Goal: Task Accomplishment & Management: Manage account settings

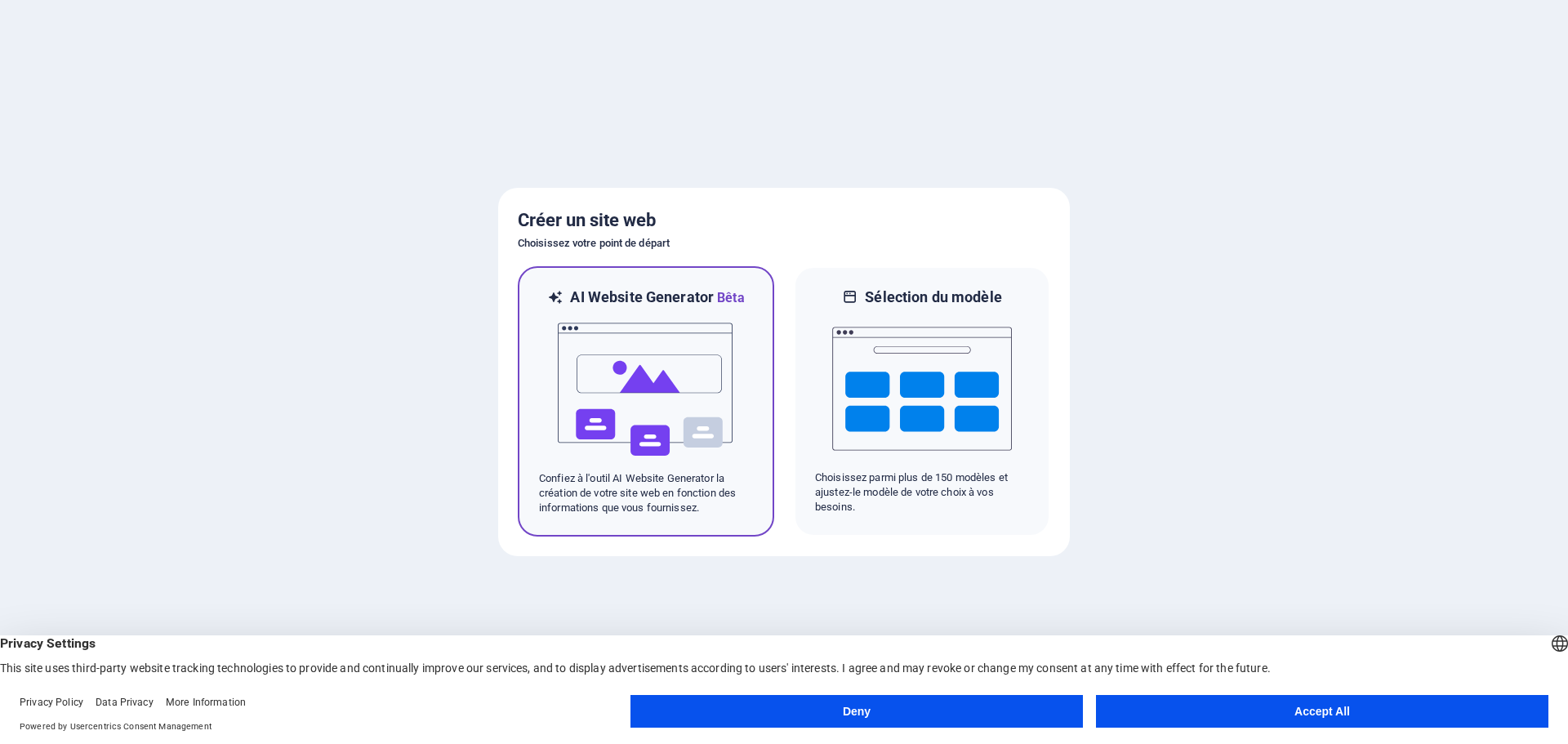
click at [630, 390] on img at bounding box center [646, 390] width 180 height 164
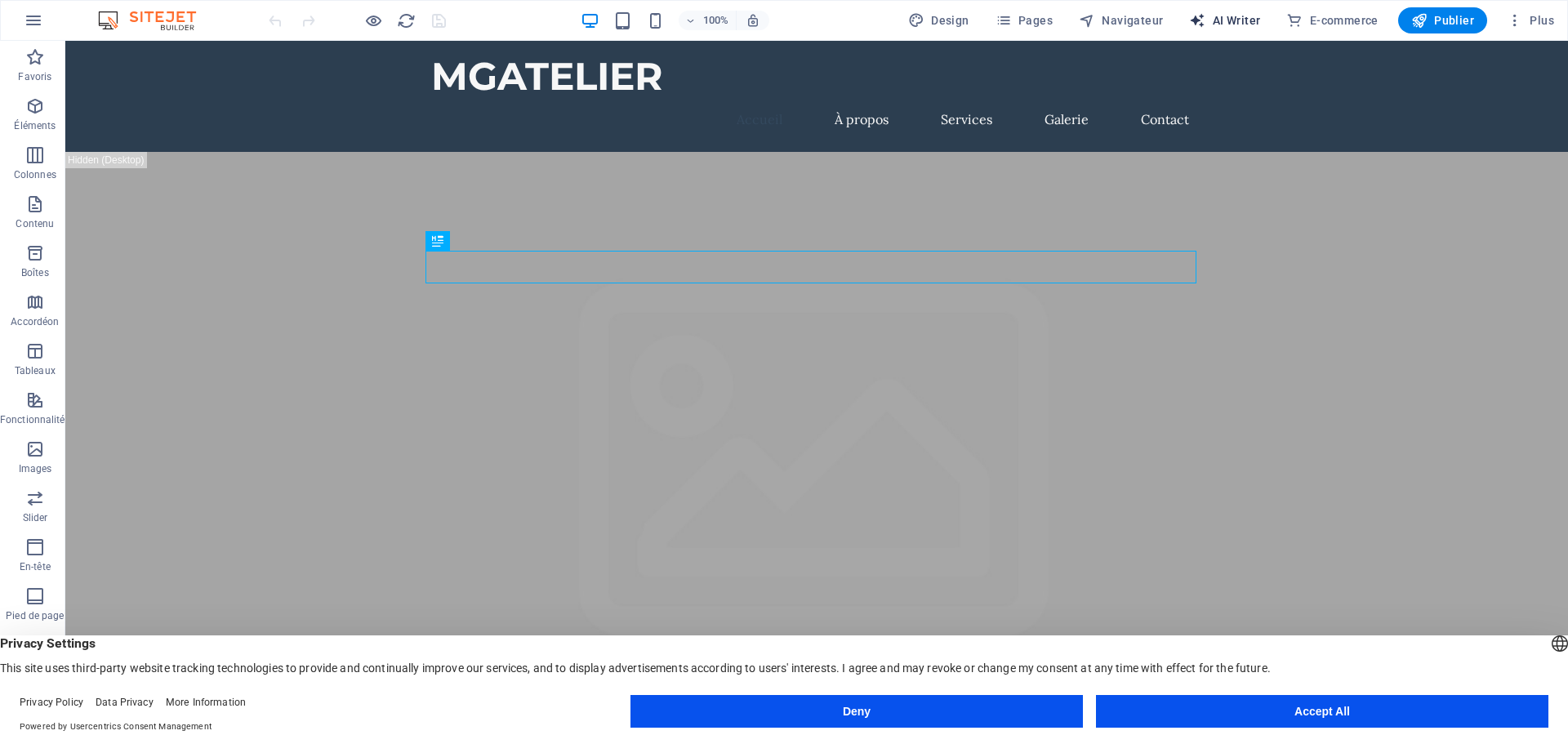
click at [1235, 18] on span "AI Writer" at bounding box center [1224, 20] width 71 height 16
select select "English"
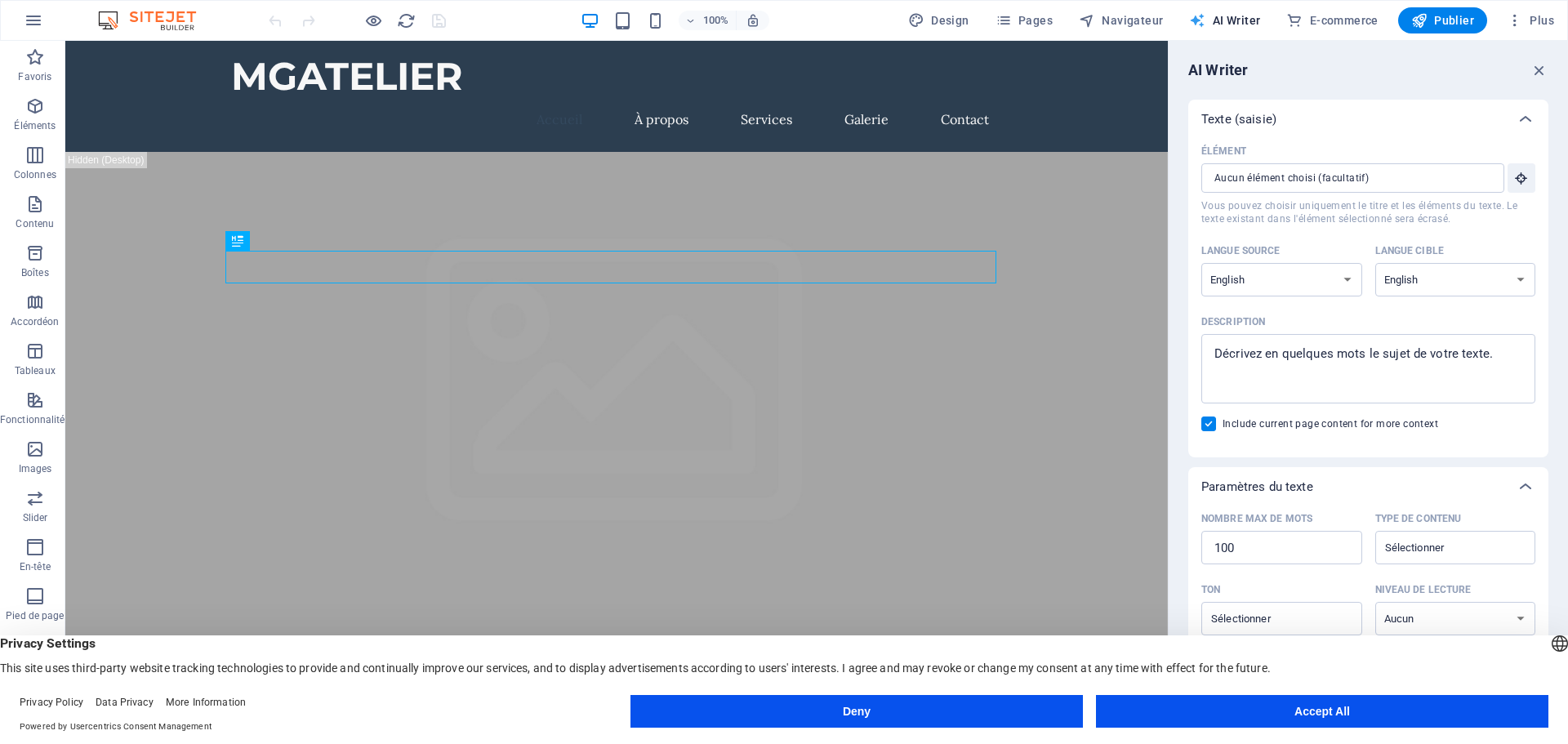
click at [1235, 18] on span "AI Writer" at bounding box center [1224, 20] width 71 height 16
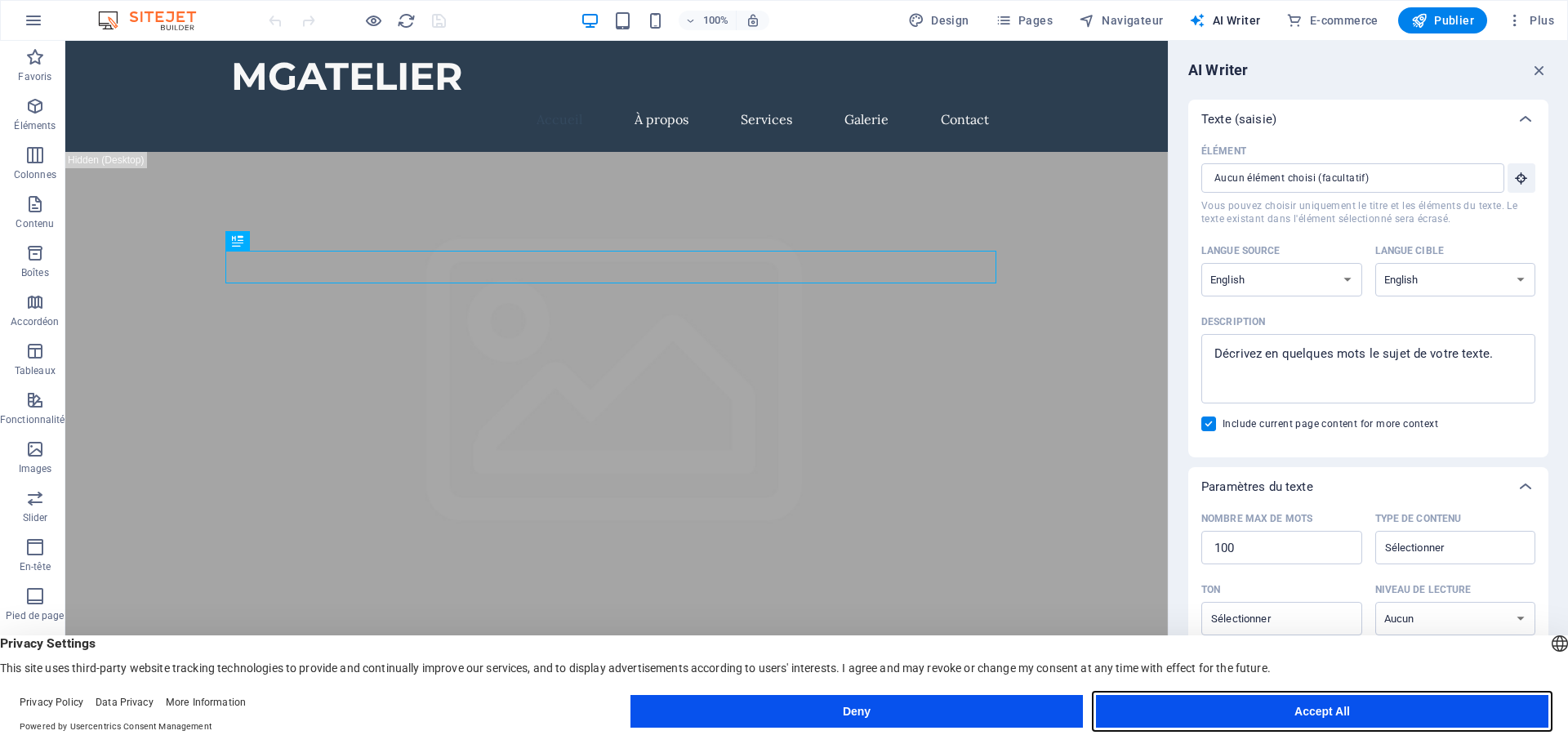
click at [1209, 707] on button "Accept All" at bounding box center [1322, 711] width 453 height 33
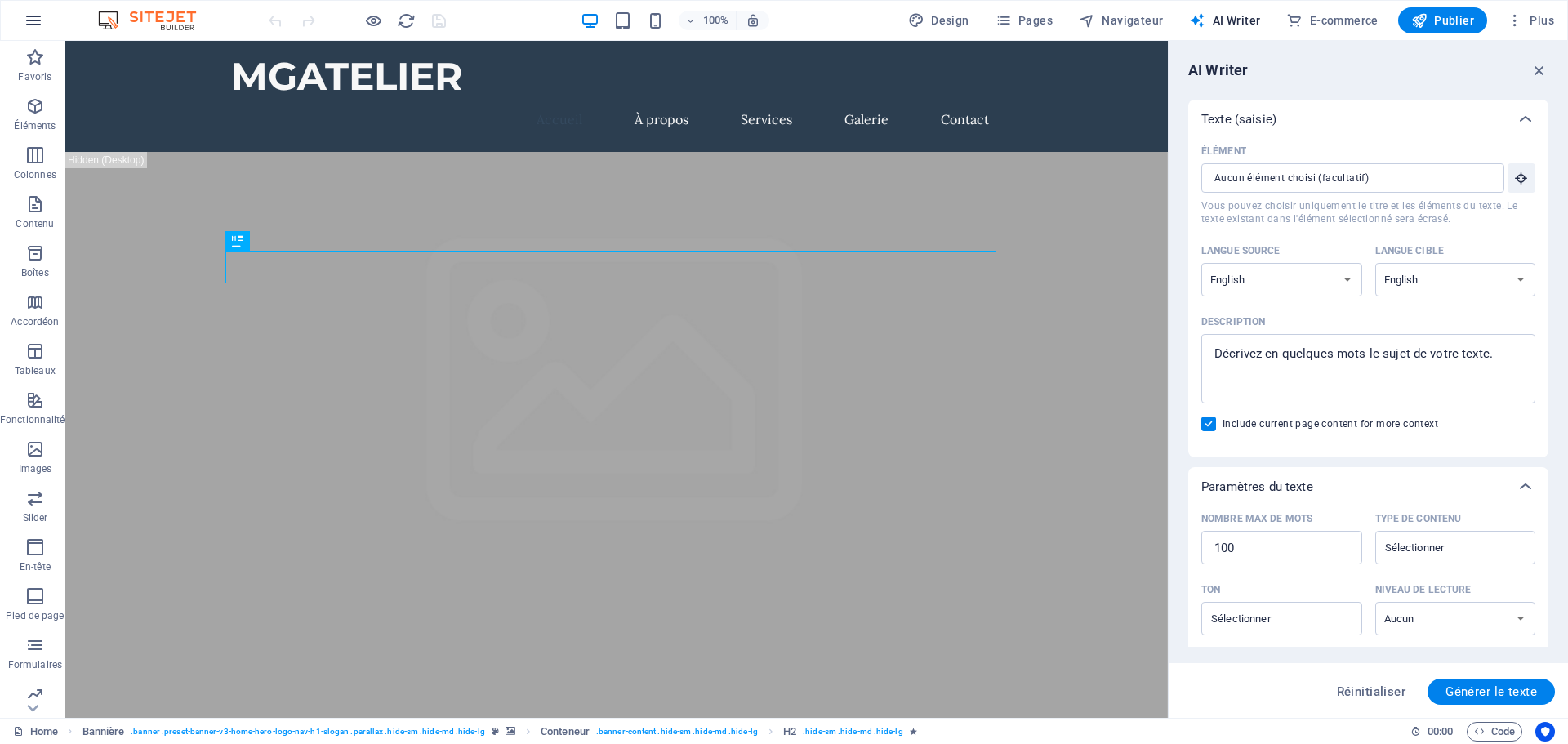
click at [21, 27] on button "button" at bounding box center [33, 21] width 39 height 39
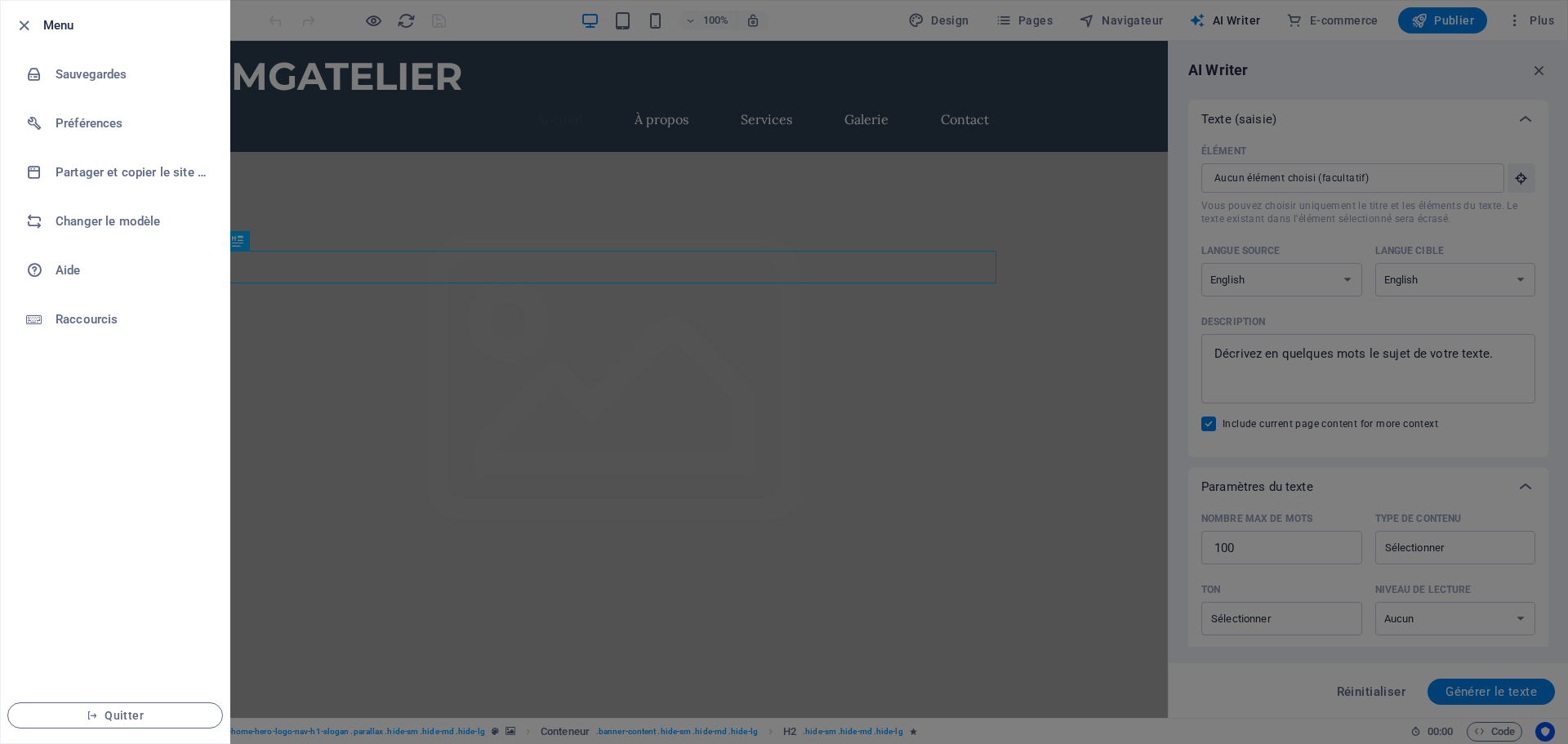
click at [1352, 68] on div at bounding box center [784, 372] width 1568 height 744
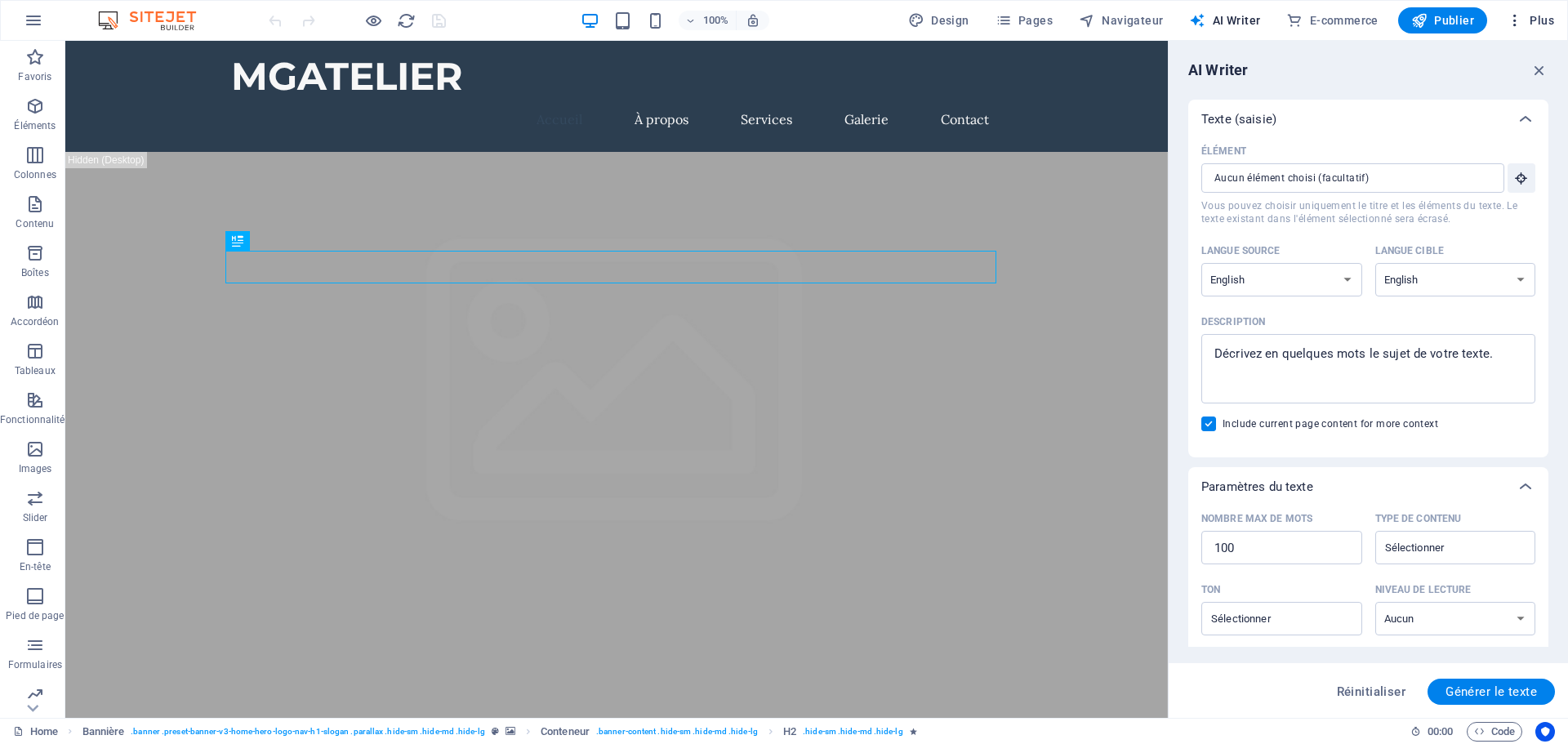
click at [1553, 26] on span "Plus" at bounding box center [1530, 20] width 47 height 16
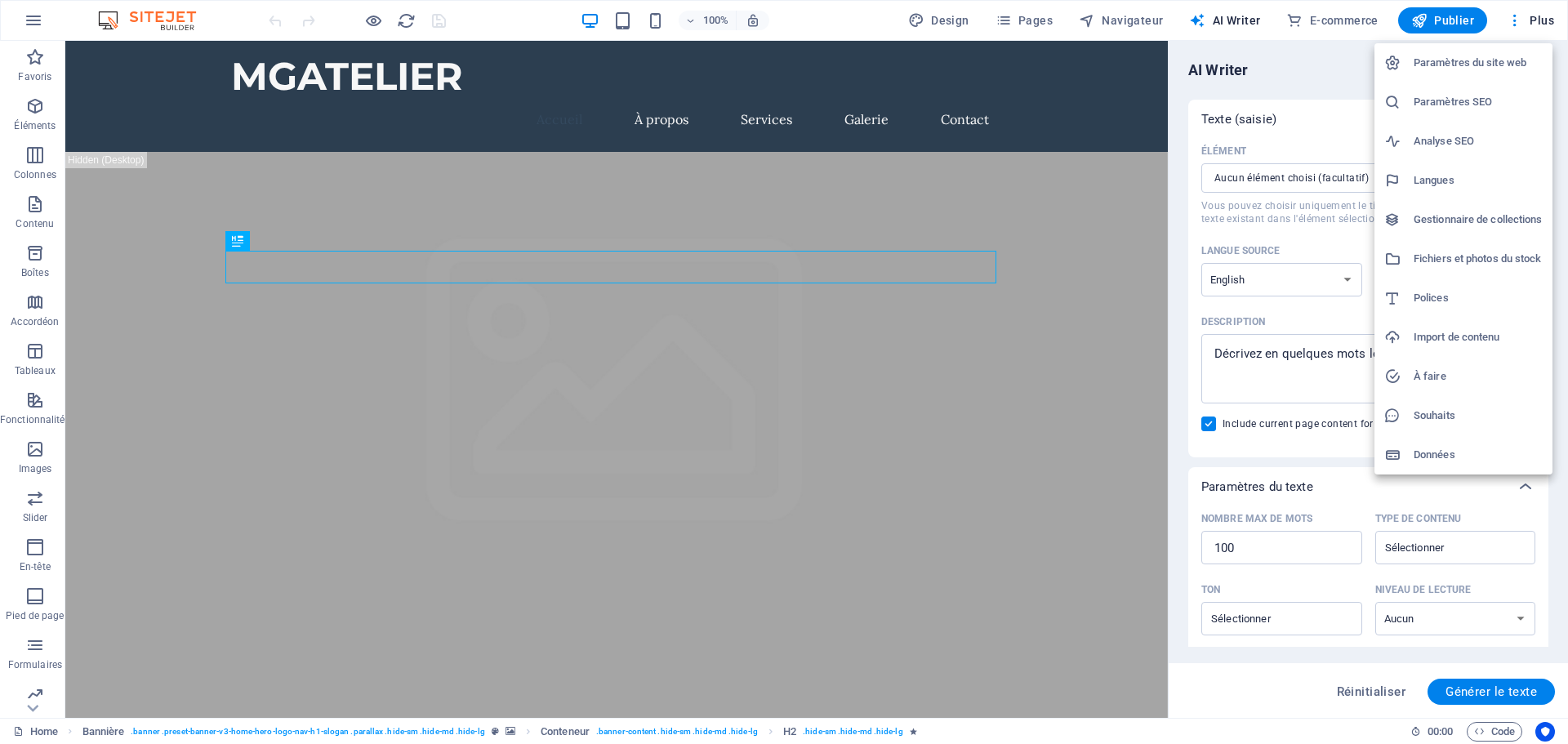
click at [1515, 25] on div at bounding box center [784, 372] width 1568 height 744
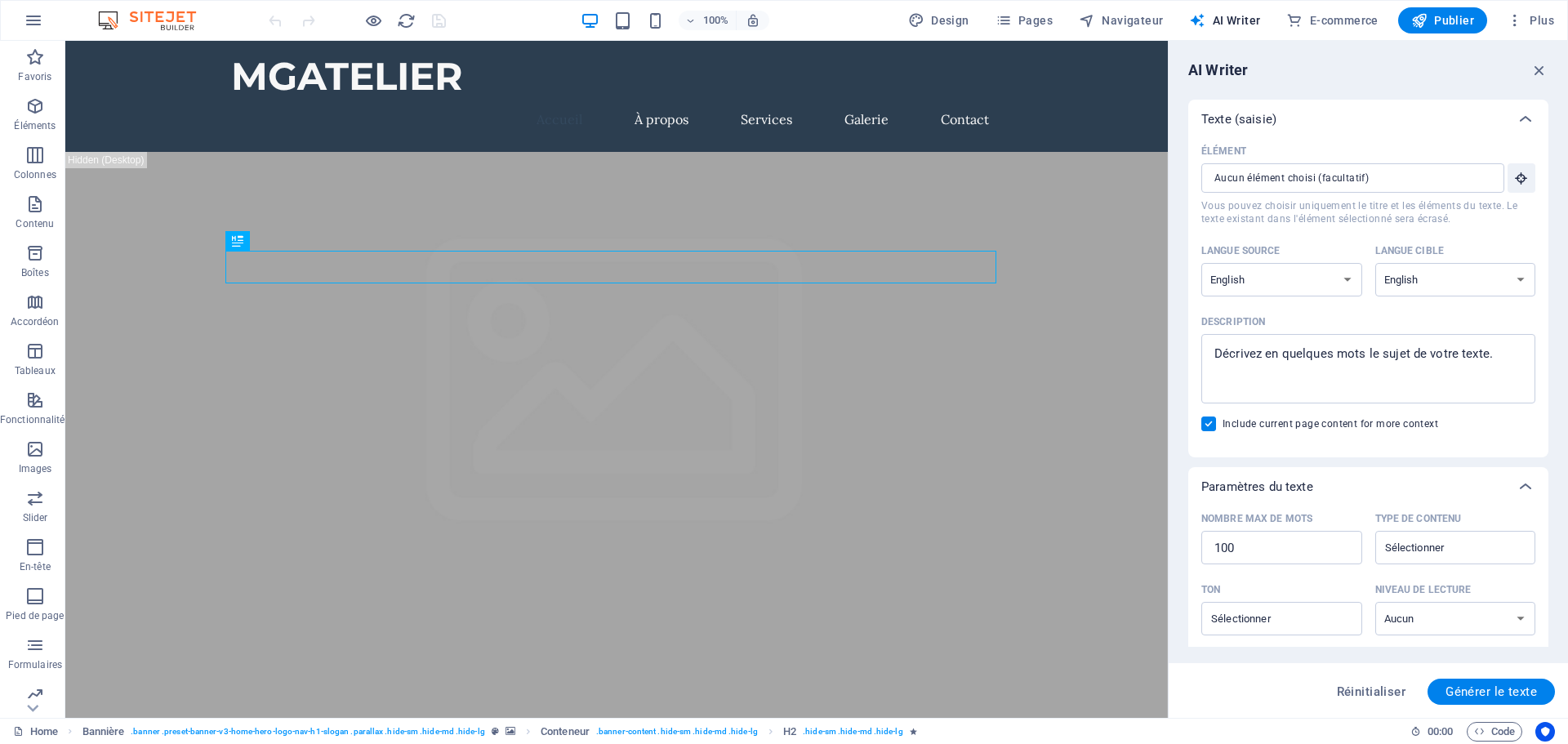
click at [1515, 25] on icon "button" at bounding box center [1515, 20] width 16 height 16
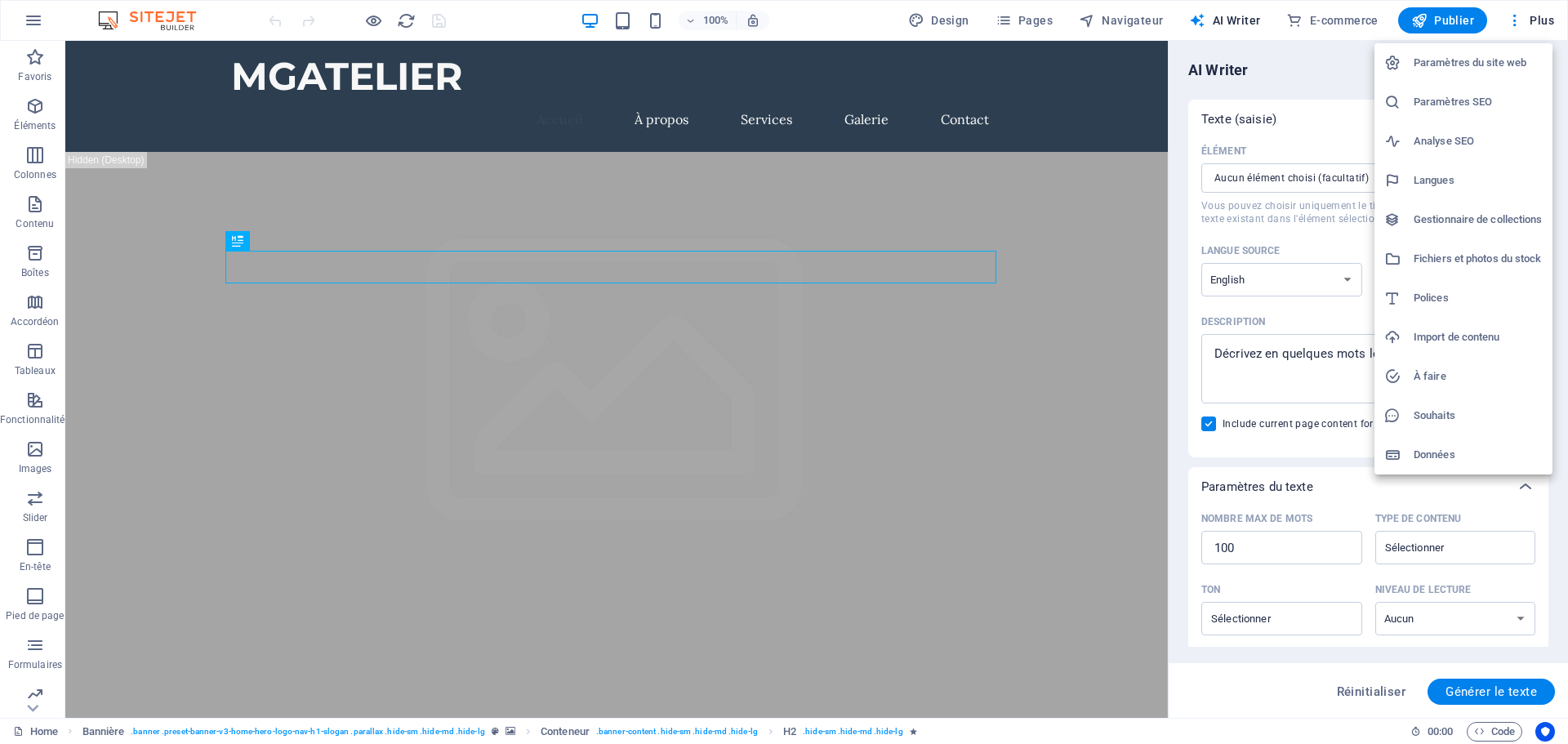
click at [945, 21] on div at bounding box center [784, 372] width 1568 height 744
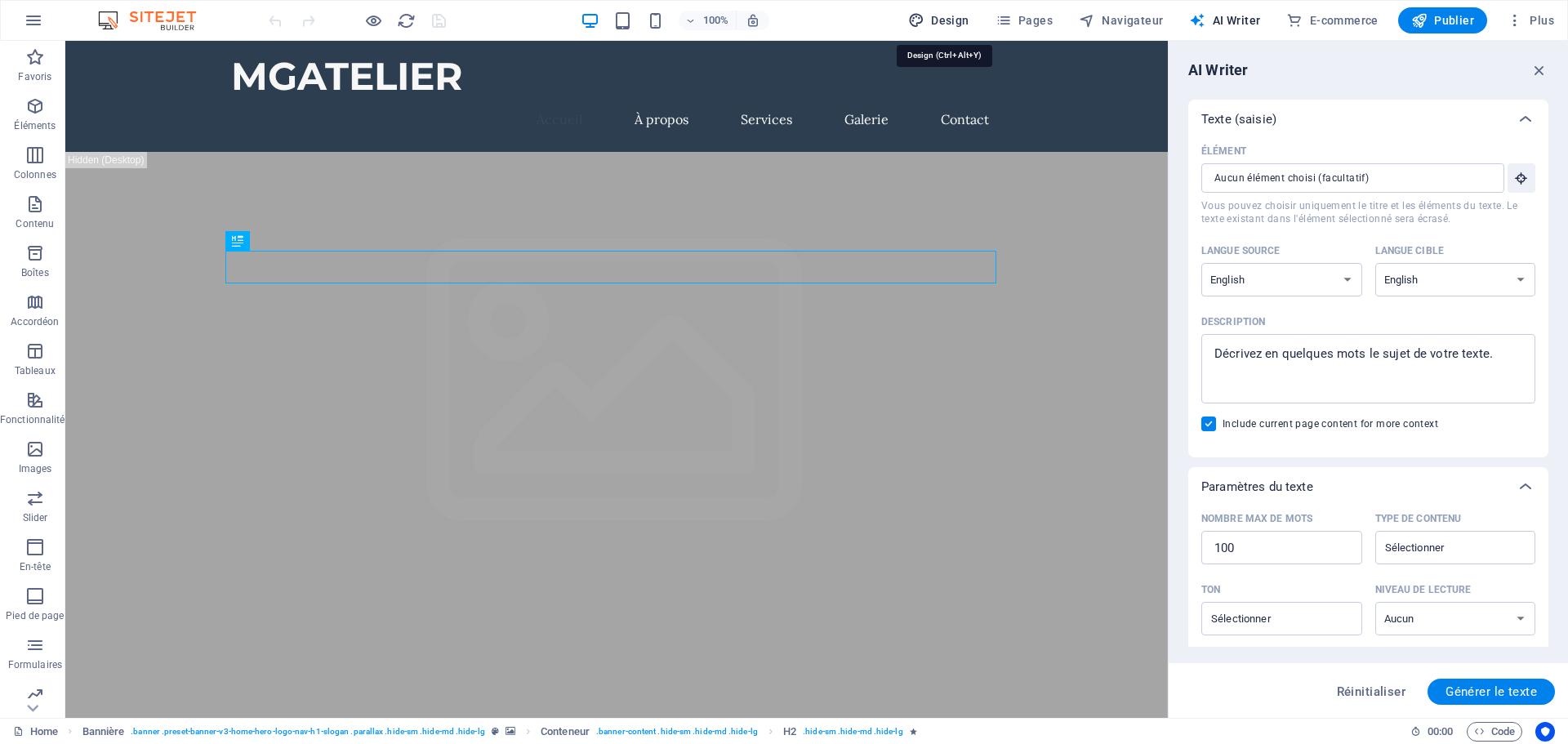
click at [937, 26] on span "Design" at bounding box center [939, 20] width 62 height 16
select select "px"
select select "200"
select select "px"
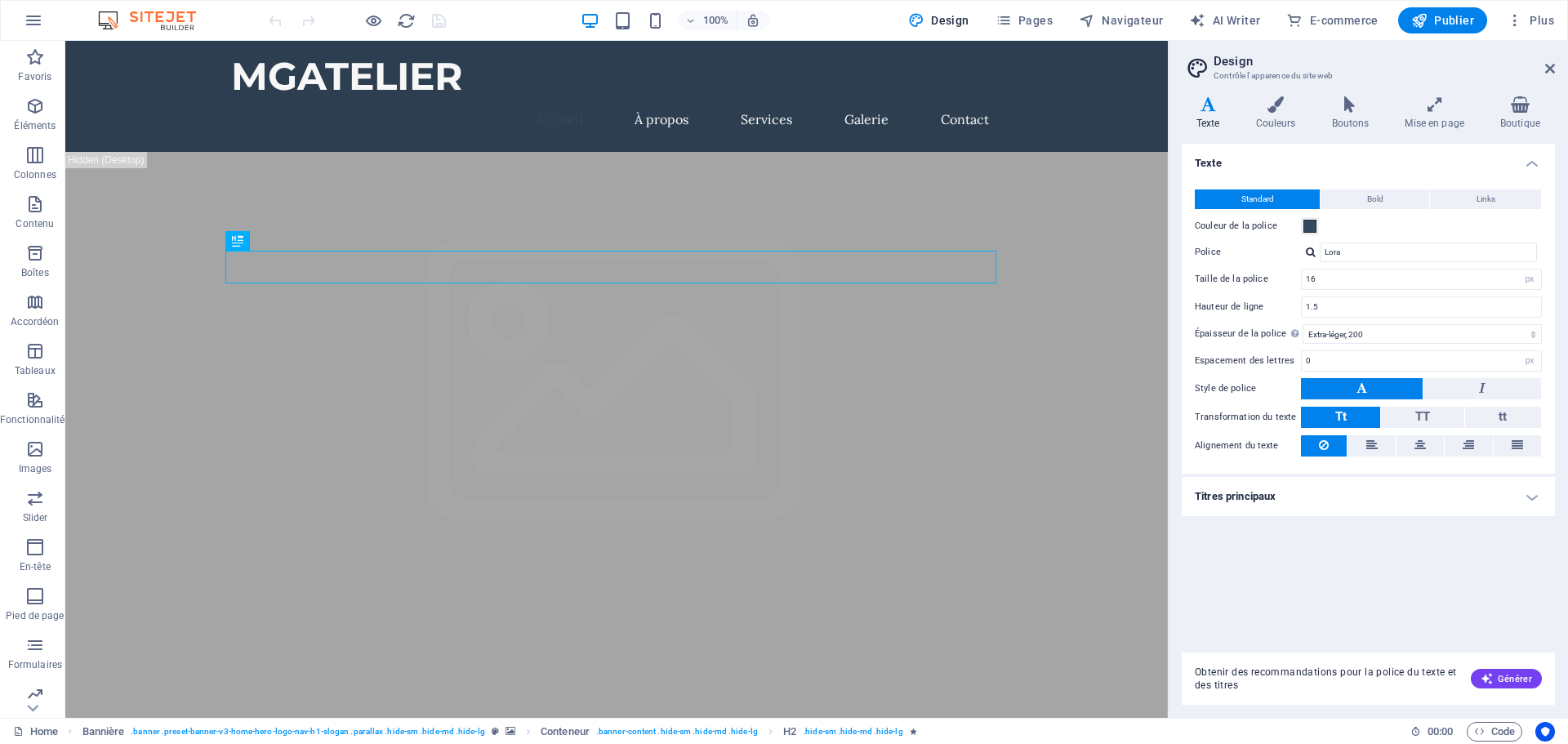
click at [168, 21] on img at bounding box center [155, 20] width 122 height 20
click at [122, 23] on img at bounding box center [155, 20] width 122 height 20
click at [44, 21] on button "button" at bounding box center [33, 21] width 39 height 39
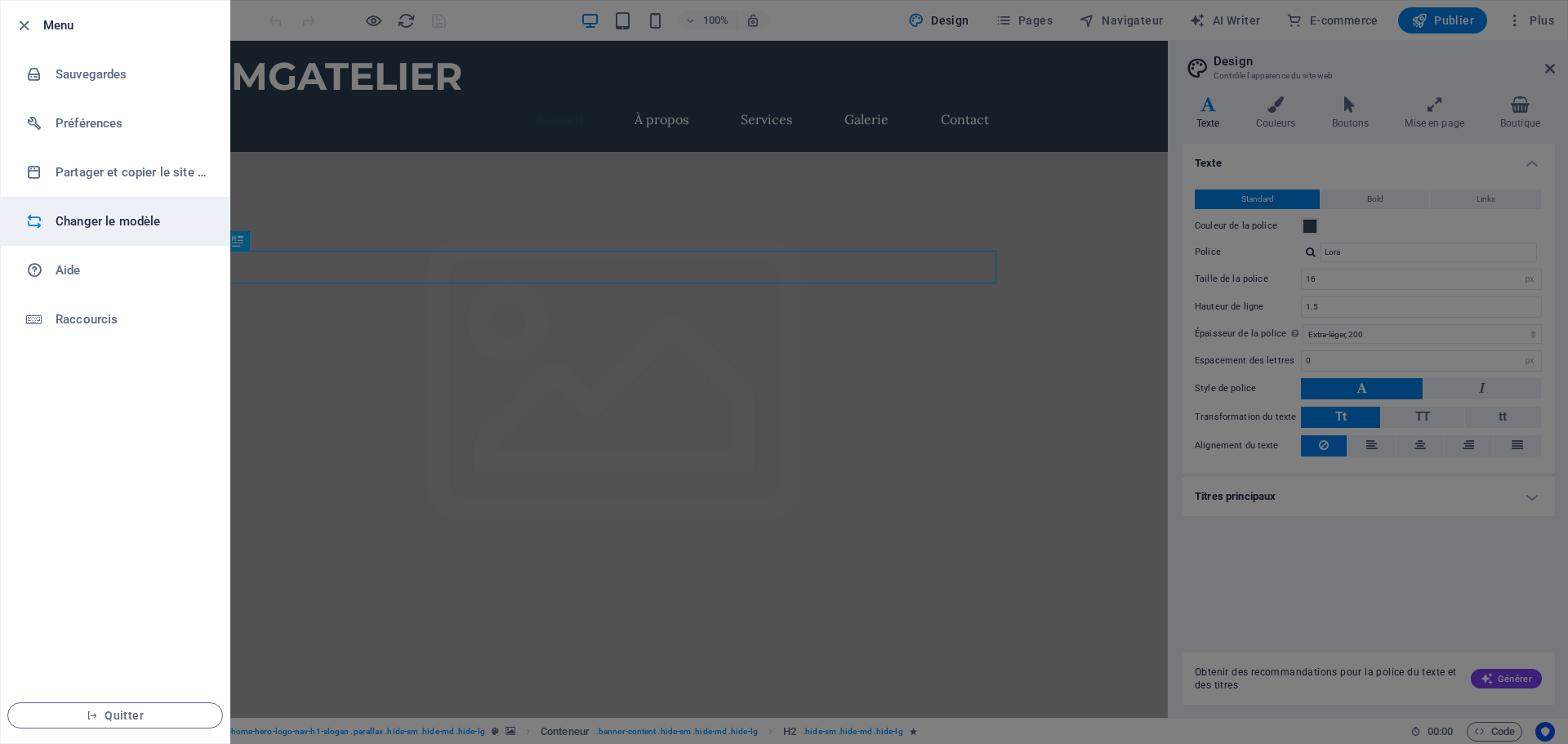
click at [95, 219] on h6 "Changer le modèle" at bounding box center [131, 221] width 151 height 20
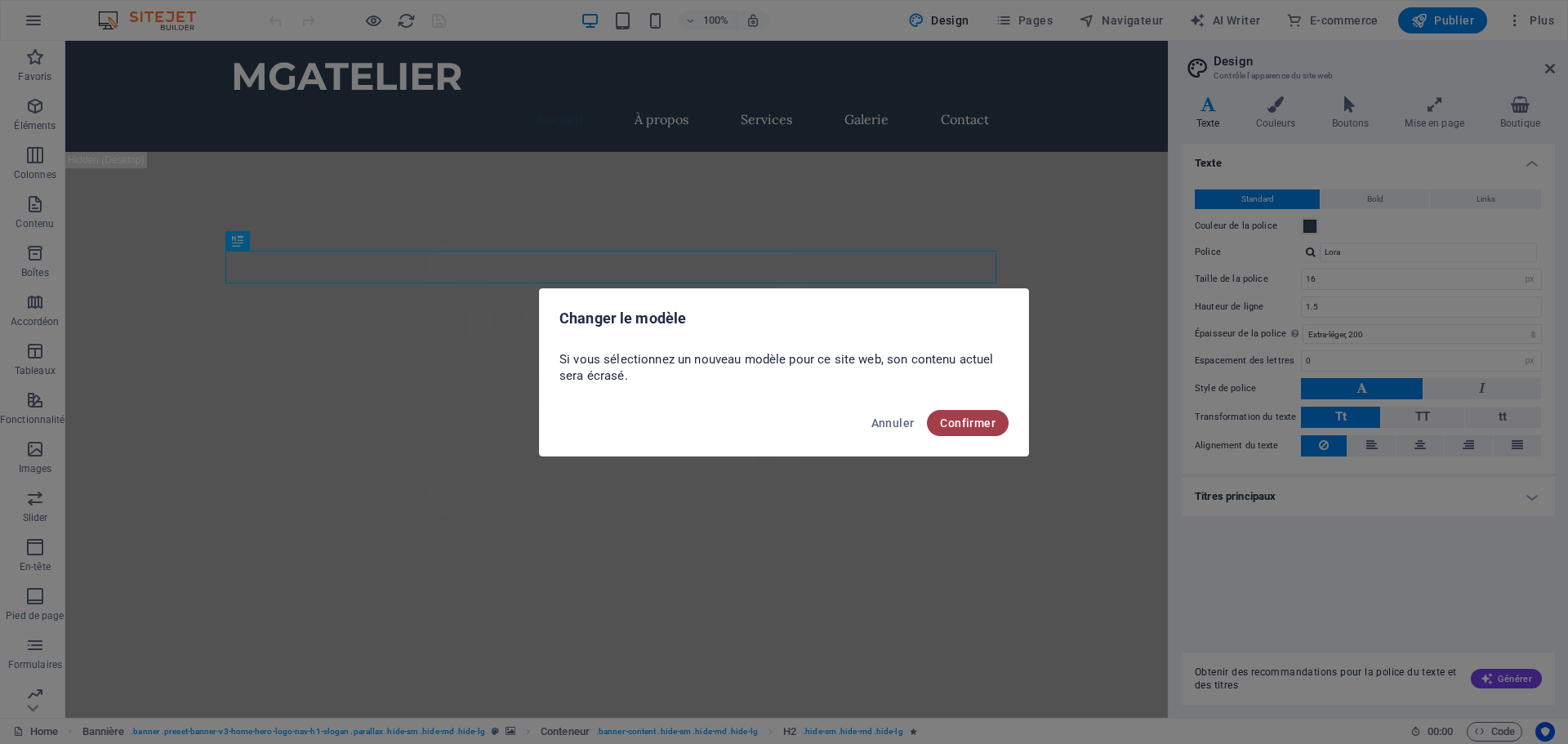
click at [975, 426] on span "Confirmer" at bounding box center [967, 423] width 56 height 13
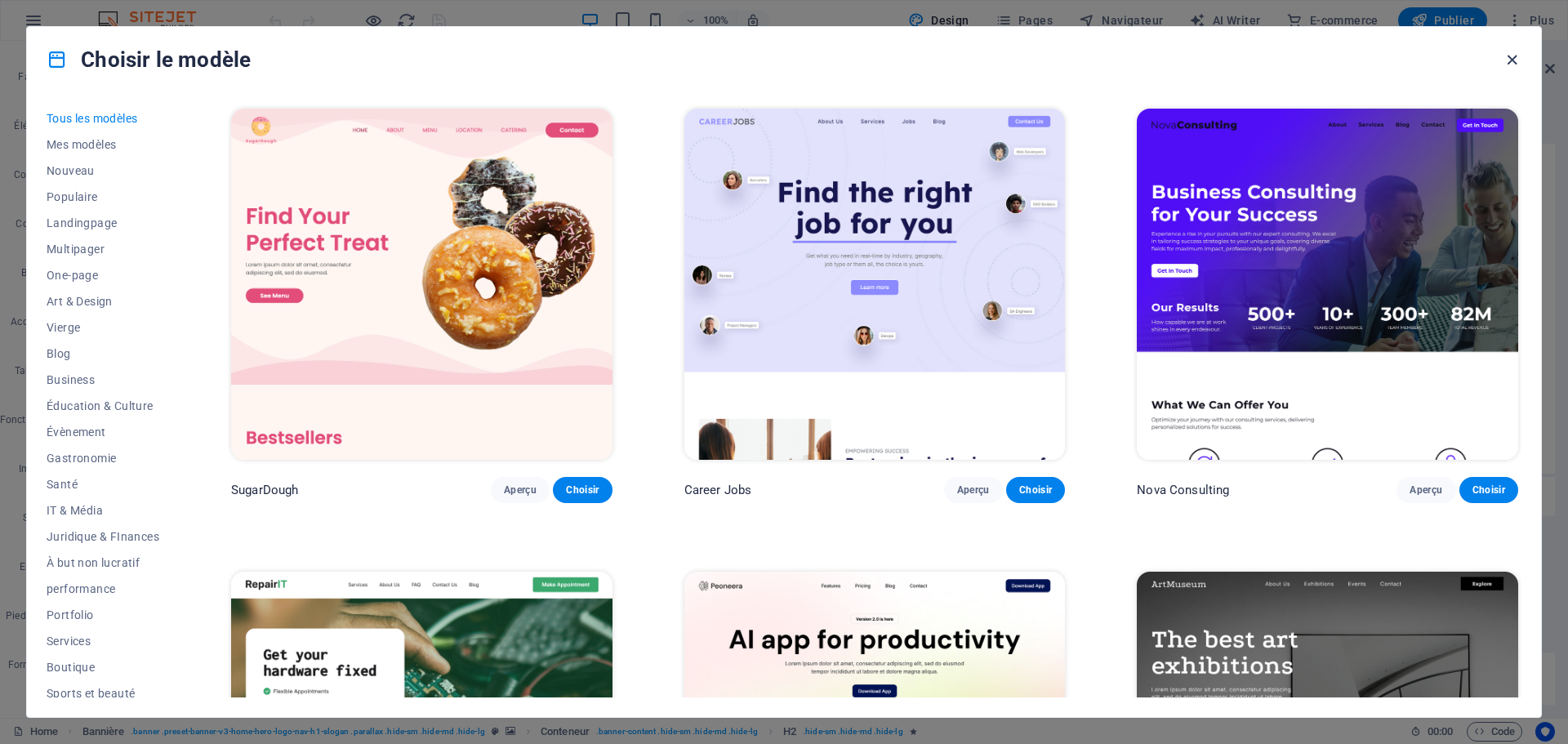
click at [1516, 56] on icon "button" at bounding box center [1512, 60] width 19 height 19
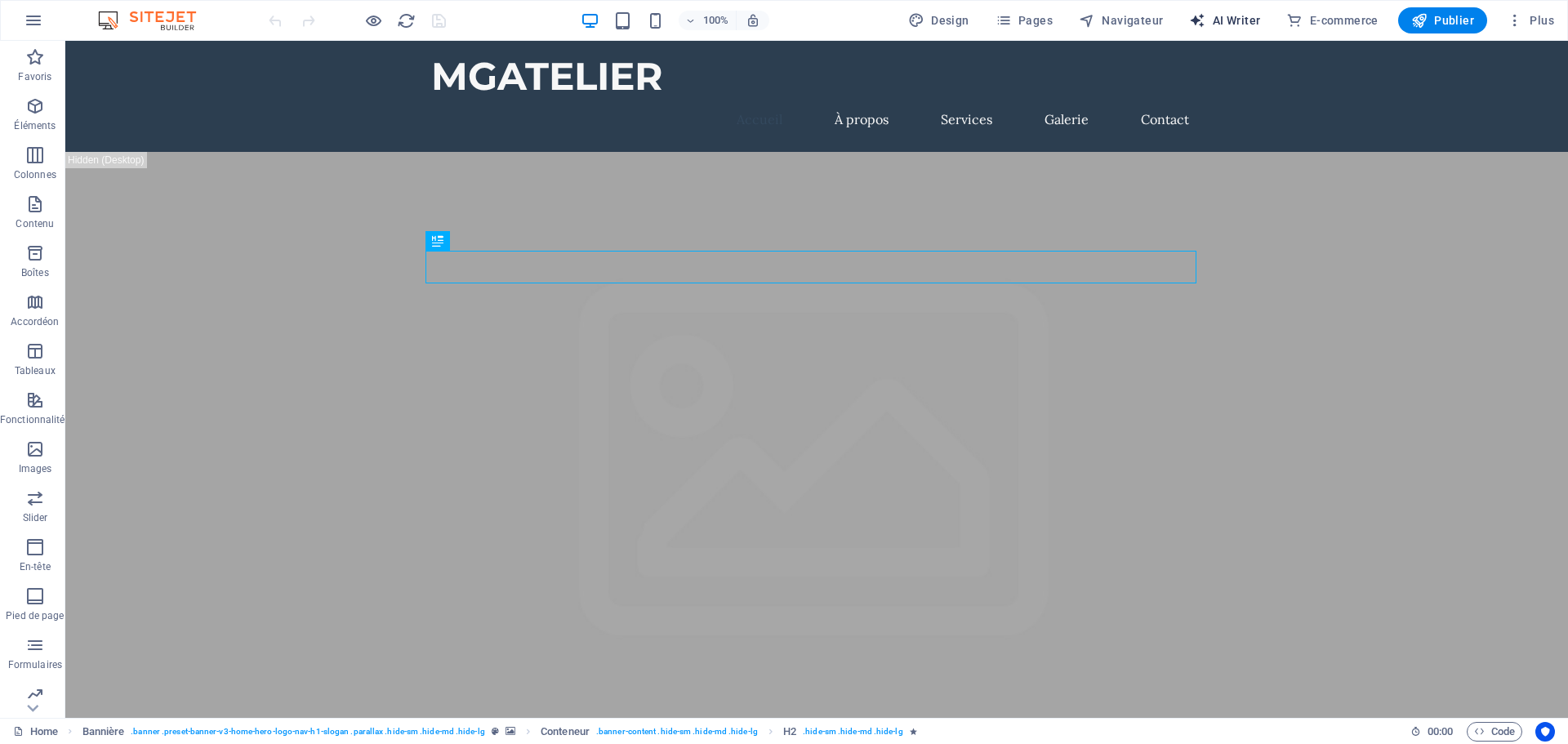
click at [1236, 15] on span "AI Writer" at bounding box center [1224, 20] width 71 height 16
select select "English"
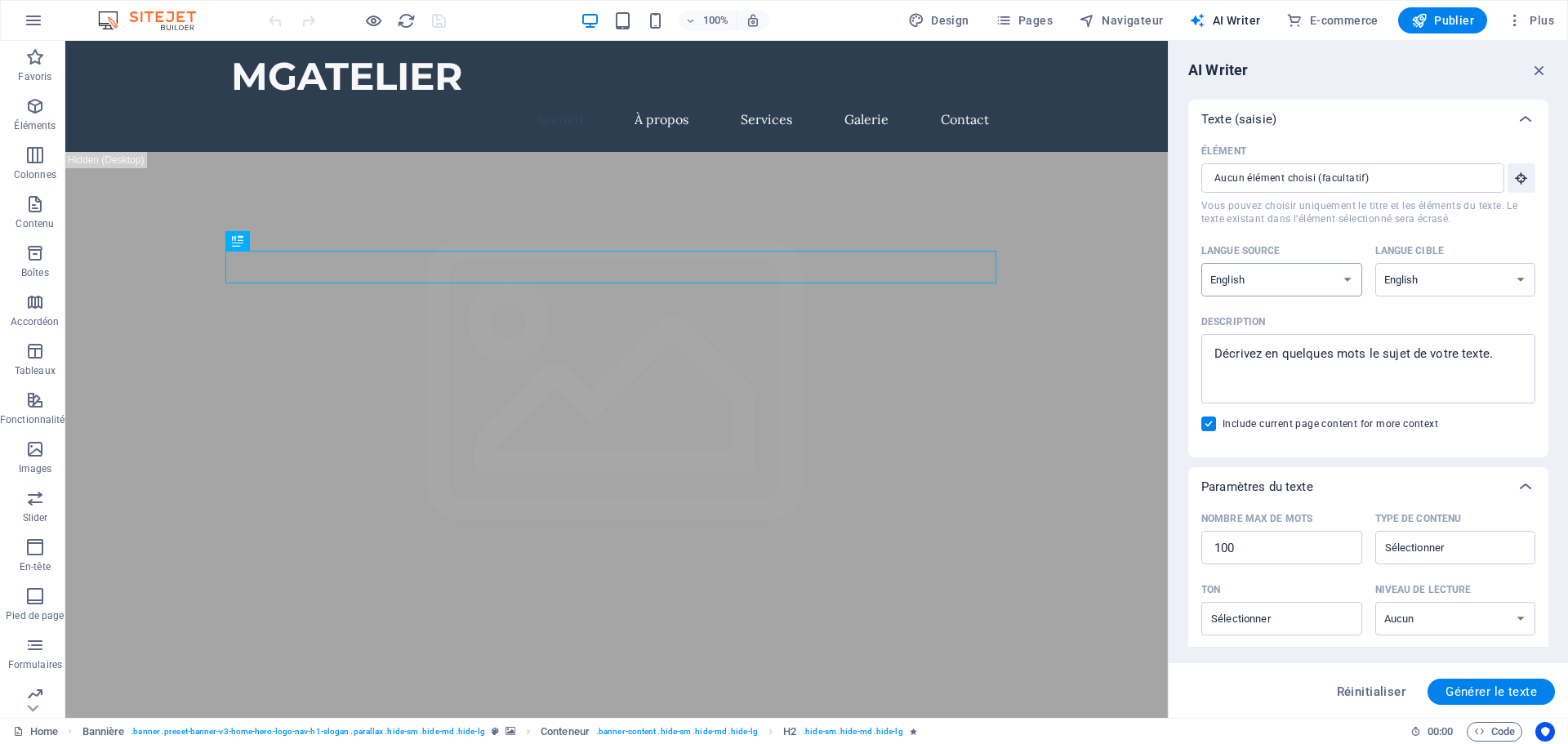
click at [1357, 280] on select "Albanian Arabic Armenian Awadhi Azerbaijani Bashkir Basque Belarusian Bengali B…" at bounding box center [1282, 279] width 161 height 33
select select "French"
click at [1202, 263] on select "Albanian Arabic Armenian Awadhi Azerbaijani Bashkir Basque Belarusian Bengali B…" at bounding box center [1282, 279] width 161 height 33
click at [1471, 282] on select "Albanian Arabic Armenian Awadhi Azerbaijani Bashkir Basque Belarusian Bengali B…" at bounding box center [1456, 279] width 161 height 33
select select "French"
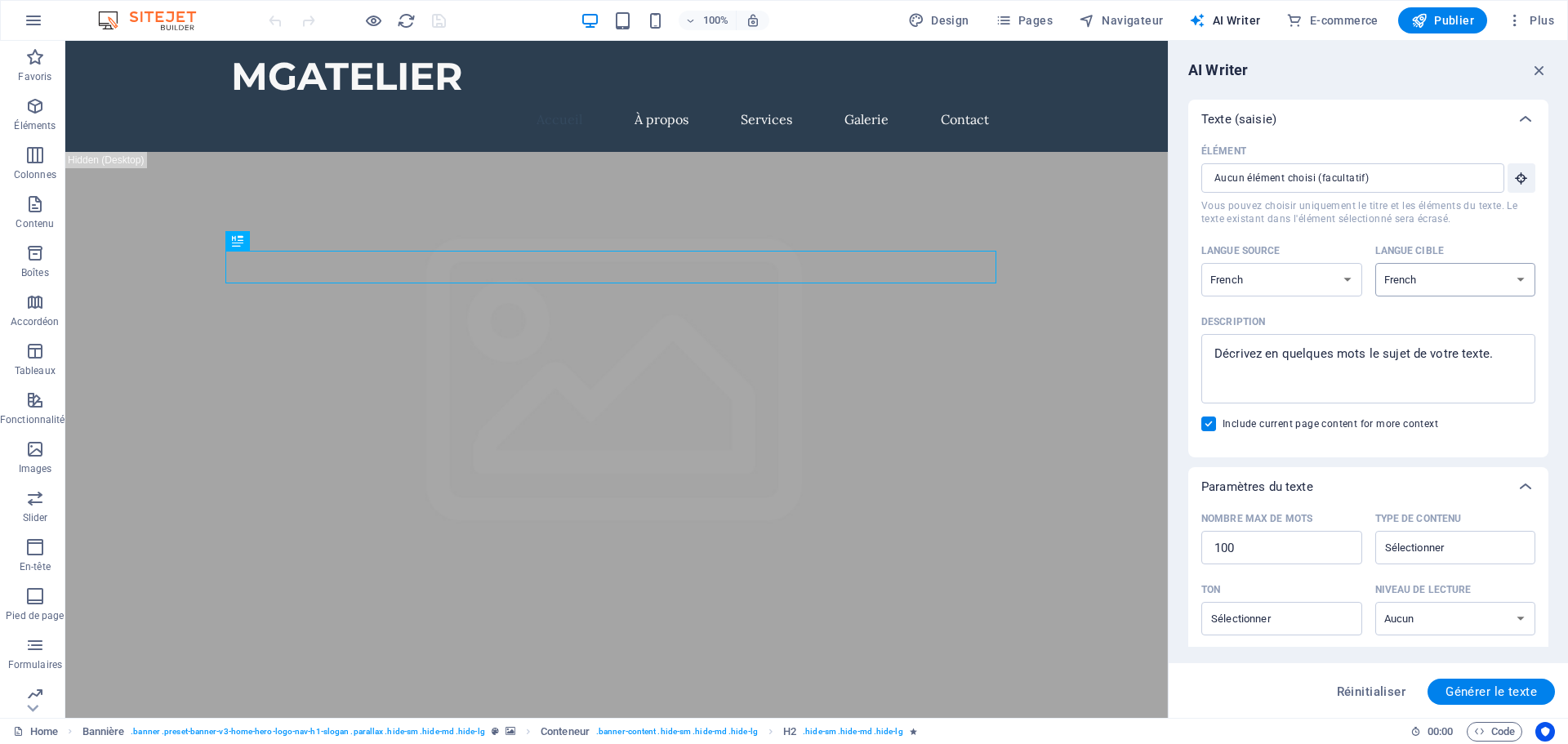
click at [1375, 263] on select "Albanian Arabic Armenian Awadhi Azerbaijani Bashkir Basque Belarusian Bengali B…" at bounding box center [1456, 279] width 161 height 33
click at [1376, 352] on textarea "Description x ​" at bounding box center [1368, 369] width 318 height 53
click at [1510, 350] on textarea "Description x ​" at bounding box center [1368, 369] width 318 height 53
drag, startPoint x: 1562, startPoint y: 389, endPoint x: 814, endPoint y: 327, distance: 750.6
click at [1401, 387] on textarea "Description x ​" at bounding box center [1368, 369] width 318 height 53
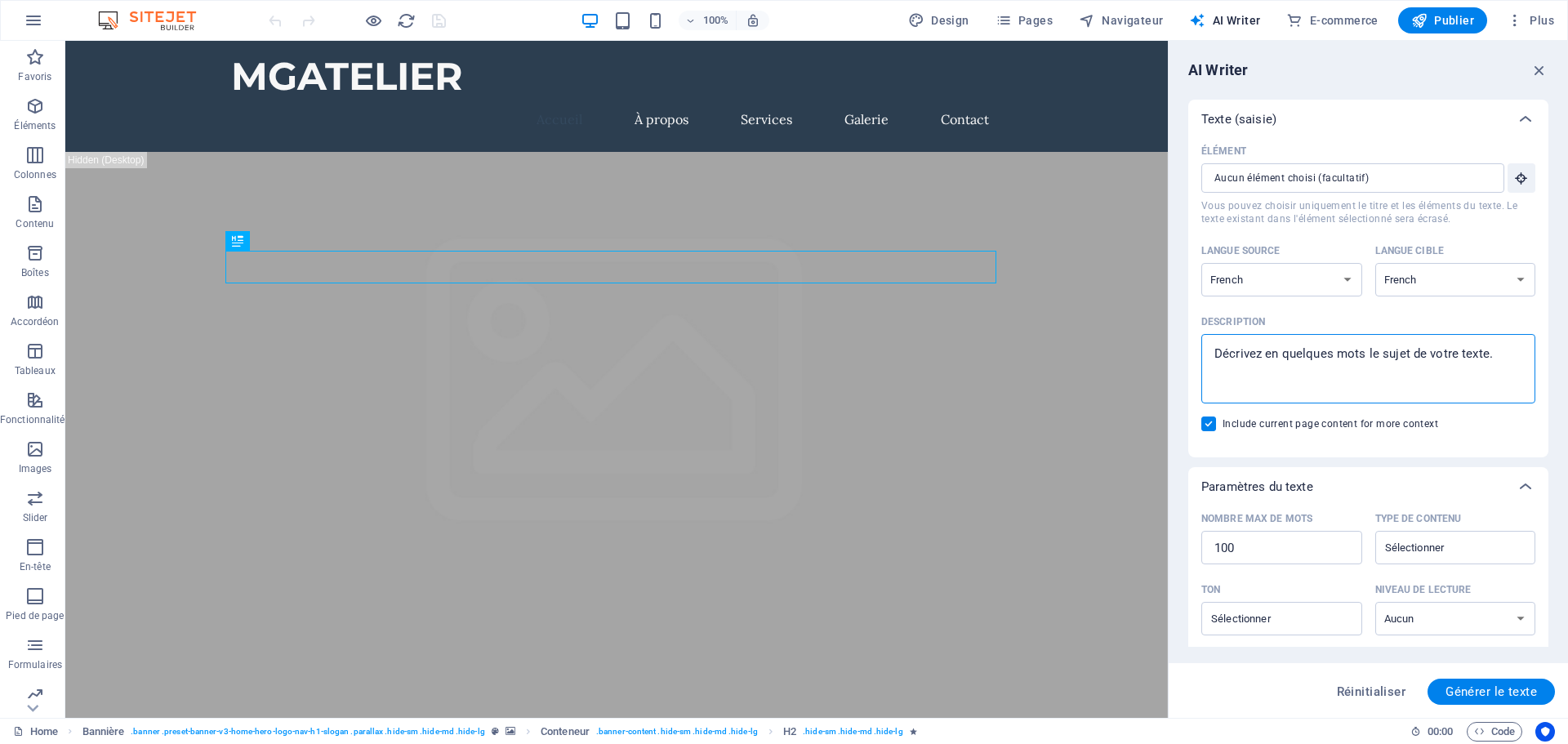
click at [1470, 366] on textarea "Description x ​" at bounding box center [1368, 369] width 318 height 53
drag, startPoint x: 1498, startPoint y: 355, endPoint x: 1209, endPoint y: 327, distance: 290.4
click at [1209, 327] on label "Description x ​" at bounding box center [1369, 357] width 334 height 94
click at [1209, 342] on textarea "Description x ​" at bounding box center [1368, 369] width 318 height 53
click at [1478, 689] on span "Générer le texte" at bounding box center [1491, 692] width 92 height 13
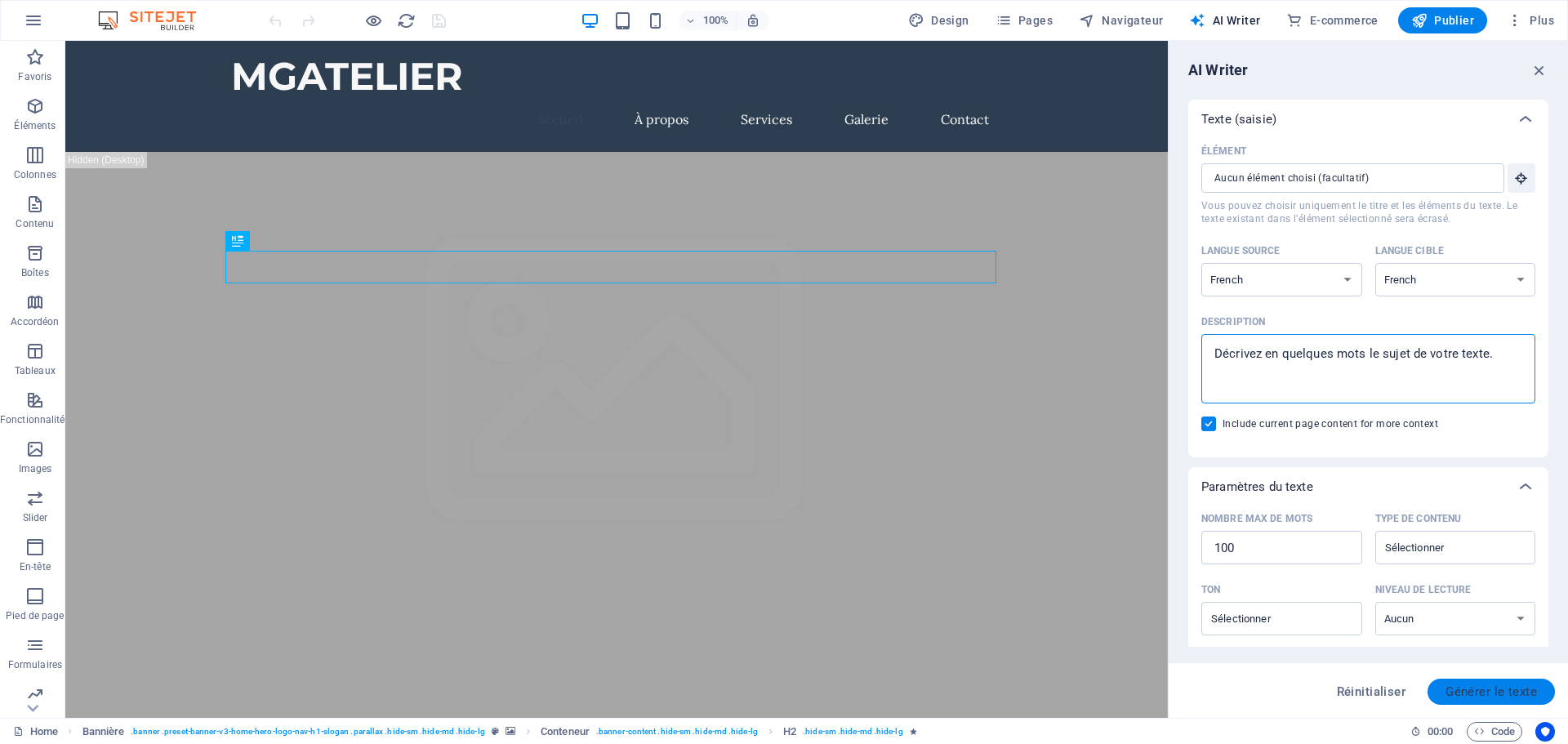
type textarea "x"
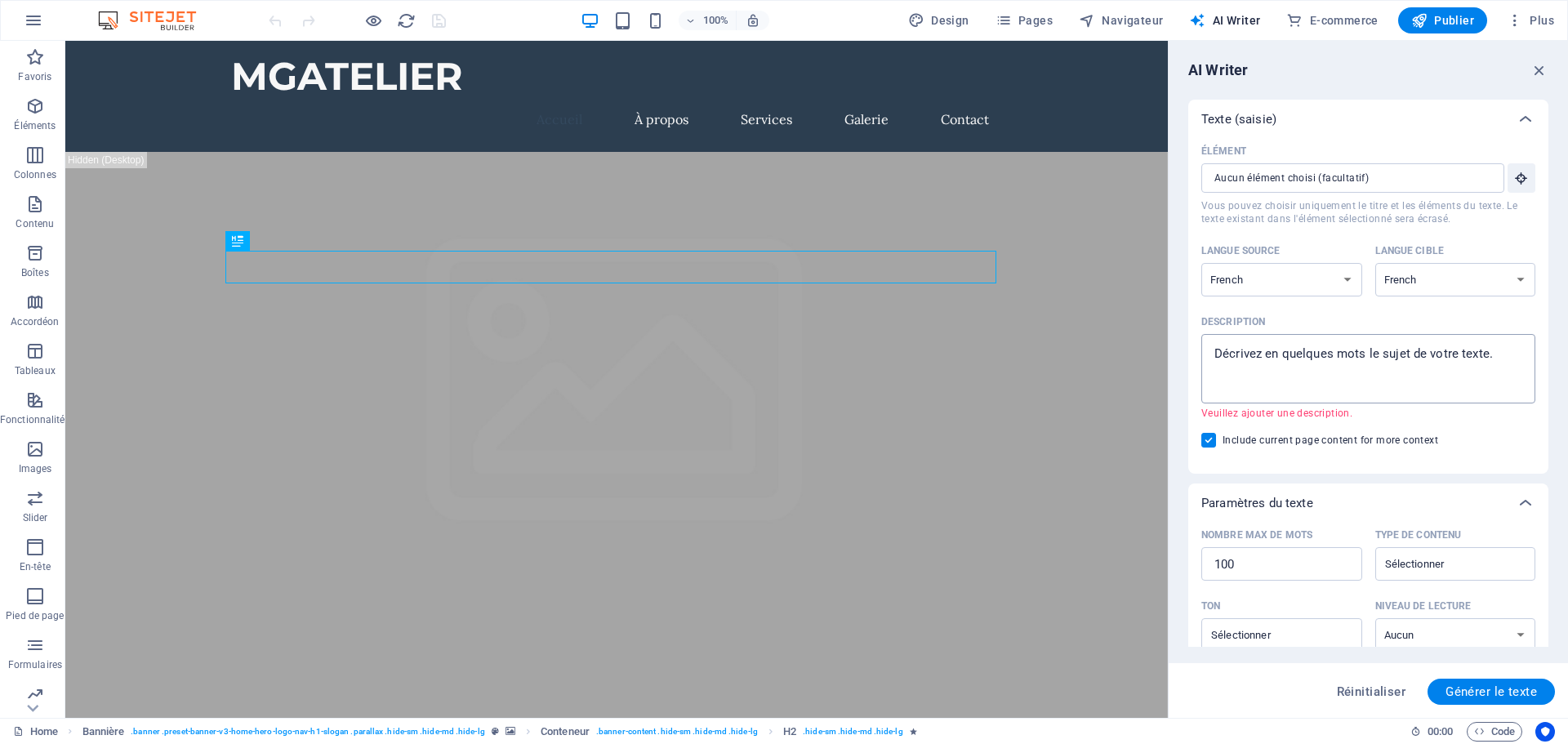
type textarea "x"
click at [1440, 350] on textarea "Description x ​ Veuillez ajouter une description." at bounding box center [1368, 369] width 318 height 53
drag, startPoint x: 1493, startPoint y: 357, endPoint x: 1200, endPoint y: 349, distance: 293.1
click at [1200, 349] on div "Élément ​ Vous pouvez choisir uniquement le titre et les éléments du texte. Le …" at bounding box center [1368, 306] width 360 height 335
type textarea "C"
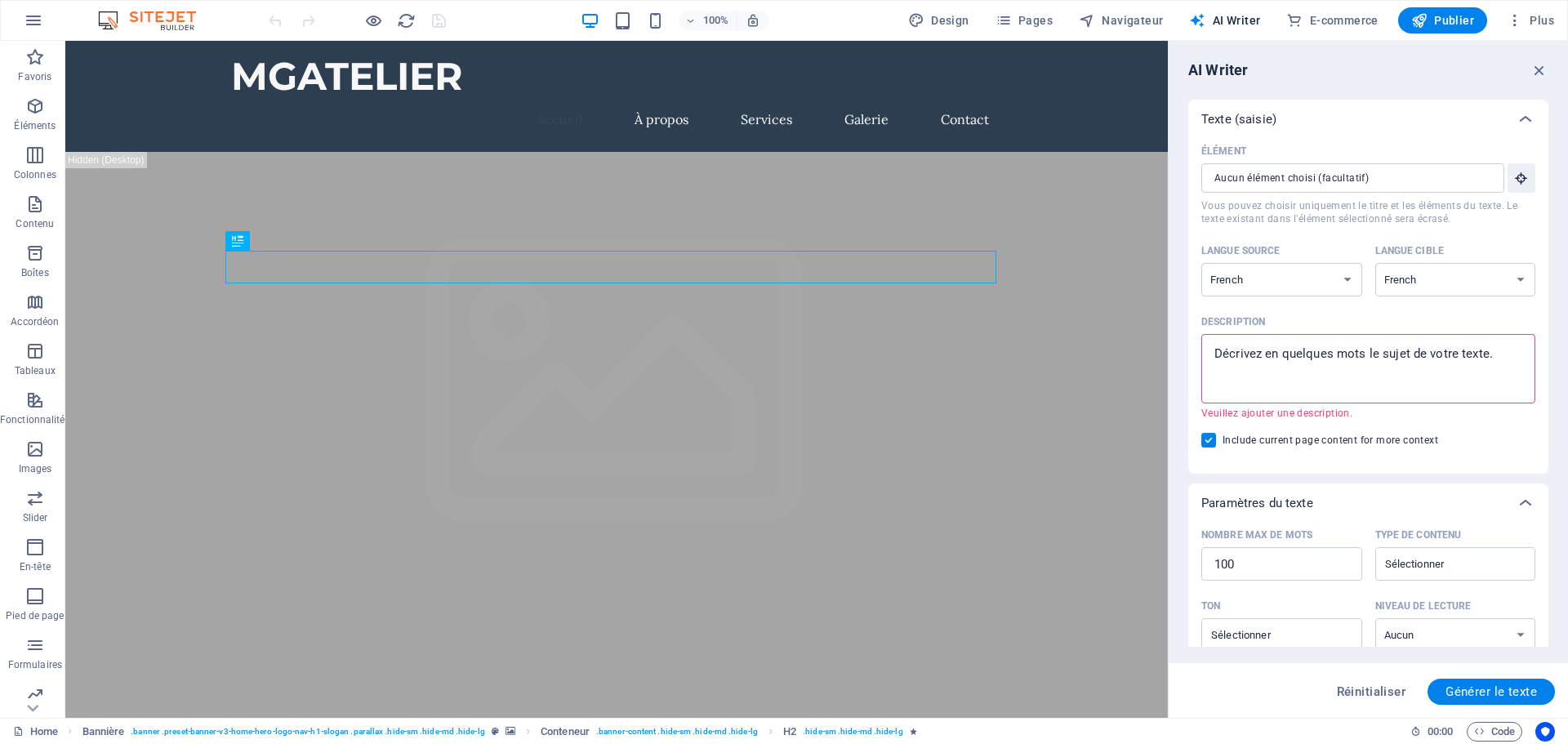
type textarea "x"
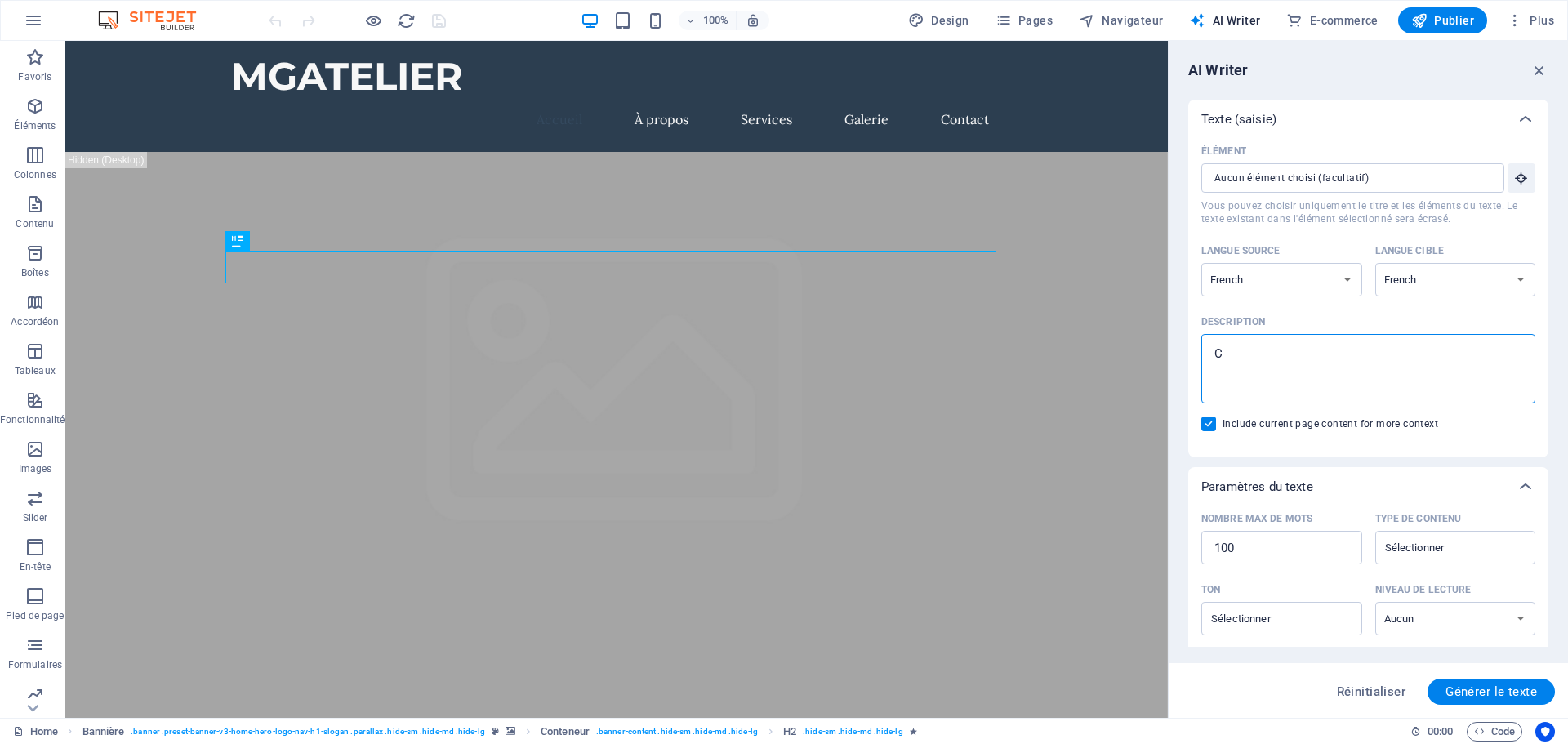
type textarea "Ce"
type textarea "x"
type textarea "C"
type textarea "x"
type textarea "Cr"
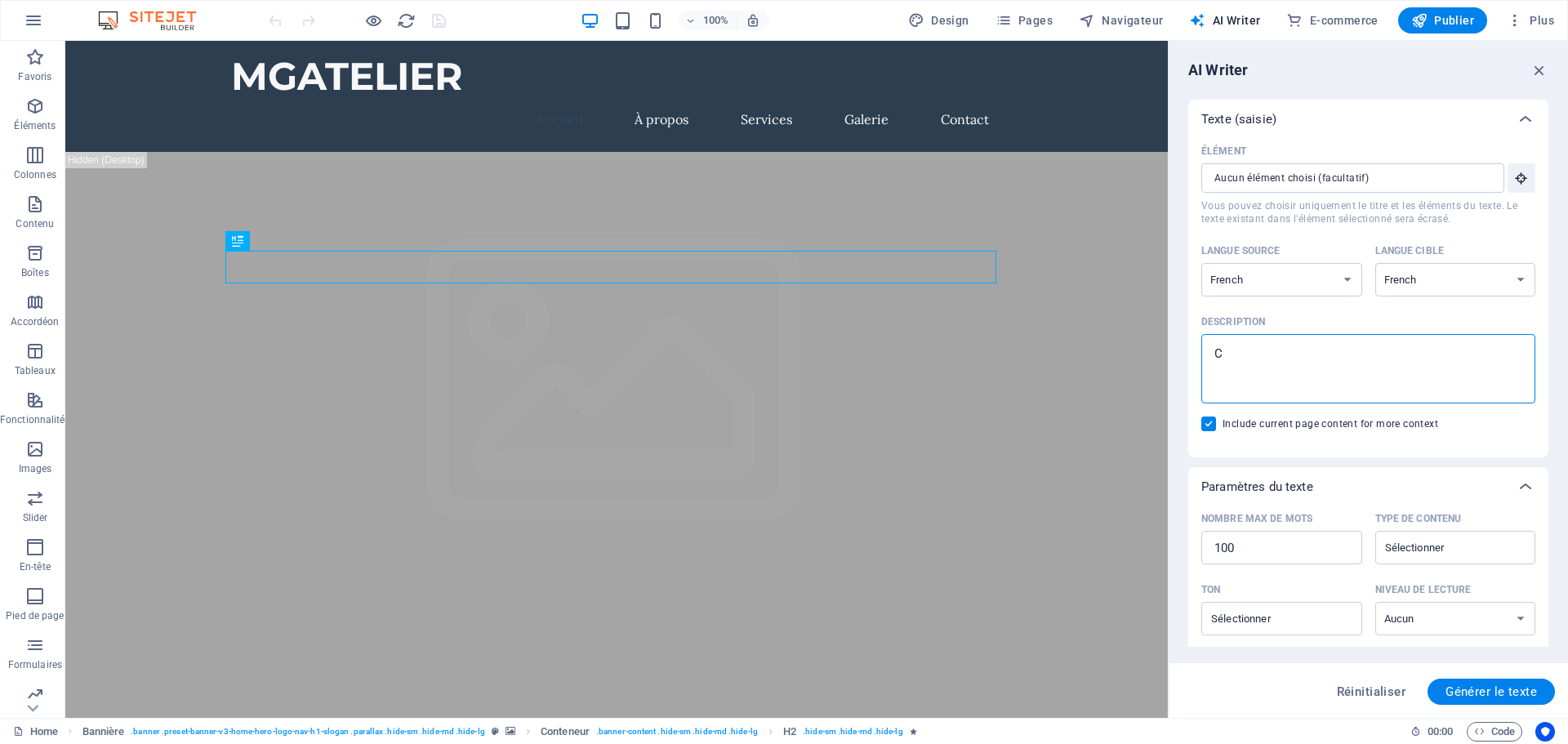
type textarea "x"
type textarea "Cr""
type textarea "x"
type textarea "Cr"a"
type textarea "x"
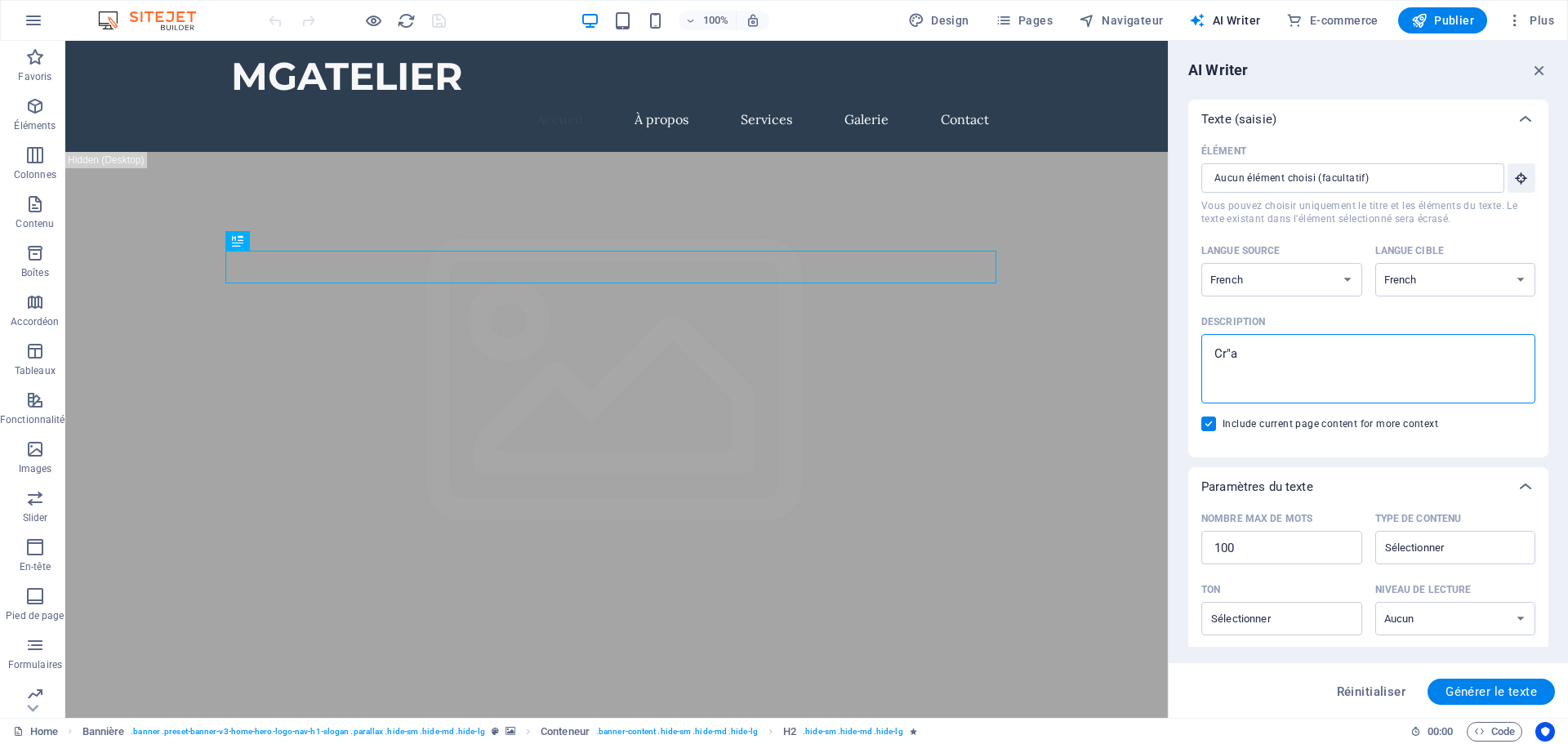
type textarea "Cr"aé"
type textarea "x"
type textarea "Cr"a"
type textarea "x"
type textarea "Cr""
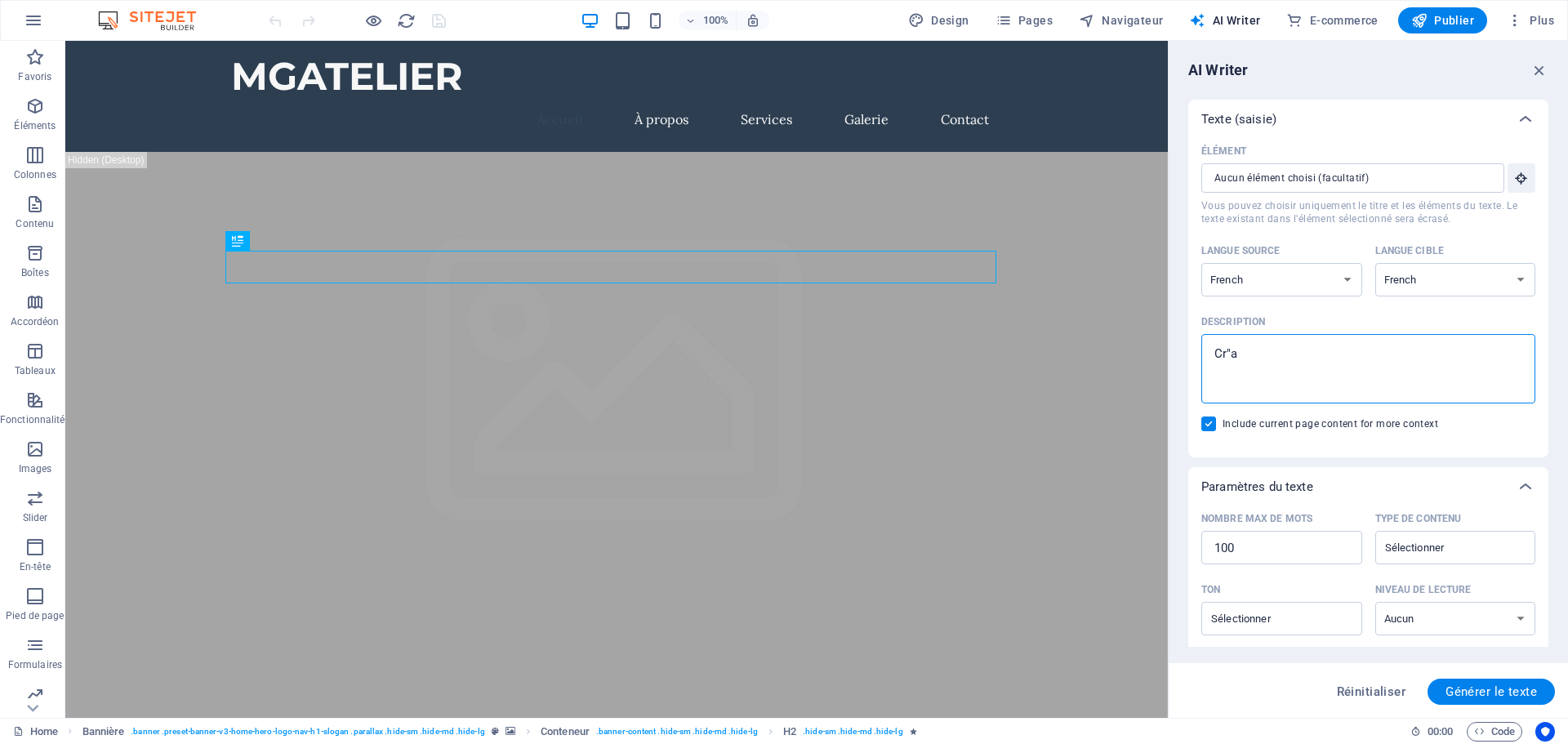
type textarea "x"
type textarea "Cr"
type textarea "x"
type textarea "Cré"
type textarea "x"
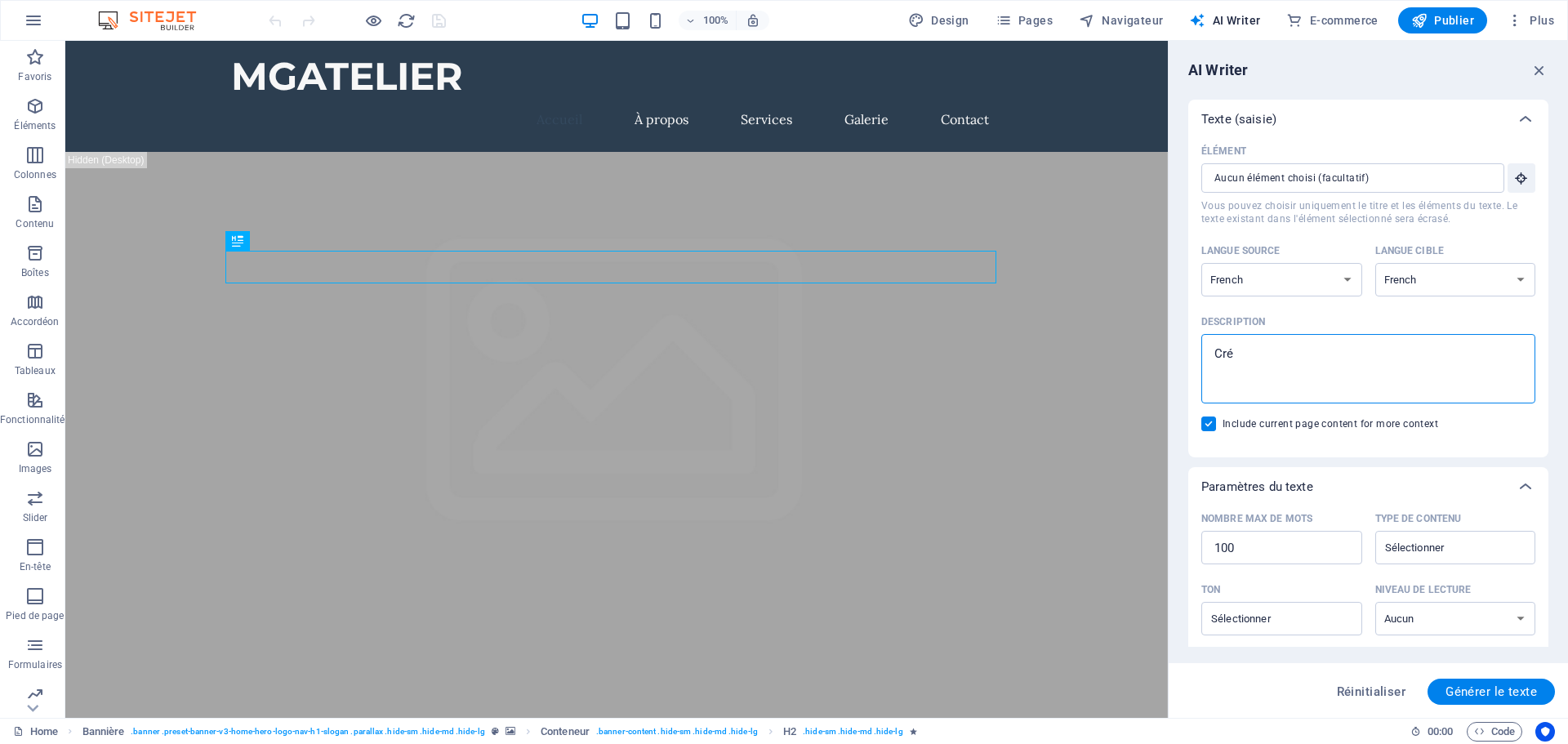
type textarea "Créa"
type textarea "x"
type textarea "Créat"
type textarea "x"
type textarea "Créati"
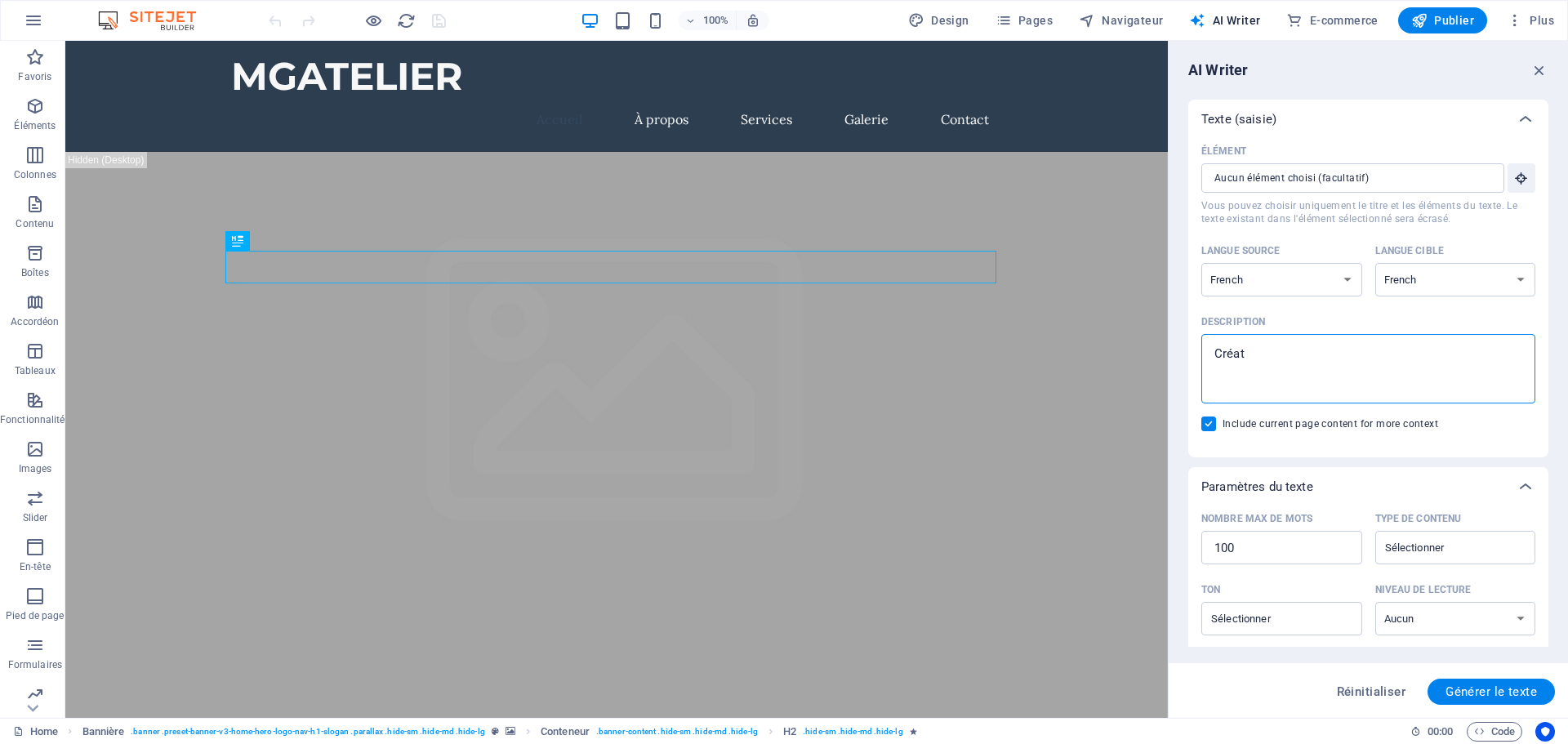
type textarea "x"
type textarea "Créatio"
type textarea "x"
type textarea "Création"
type textarea "x"
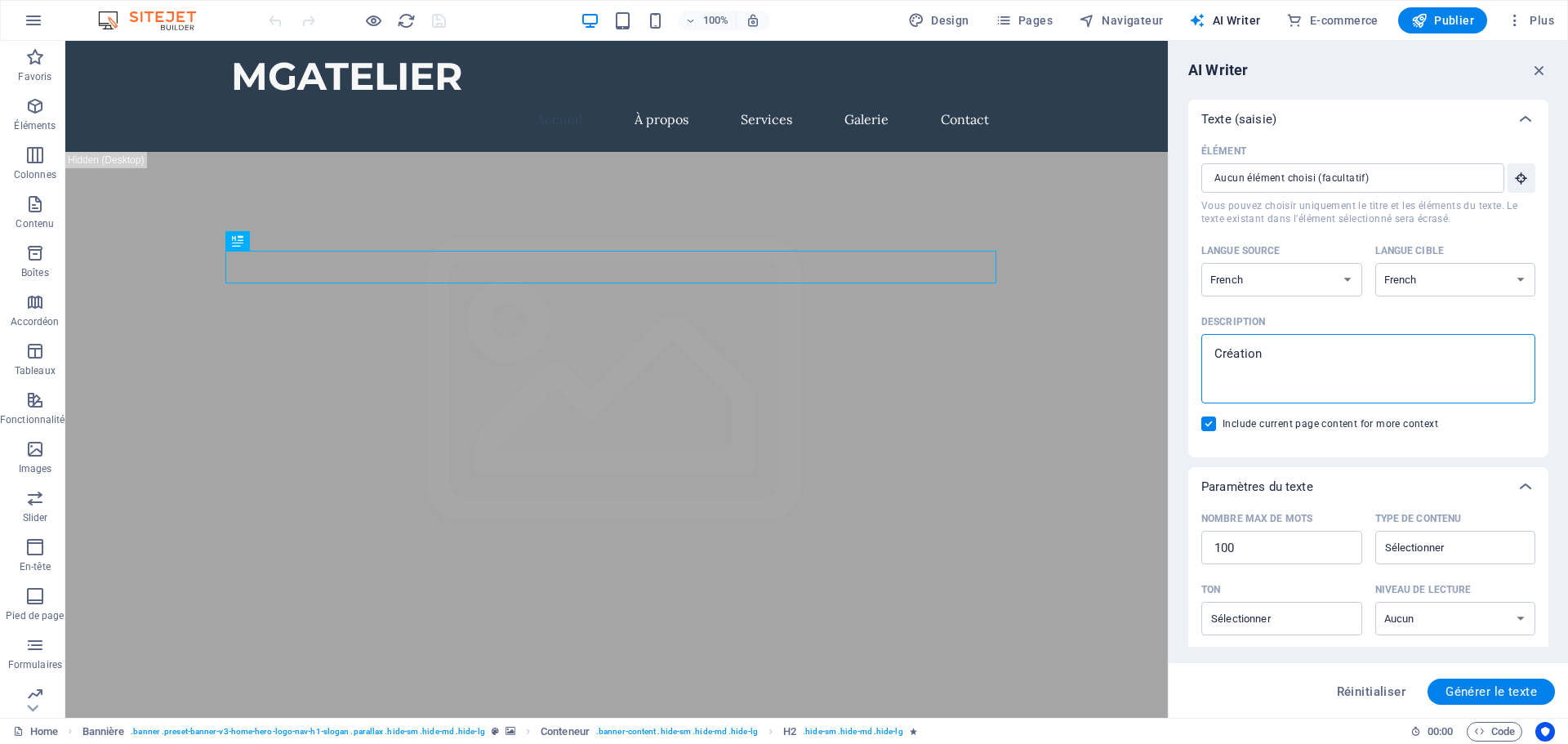
type textarea "Création"
type textarea "x"
type textarea "Création d"
type textarea "x"
type textarea "Création de"
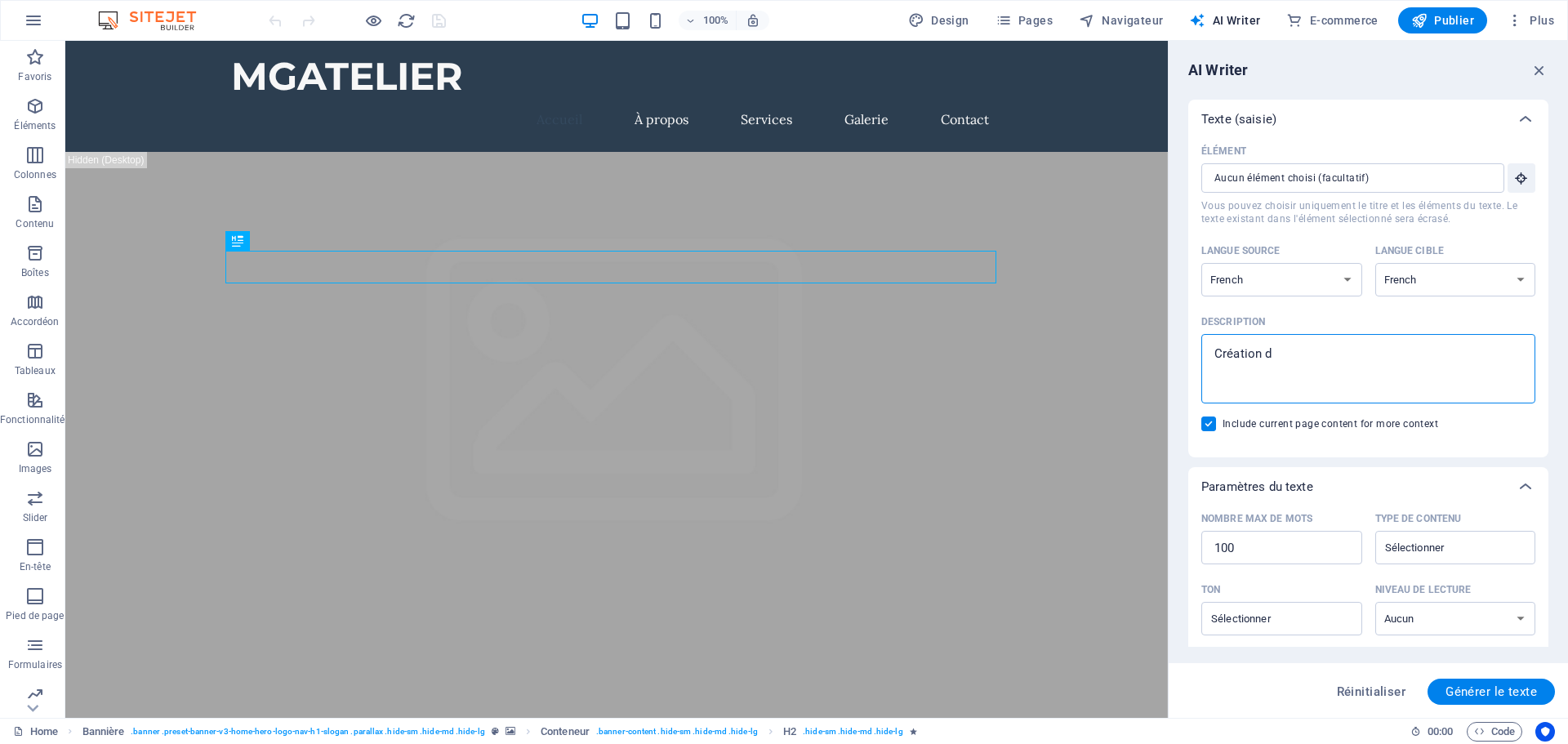
type textarea "x"
type textarea "Création de"
type textarea "x"
type textarea "Création de"
type textarea "x"
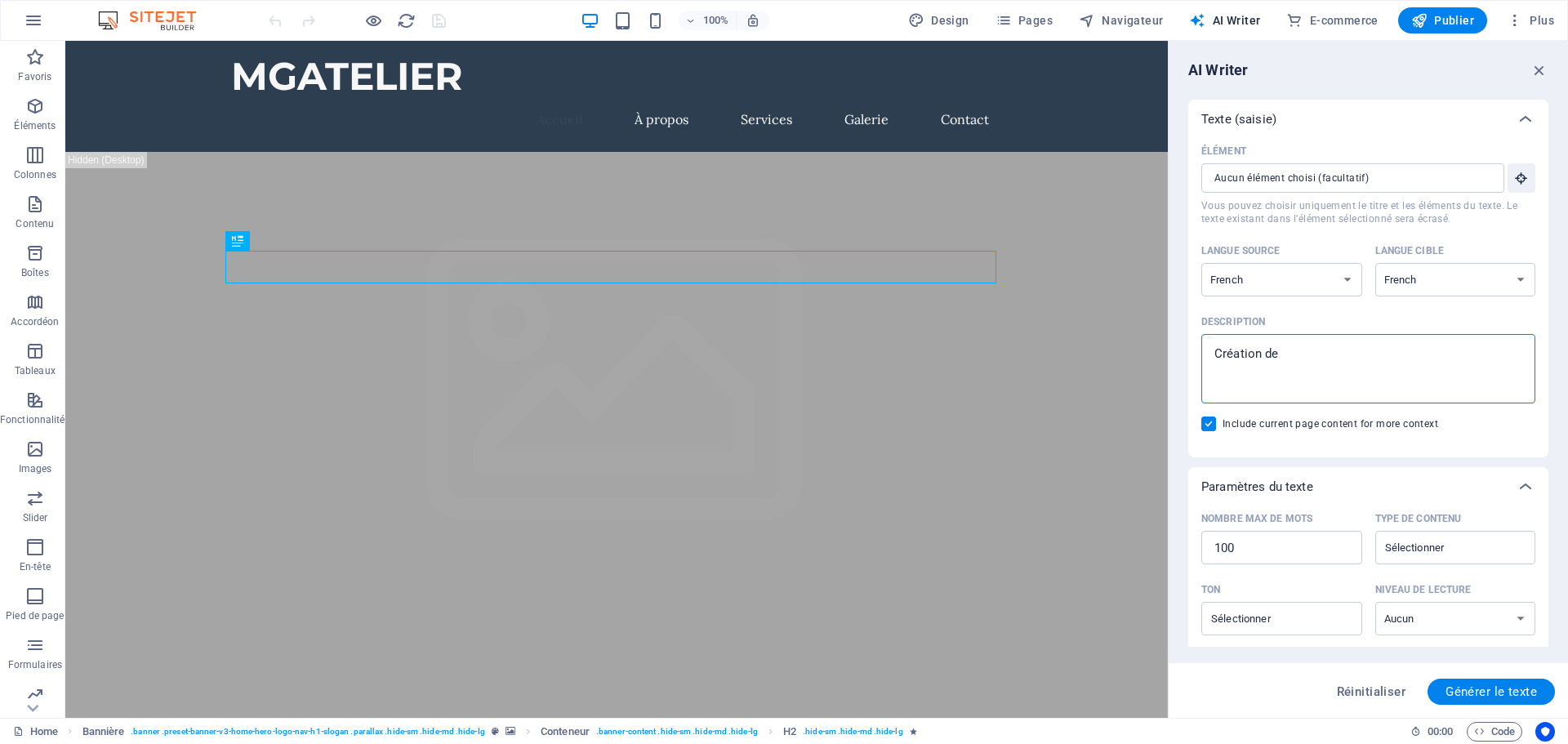
type textarea "Création d"
type textarea "x"
type textarea "Création d'"
type textarea "x"
type textarea "Création d'e"
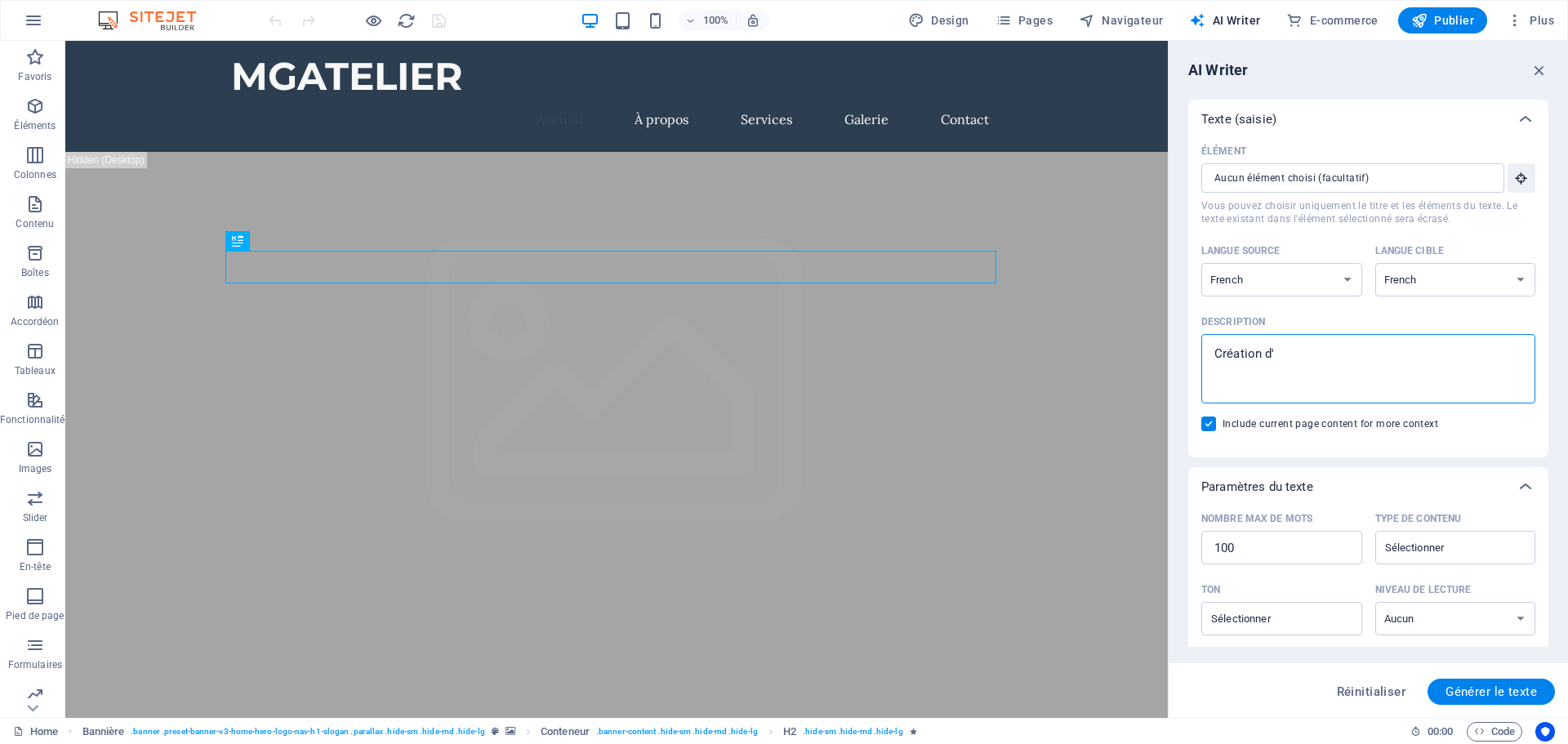
type textarea "x"
type textarea "Création d'es"
type textarea "x"
type textarea "Création d'esc"
type textarea "x"
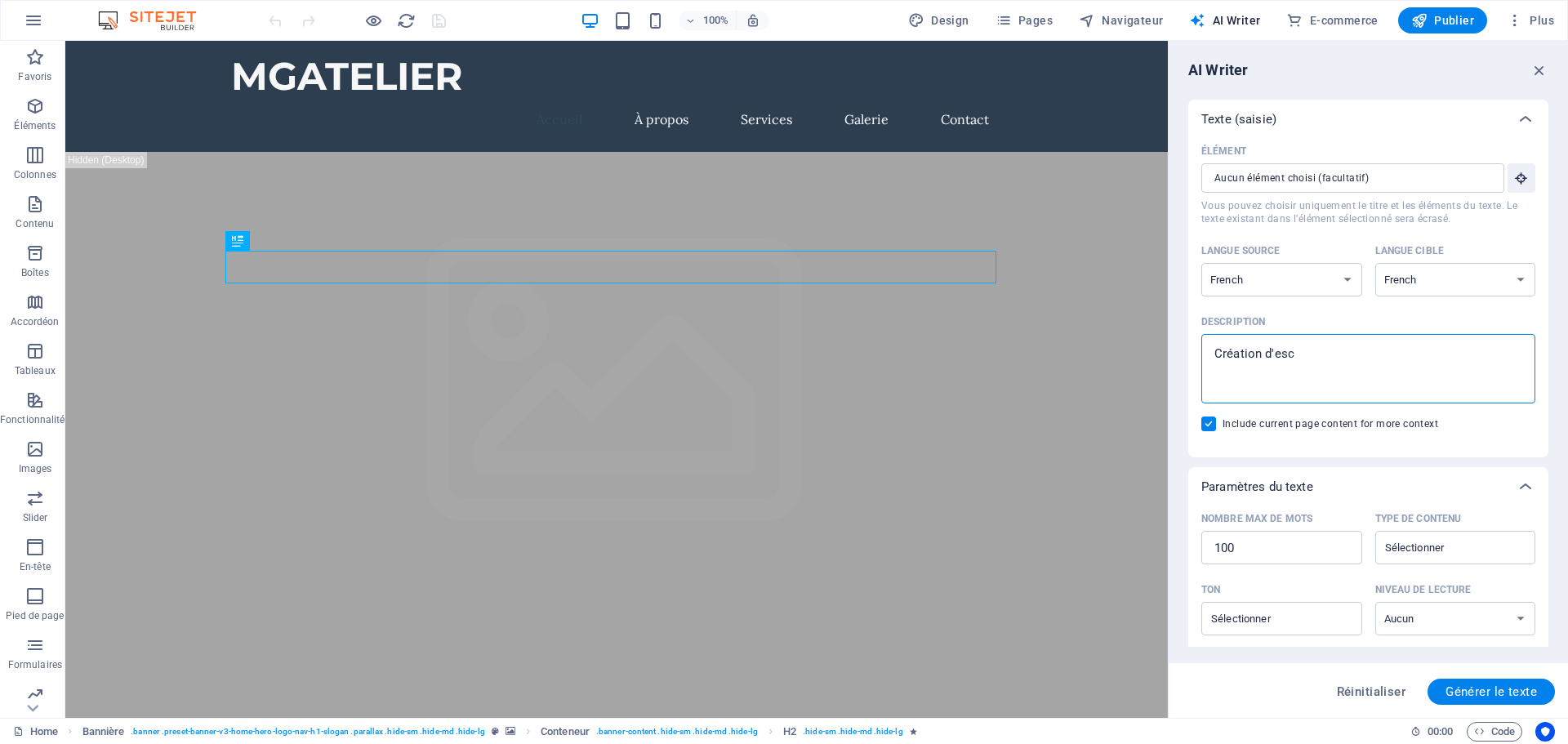
type textarea "Création d'esca"
type textarea "x"
type textarea "Création d'escal"
type textarea "x"
type textarea "Création d'escali"
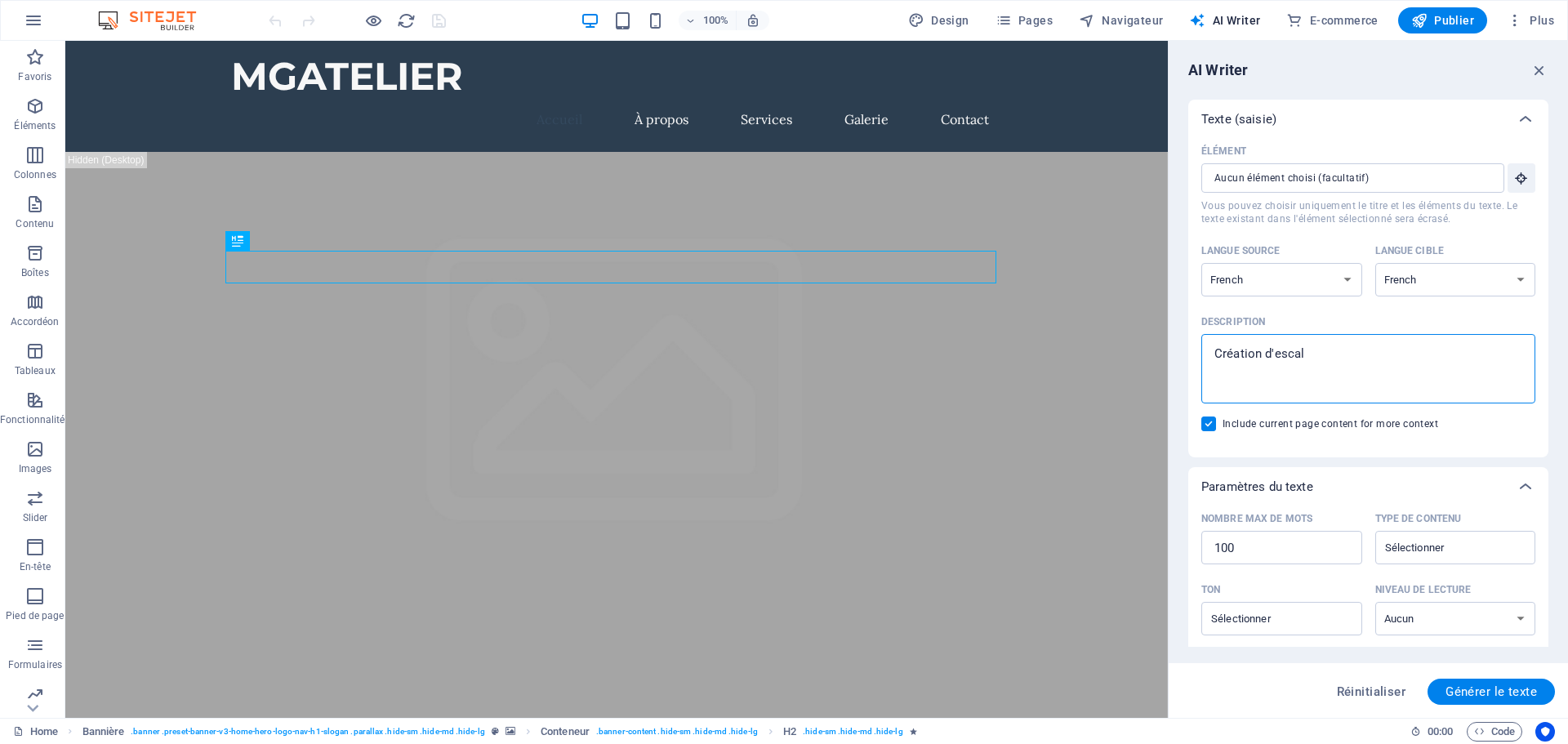
type textarea "x"
type textarea "Création d'escalie"
type textarea "x"
type textarea "Création d'escalier"
type textarea "x"
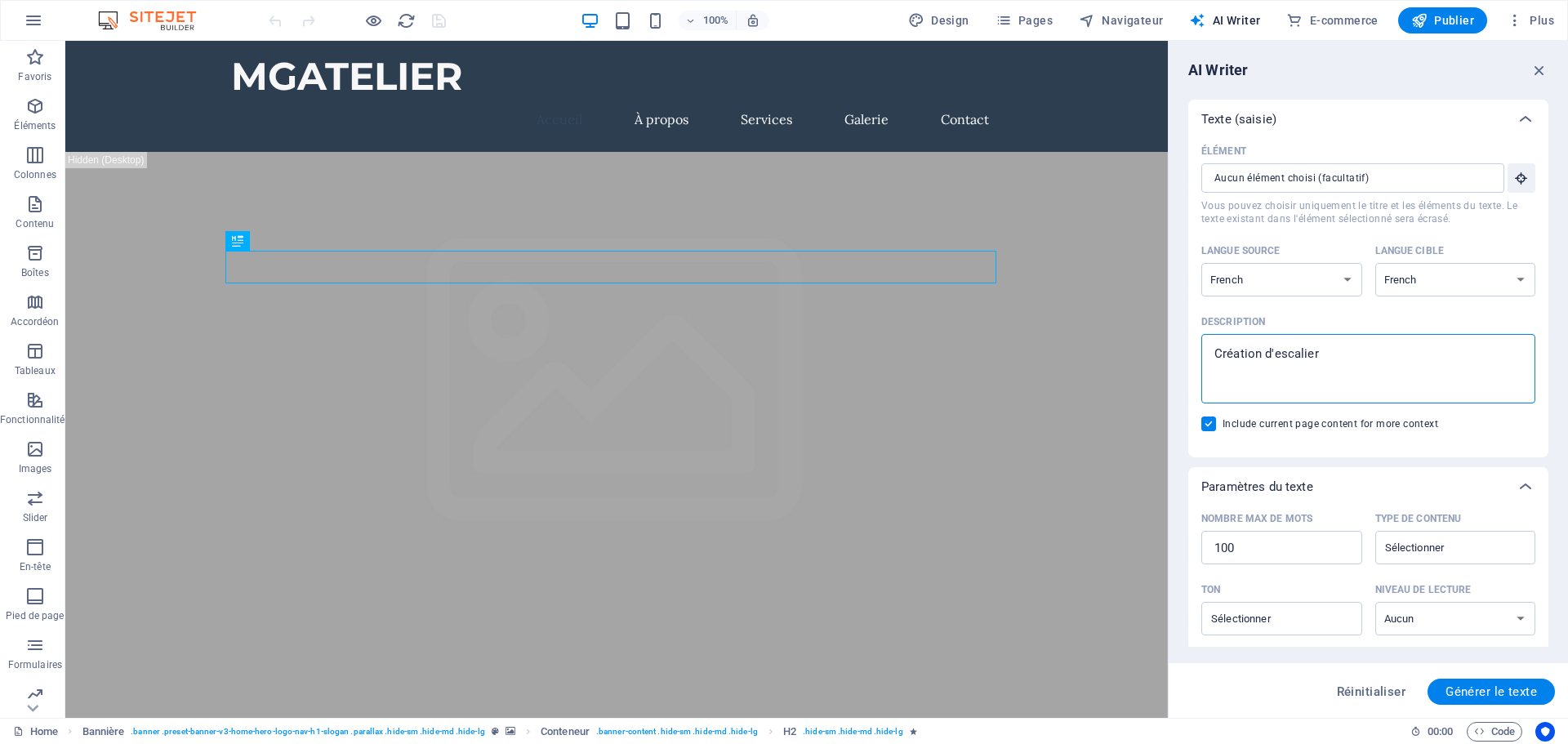
type textarea "Création d'escalier"
type textarea "x"
type textarea "Création d'escalier m"
type textarea "x"
type textarea "Création d'escalier me"
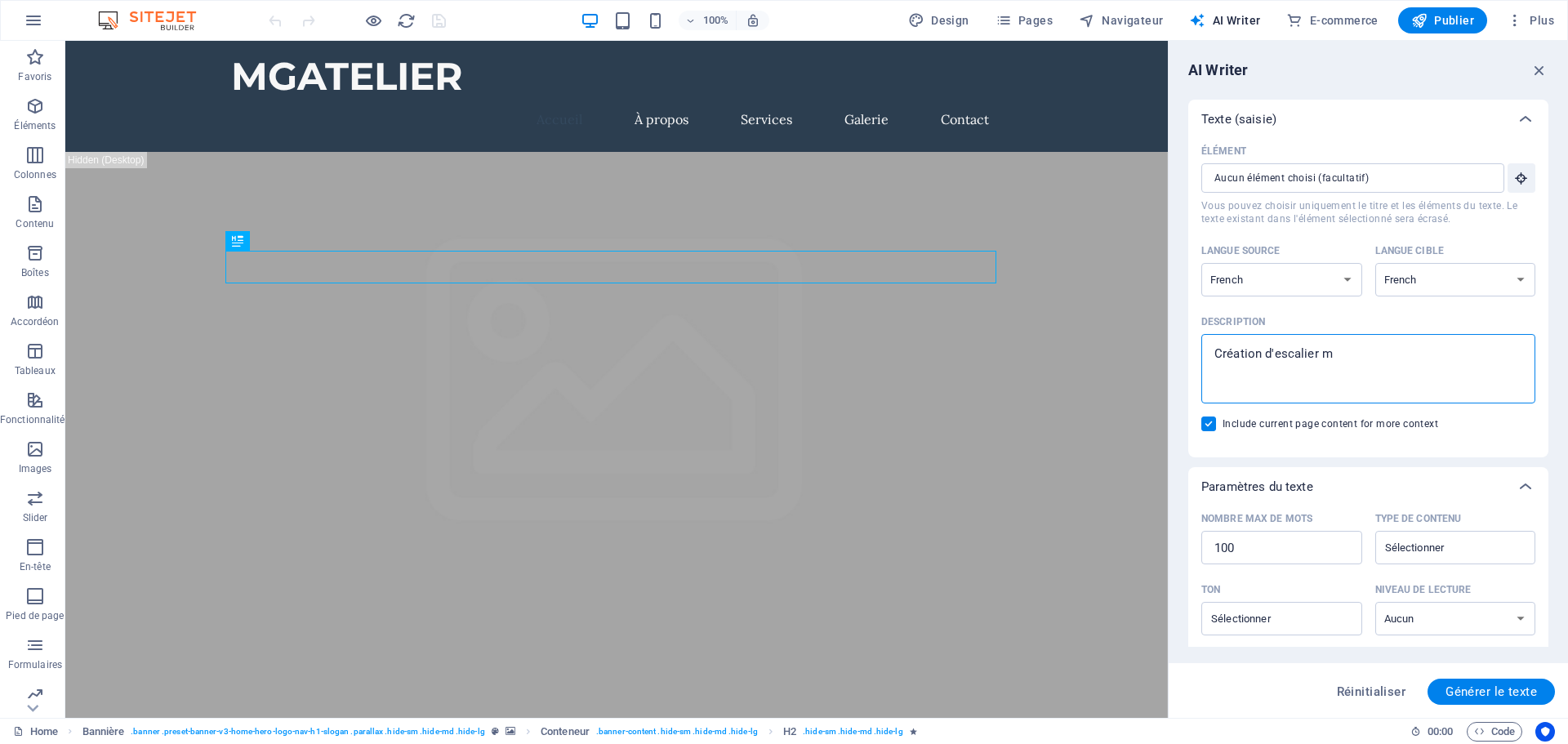
type textarea "x"
type textarea "Création d'escalier met"
type textarea "x"
type textarea "Création d'escalier meta"
type textarea "x"
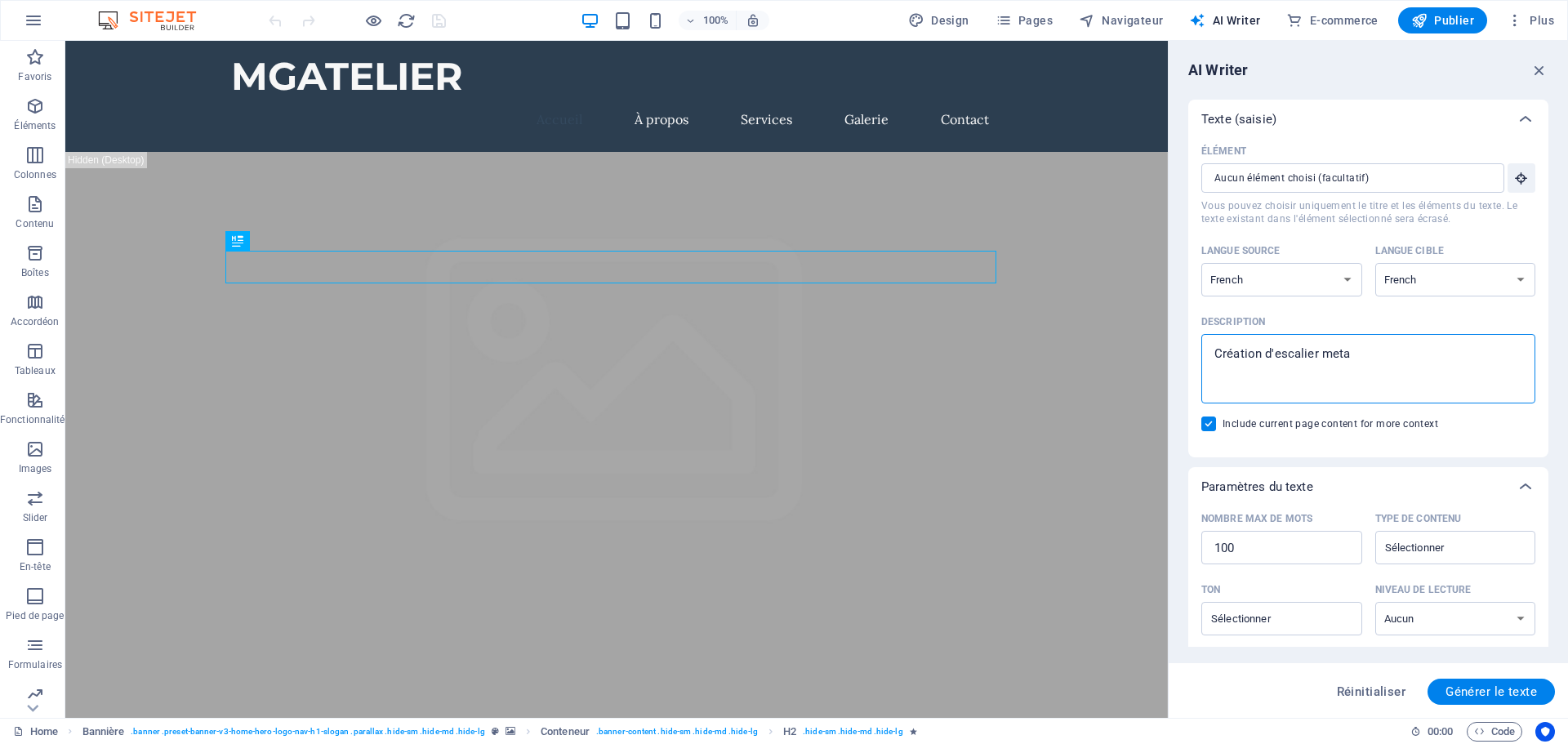
type textarea "Création d'escalier metat"
type textarea "x"
type textarea "Création d'escalier metatl"
type textarea "x"
type textarea "Création d'escalier metatll"
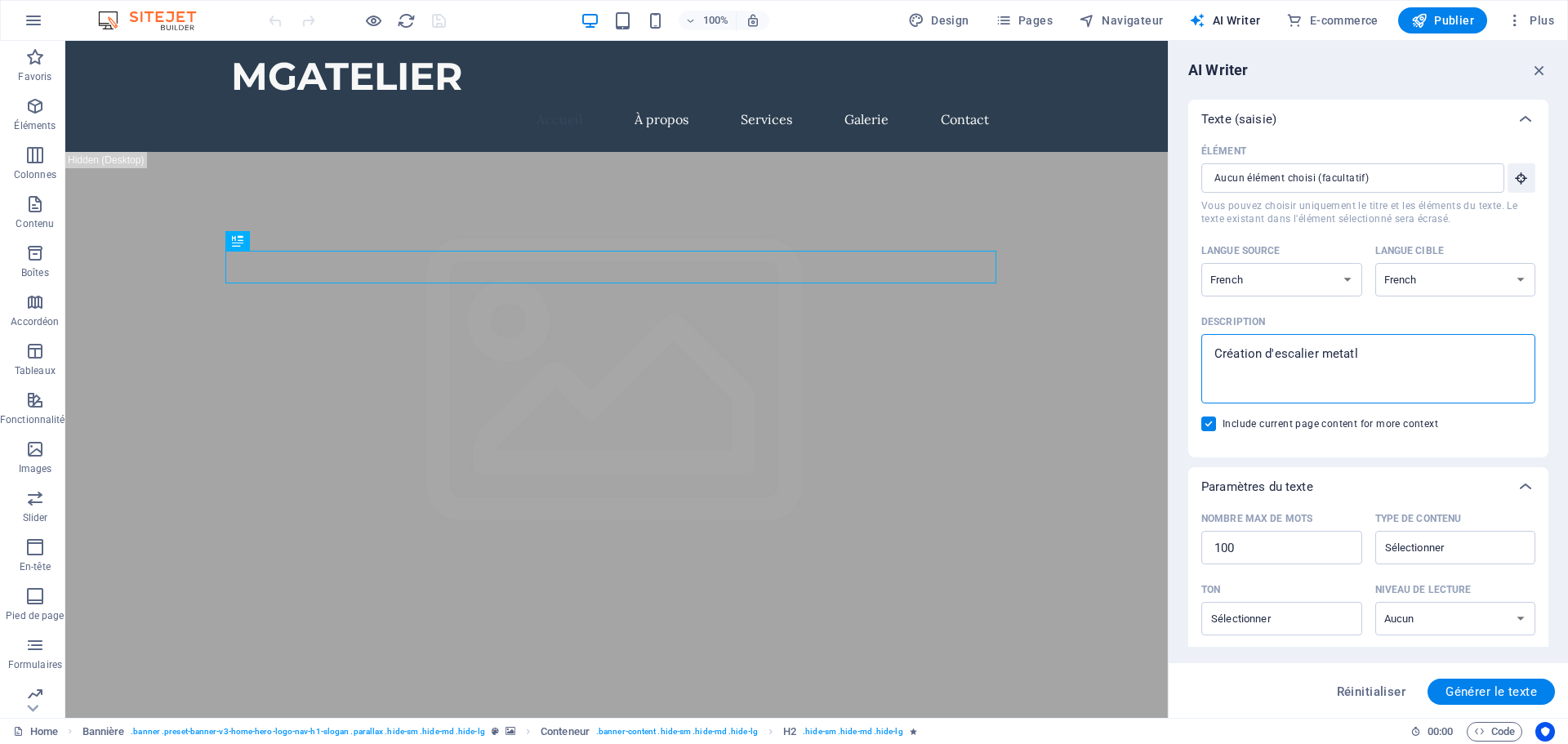
type textarea "x"
type textarea "Création d'escalier metatlli"
type textarea "x"
type textarea "Création d'escalier metatlliq"
type textarea "x"
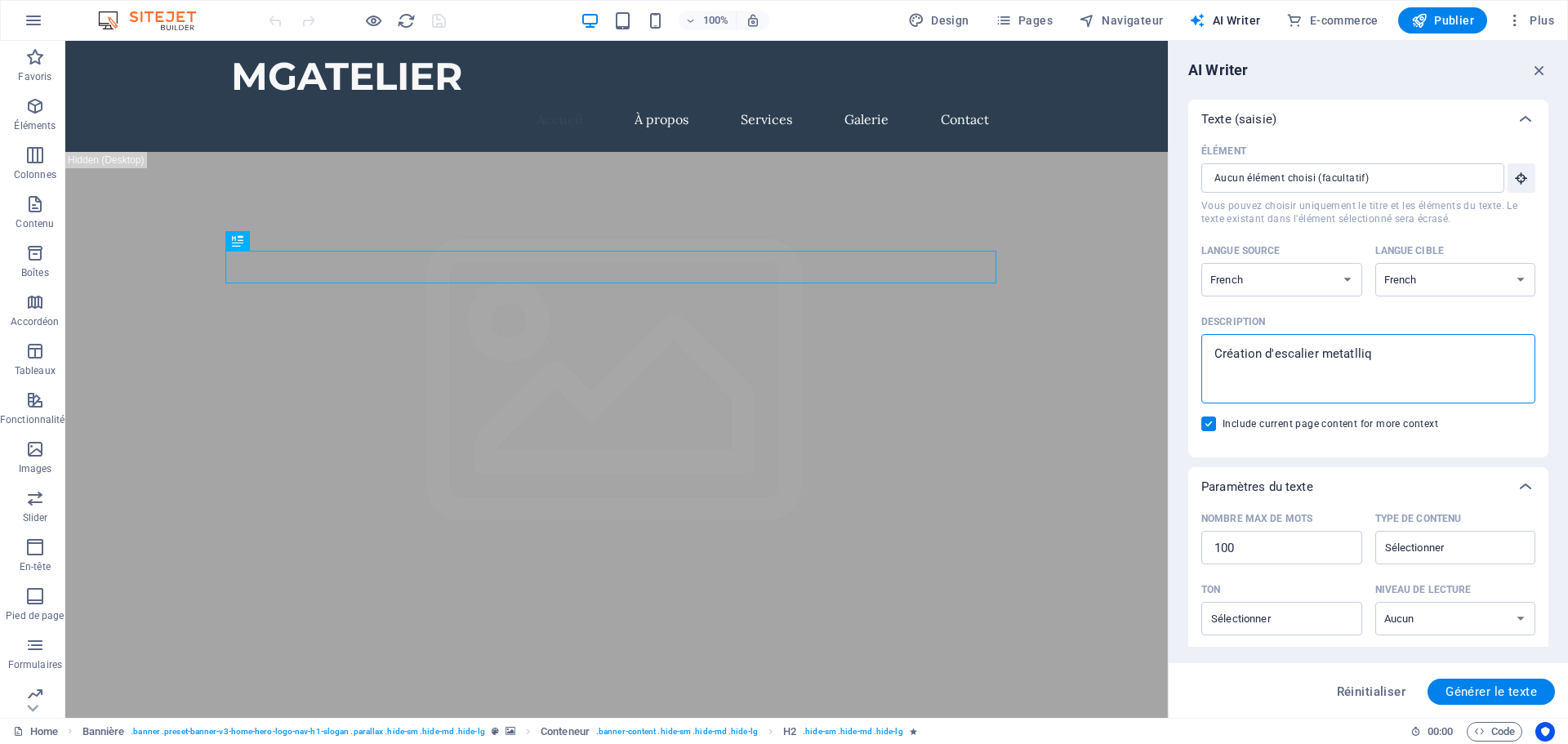
type textarea "Création d'escalier metatlliqu"
type textarea "x"
type textarea "Création d'escalier metatlliq"
type textarea "x"
type textarea "Création d'escalier metatlli"
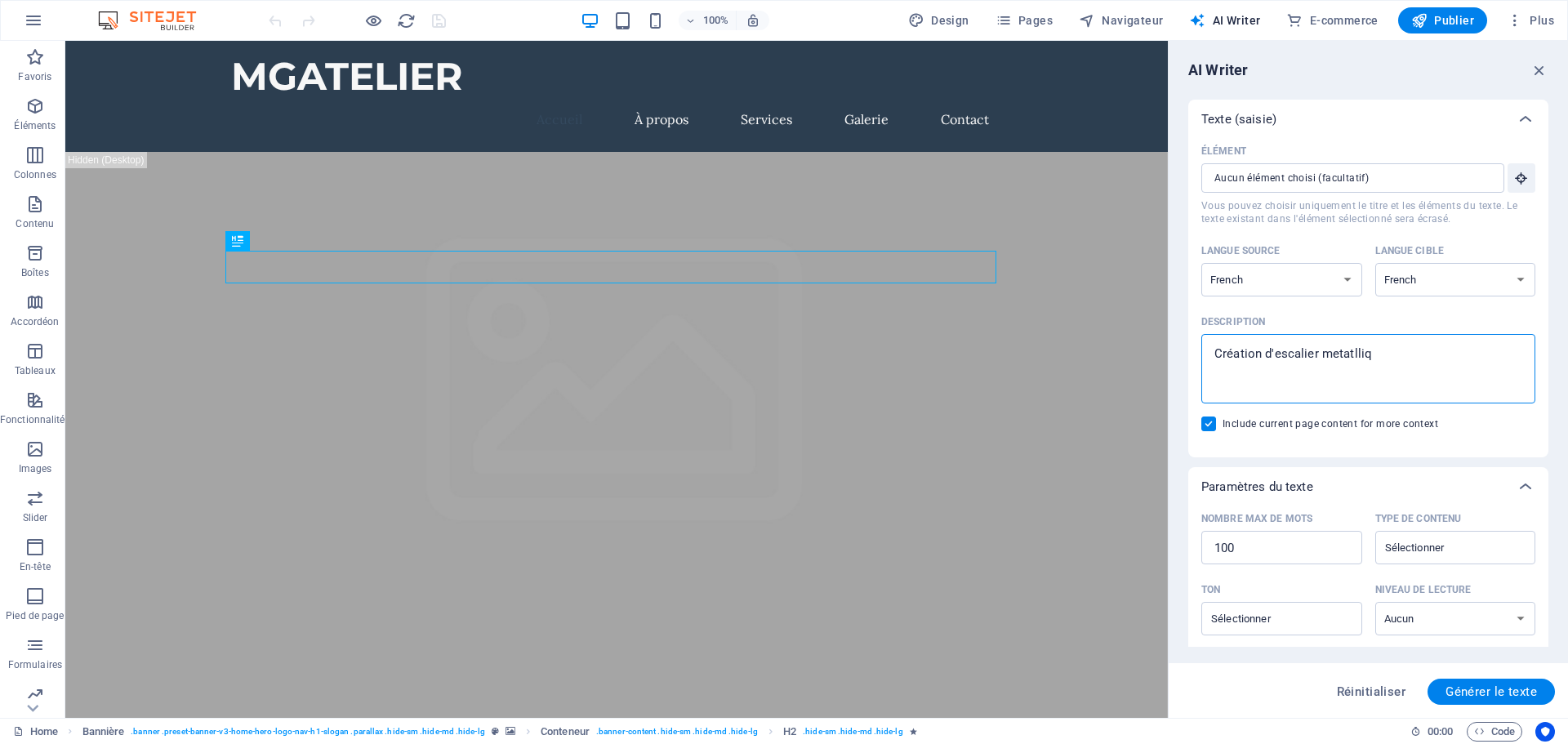
type textarea "x"
type textarea "Création d'escalier metatll"
type textarea "x"
type textarea "Création d'escalier metatl"
type textarea "x"
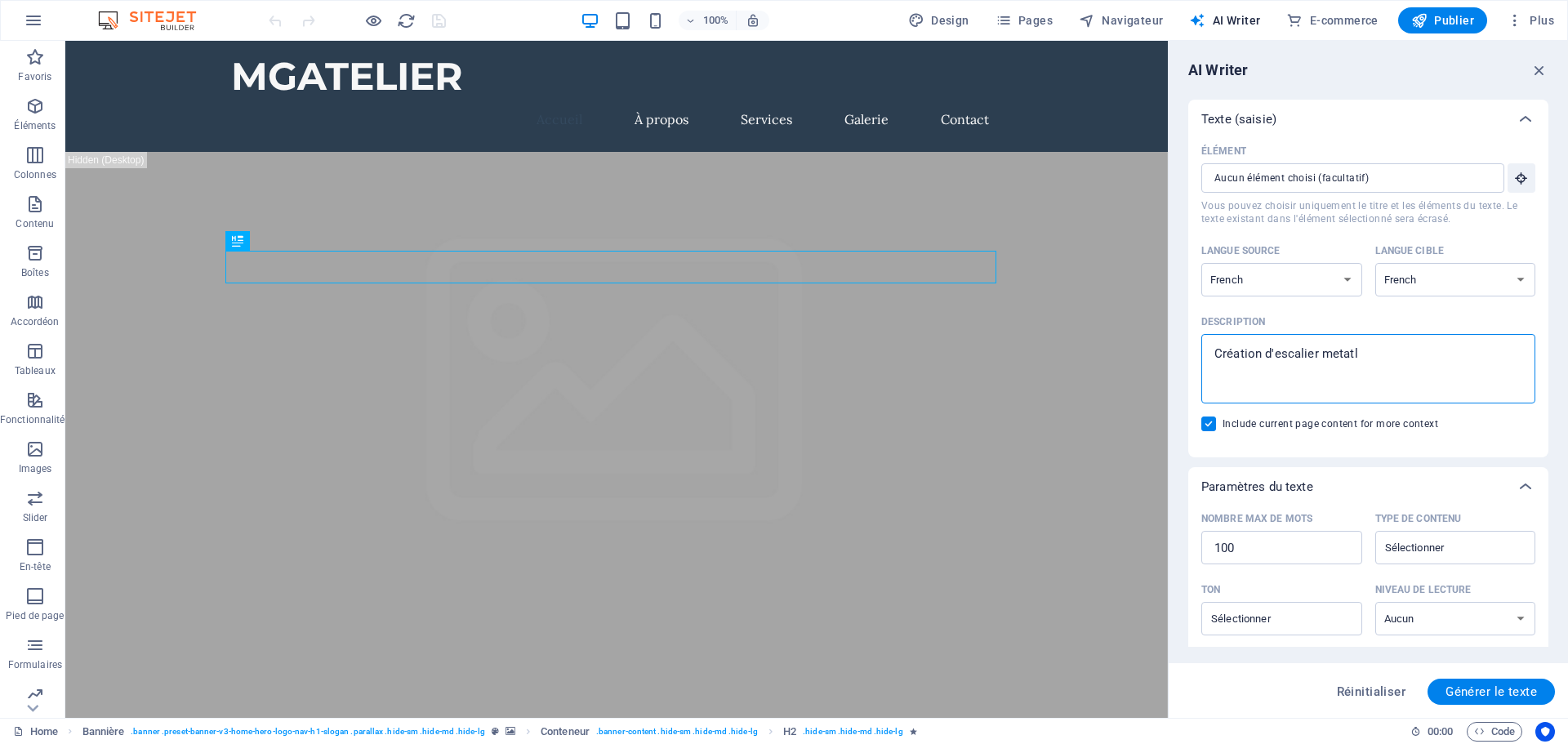
type textarea "Création d'escalier metatll"
type textarea "x"
type textarea "Création d'escalier metatl"
type textarea "x"
type textarea "Création d'escalier metat"
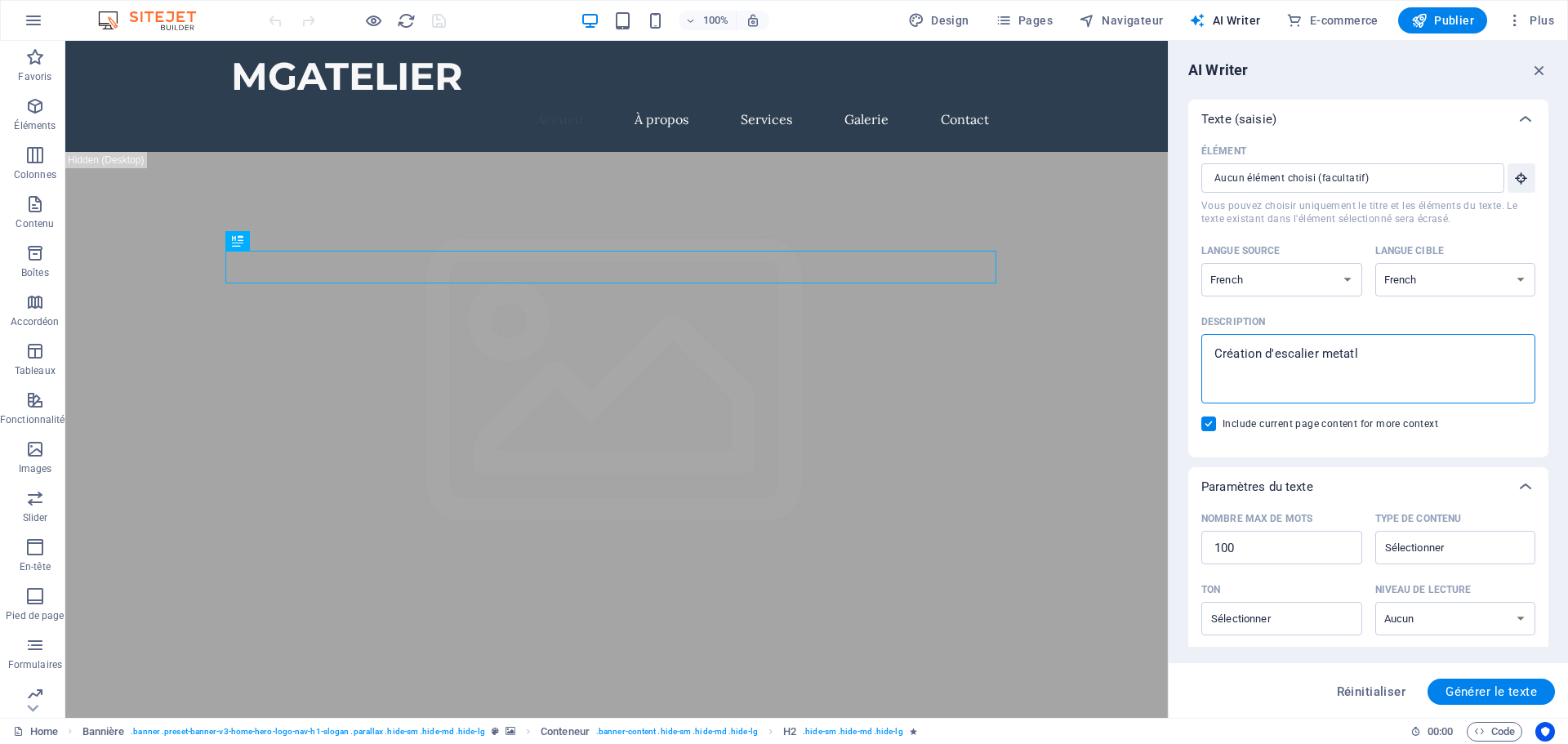
type textarea "x"
type textarea "Création d'escalier metatl"
type textarea "x"
type textarea "Création d'escalier metat"
type textarea "x"
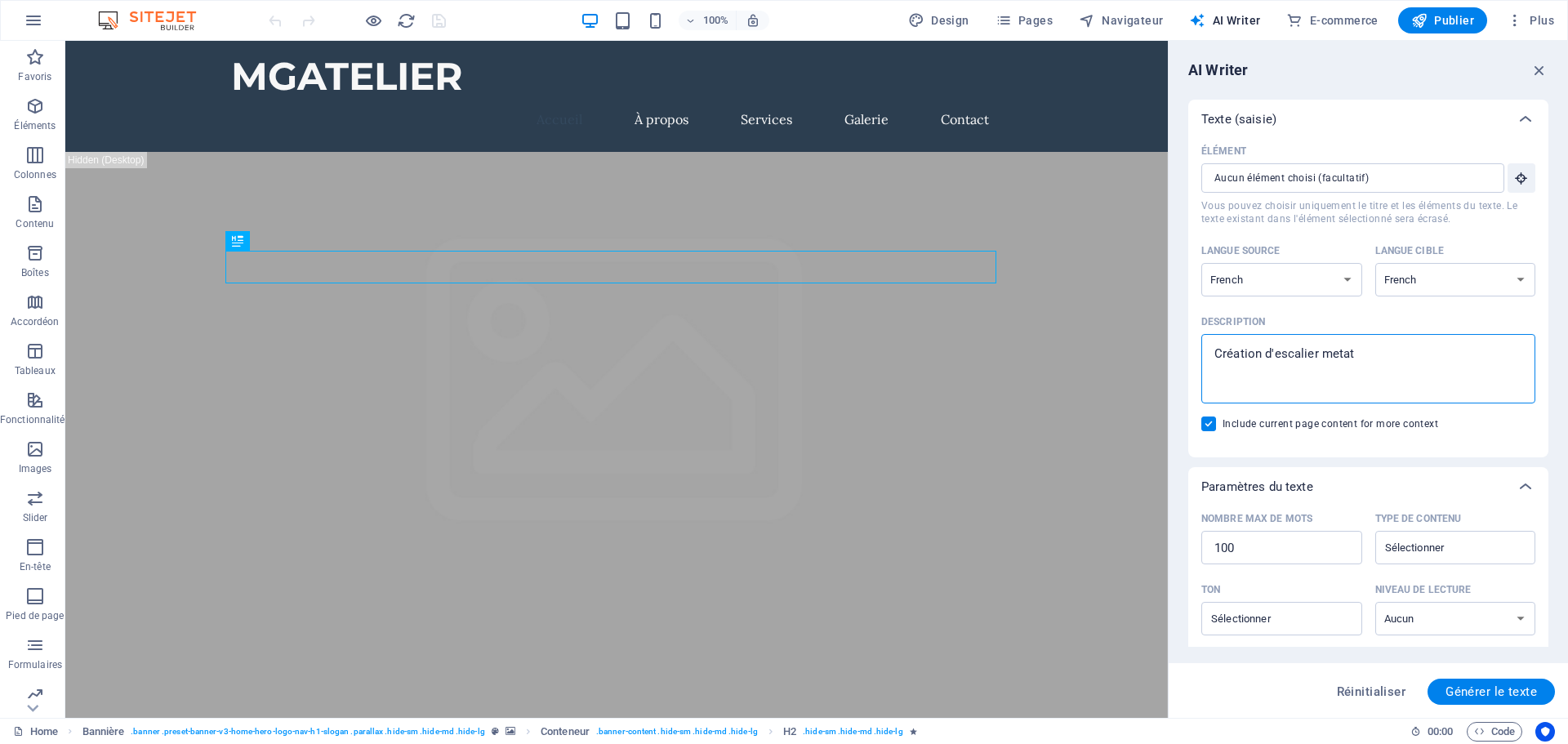
type textarea "Création d'escalier meta"
type textarea "x"
type textarea "Création d'escalier metal"
type textarea "x"
type textarea "Création d'escalier metall"
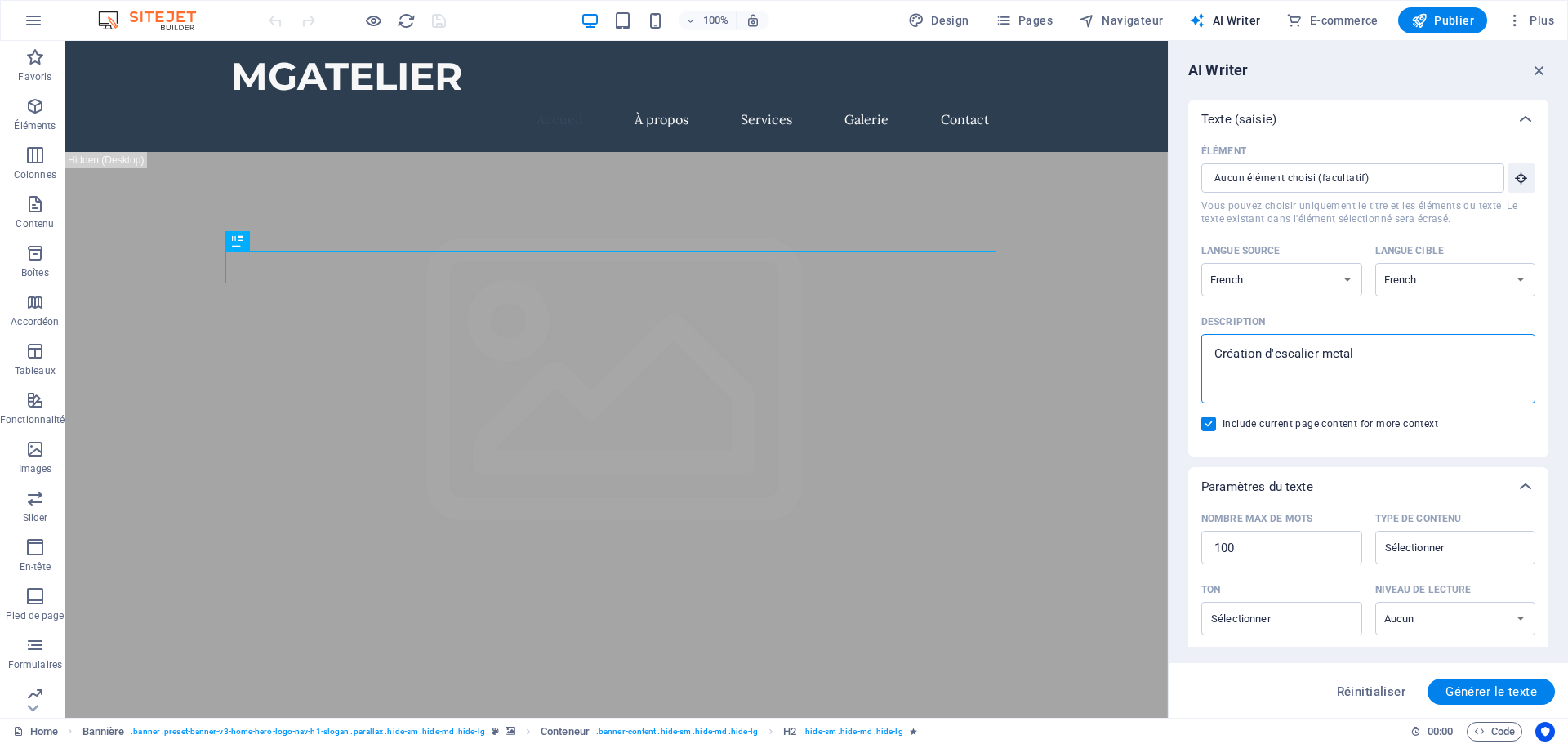
type textarea "x"
type textarea "Création d'escalier metalli"
type textarea "x"
type textarea "Création d'escalier metalliq"
type textarea "x"
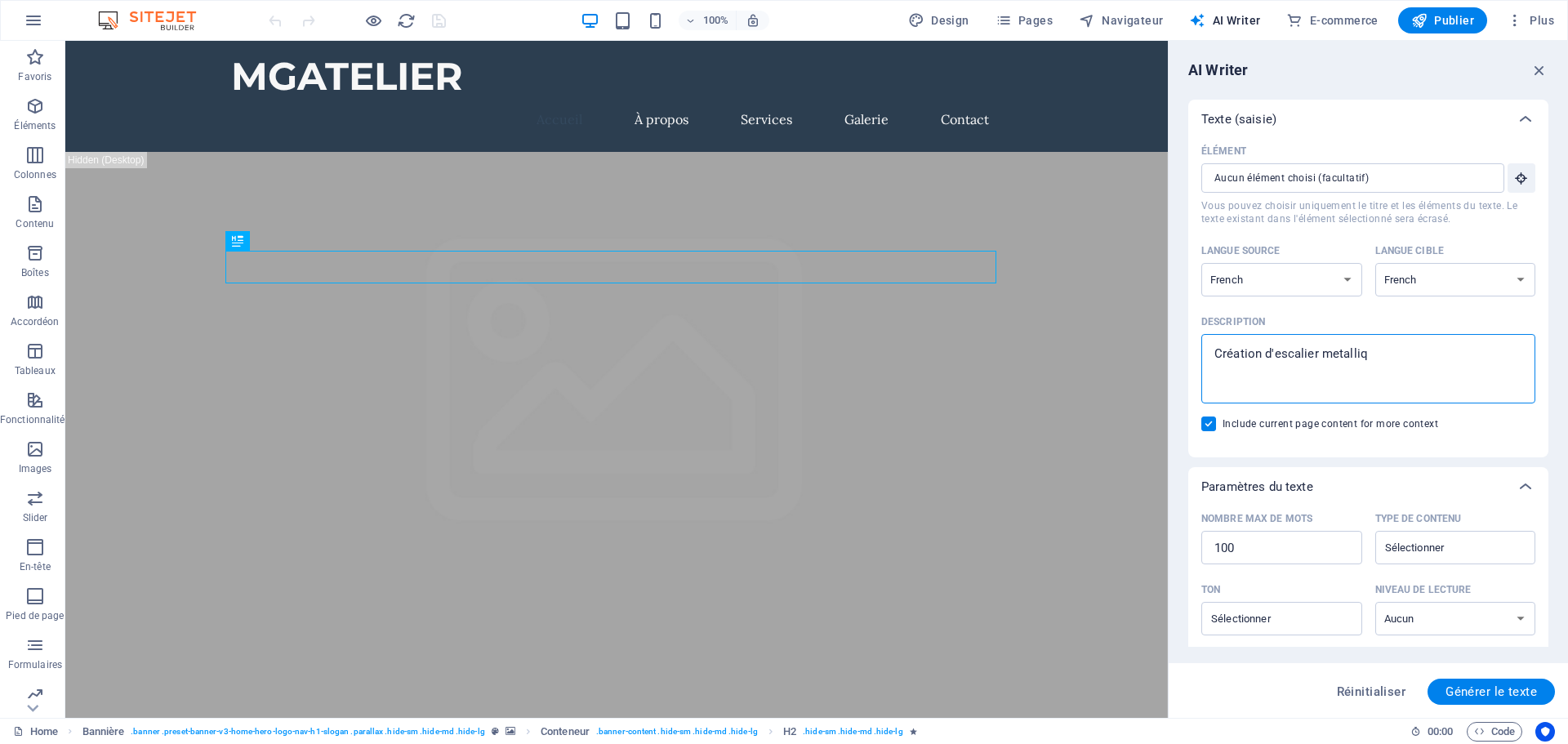
type textarea "Création d'escalier metalliqu"
type textarea "x"
type textarea "Création d'escalier metallique"
type textarea "x"
type textarea "Création d'escalier metallique,"
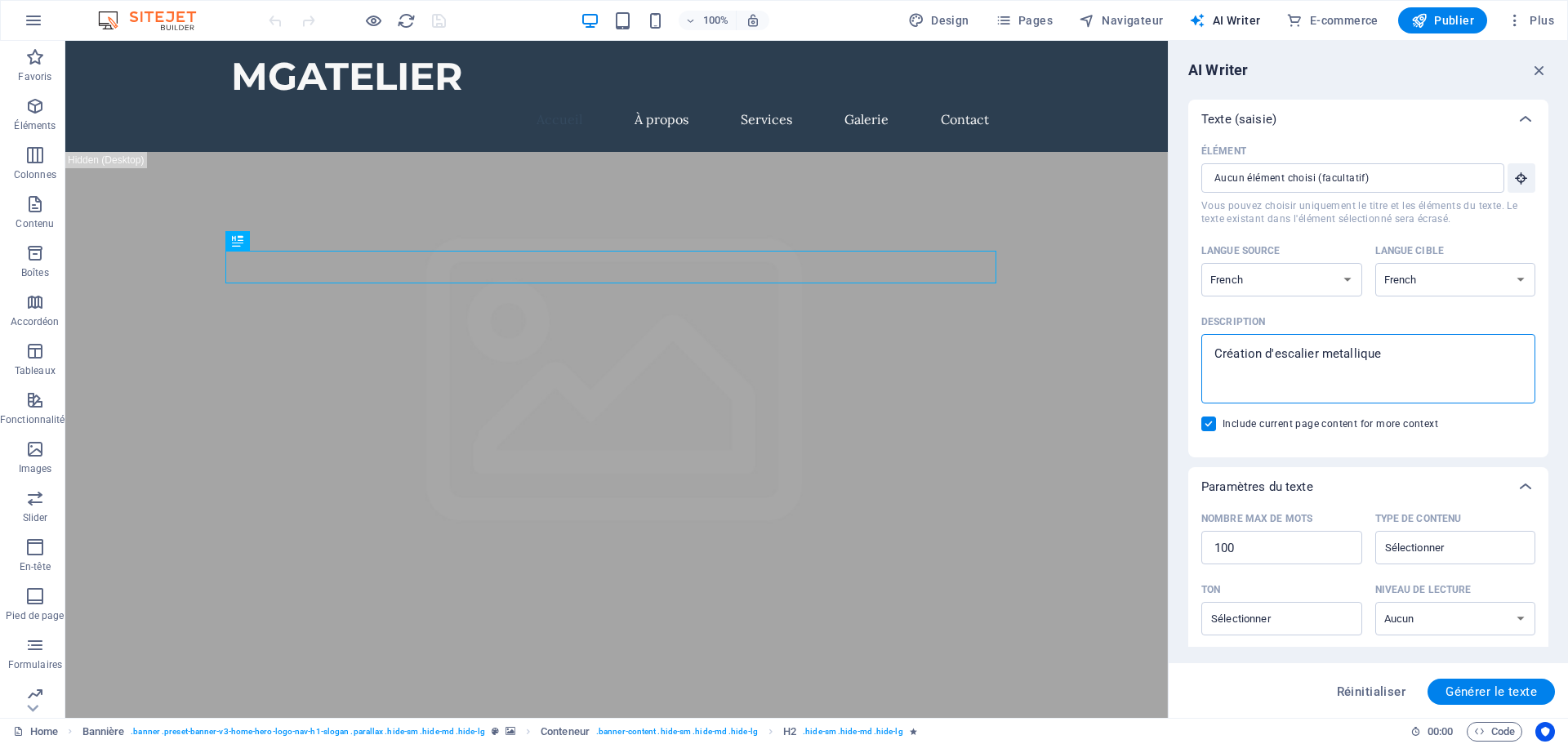
type textarea "x"
type textarea "Création d'escalier metallique,"
type textarea "x"
type textarea "Création d'escalier metallique, d"
type textarea "x"
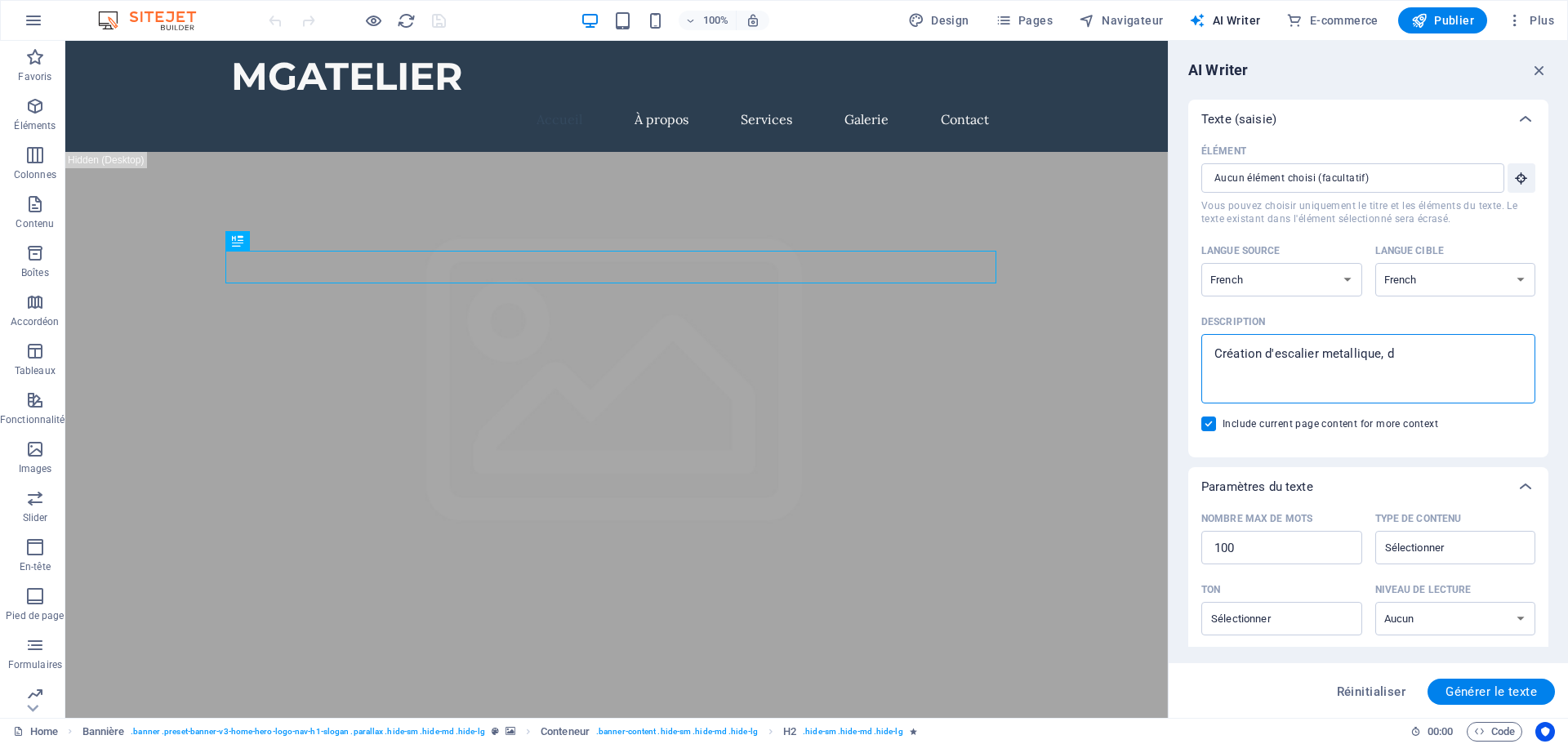
type textarea "Création d'escalier metallique, de"
type textarea "x"
type textarea "Création d'escalier metallique, de"
type textarea "x"
type textarea "Création d'escalier metallique, de r"
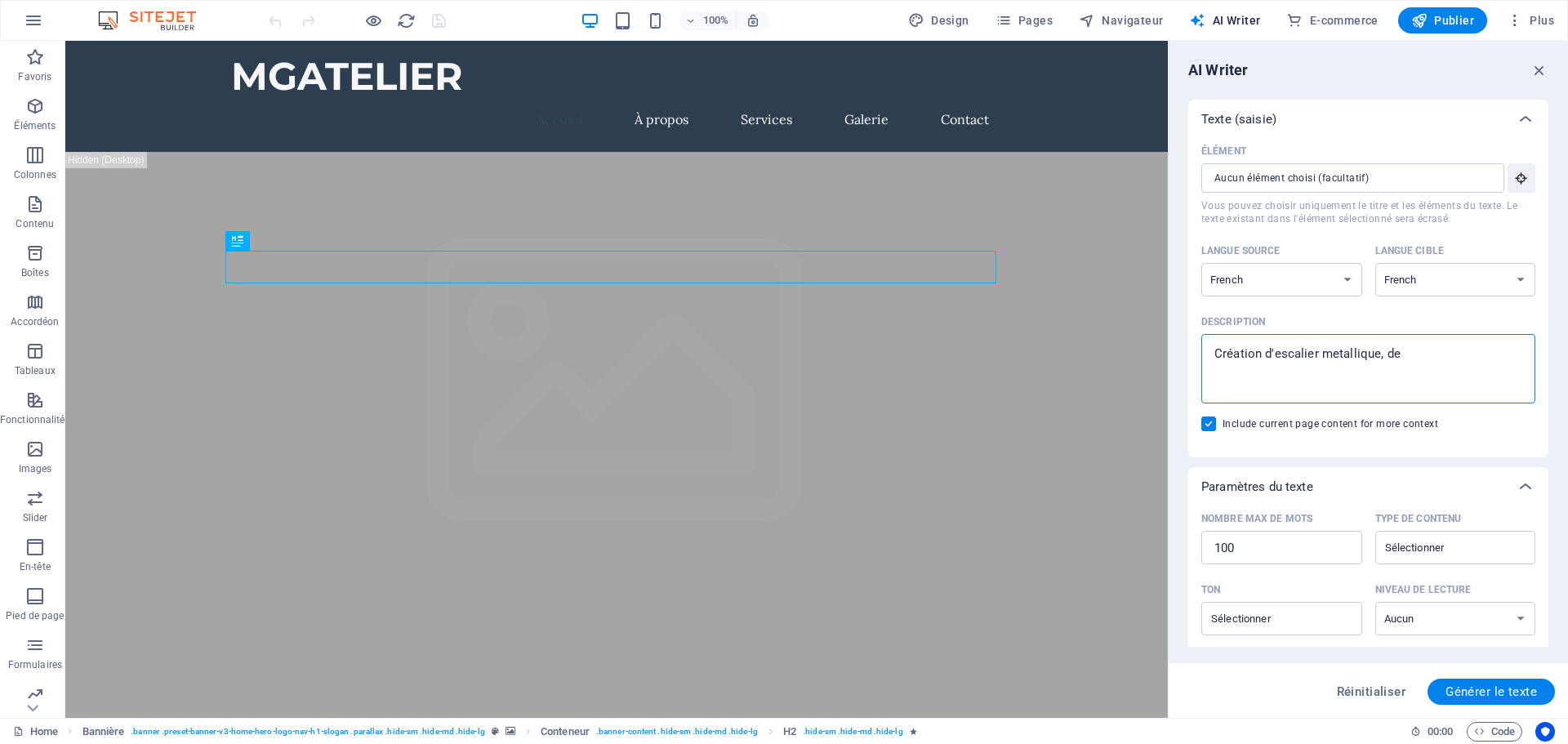
type textarea "x"
type textarea "Création d'escalier metallique, de ra"
type textarea "x"
type textarea "Création d'escalier metallique, de ram"
type textarea "x"
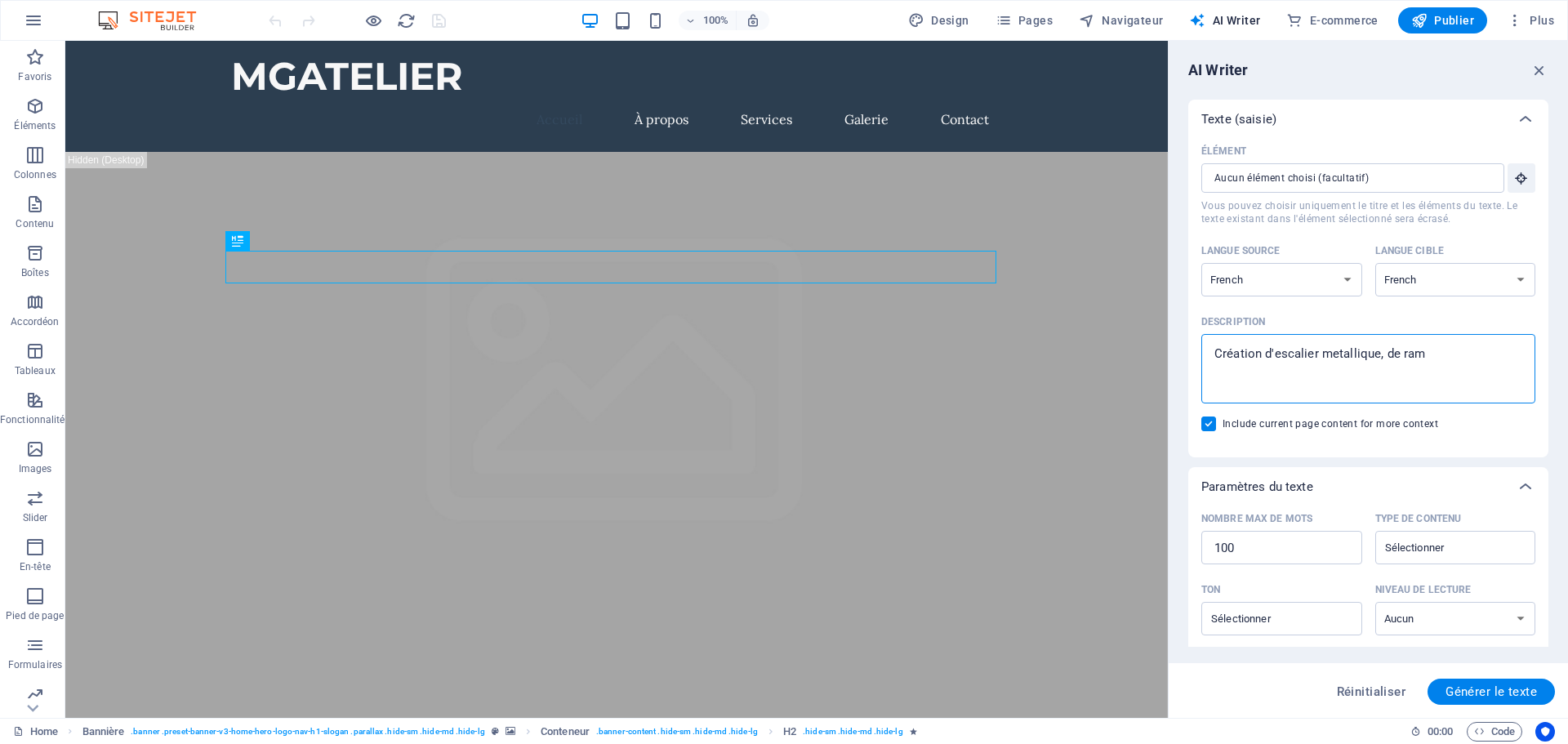
type textarea "Création d'escalier metallique, de ramb"
type textarea "x"
type textarea "Création d'escalier metallique, de ramba"
type textarea "x"
type textarea "Création d'escalier metallique, de rambar"
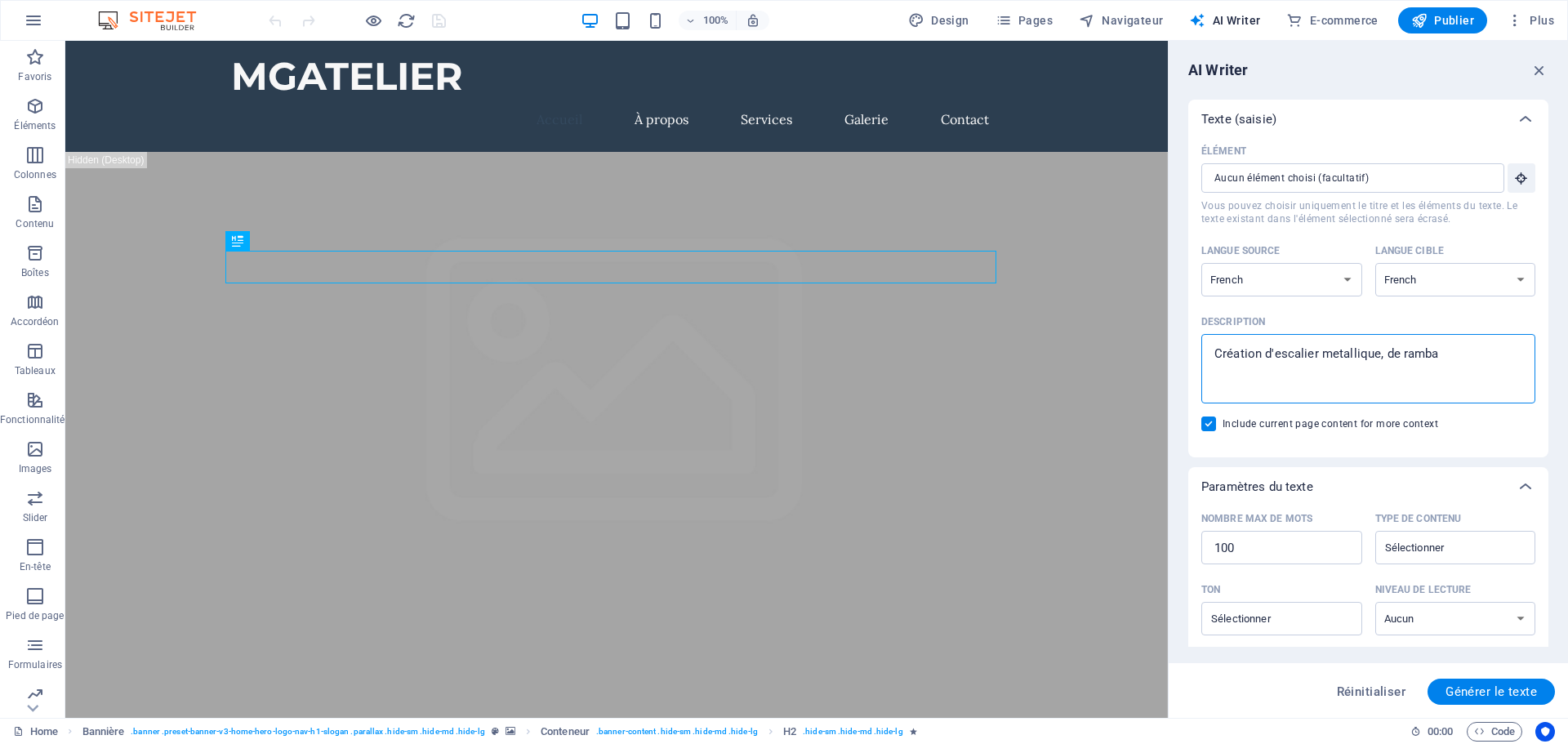
type textarea "x"
type textarea "Création d'escalier metallique, de rambard"
type textarea "x"
type textarea "Création d'escalier metallique, de rambarde"
type textarea "x"
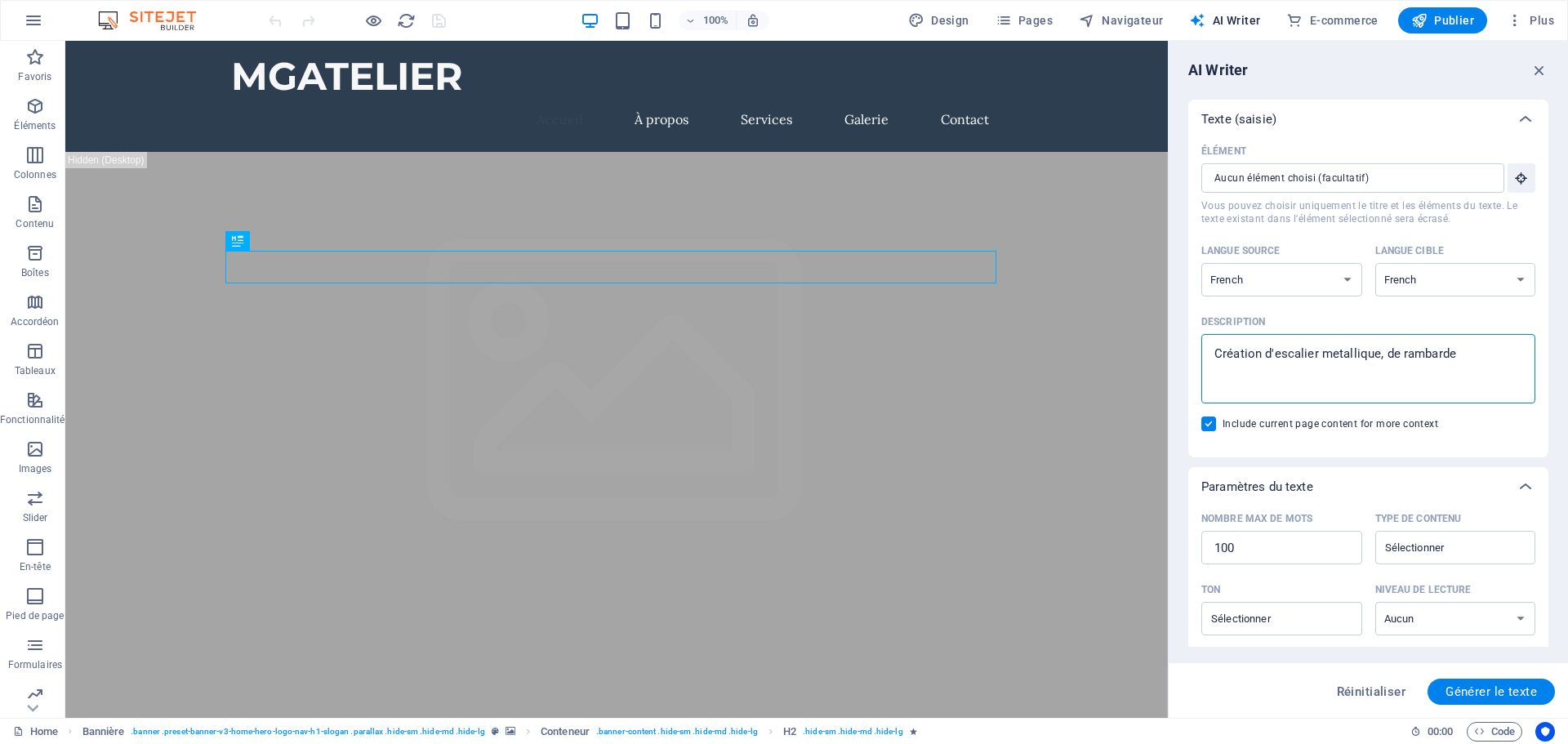
type textarea "Création d'escalier metallique, de rambardes"
type textarea "x"
type textarea "Création d'escalier metallique, de rambarde"
type textarea "x"
type textarea "Création d'escalier metallique, de rambardes"
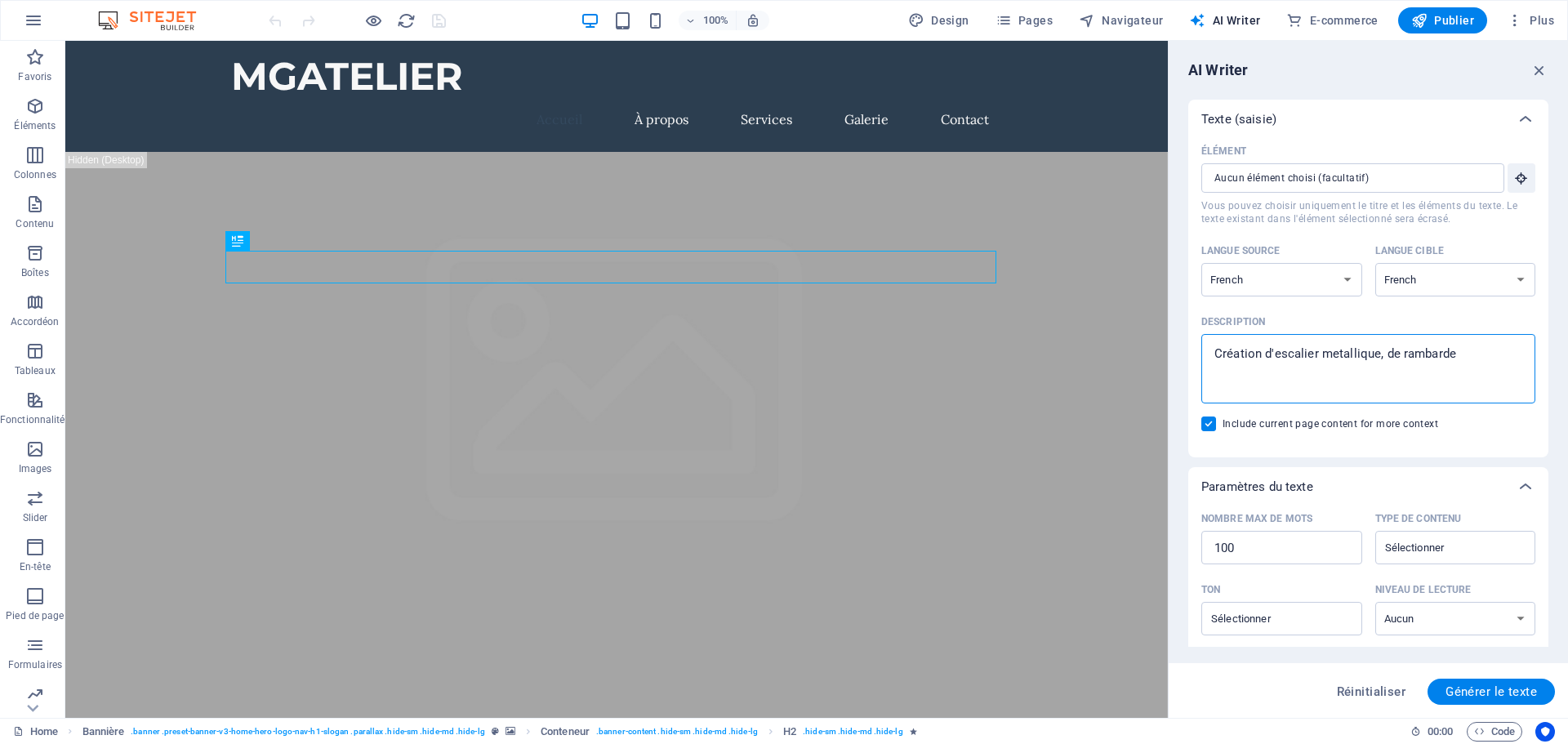
type textarea "x"
type textarea "Création d'escalier metallique, de rambardes"
type textarea "x"
type textarea "Création d'escalier metallique, de rambardes m"
type textarea "x"
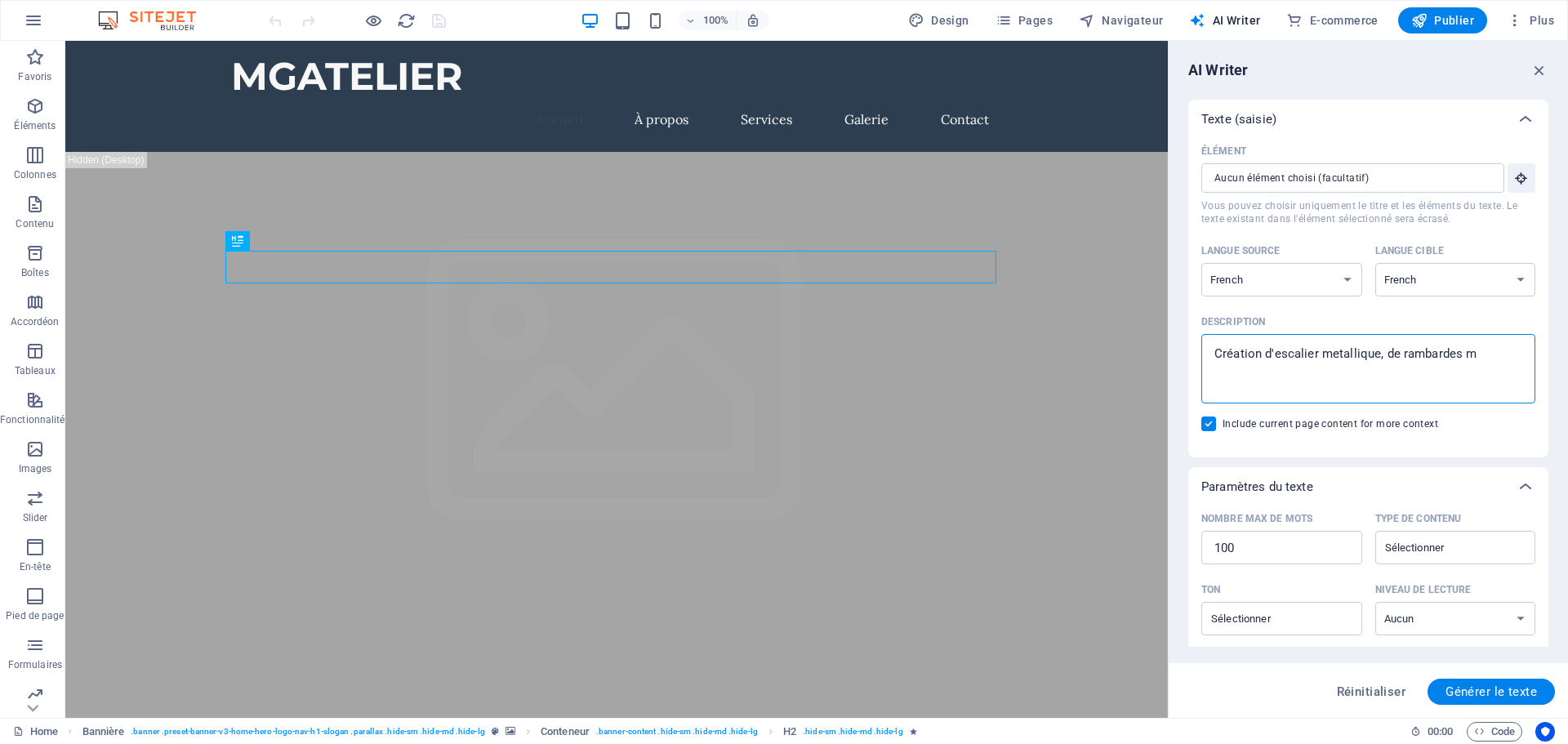
type textarea "Création d'escalier metallique, de rambardes me"
type textarea "x"
type textarea "Création d'escalier metallique, de rambardes met"
type textarea "x"
type textarea "Création d'escalier metallique, de rambardes meta"
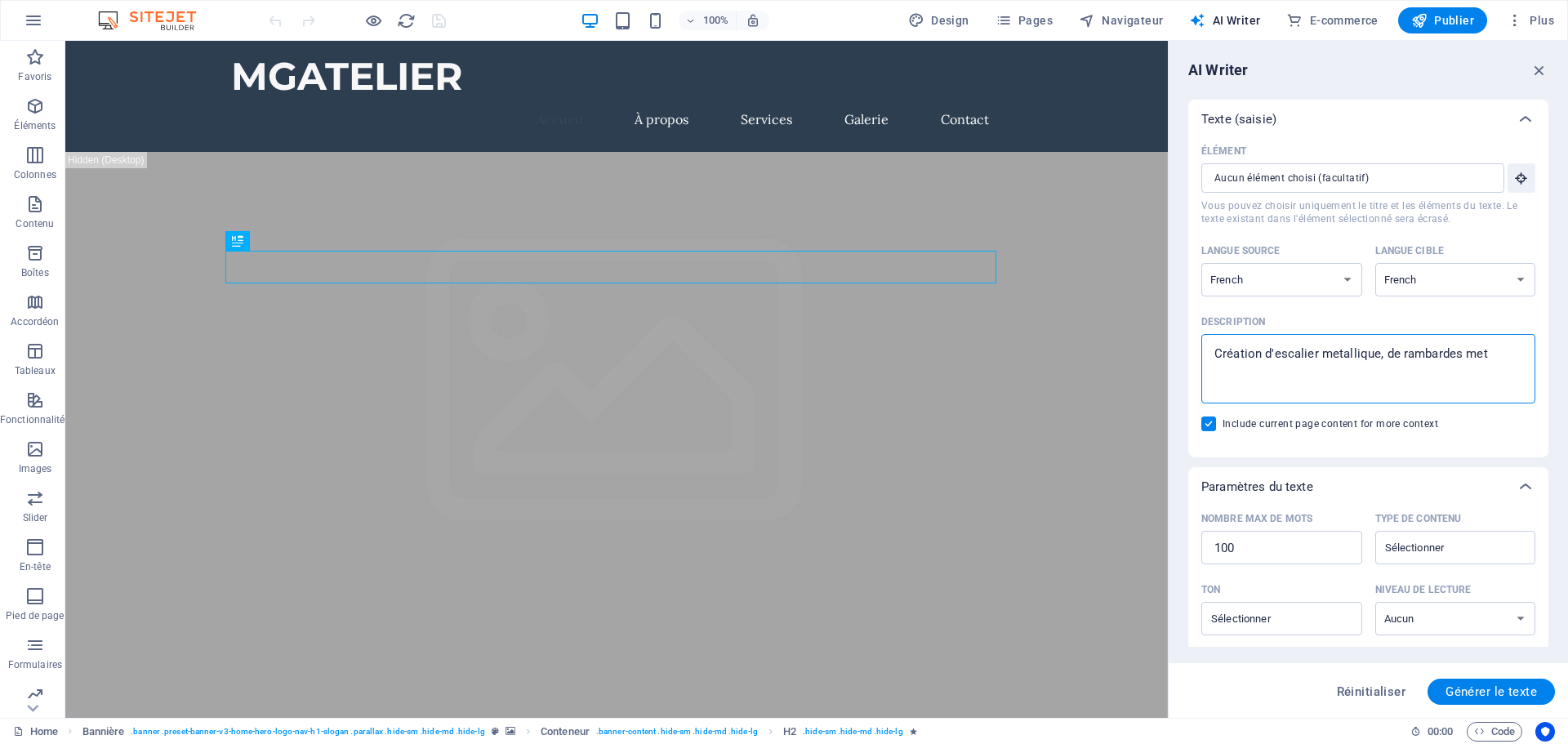
type textarea "x"
type textarea "Création d'escalier metallique, de rambardes metal"
type textarea "x"
type textarea "Création d'escalier metallique, de rambardes metall"
type textarea "x"
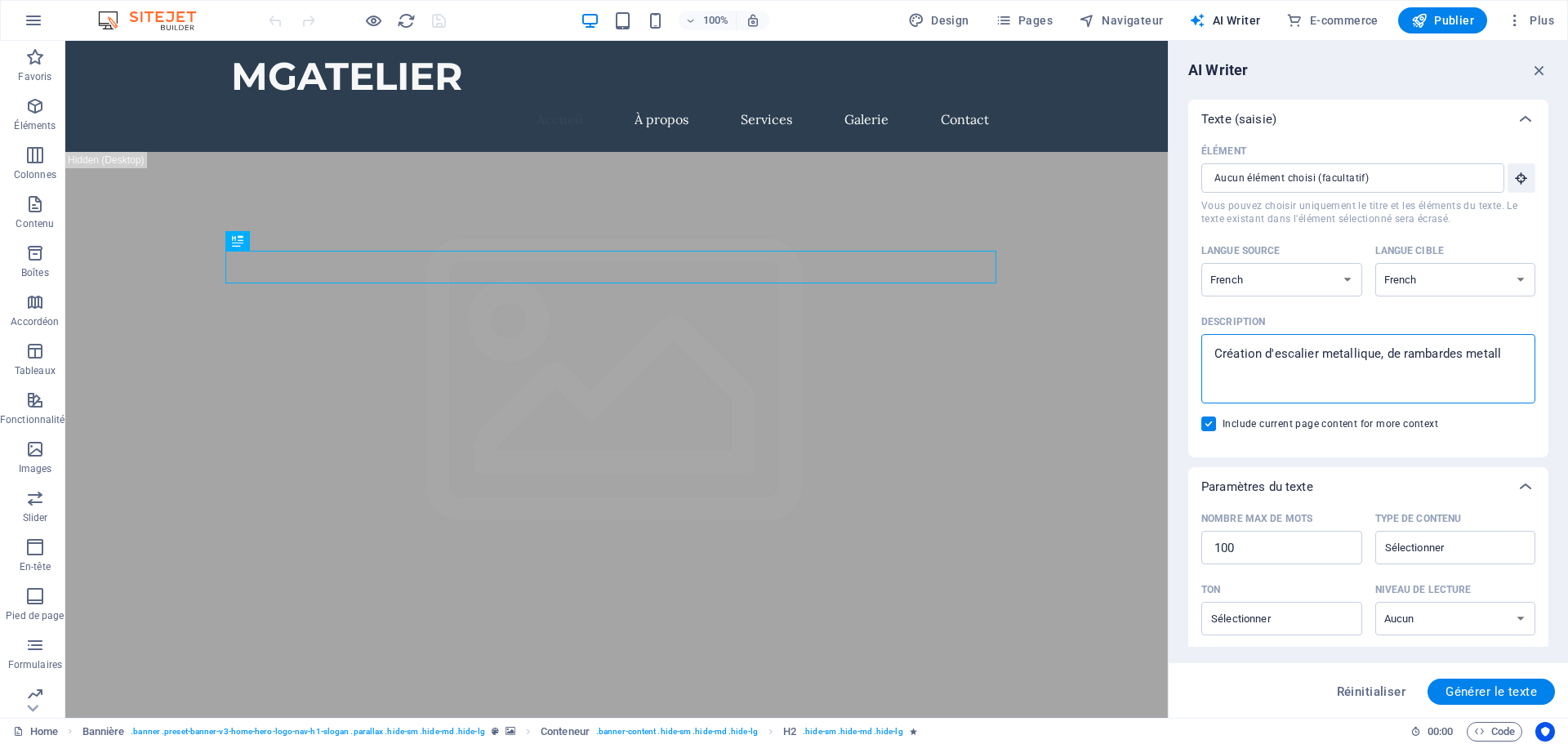
type textarea "Création d'escalier metallique, de rambardes metalli"
type textarea "x"
type textarea "Création d'escalier metallique, de rambardes metalliq"
type textarea "x"
type textarea "Création d'escalier metallique, de rambardes metalliqu"
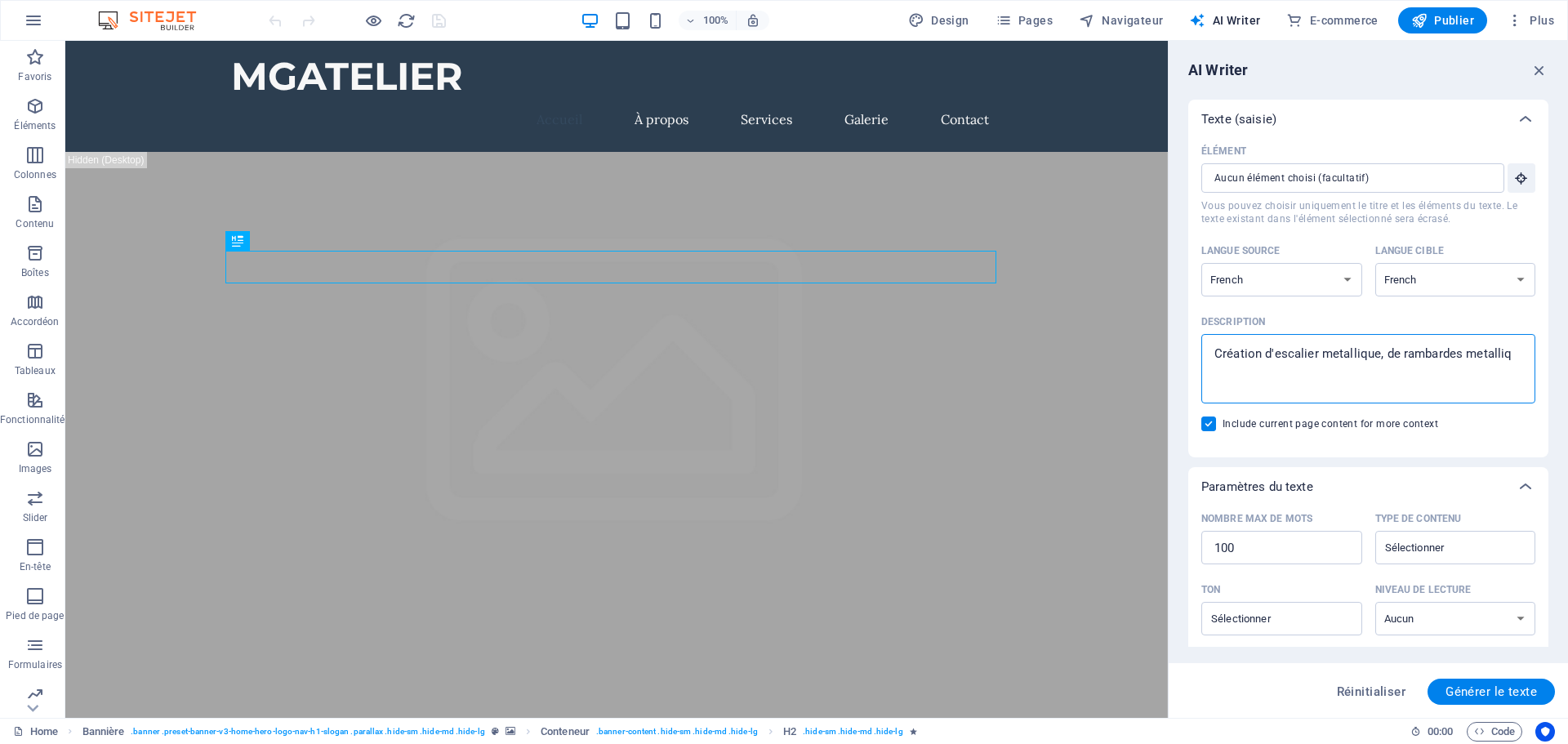
type textarea "x"
type textarea "Création d'escalier metallique, de rambardes metallique"
type textarea "x"
type textarea "Création d'escalier metallique, de rambardes metallique,"
type textarea "x"
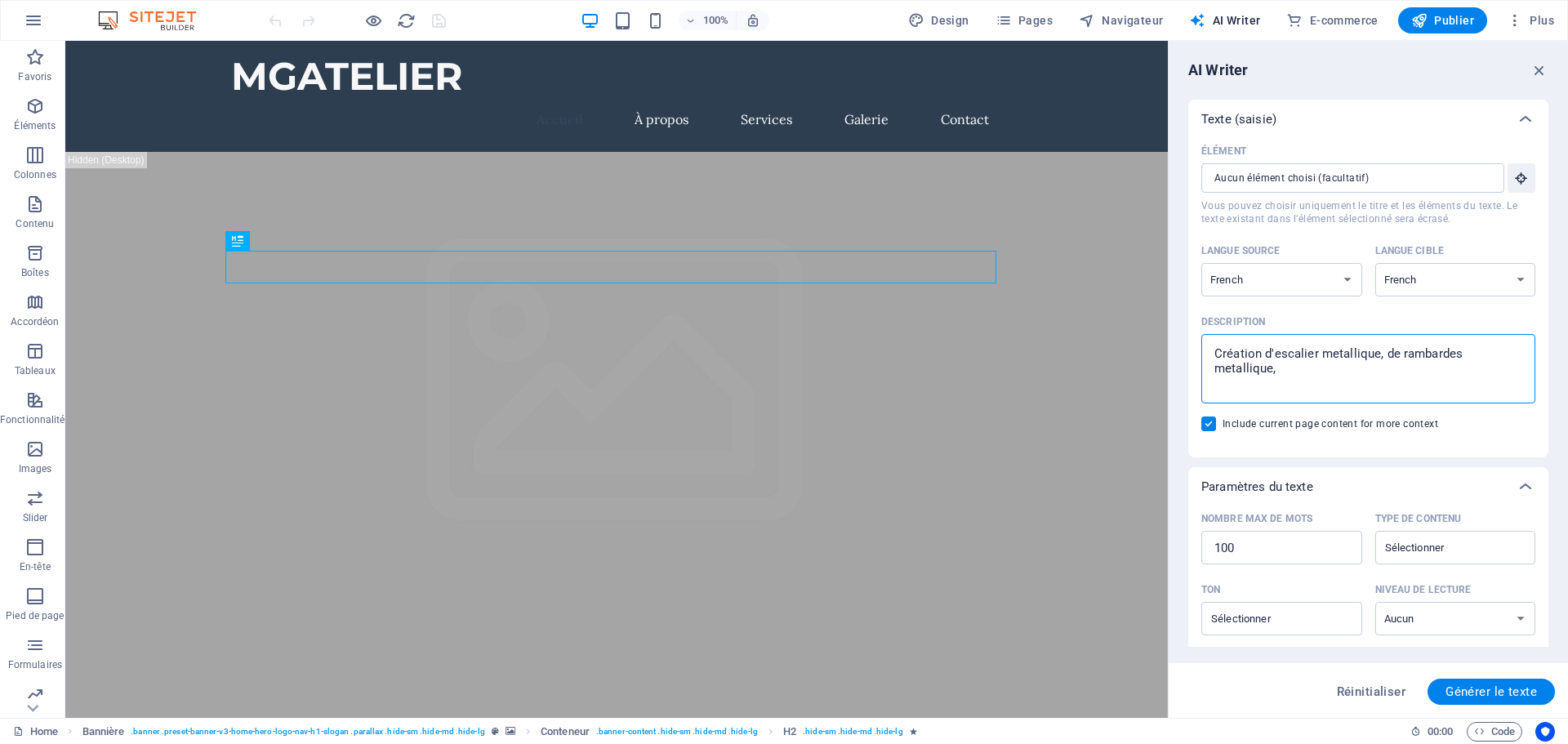
type textarea "Création d'escalier metallique, de rambardes metallique,"
type textarea "x"
type textarea "Création d'escalier metallique, de rambardes metallique, d"
type textarea "x"
type textarea "Création d'escalier metallique, de rambardes metallique, de"
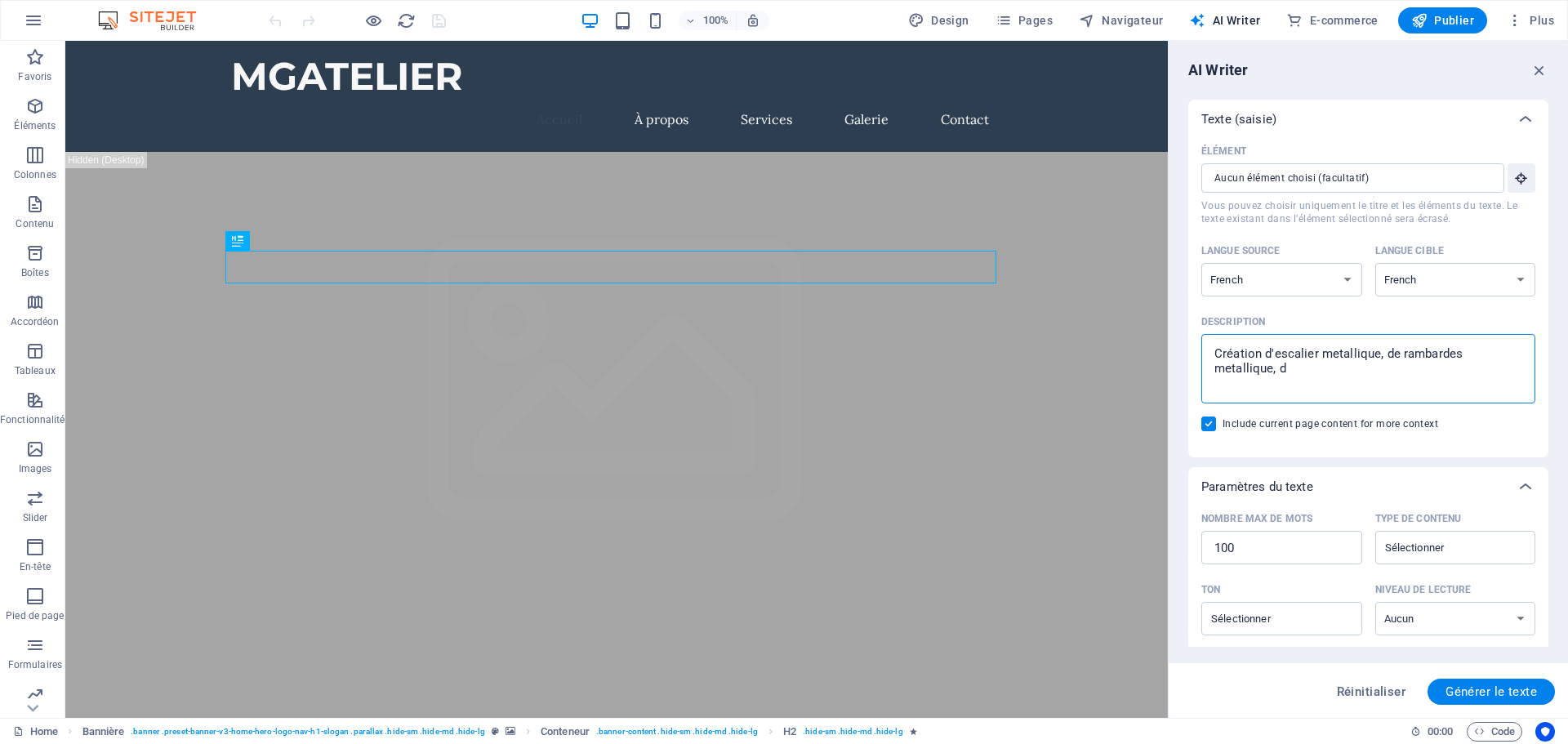
type textarea "x"
type textarea "Création d'escalier metallique, de rambardes metallique, de"
type textarea "x"
type textarea "Création d'escalier metallique, de rambardes metallique, de v"
type textarea "x"
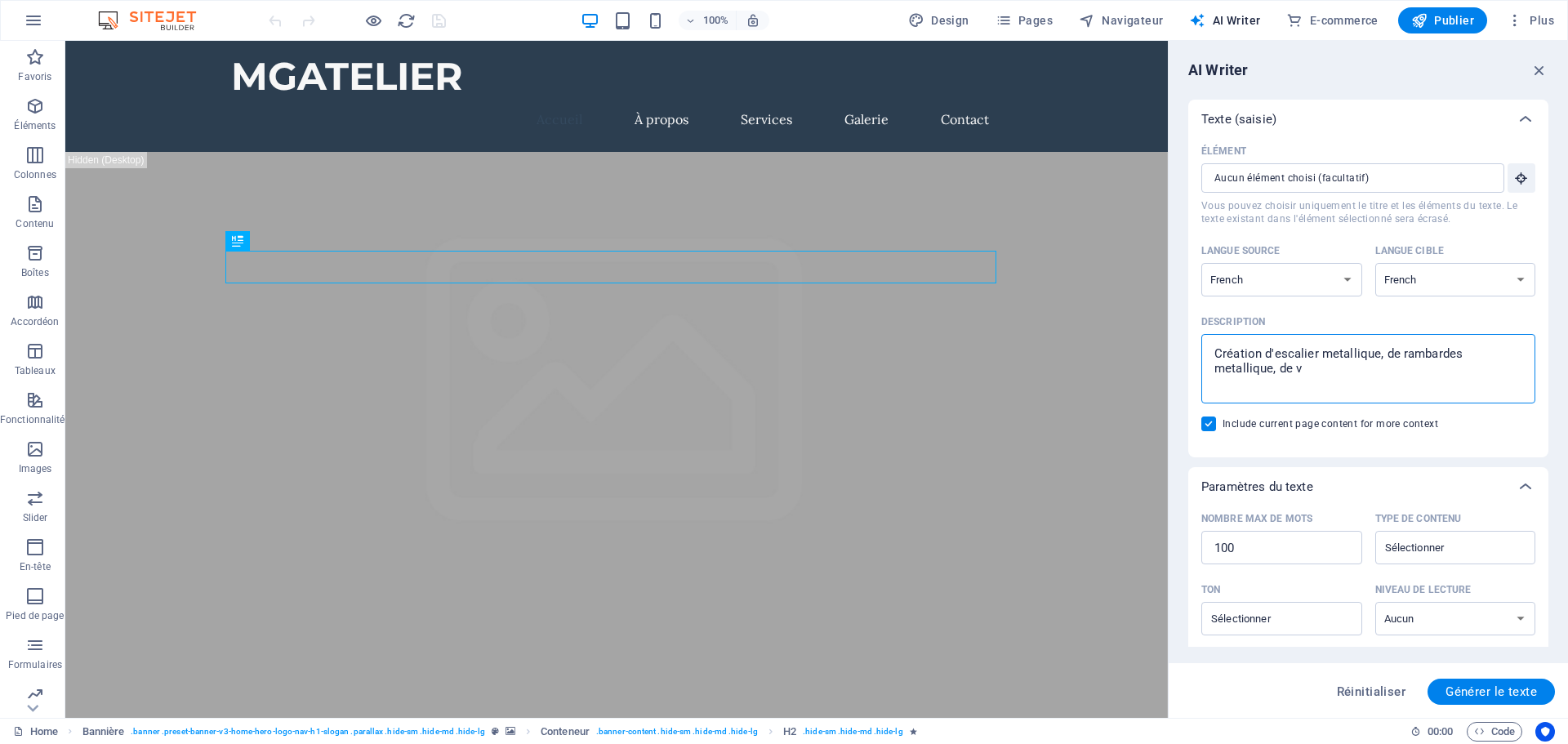
type textarea "Création d'escalier metallique, de rambardes metallique, de ve"
type textarea "x"
type textarea "Création d'escalier metallique, de rambardes metallique, de ver"
type textarea "x"
type textarea "Création d'escalier metallique, de rambardes metallique, de veri"
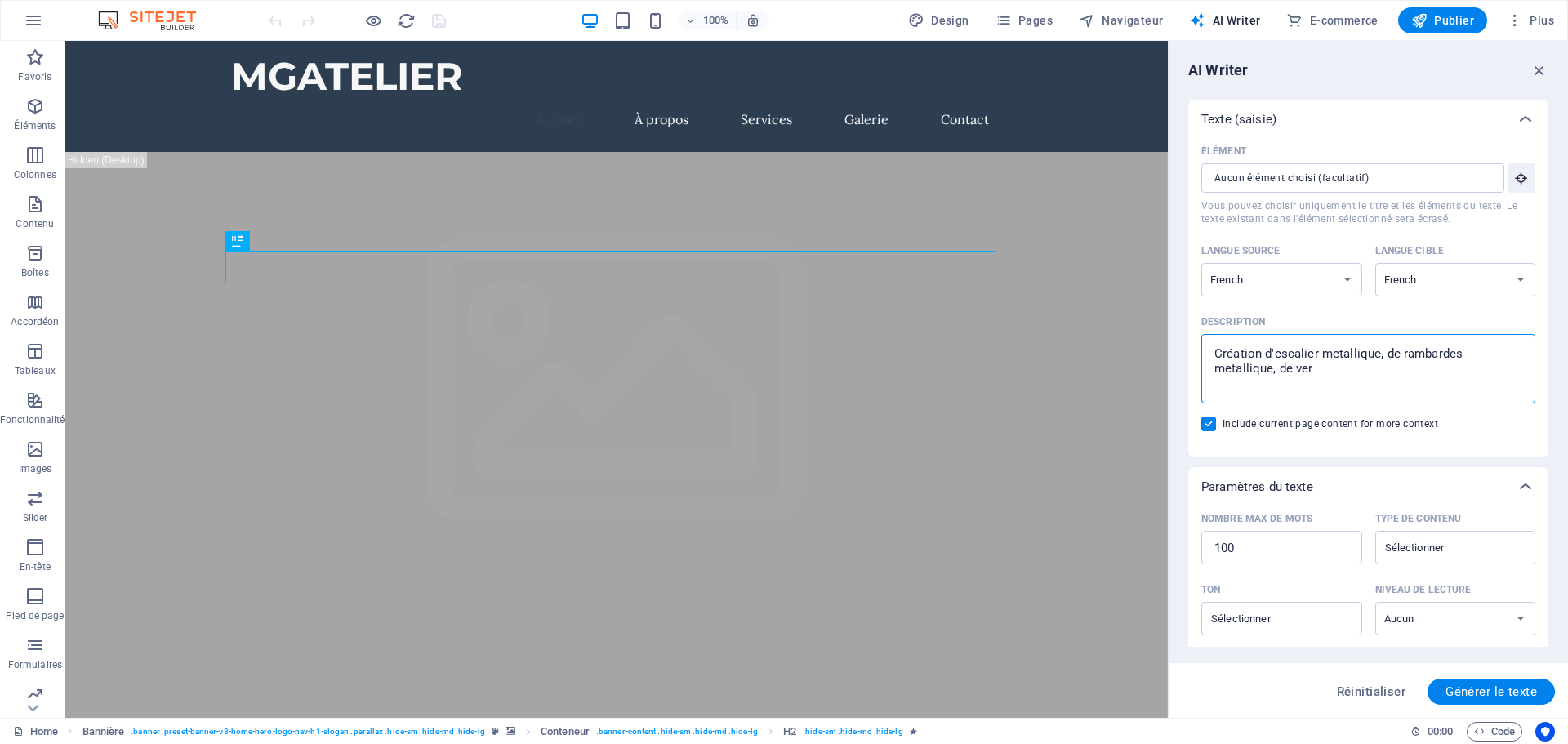
type textarea "x"
type textarea "Création d'escalier metallique, de rambardes metallique, de verie"
type textarea "x"
type textarea "Création d'escalier metallique, de rambardes metallique, de veri"
type textarea "x"
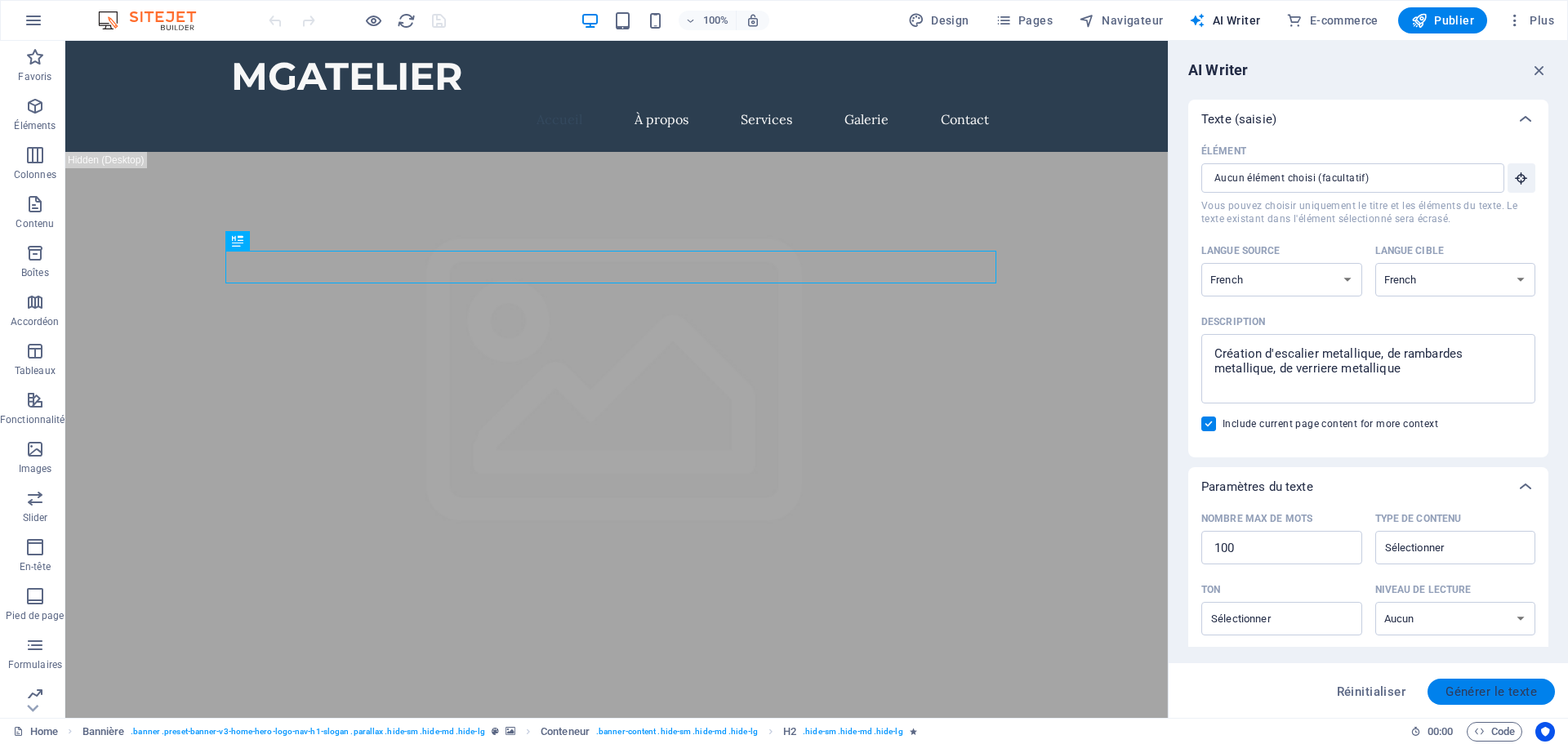
click at [1497, 705] on button "Générer le texte" at bounding box center [1491, 692] width 128 height 27
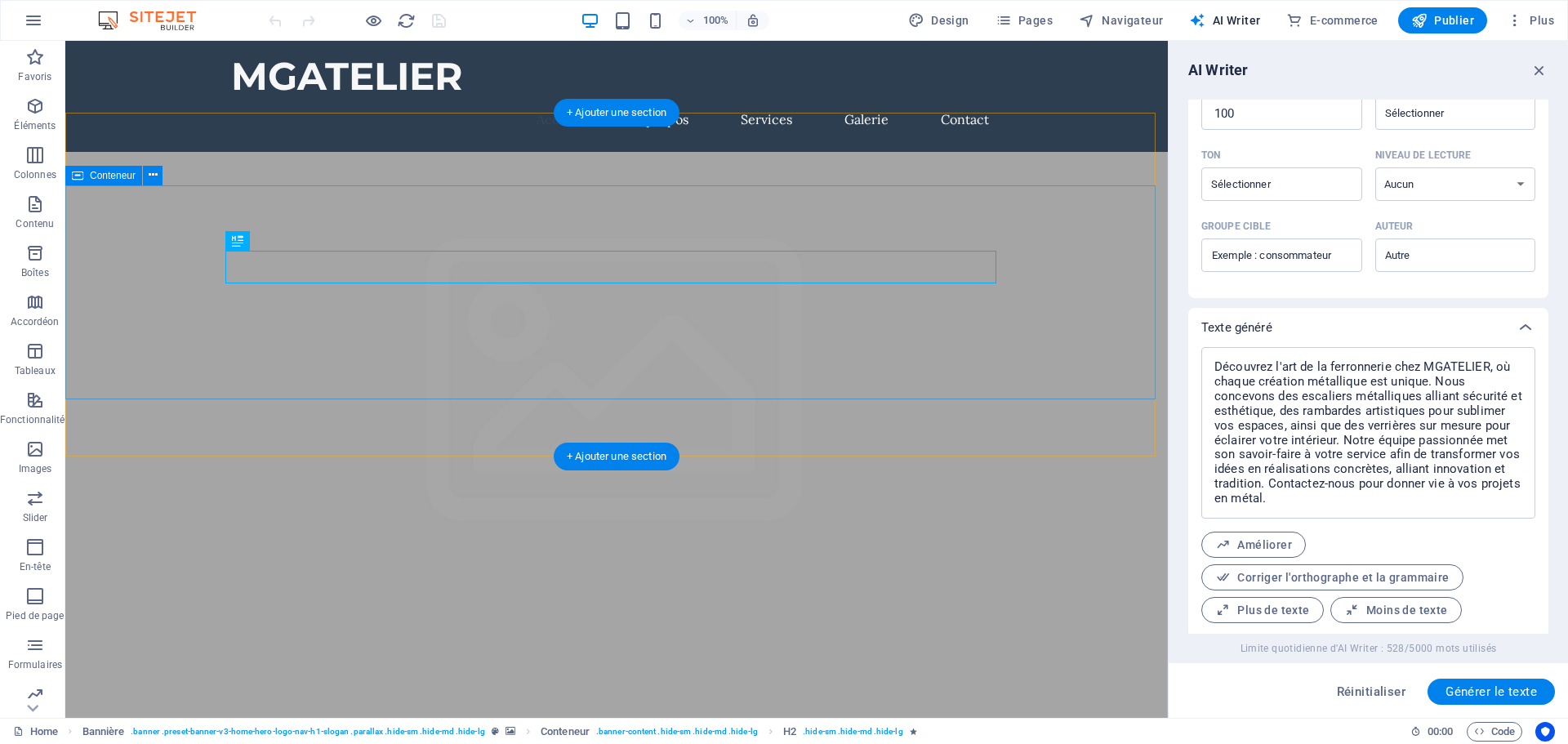
scroll to position [476, 0]
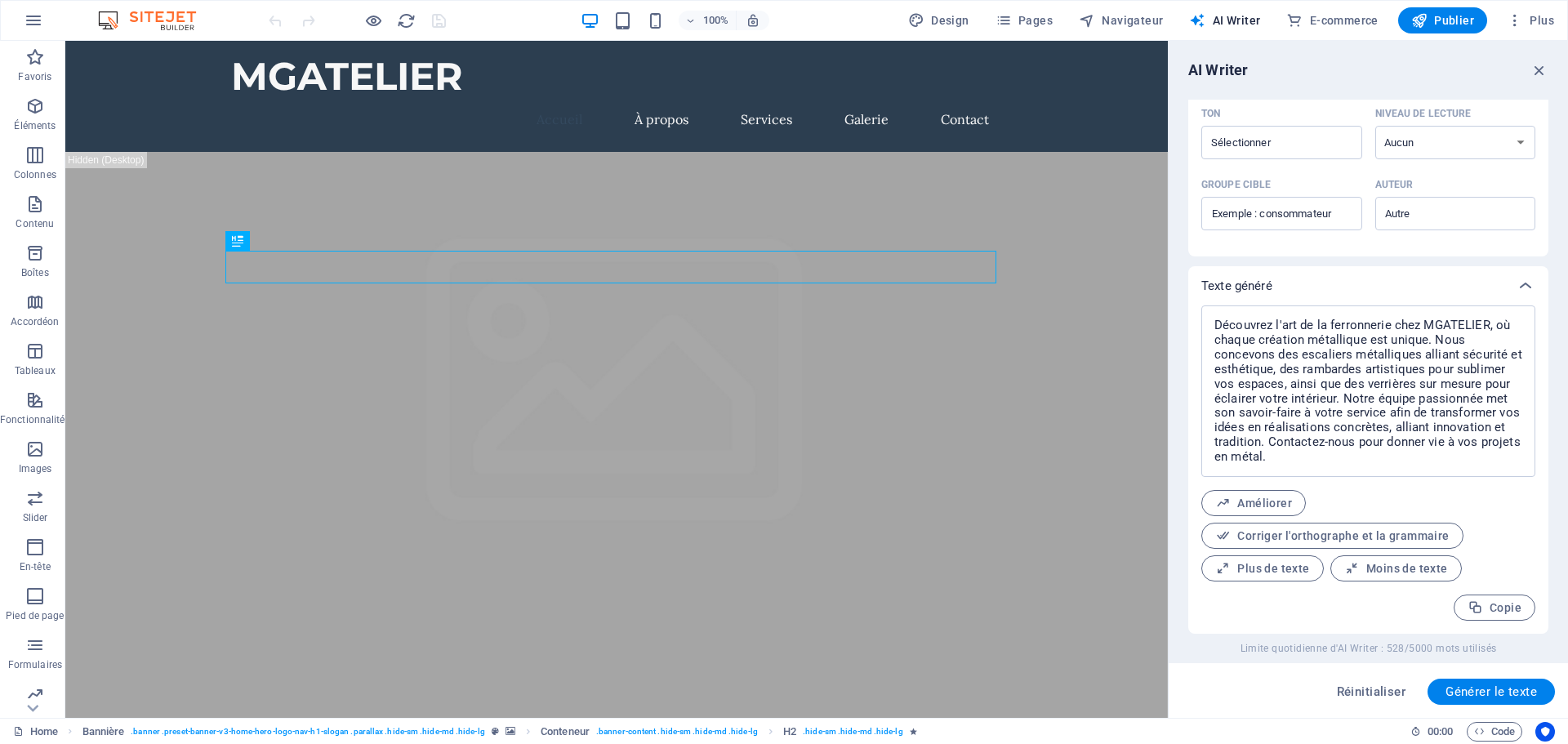
drag, startPoint x: 1516, startPoint y: 695, endPoint x: 1523, endPoint y: 629, distance: 66.4
click at [1538, 650] on div "AI Writer Texte (saisie) Élément ​ Vous pouvez choisir uniquement le titre et l…" at bounding box center [1369, 379] width 400 height 677
click at [1521, 608] on button "Copie" at bounding box center [1494, 608] width 81 height 27
click at [1009, 448] on figure at bounding box center [616, 640] width 1102 height 978
drag, startPoint x: 1539, startPoint y: 58, endPoint x: 1537, endPoint y: 66, distance: 8.2
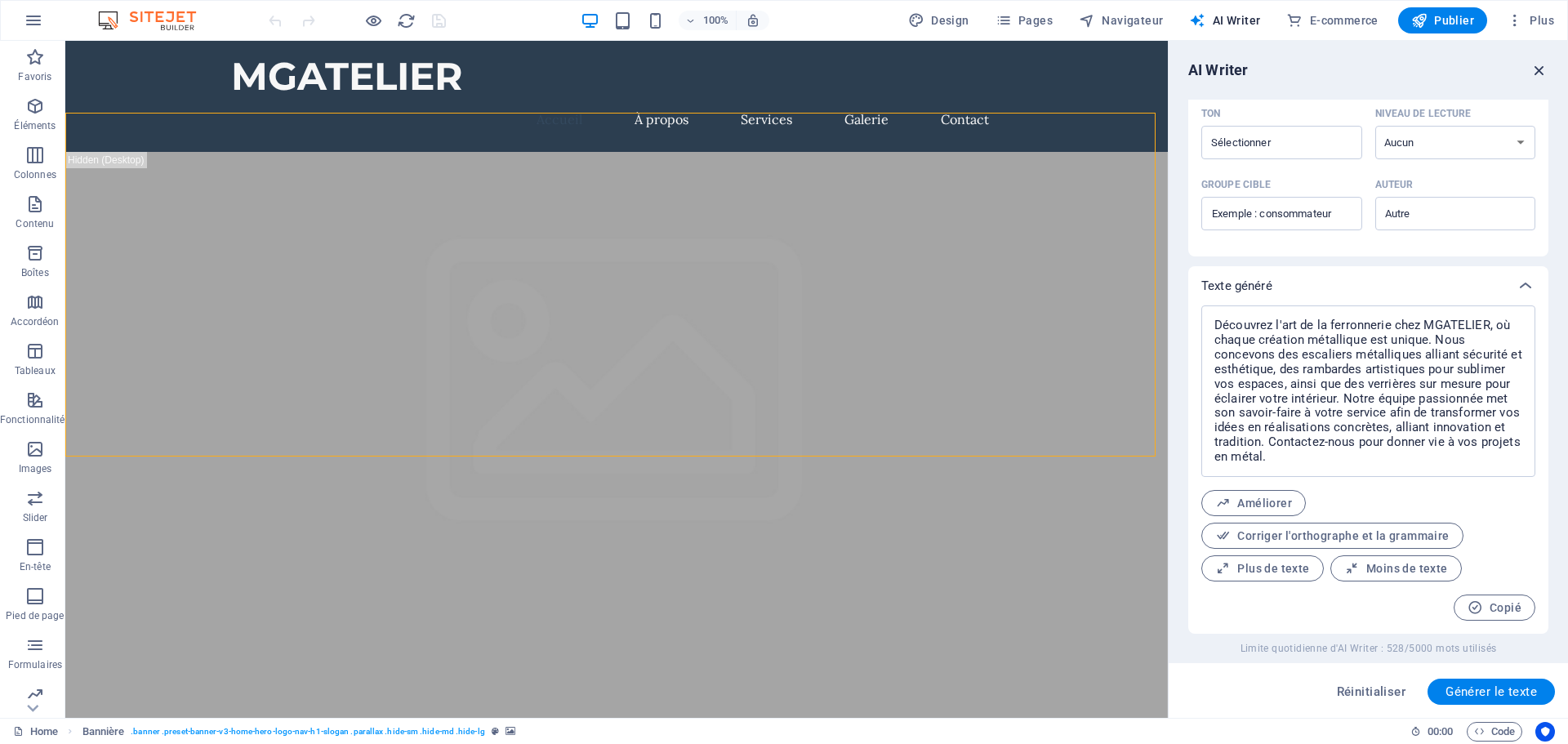
click at [1539, 60] on div "AI Writer Texte (saisie) Élément ​ Vous pouvez choisir uniquement le titre et l…" at bounding box center [1369, 379] width 400 height 677
click at [1537, 72] on icon "button" at bounding box center [1539, 70] width 18 height 18
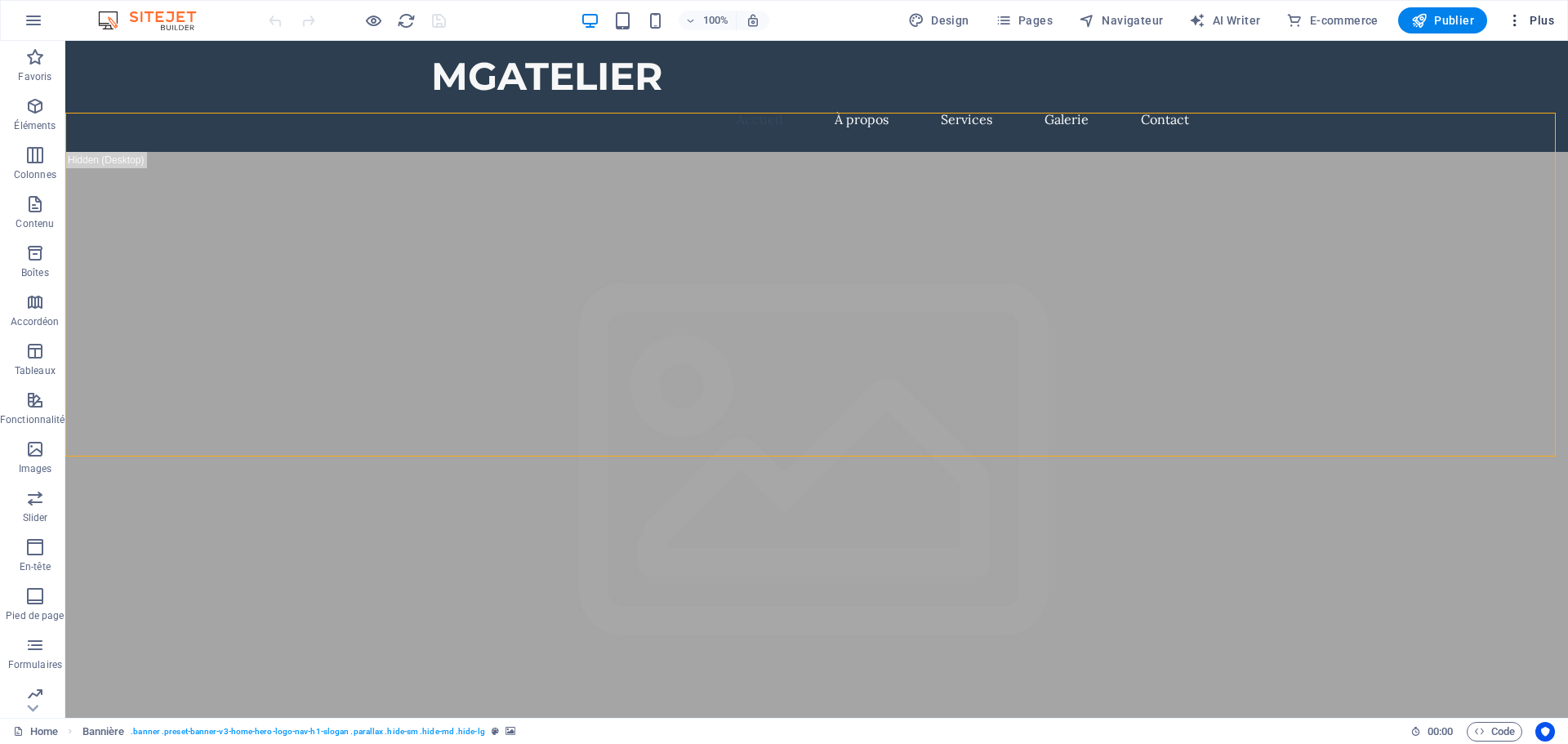
click at [1527, 15] on span "Plus" at bounding box center [1530, 20] width 47 height 16
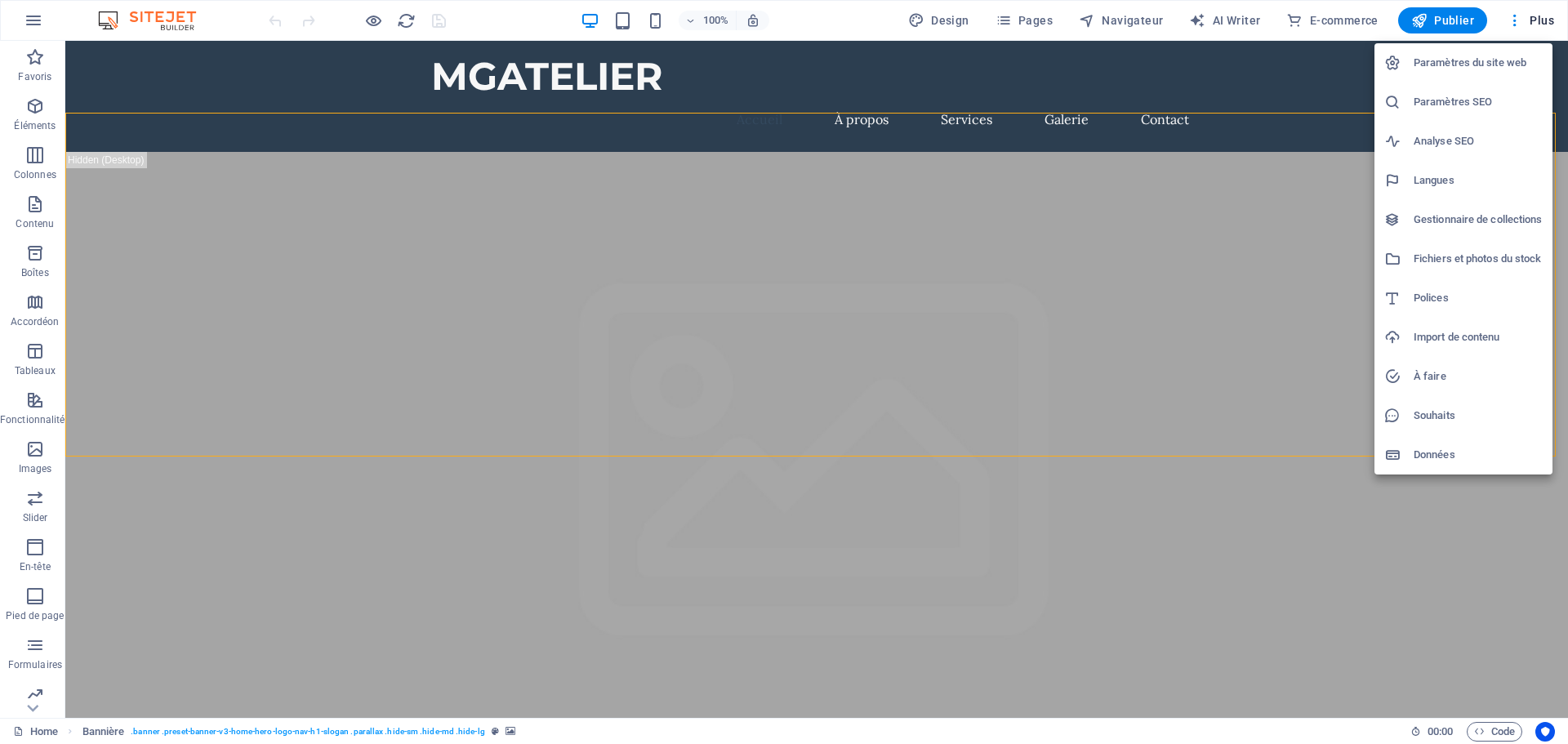
click at [1482, 62] on h6 "Paramètres du site web" at bounding box center [1478, 62] width 129 height 20
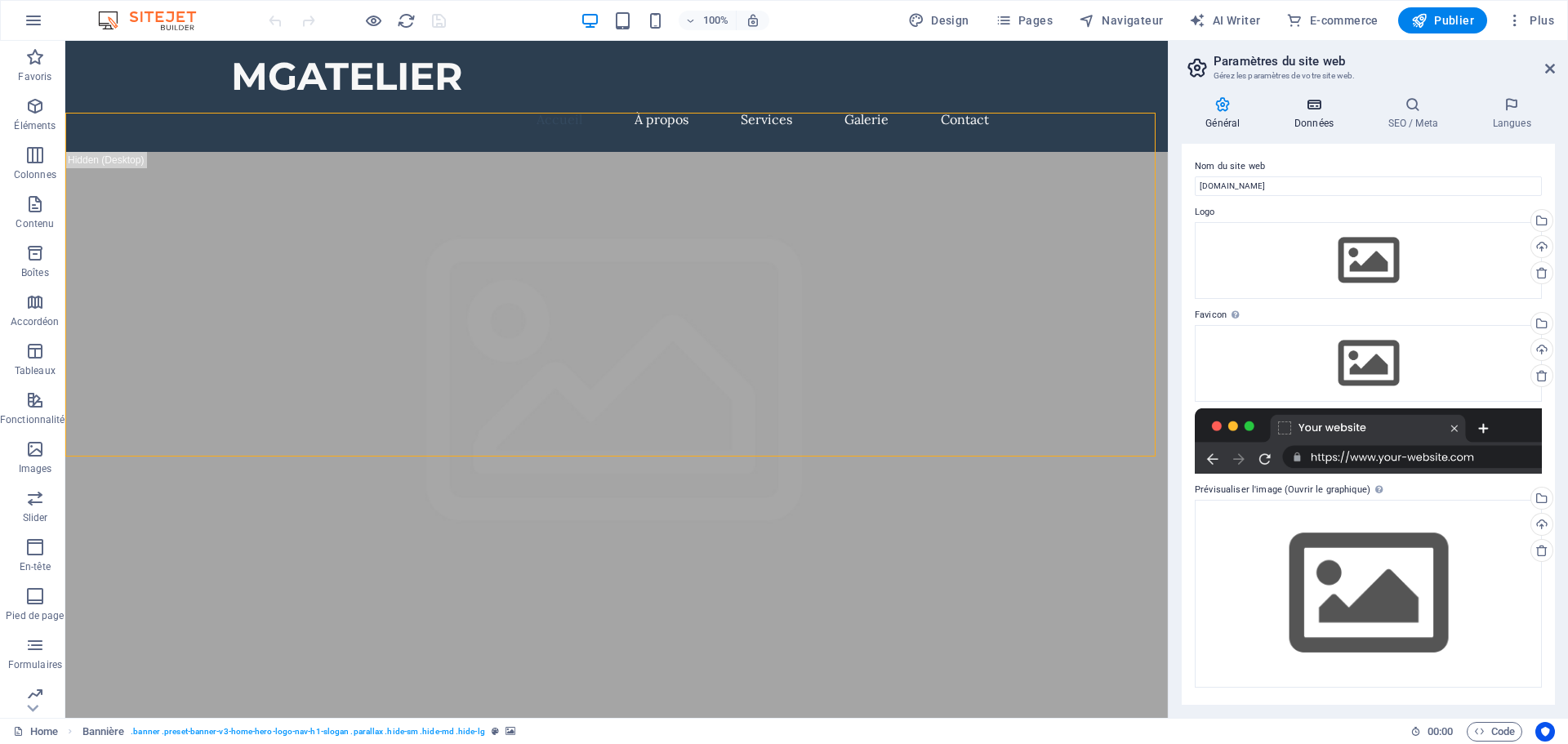
click at [1329, 116] on h4 "Données" at bounding box center [1318, 114] width 94 height 34
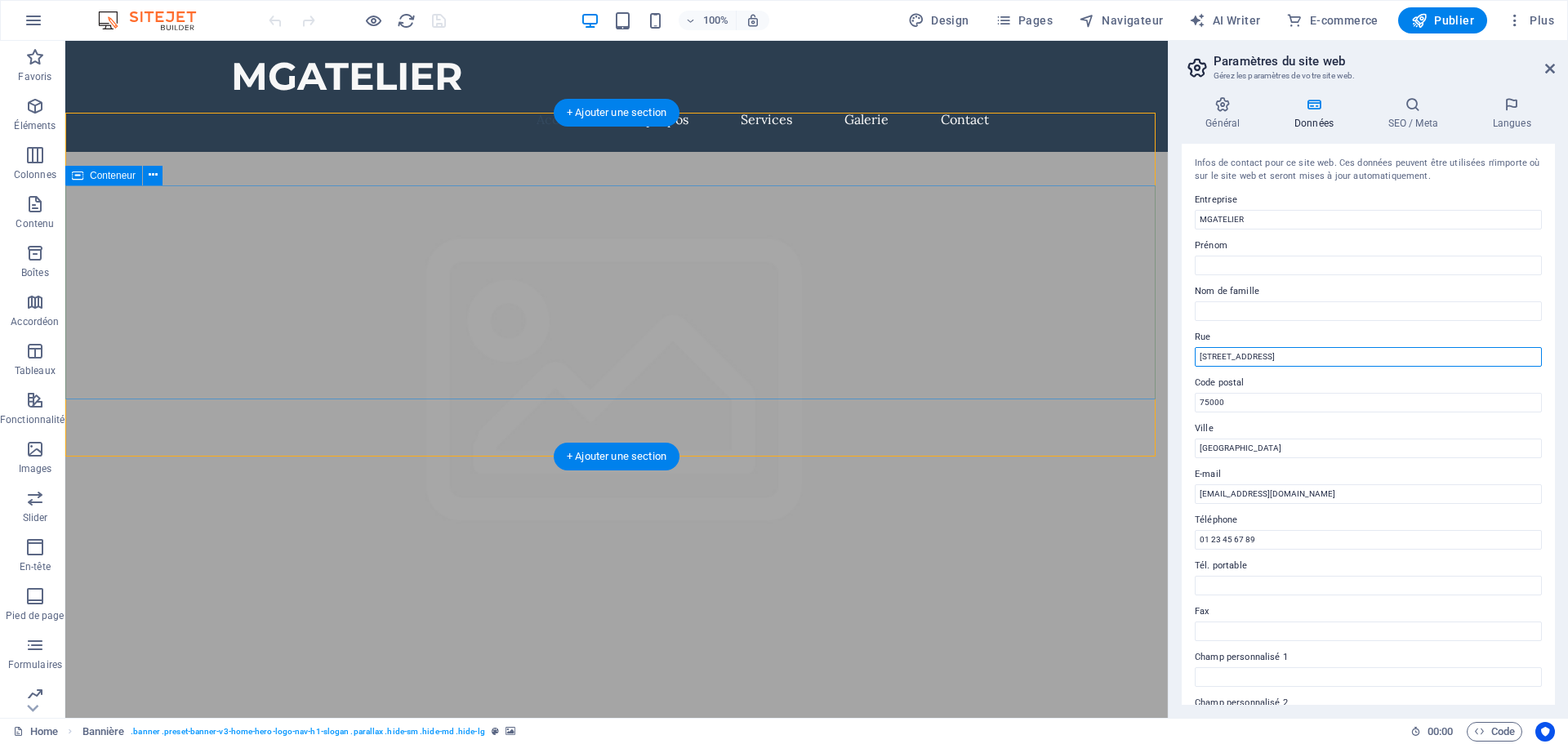
drag, startPoint x: 1377, startPoint y: 393, endPoint x: 975, endPoint y: 347, distance: 404.6
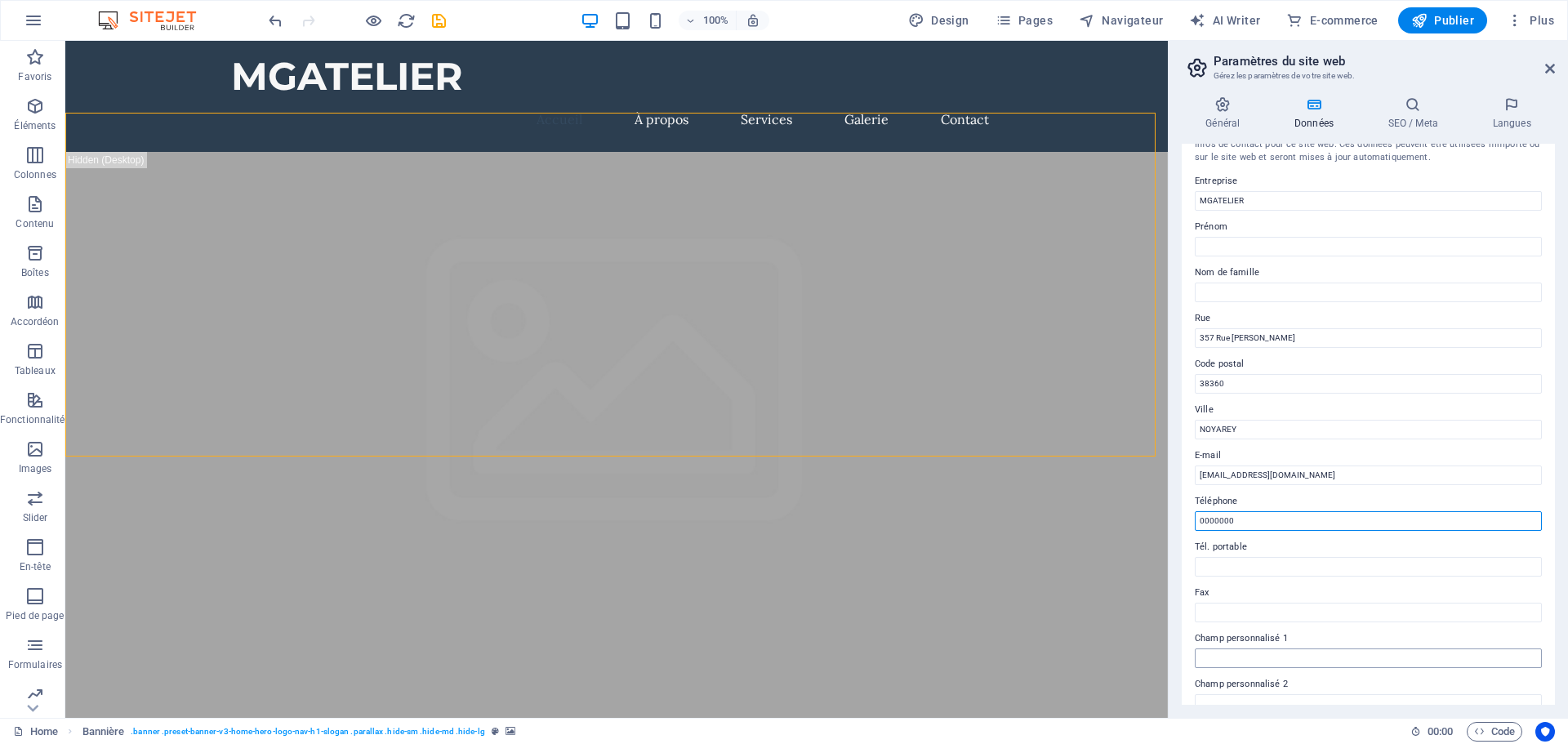
scroll to position [0, 0]
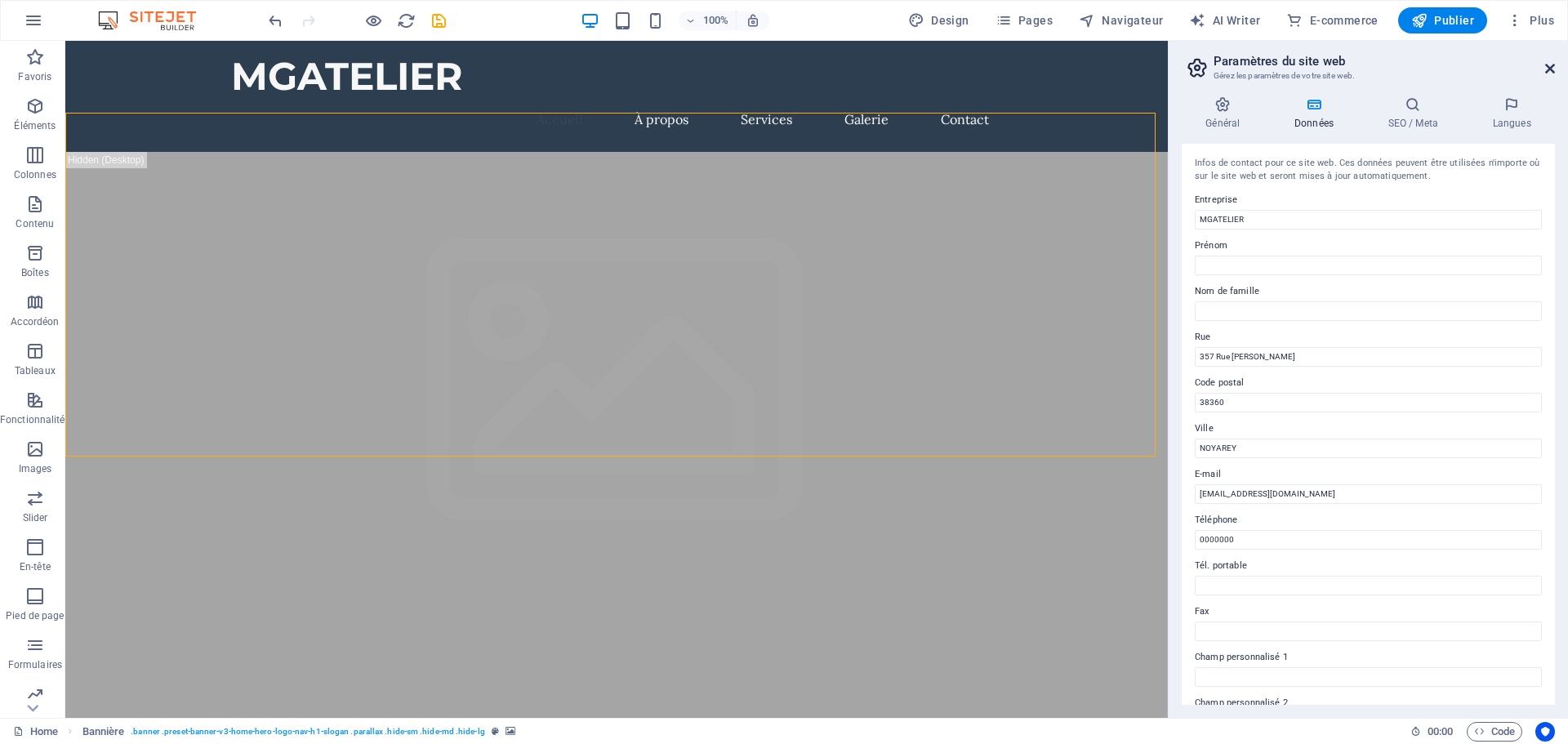
click at [1550, 71] on icon at bounding box center [1550, 68] width 9 height 13
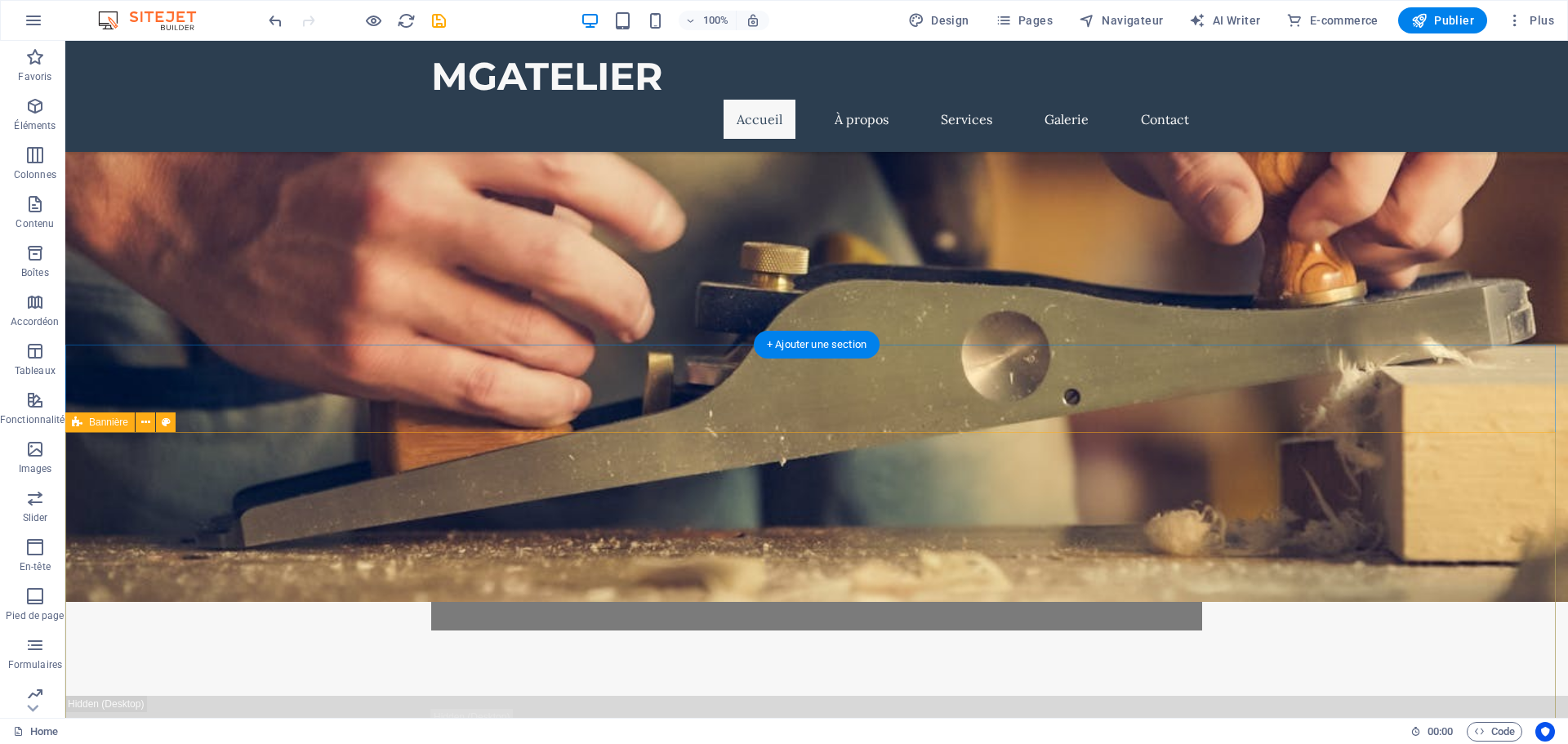
scroll to position [1144, 0]
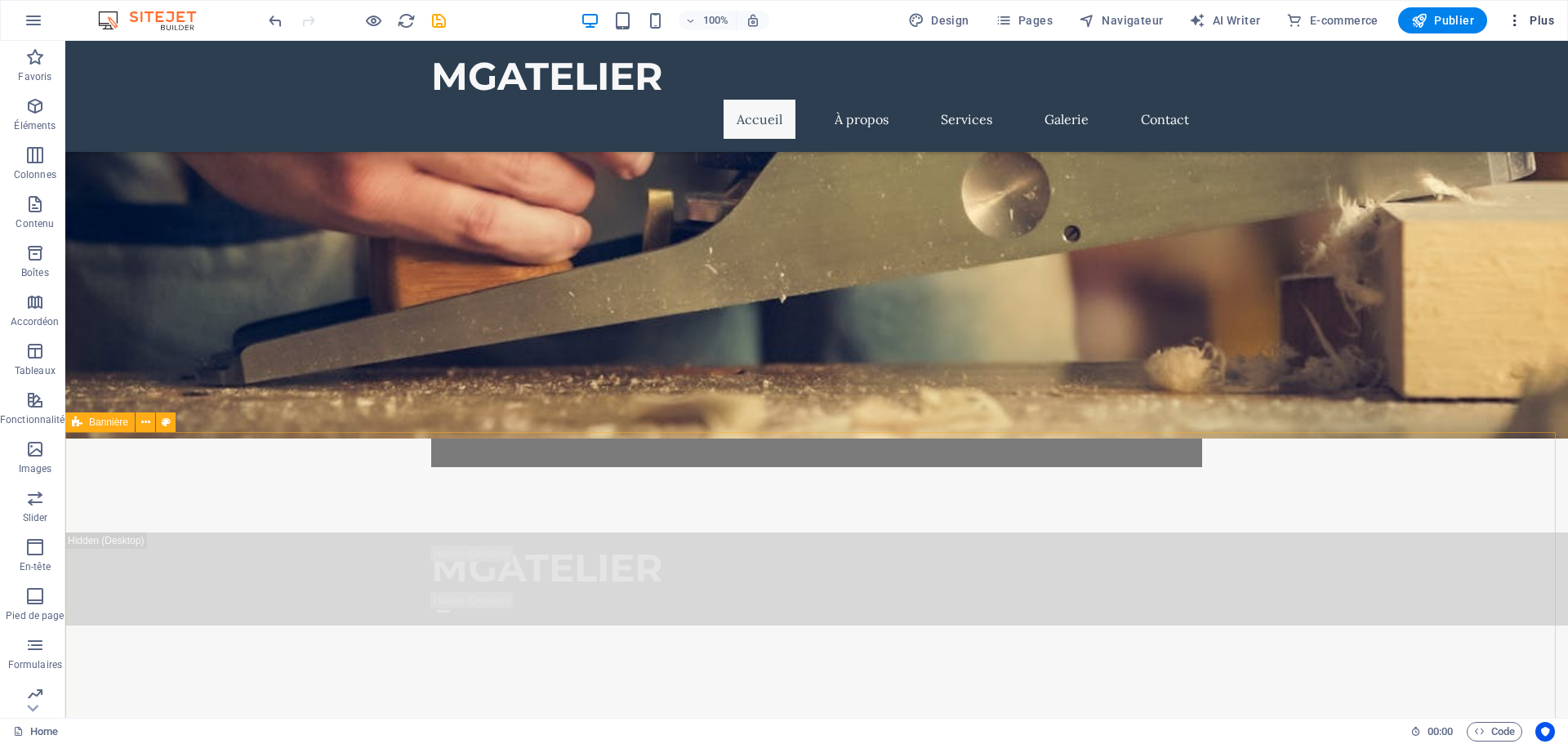
click at [1535, 11] on button "Plus" at bounding box center [1530, 21] width 61 height 27
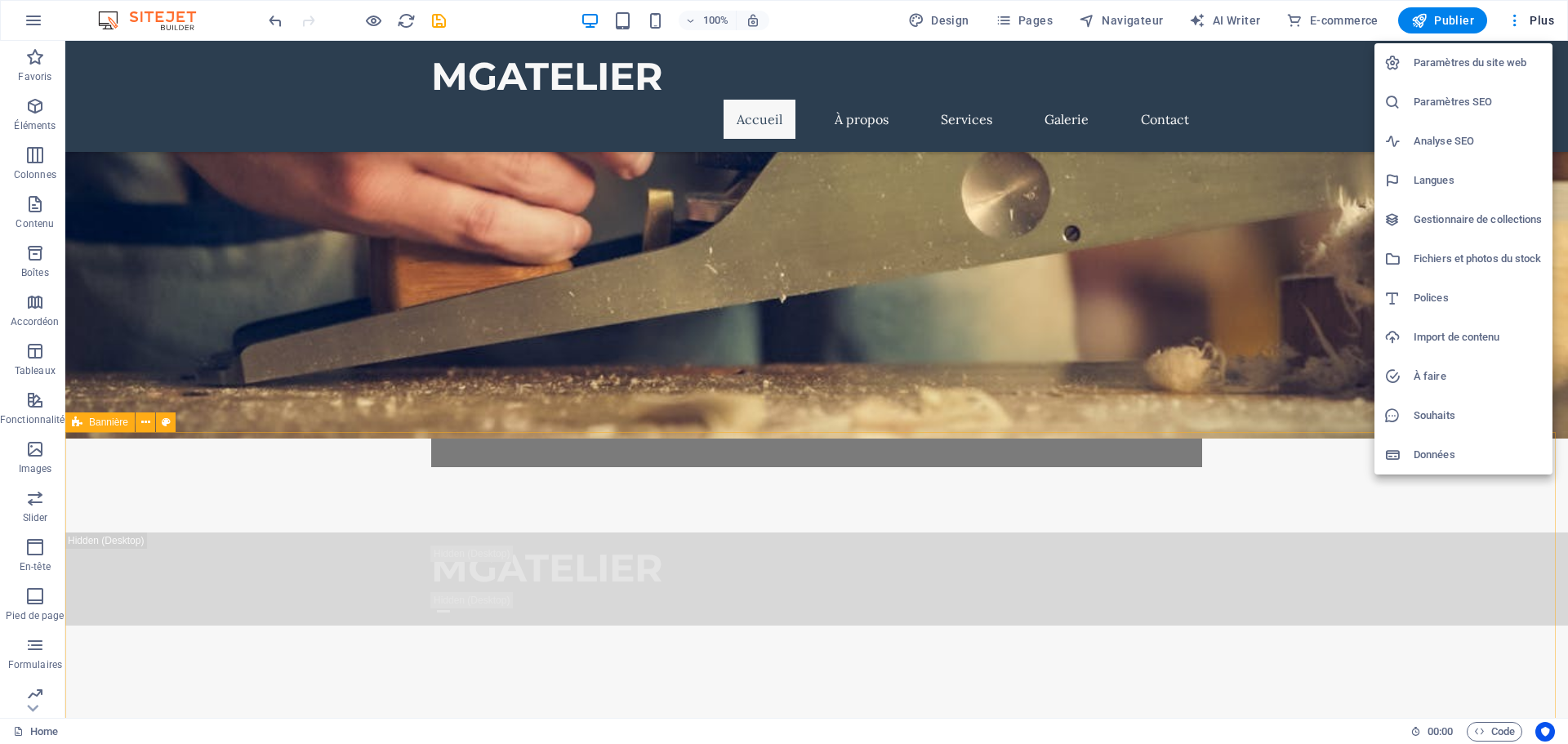
click at [413, 18] on div at bounding box center [784, 372] width 1568 height 744
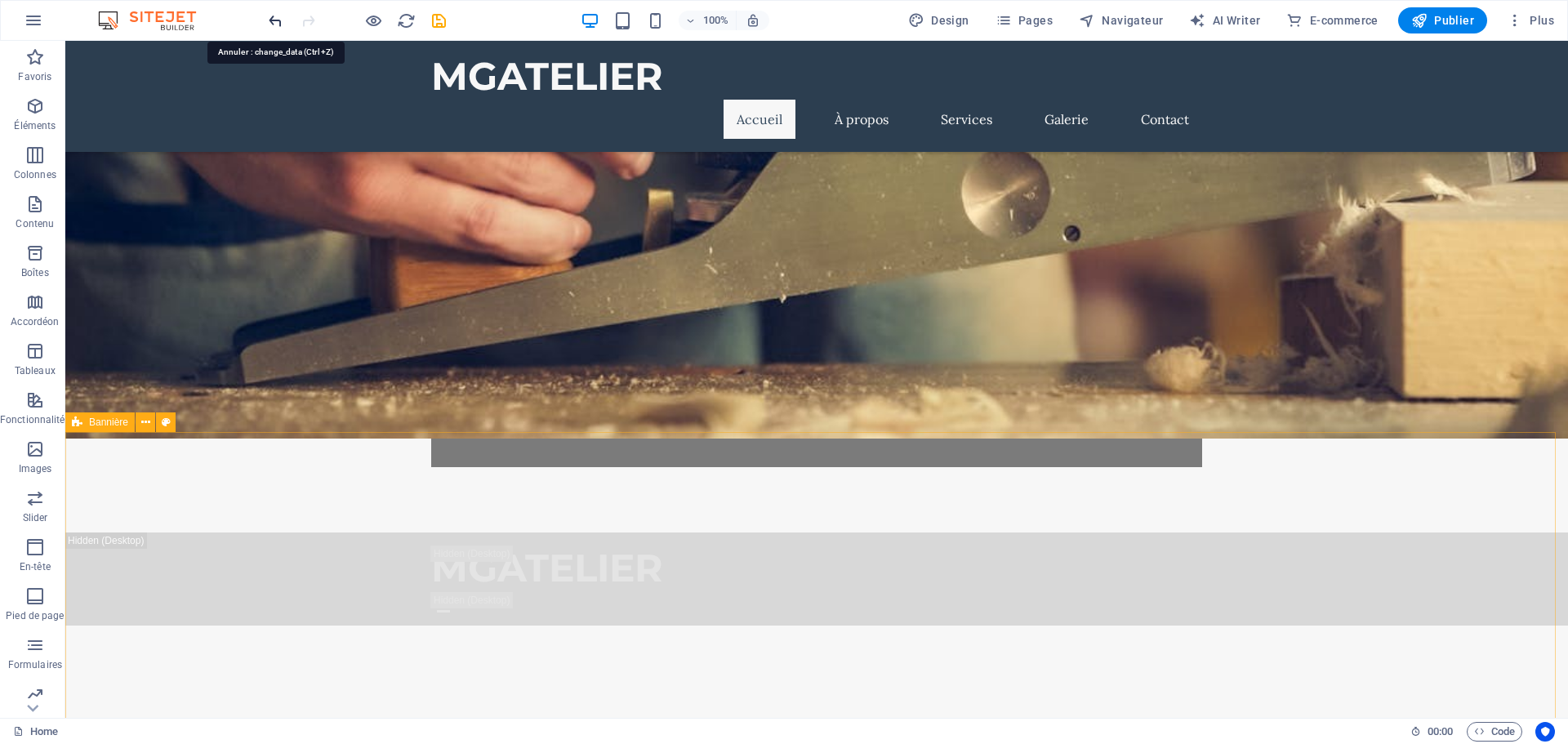
click at [272, 19] on icon "undo" at bounding box center [276, 21] width 19 height 19
click at [277, 16] on icon "undo" at bounding box center [276, 21] width 19 height 19
click at [282, 15] on icon "undo" at bounding box center [276, 21] width 19 height 19
click at [35, 11] on icon "button" at bounding box center [33, 20] width 20 height 20
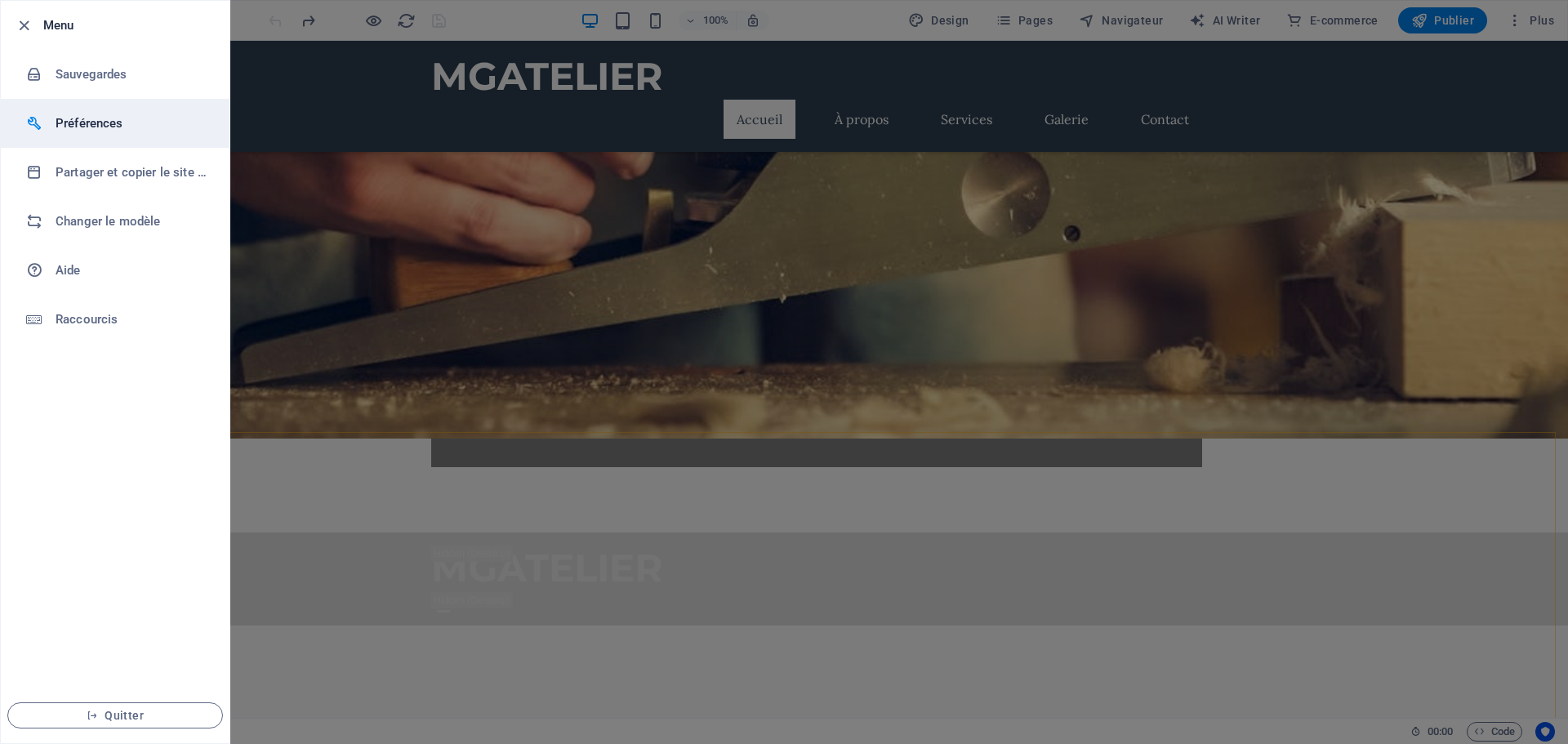
click at [77, 116] on h6 "Préférences" at bounding box center [131, 123] width 151 height 20
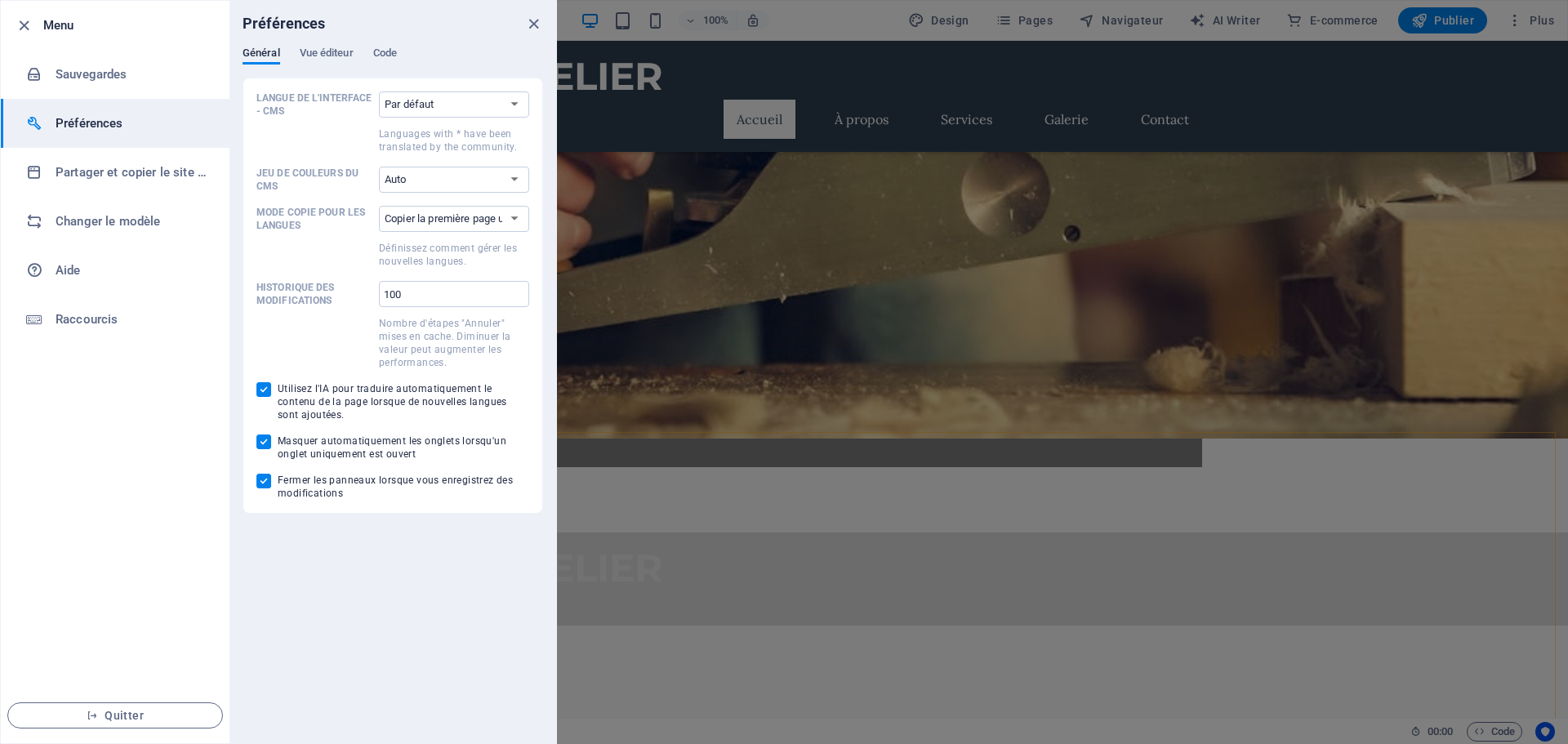
click at [898, 20] on div at bounding box center [784, 372] width 1568 height 744
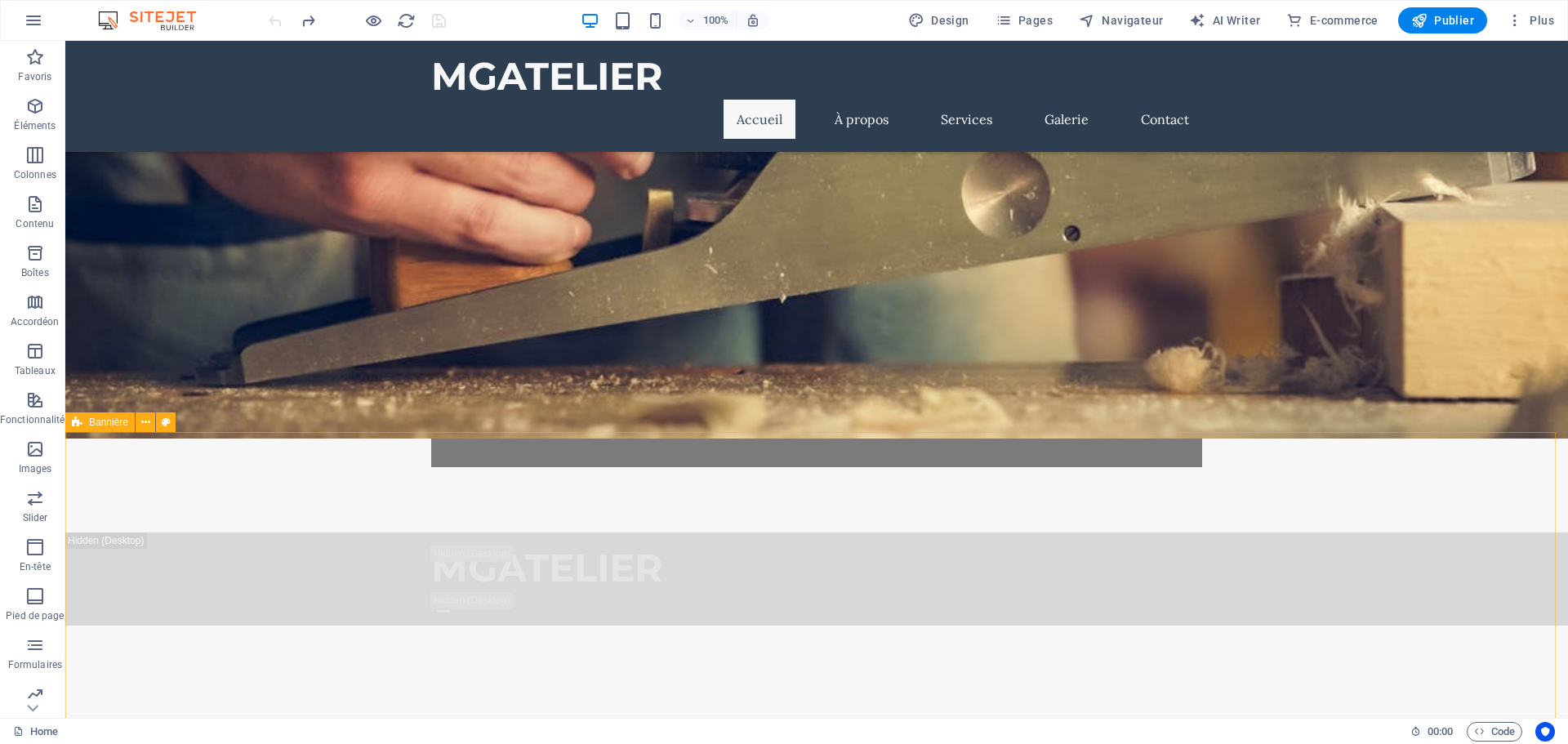
click at [946, 21] on span "Design" at bounding box center [939, 20] width 62 height 16
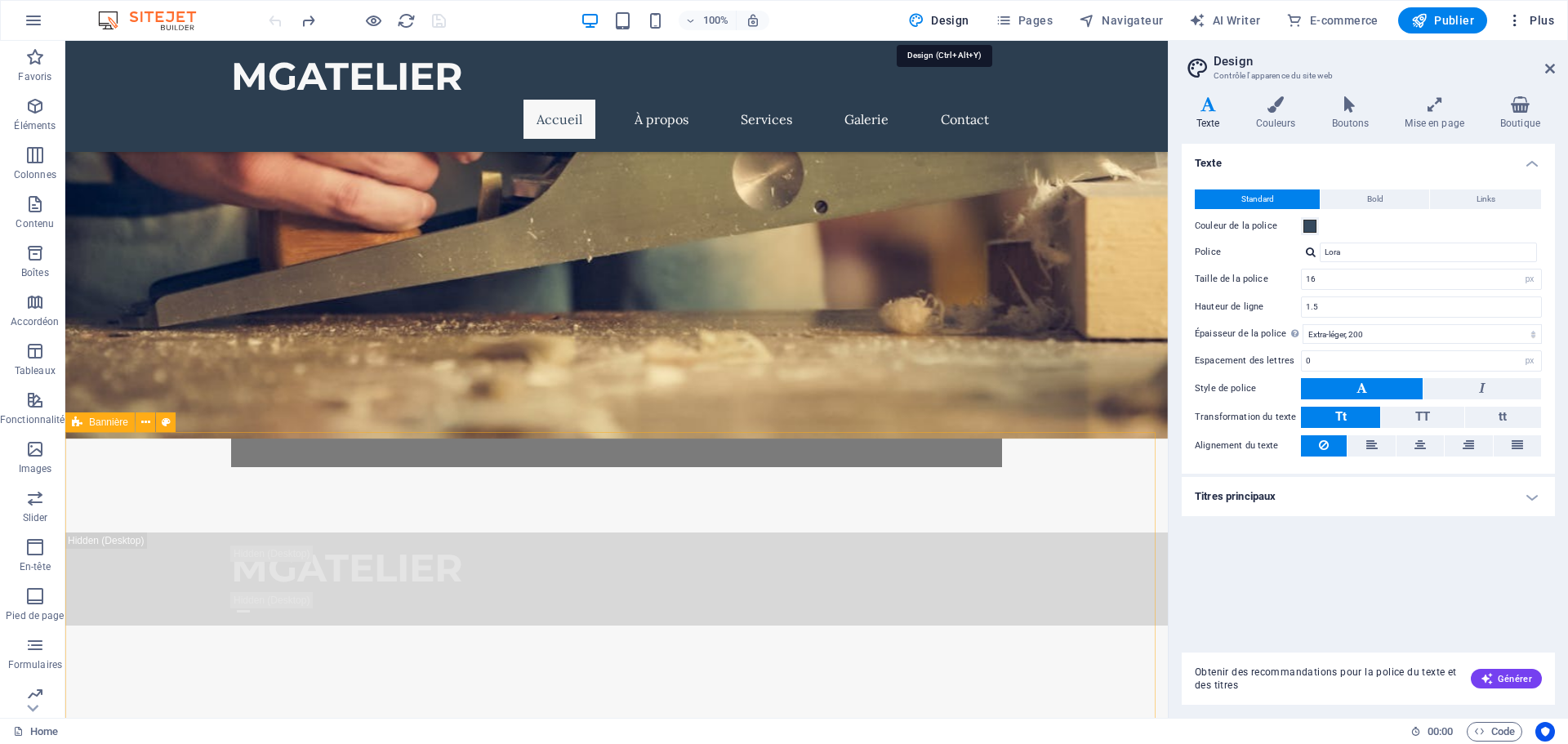
click at [1532, 21] on span "Plus" at bounding box center [1530, 20] width 47 height 16
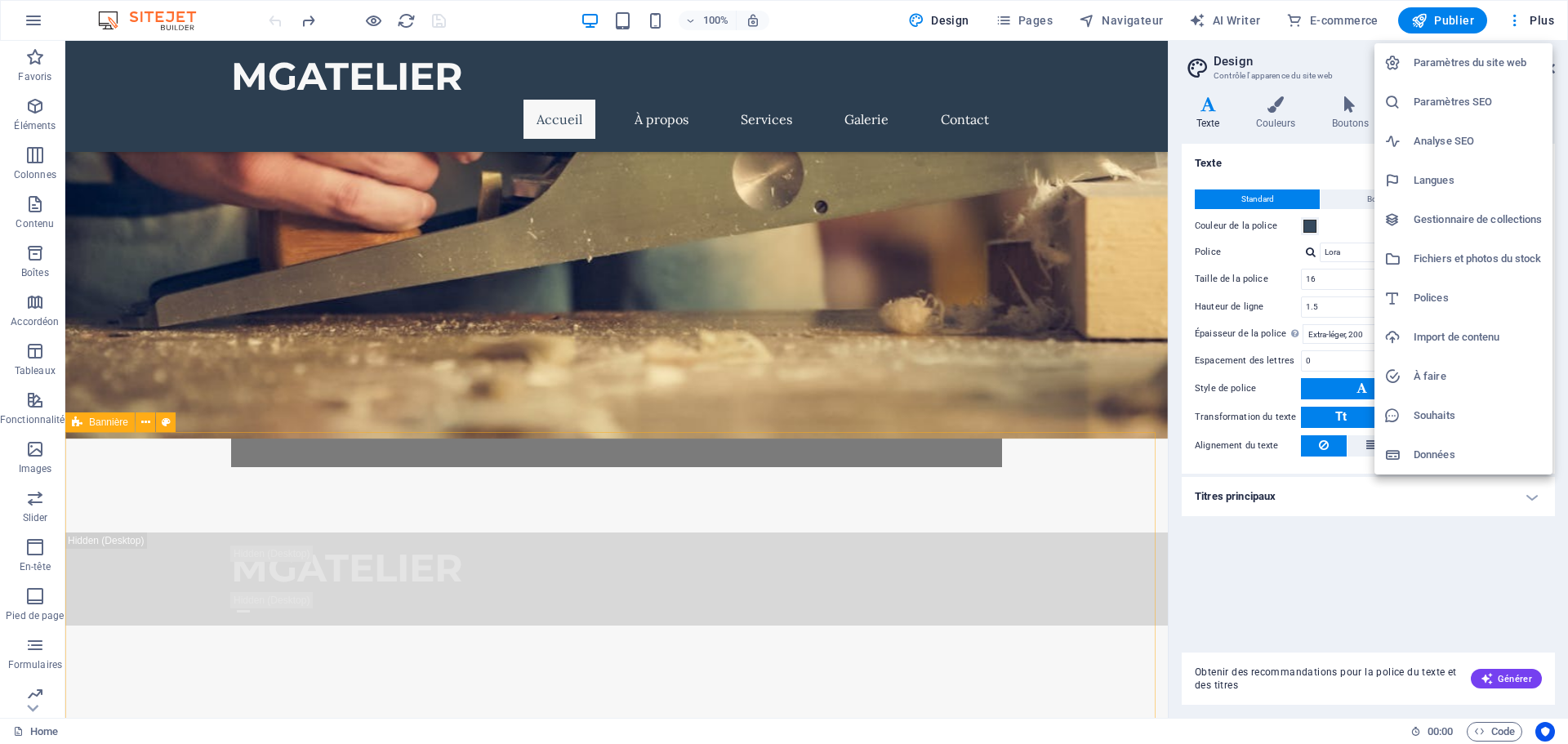
click at [519, 473] on div at bounding box center [784, 372] width 1568 height 744
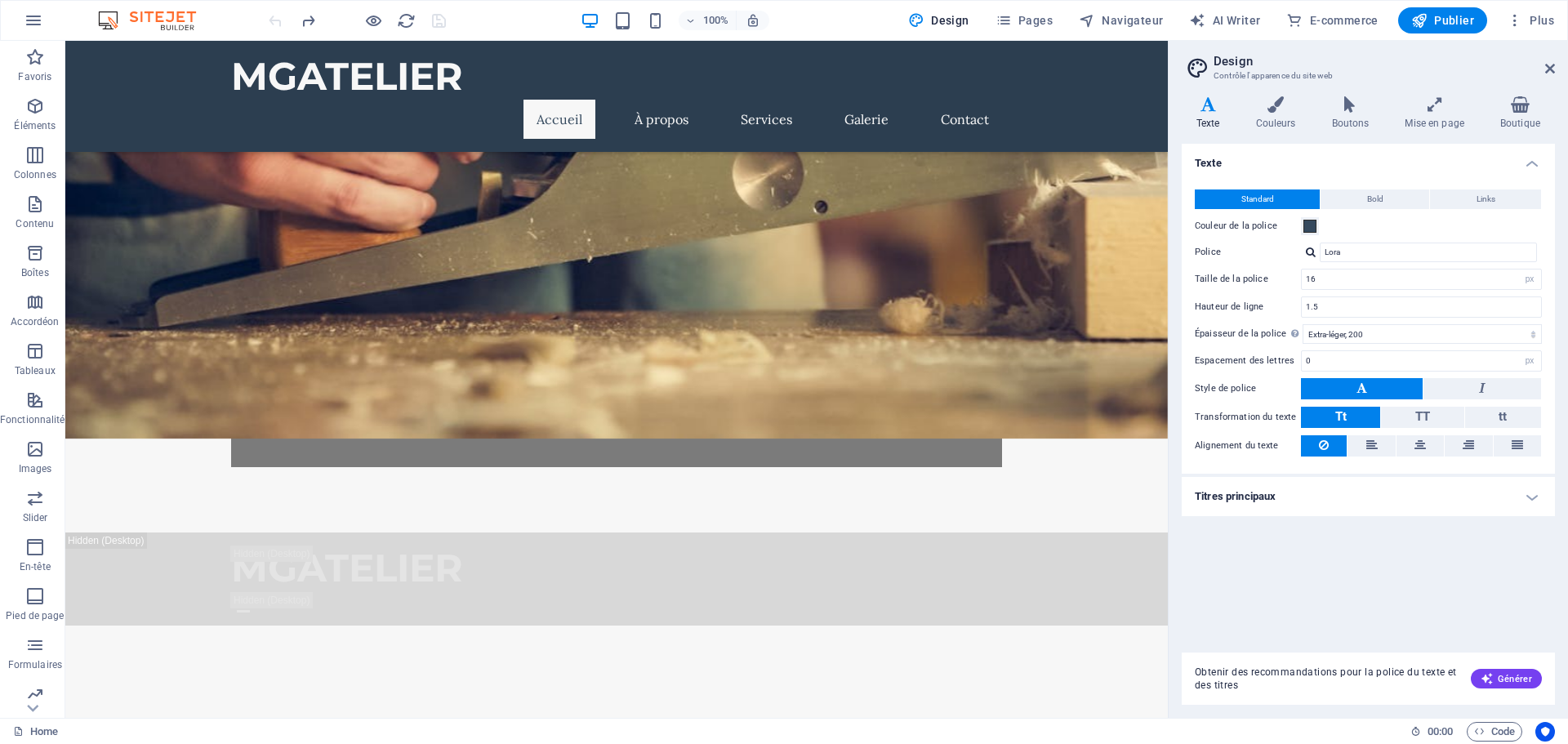
scroll to position [2124, 0]
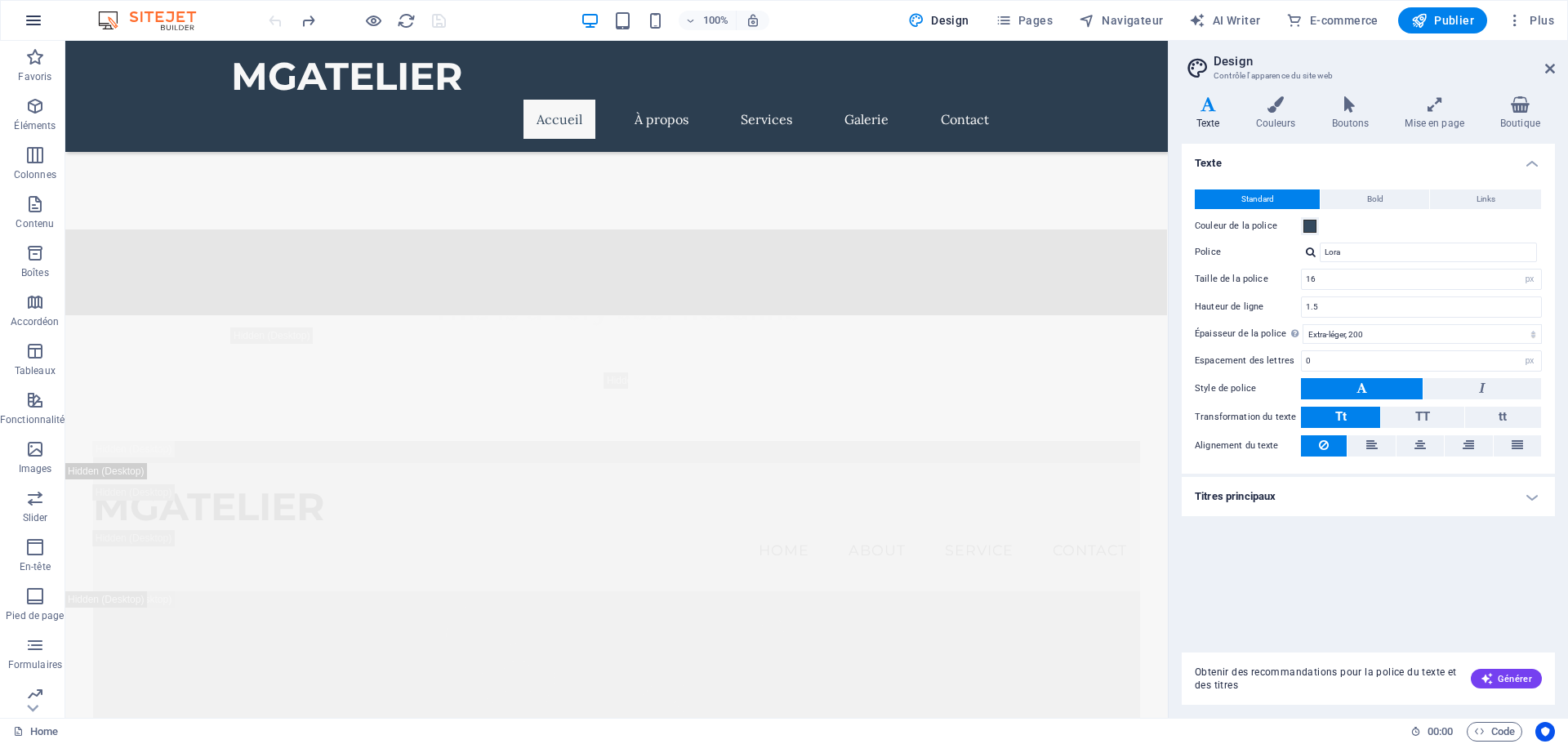
click at [29, 21] on icon "button" at bounding box center [33, 20] width 20 height 20
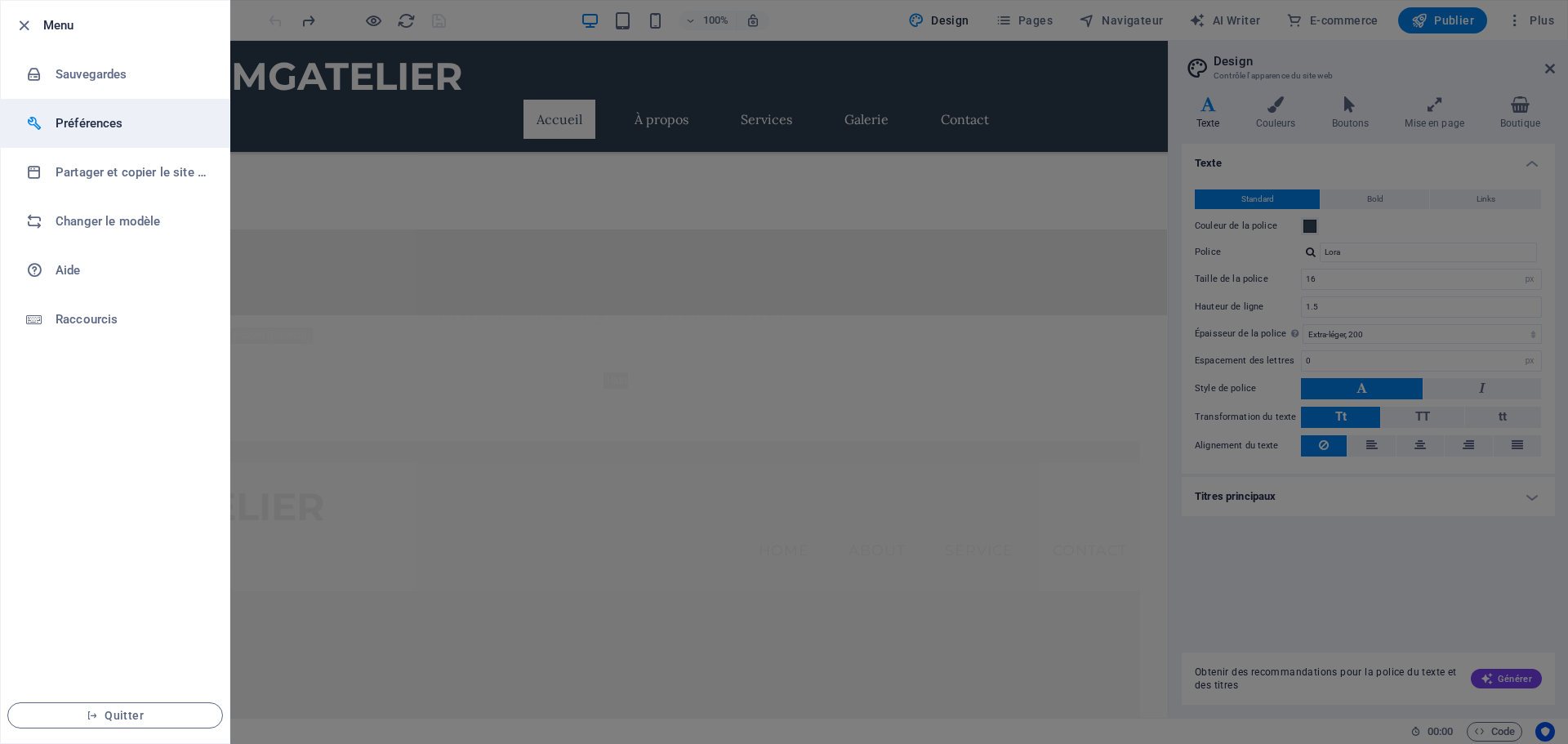
click at [71, 129] on h6 "Préférences" at bounding box center [131, 123] width 151 height 20
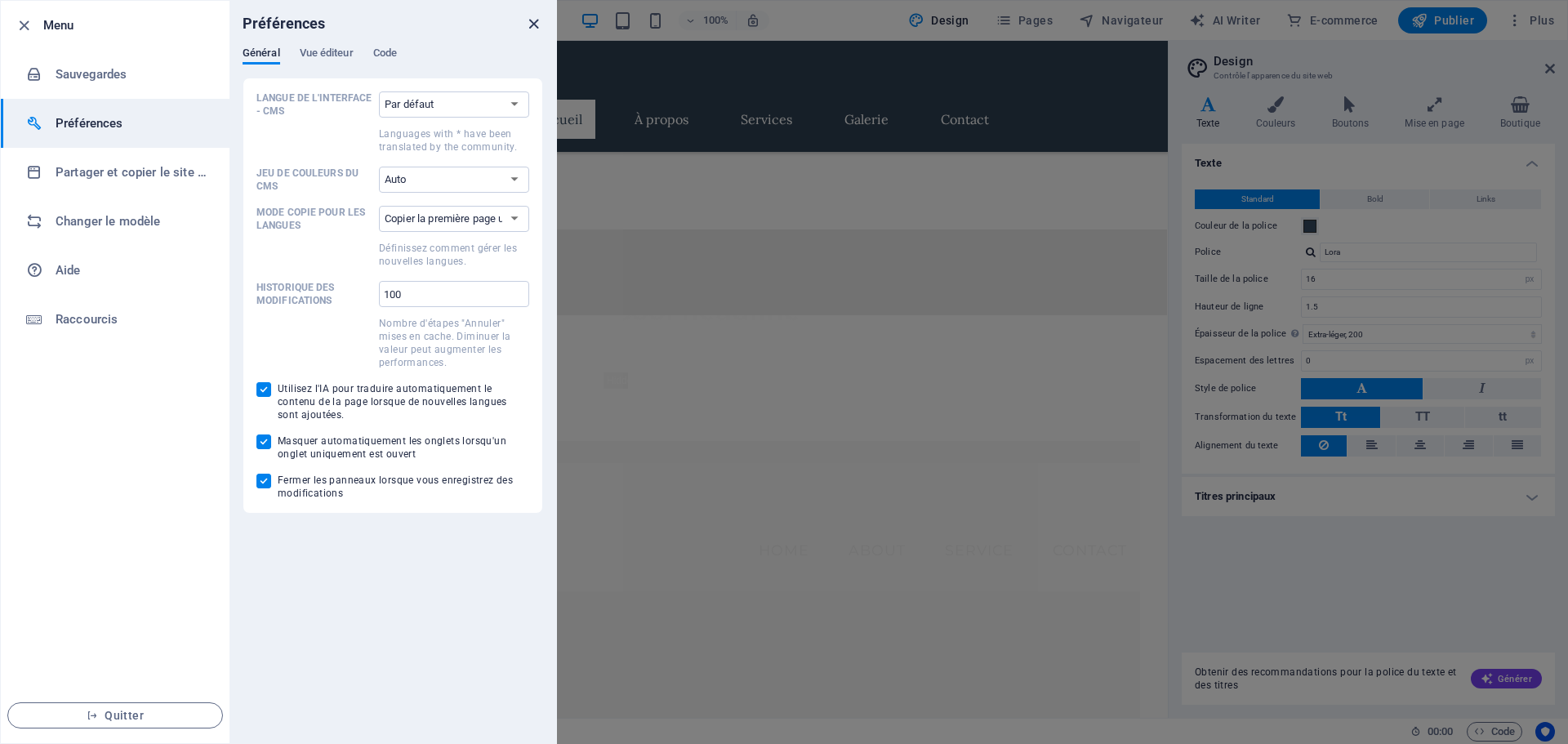
click at [532, 20] on icon "close" at bounding box center [534, 24] width 19 height 19
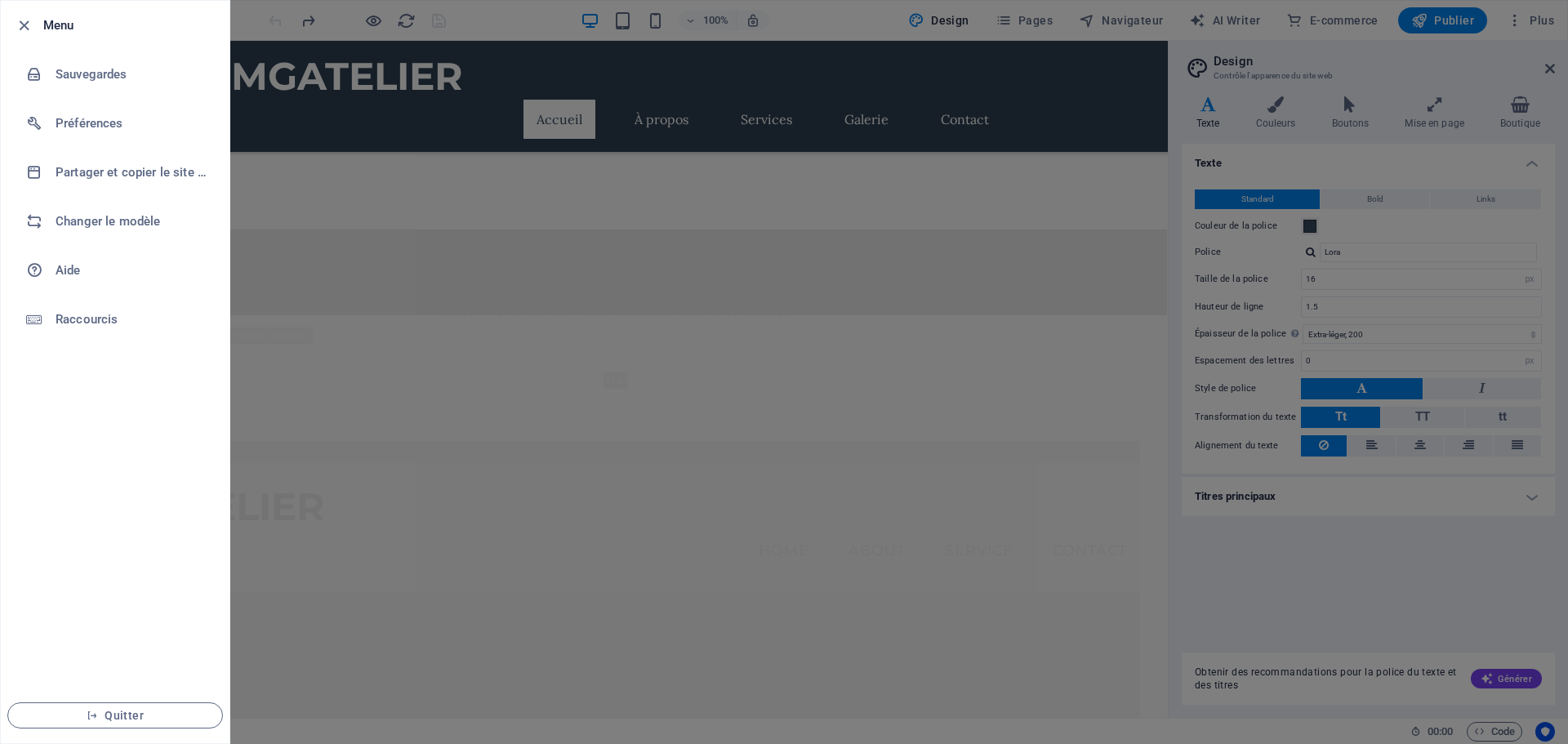
click at [1135, 21] on div at bounding box center [784, 372] width 1568 height 744
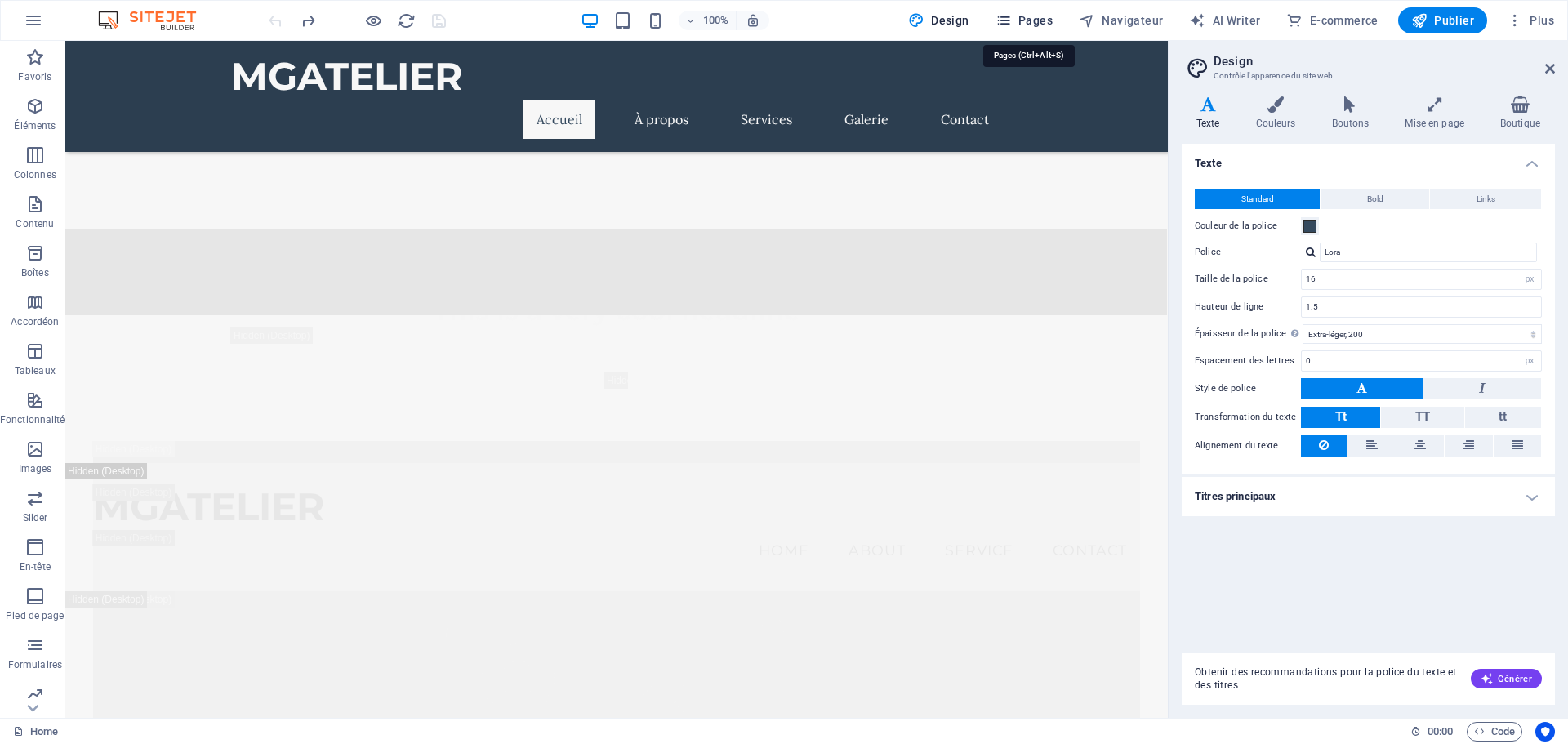
click at [1034, 15] on span "Pages" at bounding box center [1024, 20] width 57 height 16
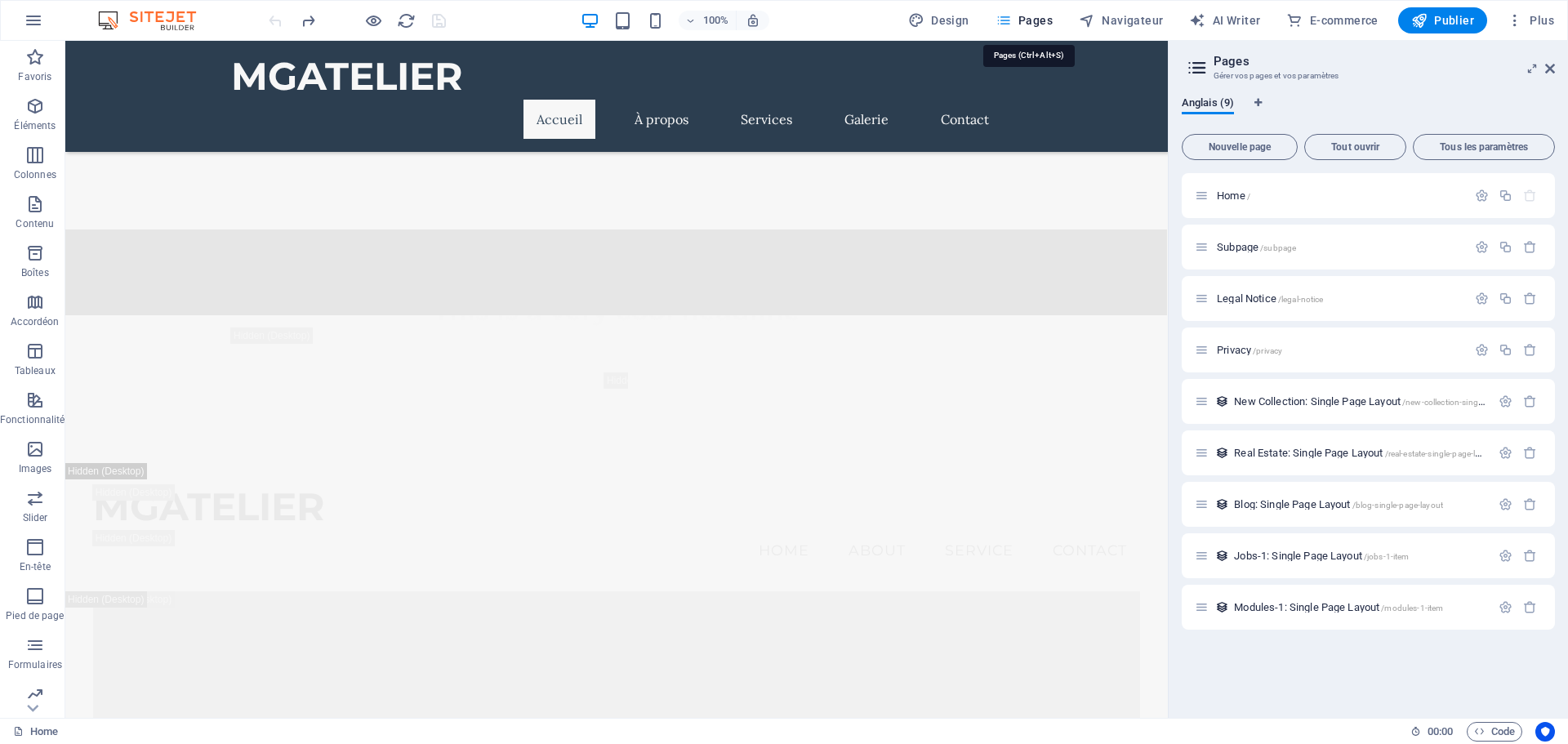
click at [1003, 23] on icon "button" at bounding box center [1003, 20] width 16 height 16
click at [941, 15] on span "Design" at bounding box center [939, 20] width 62 height 16
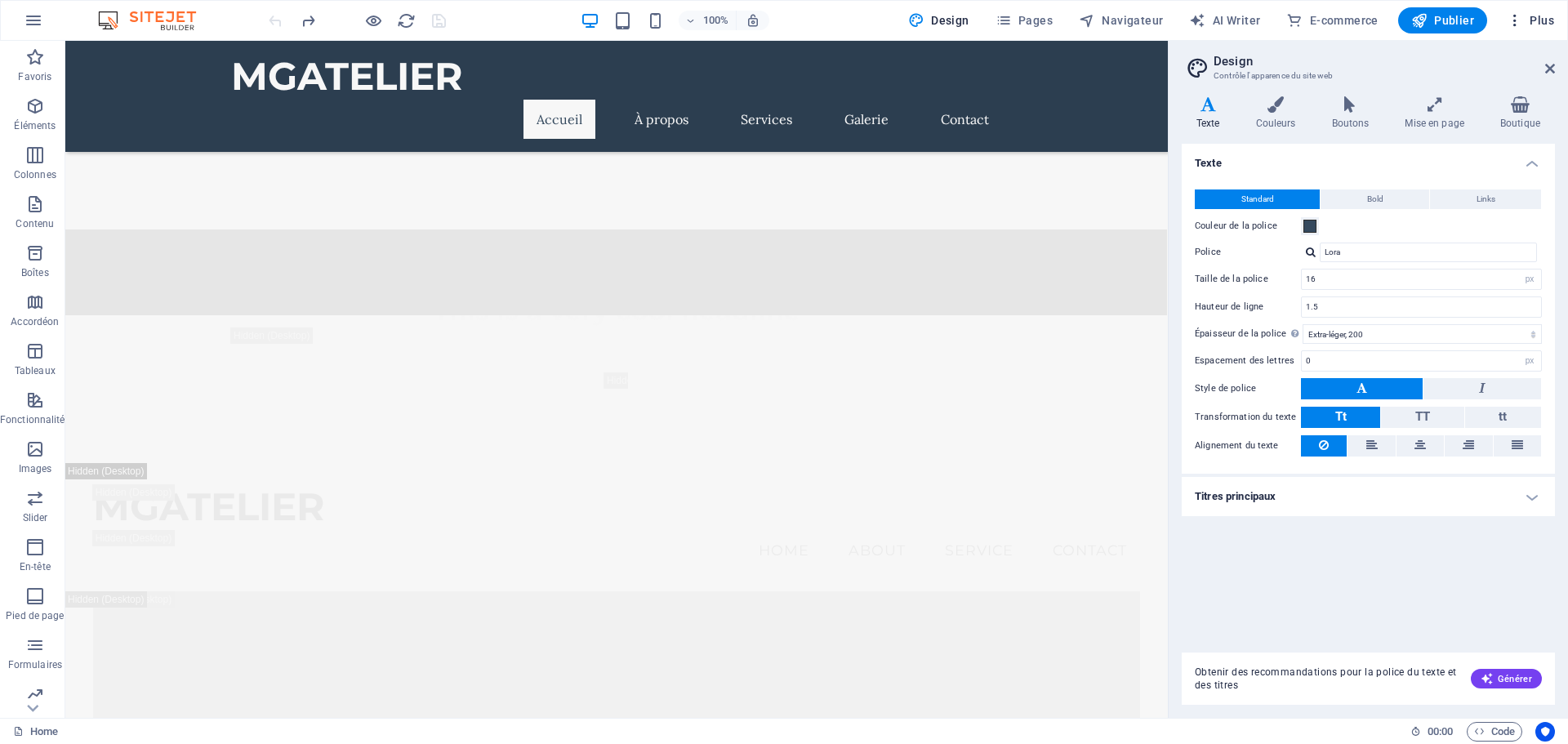
click at [1549, 68] on icon at bounding box center [1550, 68] width 9 height 13
click at [1512, 22] on icon "button" at bounding box center [1515, 20] width 16 height 16
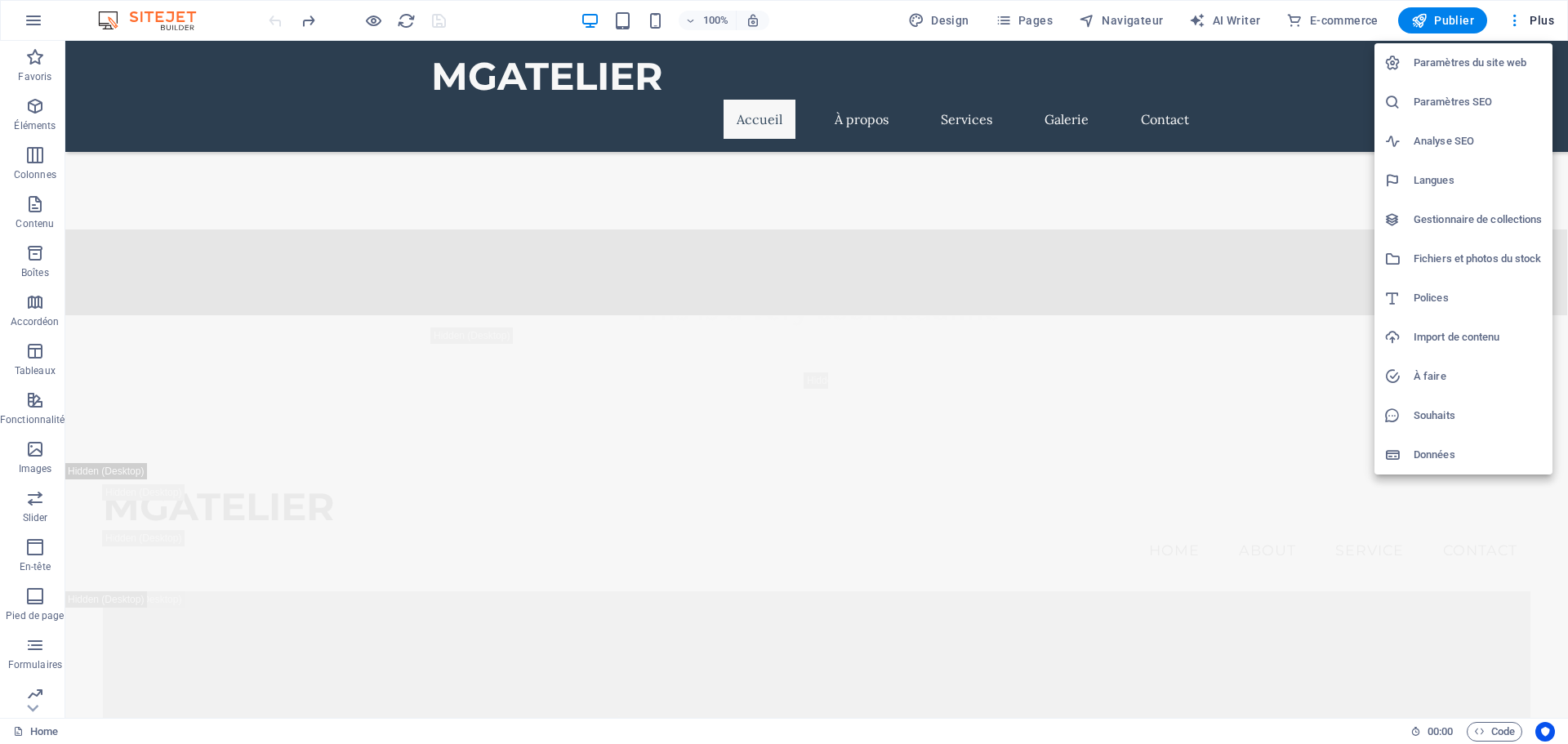
click at [1442, 453] on h6 "Données" at bounding box center [1478, 455] width 129 height 20
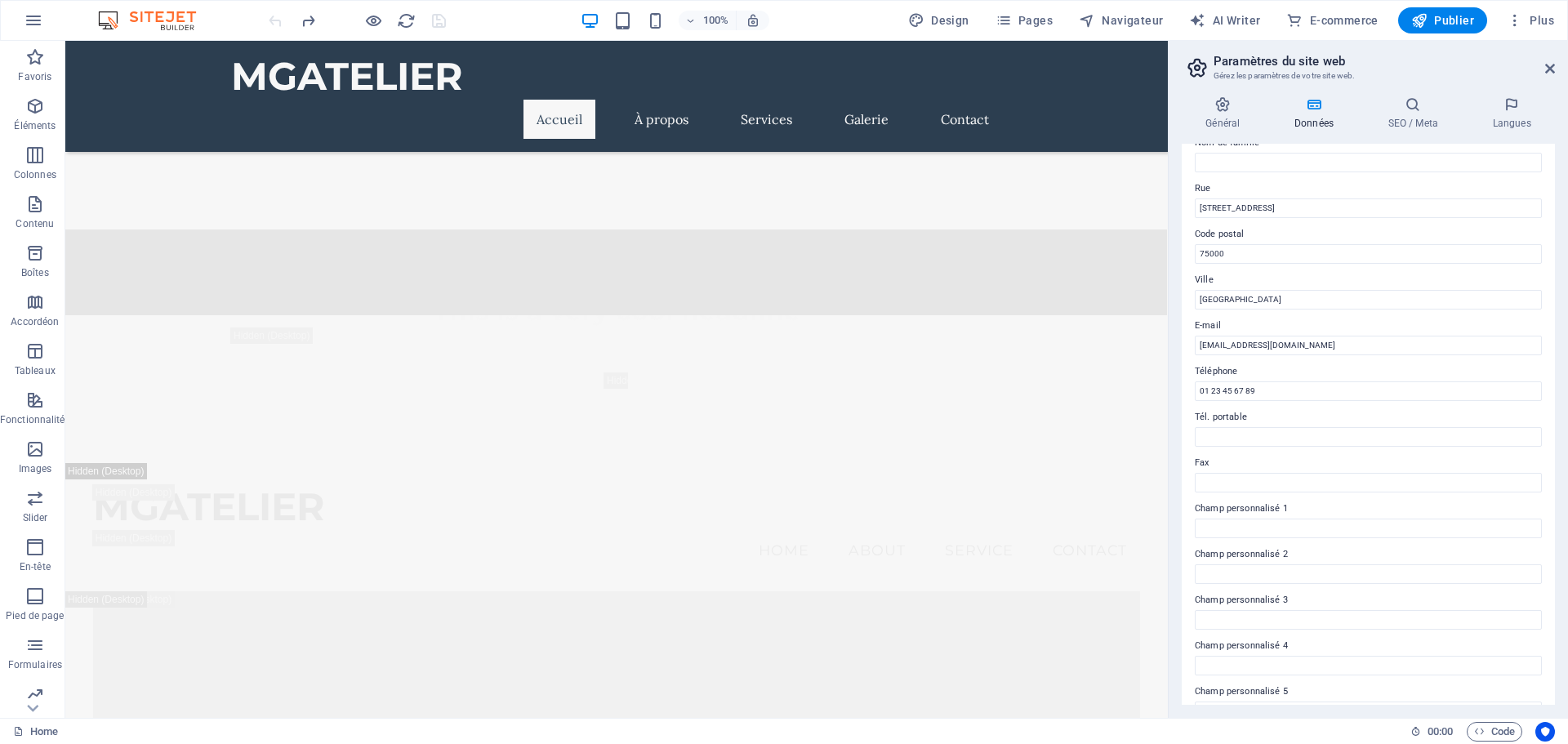
scroll to position [223, 0]
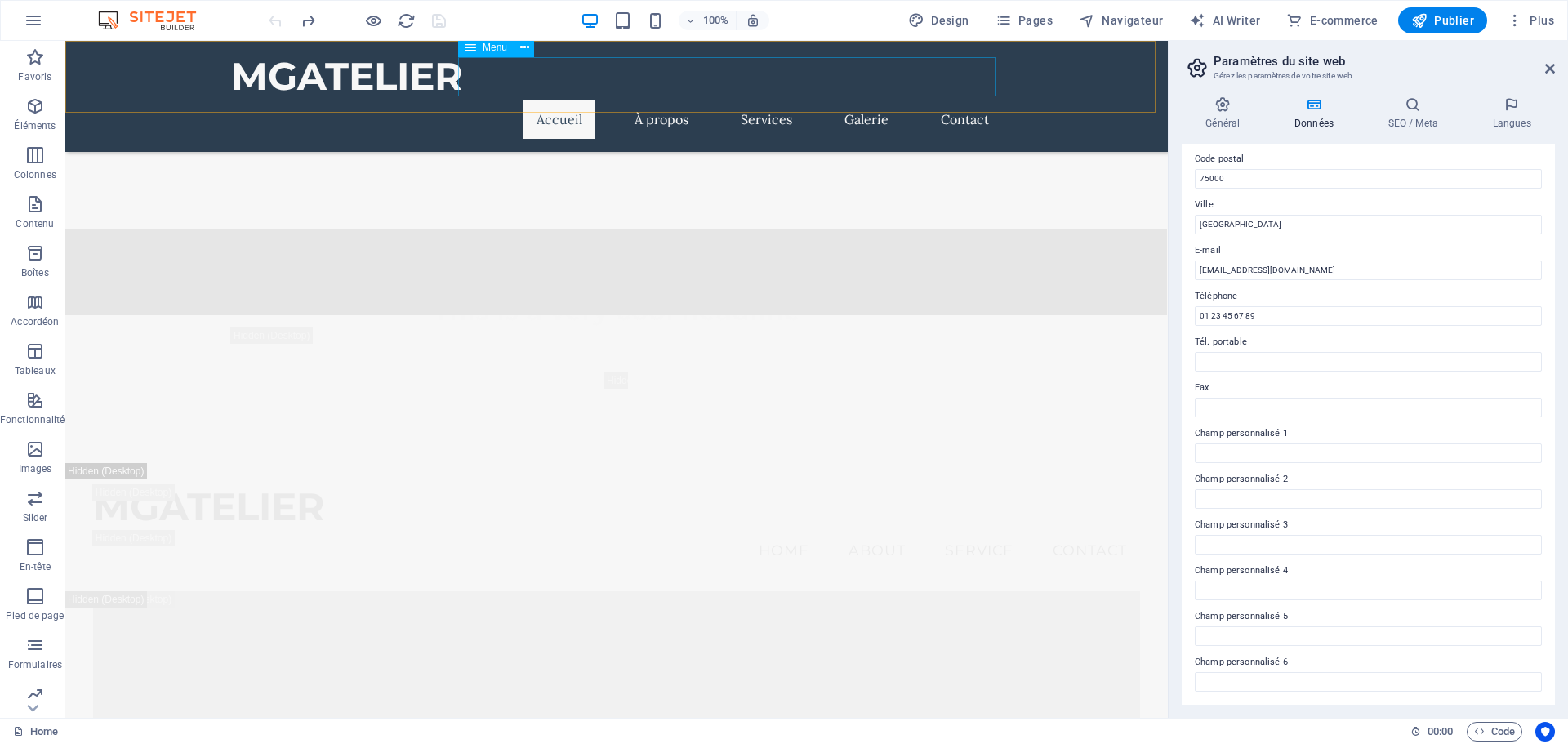
click at [840, 99] on nav "Accueil À propos Services Galerie Contact" at bounding box center [616, 119] width 771 height 39
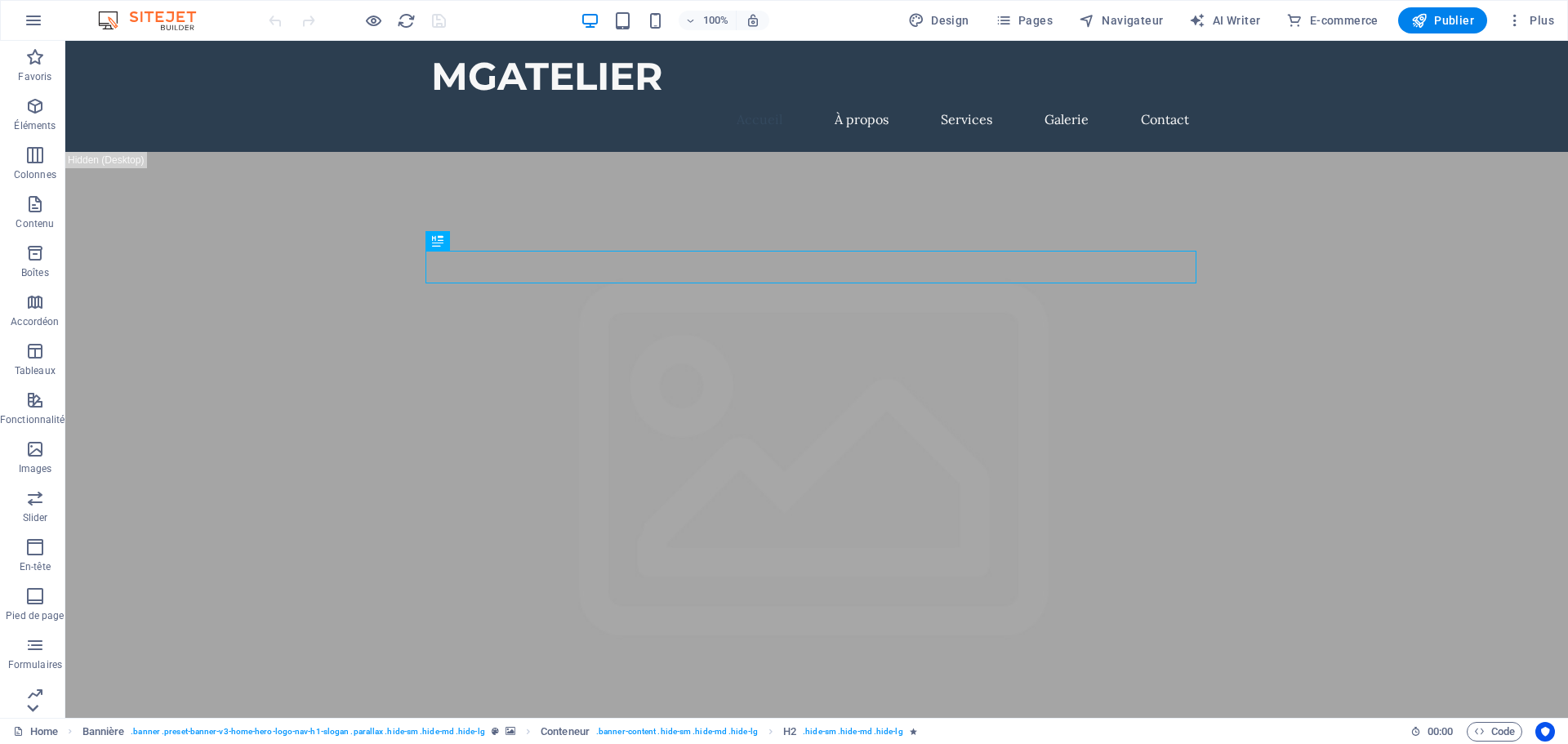
click at [37, 697] on icon at bounding box center [33, 708] width 23 height 23
click at [1494, 728] on span "Code" at bounding box center [1494, 732] width 41 height 20
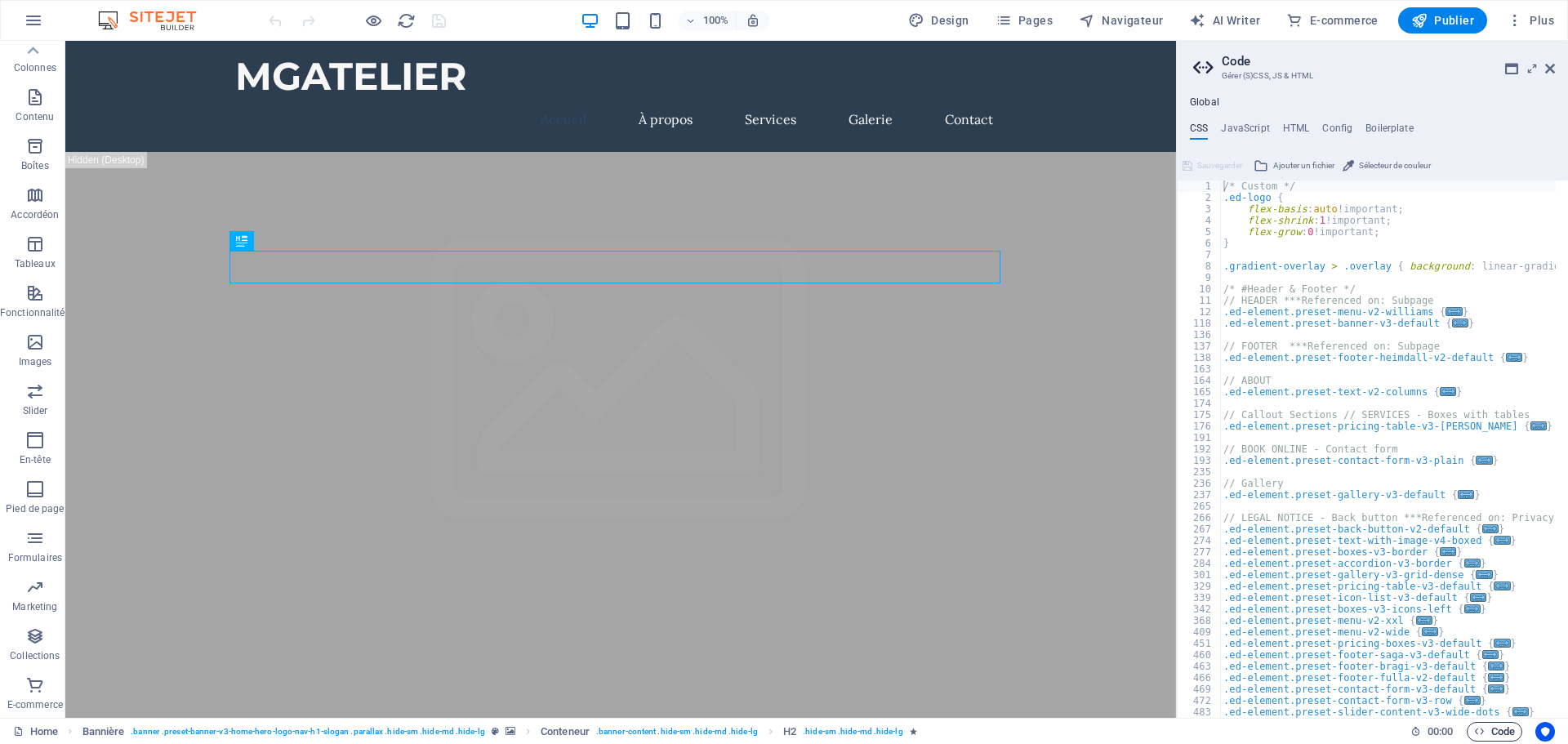
click at [1499, 731] on span "Code" at bounding box center [1494, 732] width 41 height 20
click at [1482, 733] on icon "button" at bounding box center [1479, 731] width 10 height 10
click at [1343, 16] on span "E-commerce" at bounding box center [1332, 20] width 92 height 16
click at [950, 9] on button "Design" at bounding box center [939, 21] width 74 height 27
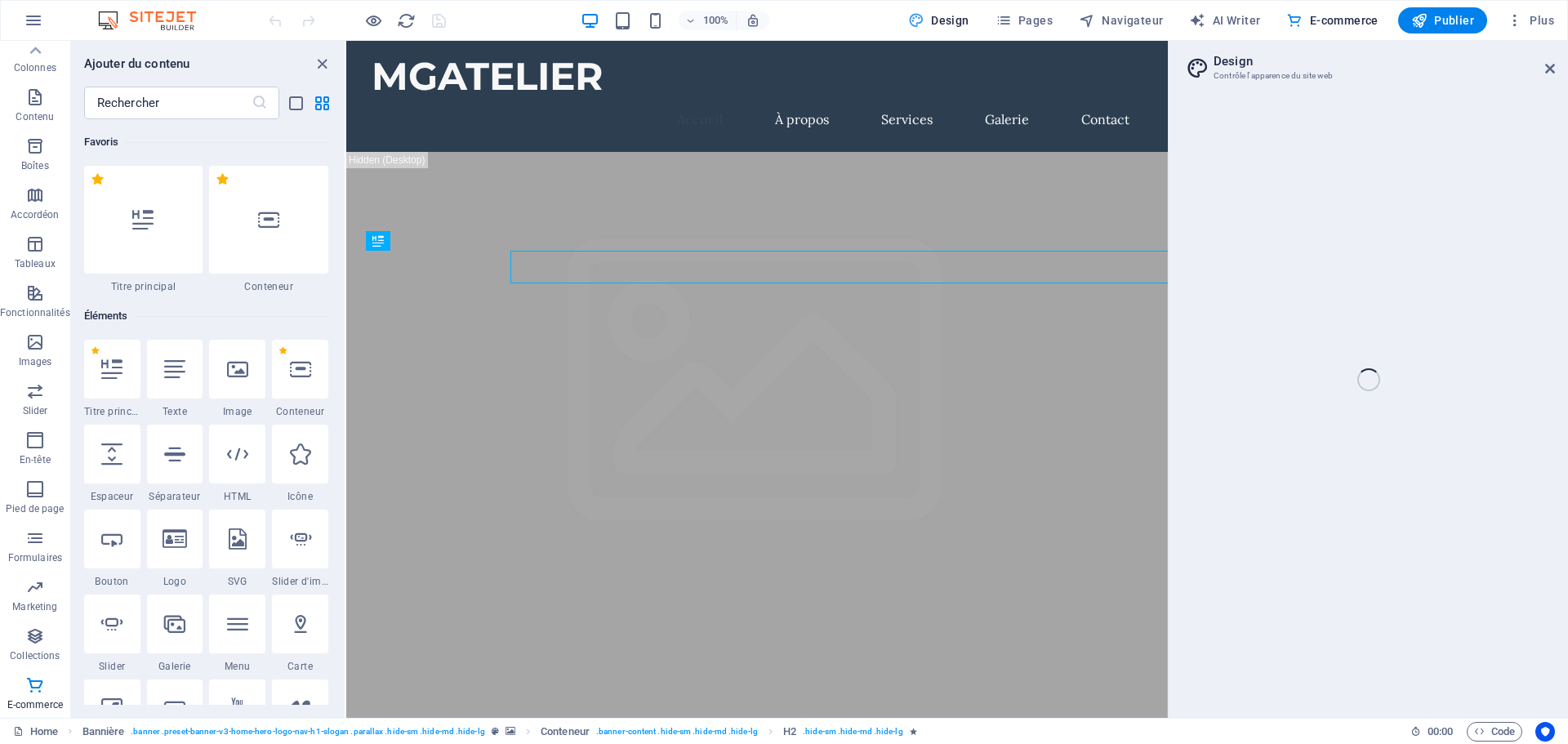
click at [939, 22] on span "Design" at bounding box center [939, 20] width 62 height 16
select select "px"
select select "200"
select select "px"
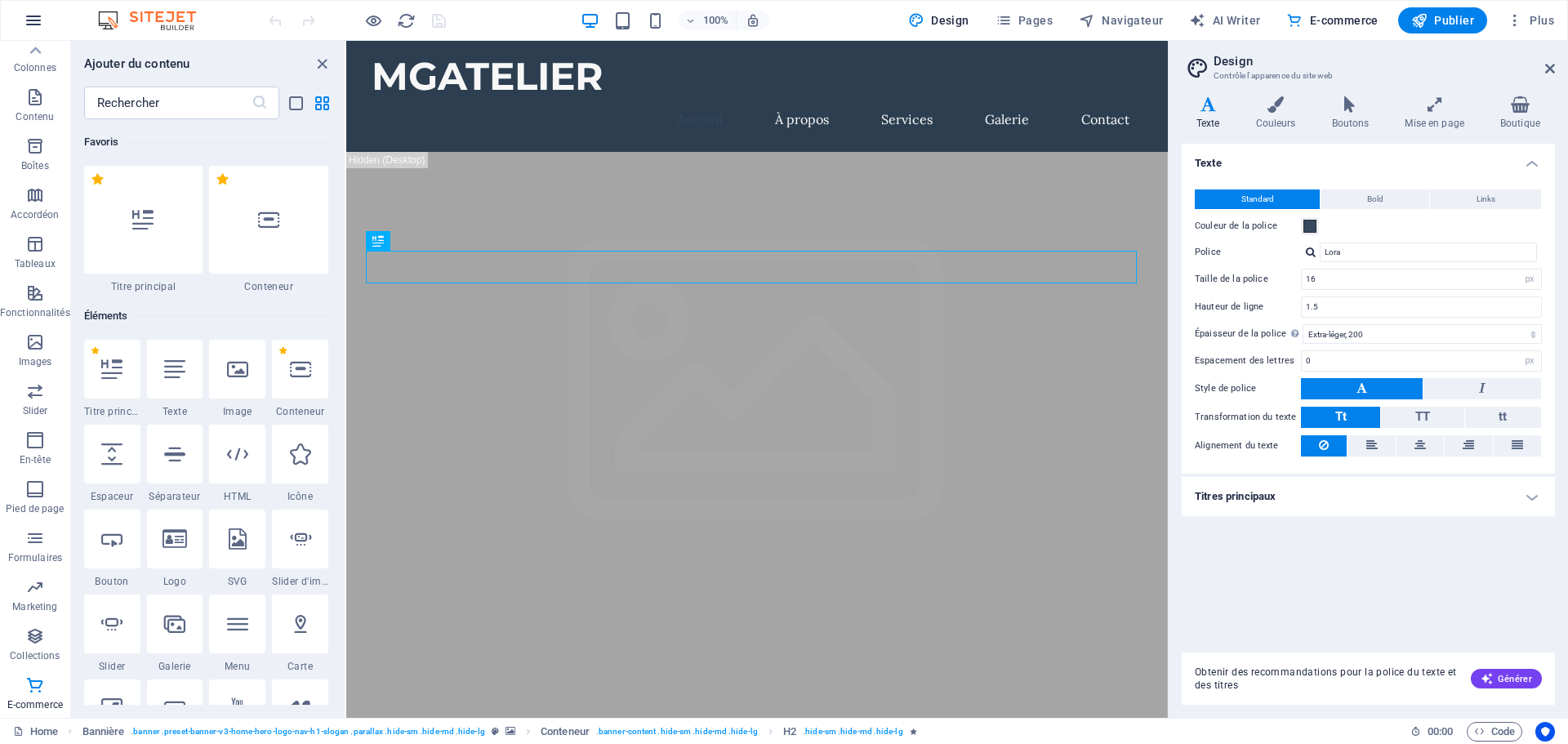
click at [43, 15] on icon "button" at bounding box center [33, 20] width 20 height 20
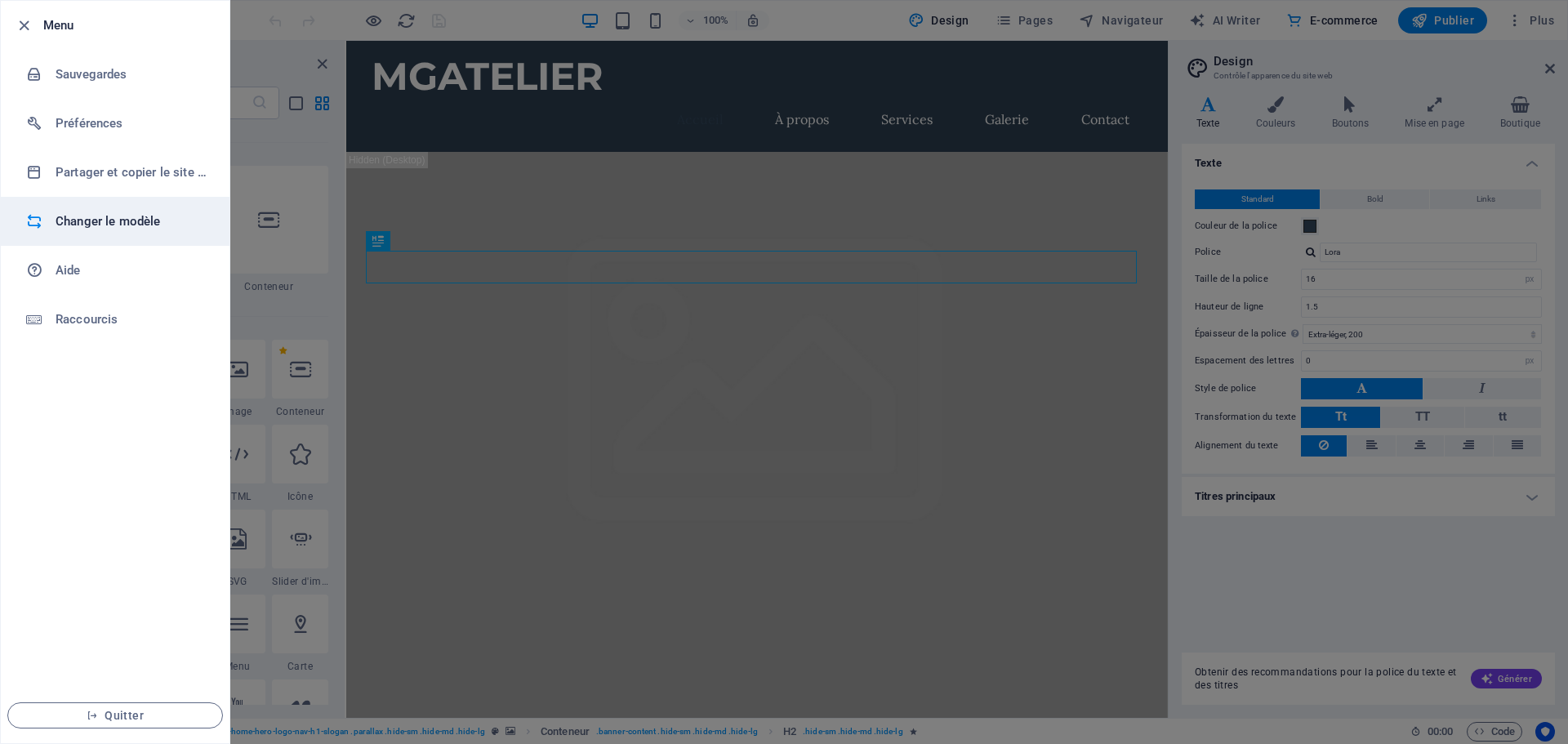
click at [124, 216] on h6 "Changer le modèle" at bounding box center [131, 221] width 151 height 20
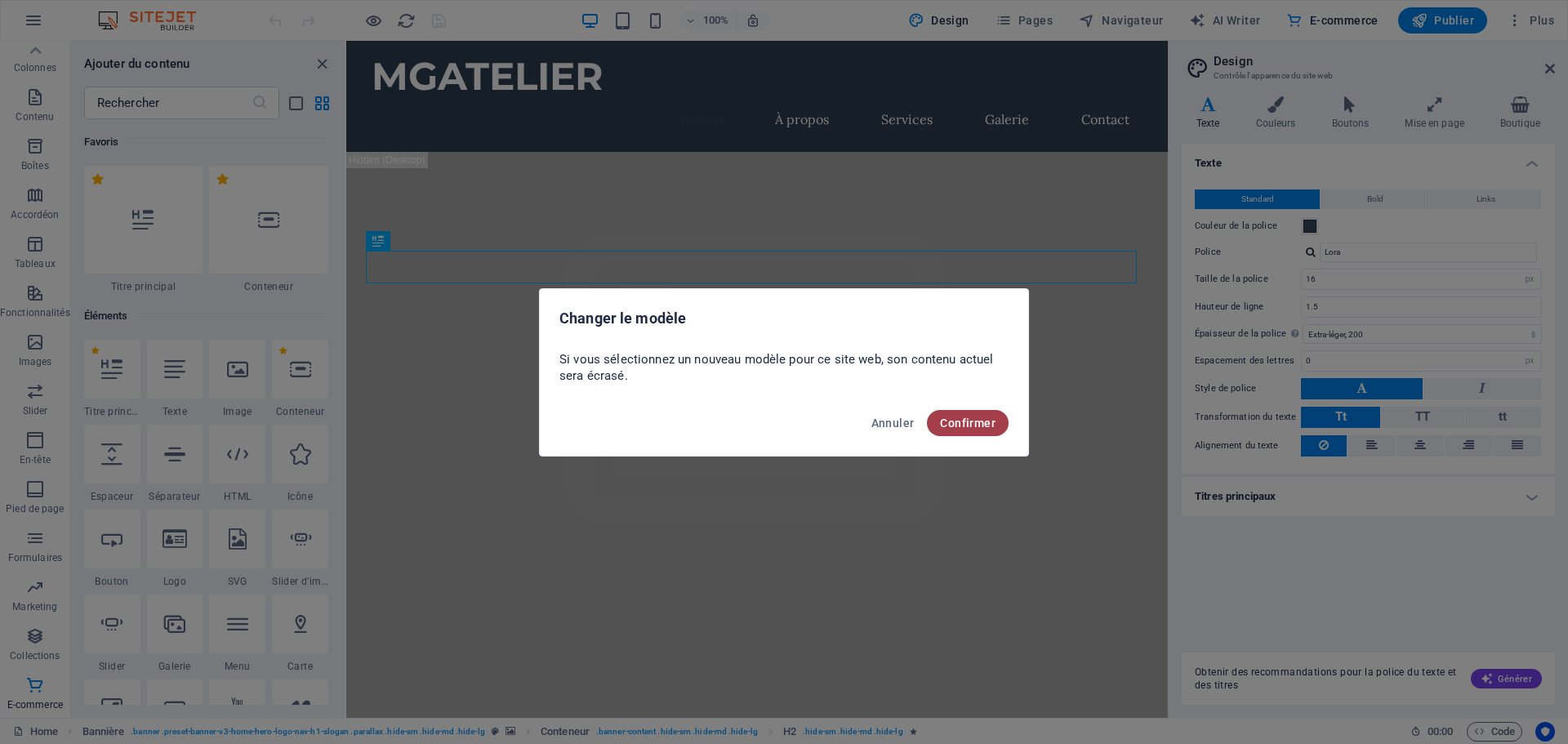
click at [946, 422] on span "Confirmer" at bounding box center [967, 423] width 56 height 13
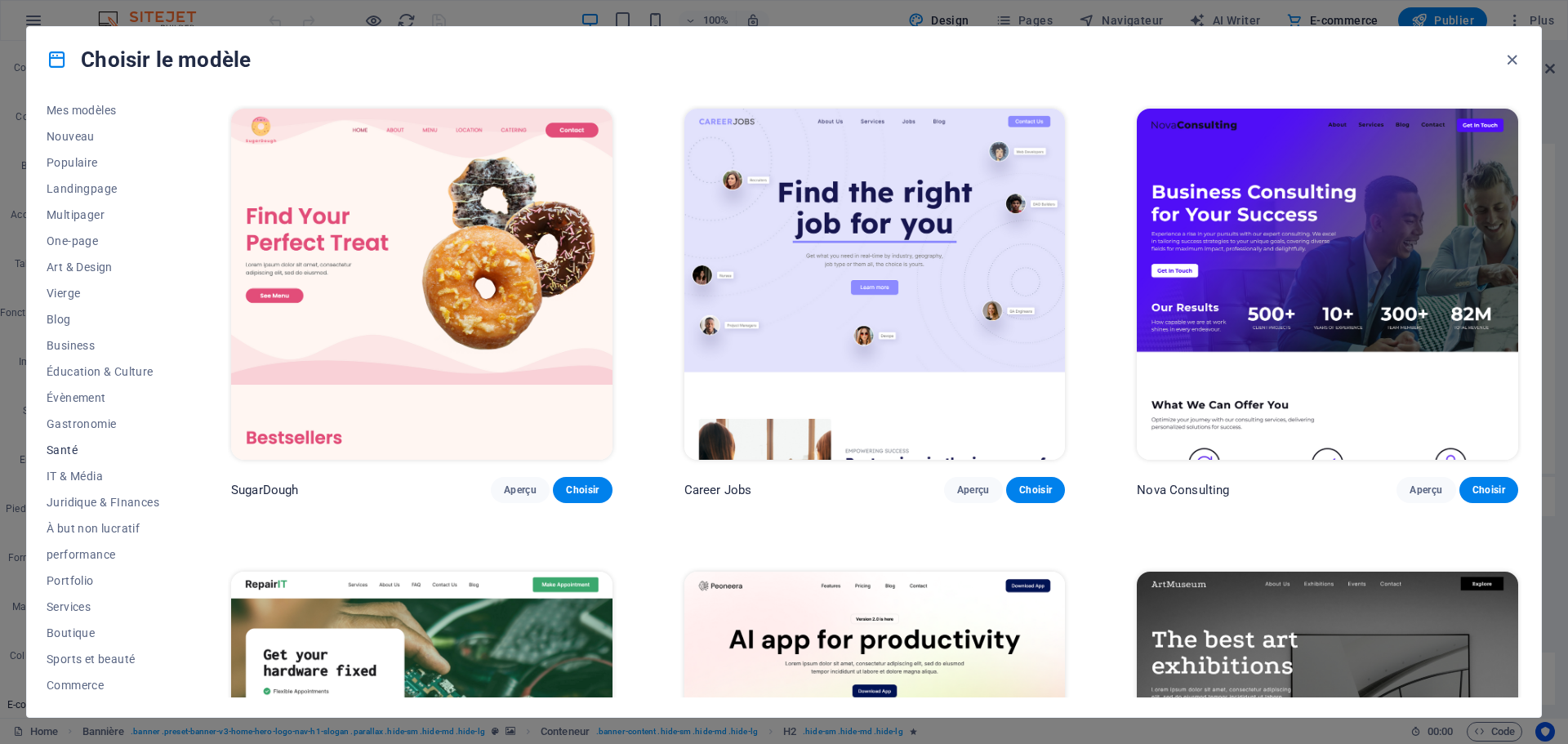
scroll to position [87, 0]
click at [51, 686] on span "Wireframe" at bounding box center [103, 684] width 113 height 13
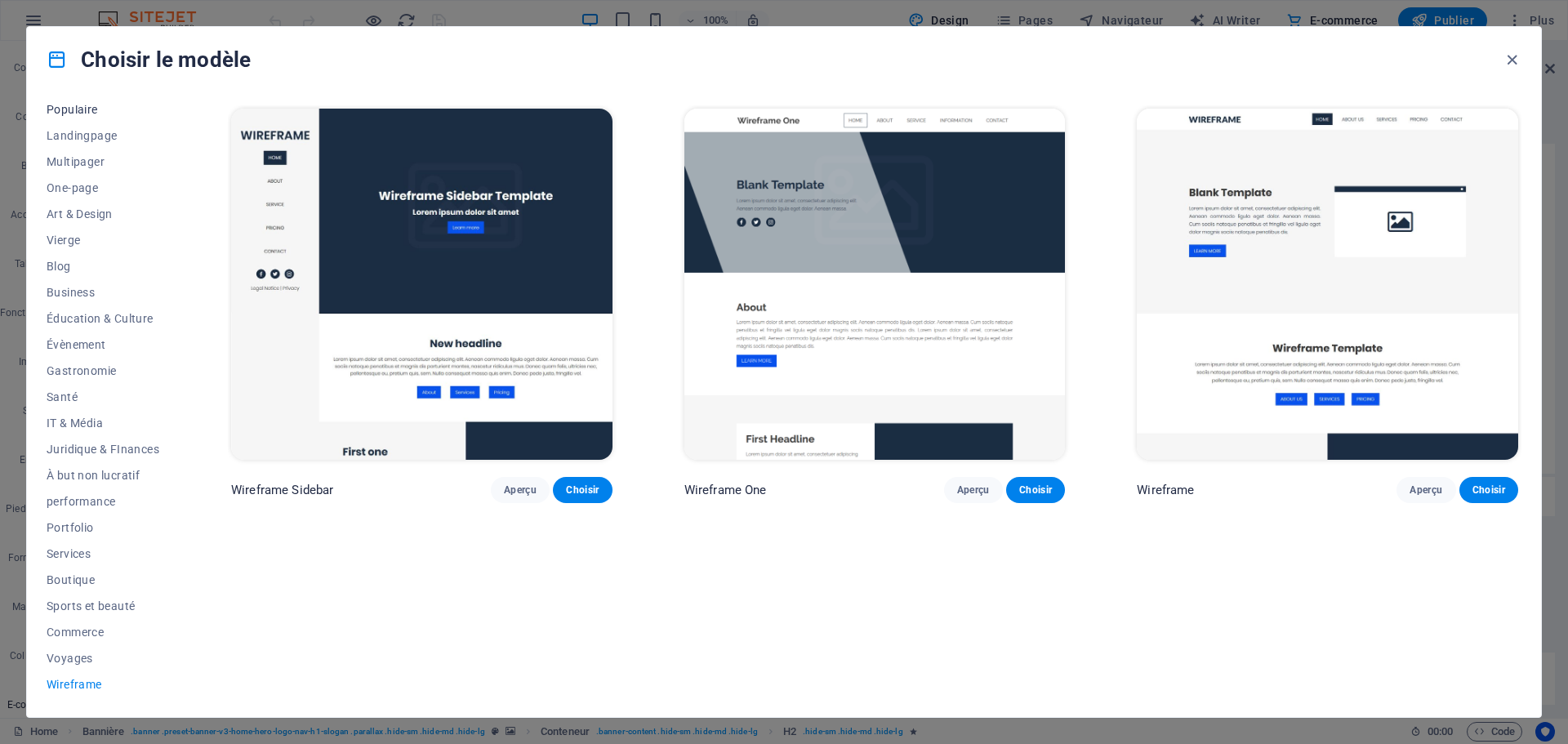
click at [50, 111] on span "Populaire" at bounding box center [103, 109] width 113 height 13
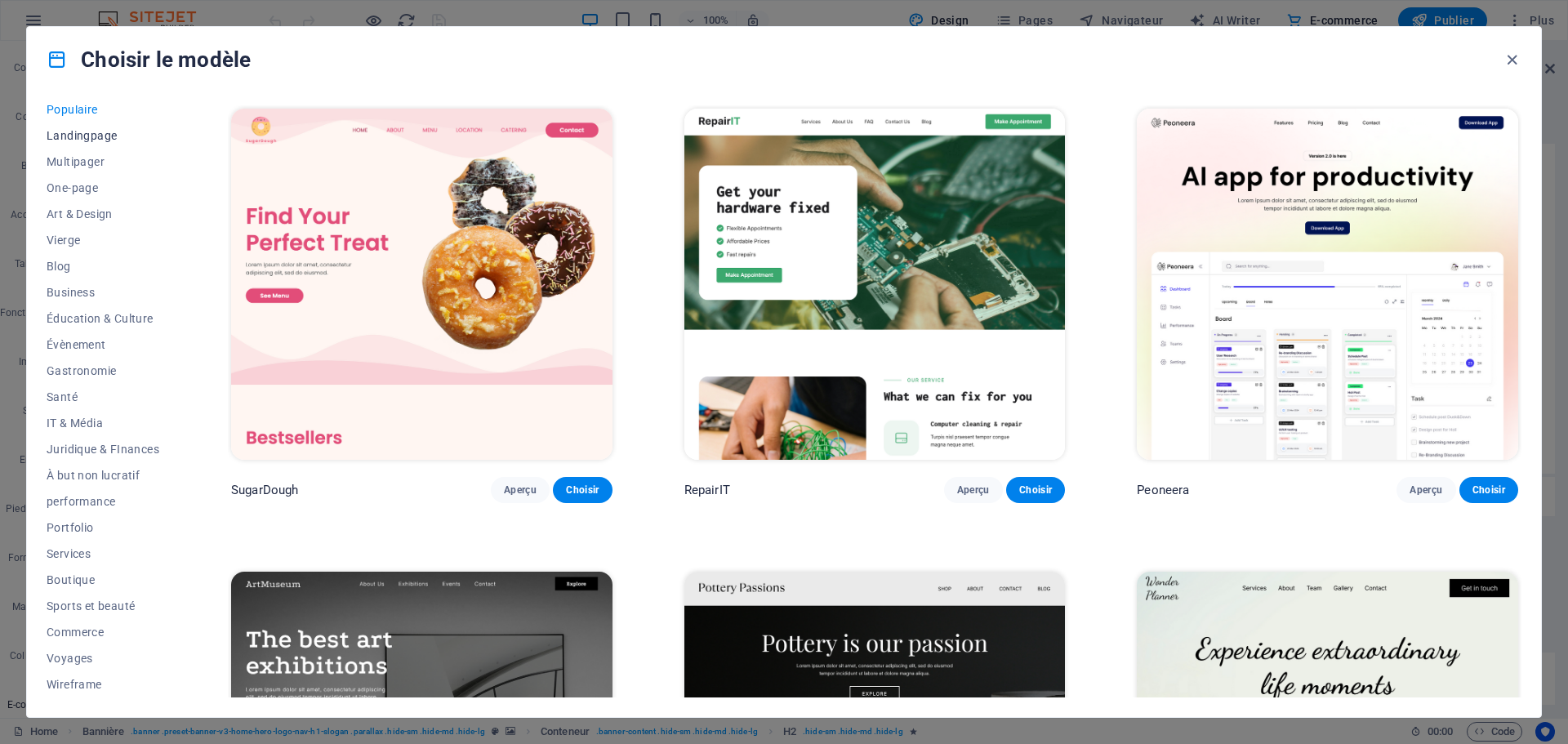
click at [84, 136] on span "Landingpage" at bounding box center [103, 135] width 113 height 13
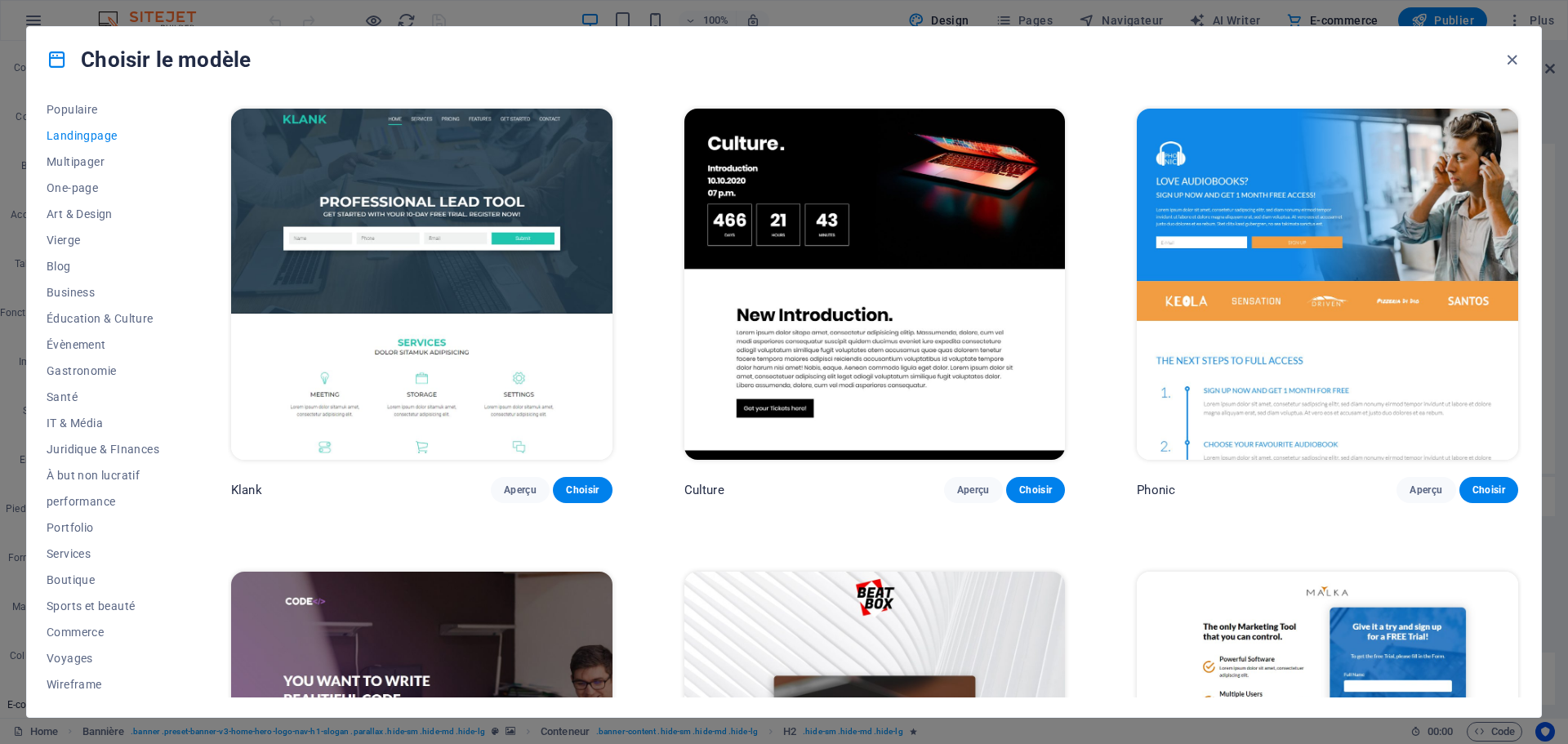
click at [77, 104] on div "Tous les modèles Mes modèles Nouveau Populaire Landingpage Multipager One-page …" at bounding box center [783, 405] width 1514 height 625
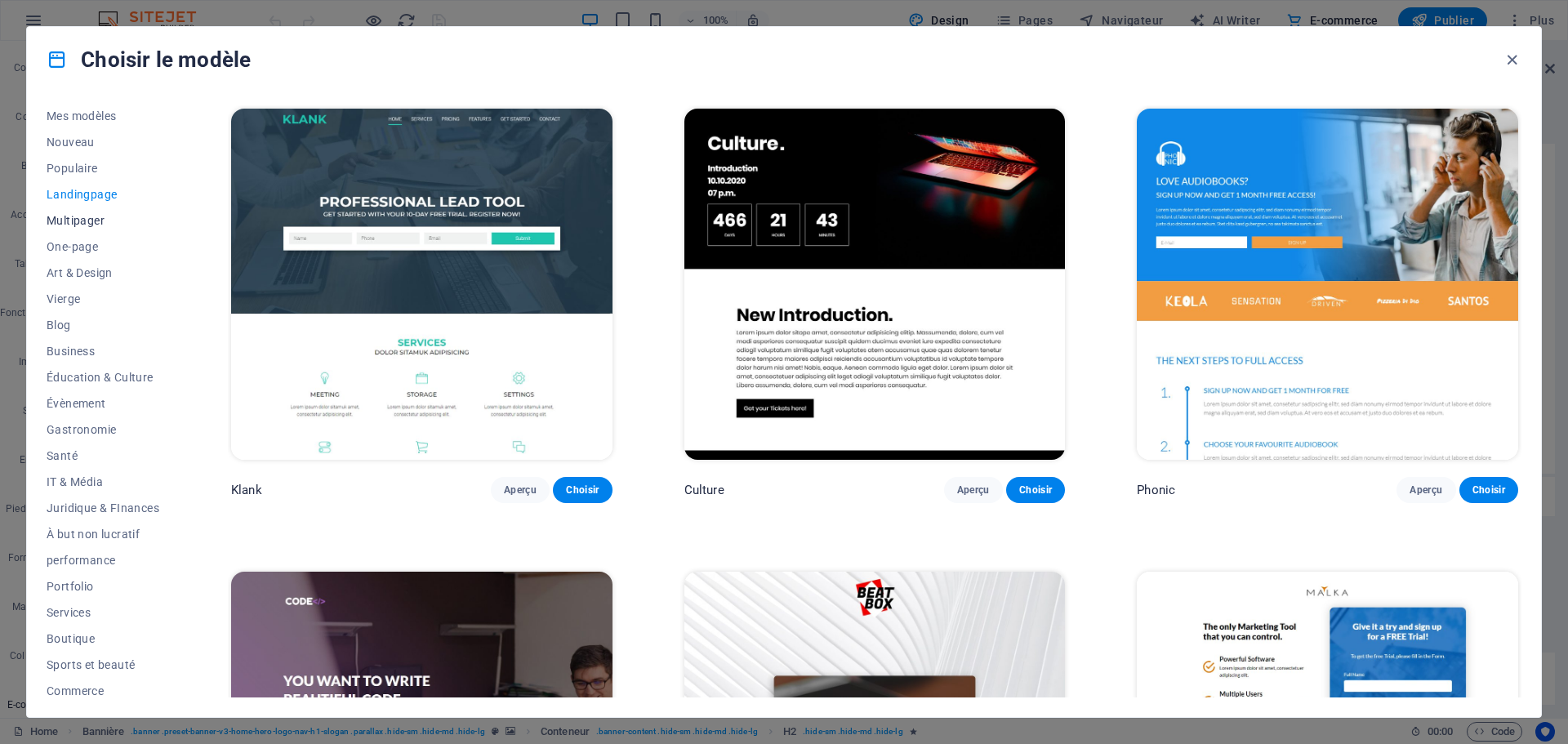
scroll to position [0, 0]
click at [78, 124] on span "Tous les modèles" at bounding box center [103, 118] width 113 height 13
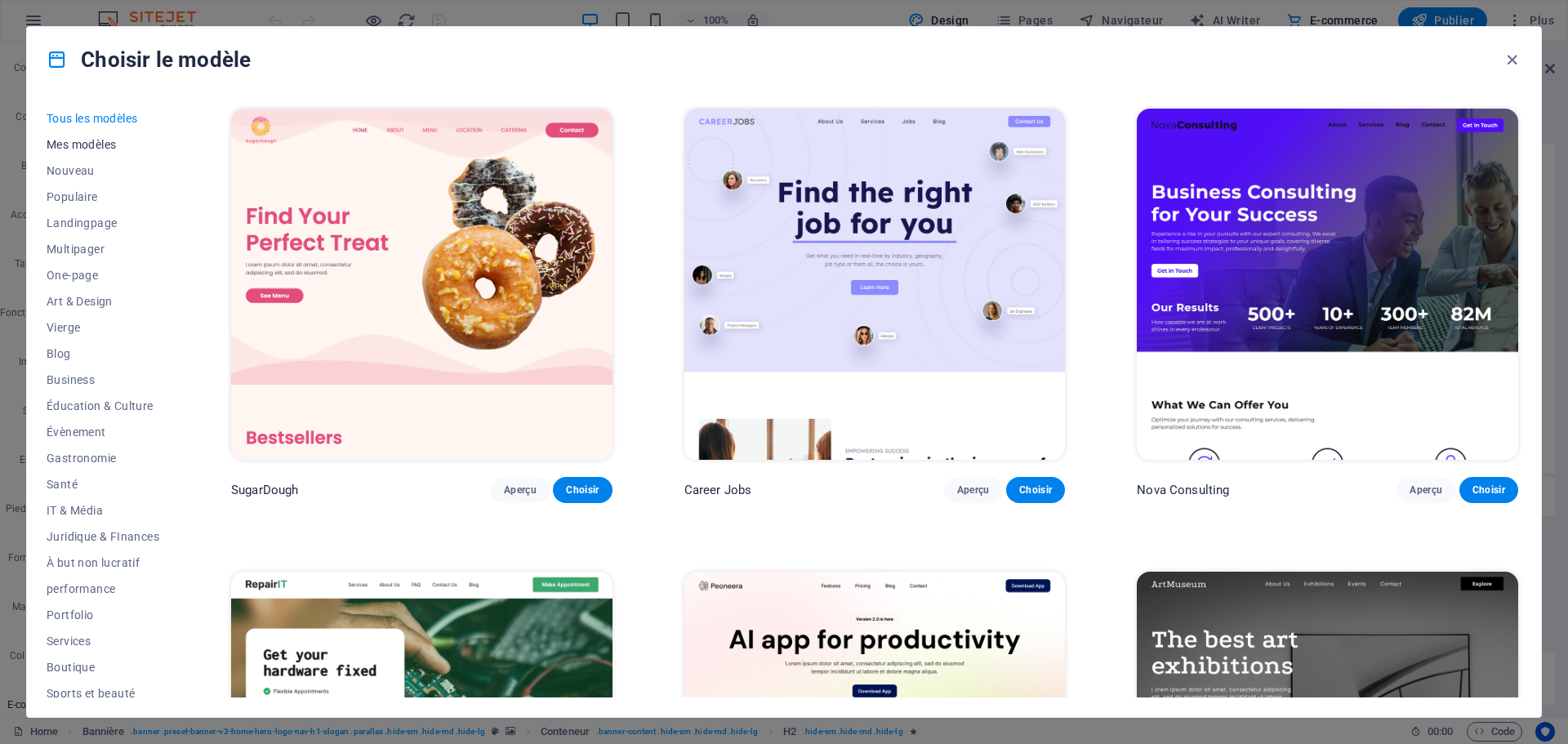
click at [92, 152] on button "Mes modèles" at bounding box center [103, 145] width 113 height 27
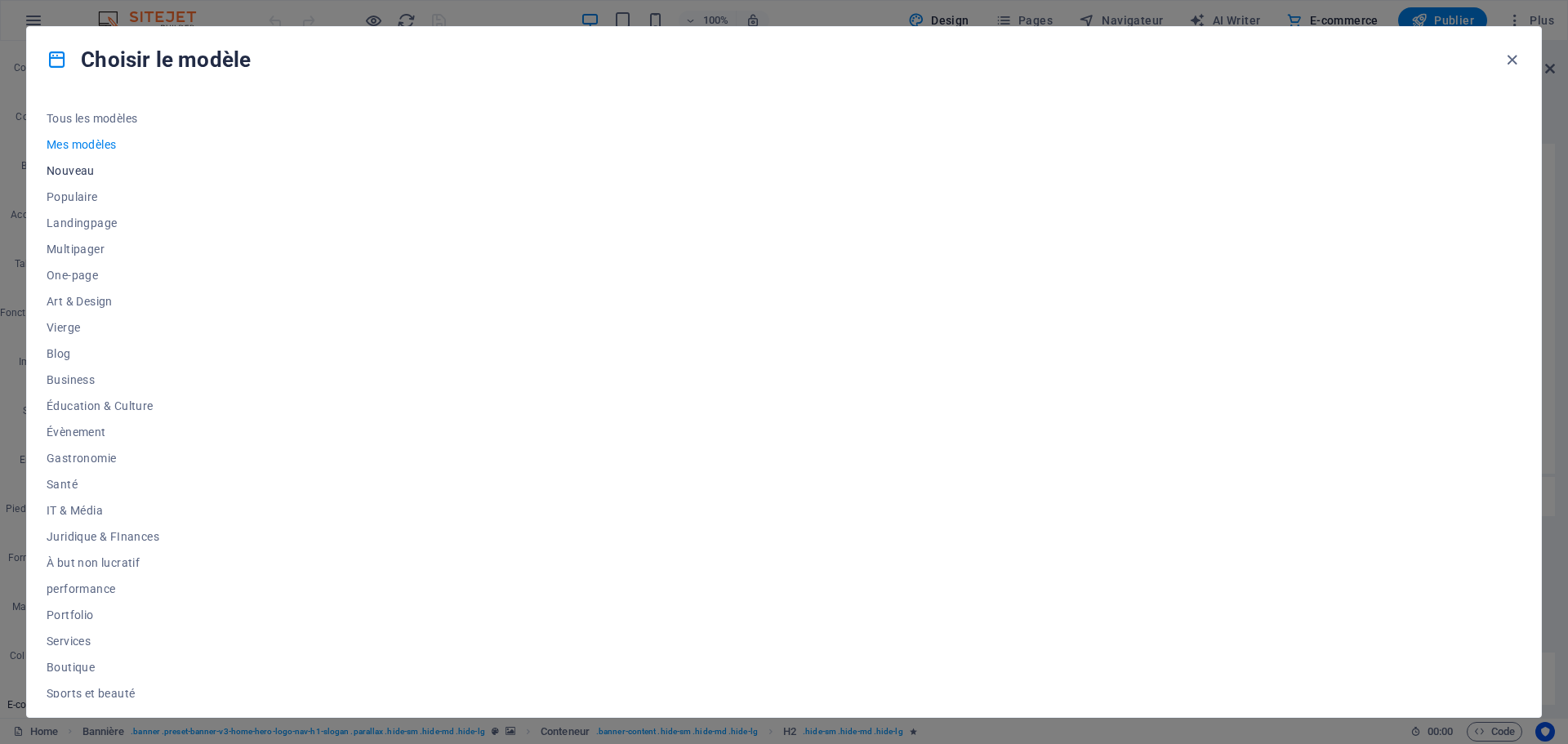
click at [62, 165] on span "Nouveau" at bounding box center [103, 170] width 113 height 13
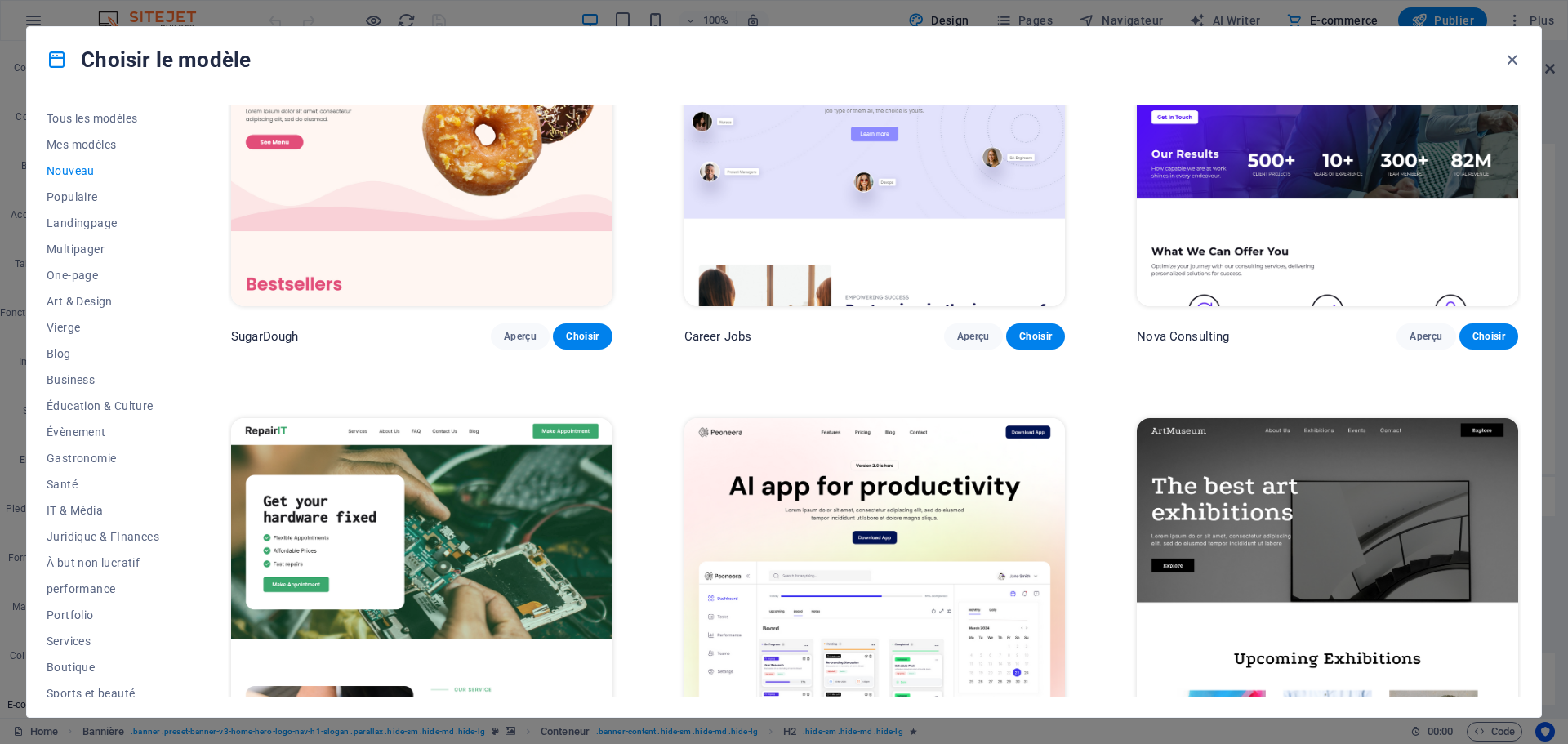
scroll to position [327, 0]
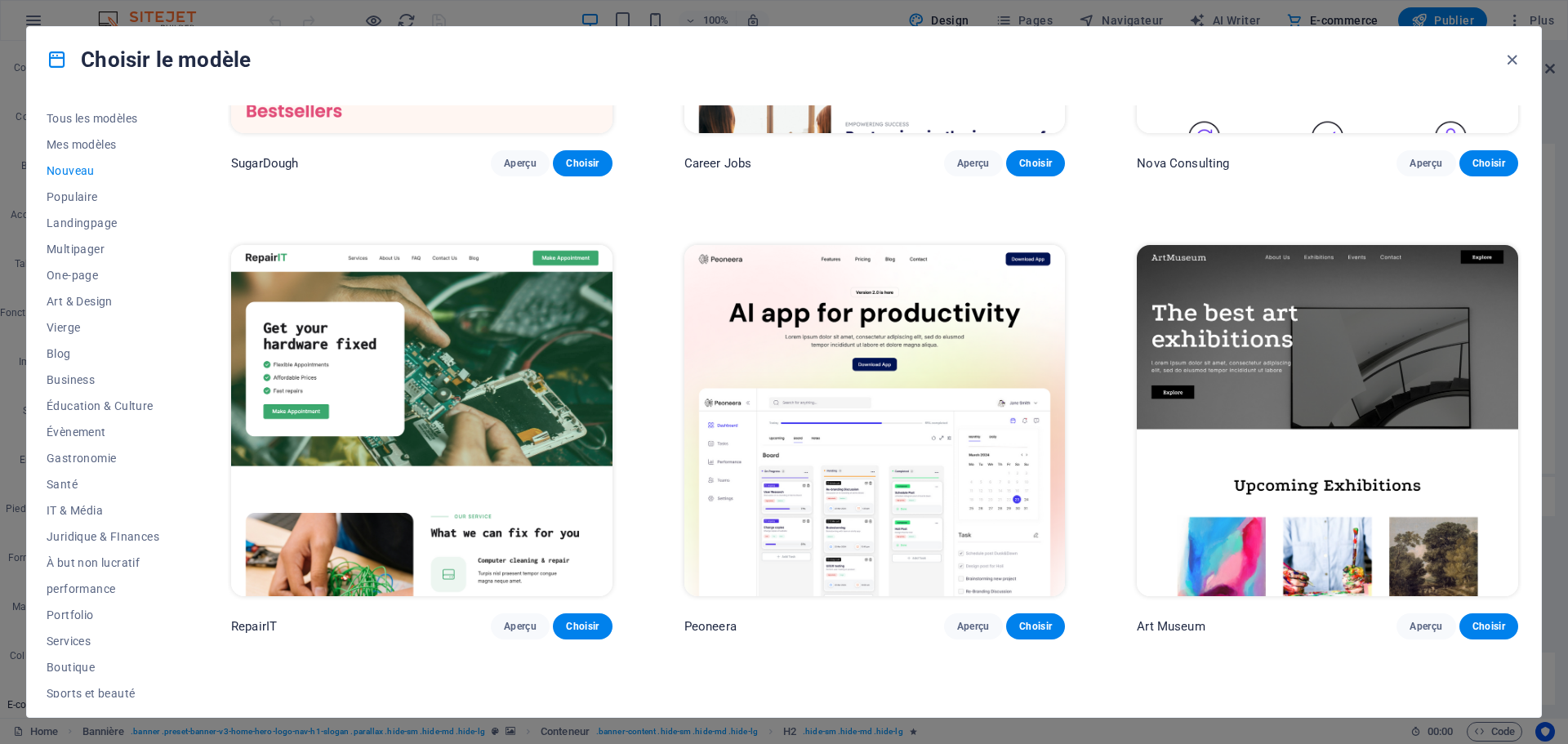
click at [1440, 389] on img at bounding box center [1327, 420] width 382 height 351
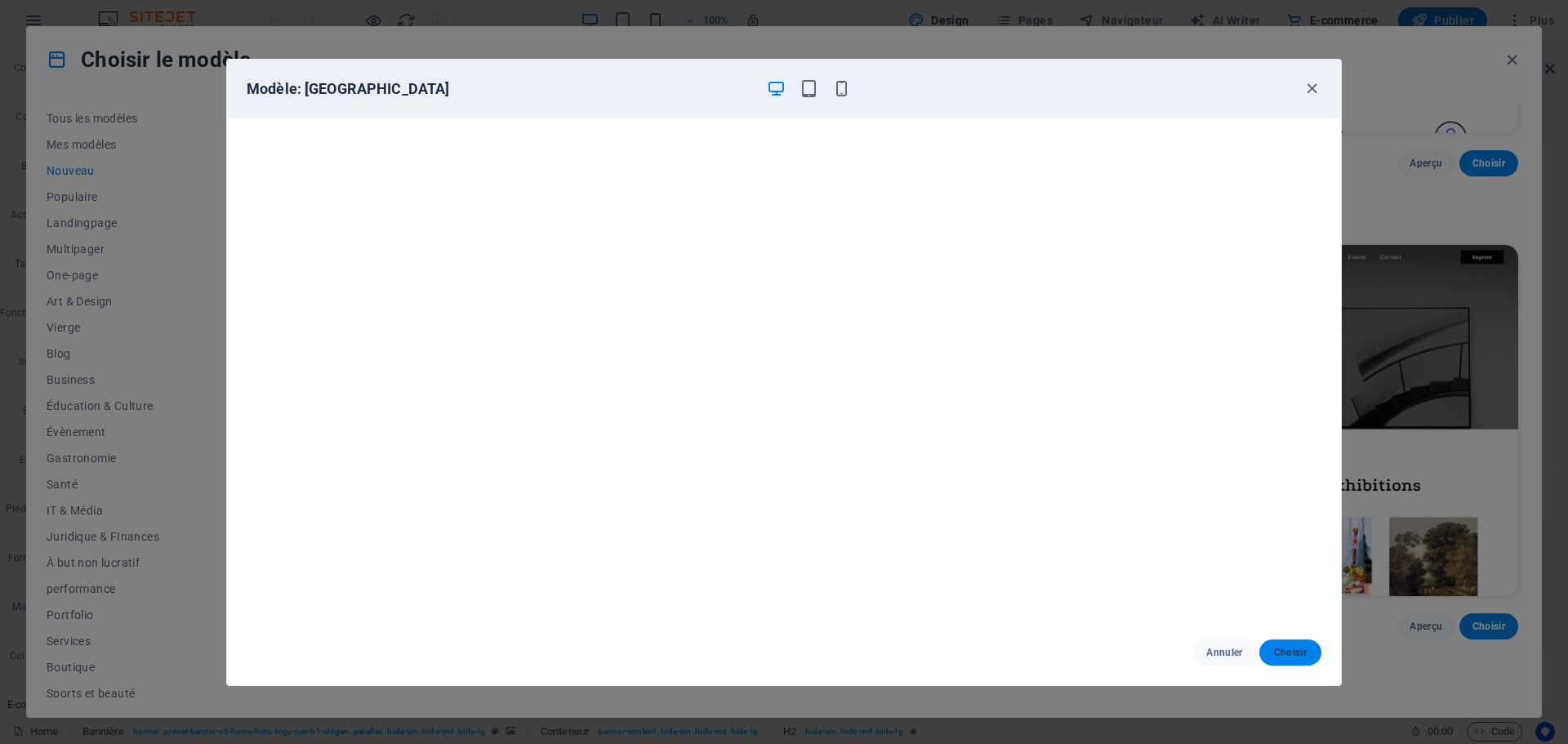
click at [1290, 652] on span "Choisir" at bounding box center [1291, 652] width 36 height 13
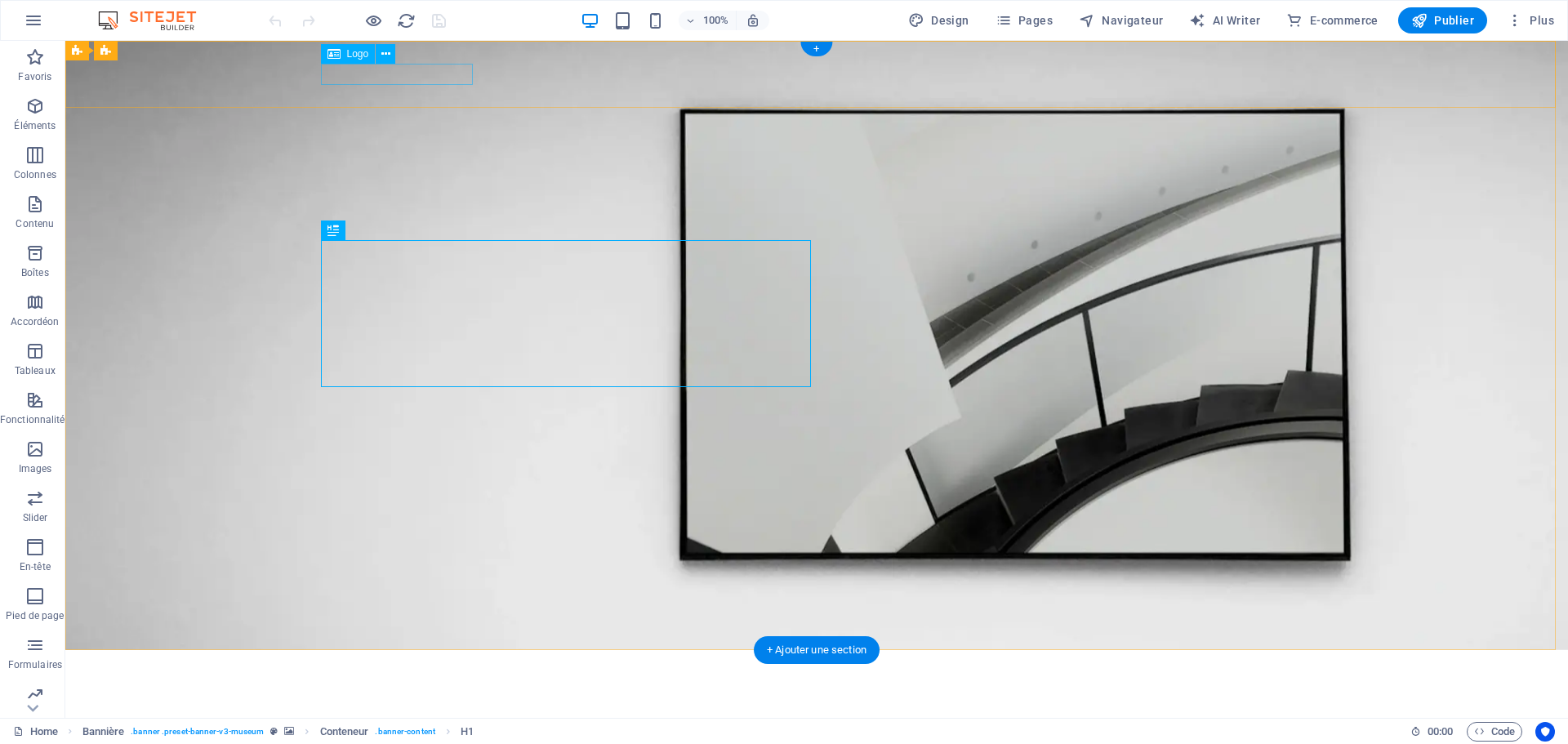
click at [434, 664] on div at bounding box center [817, 674] width 980 height 21
click at [448, 664] on div at bounding box center [817, 674] width 980 height 21
select select "px"
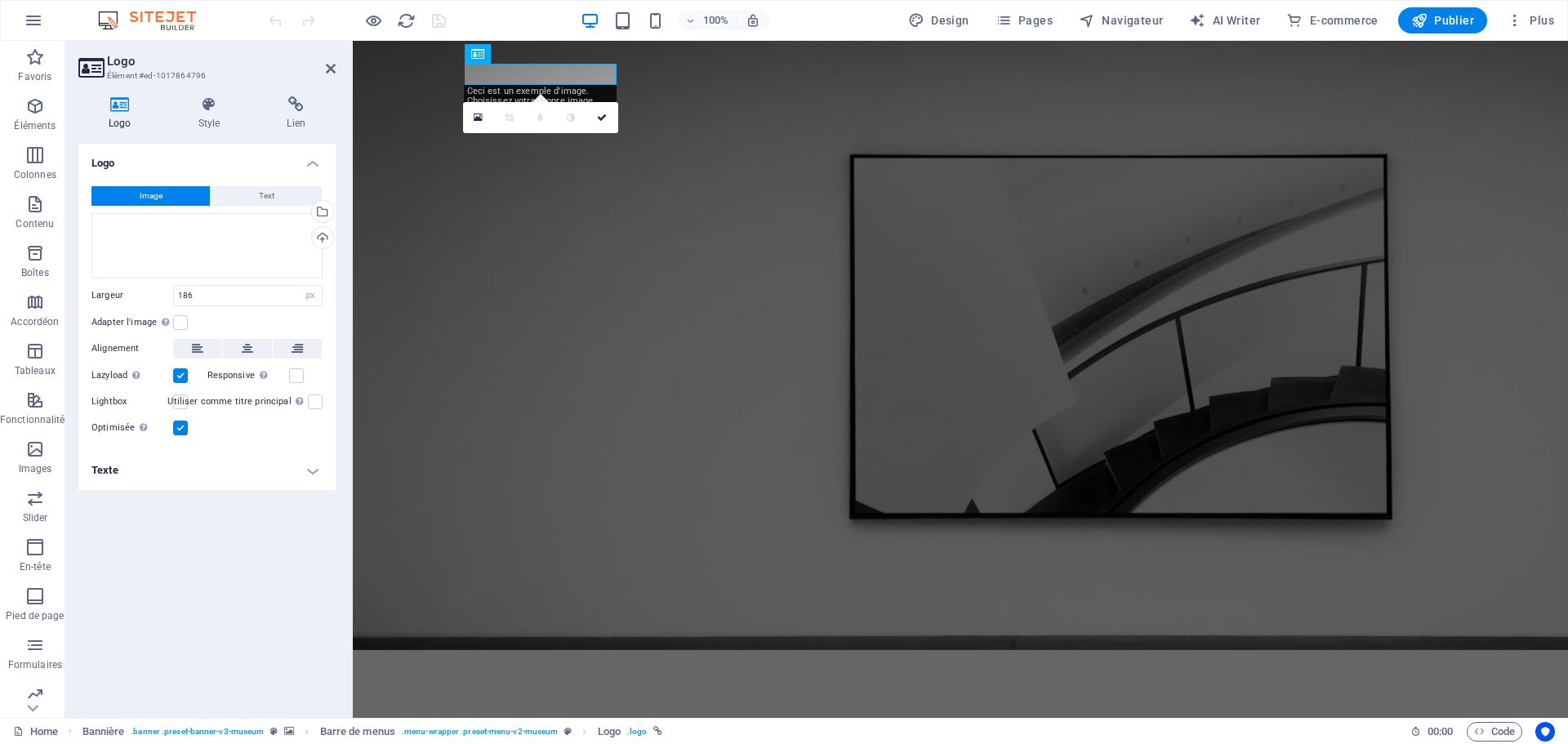
click at [165, 154] on h4 "Logo" at bounding box center [207, 158] width 258 height 29
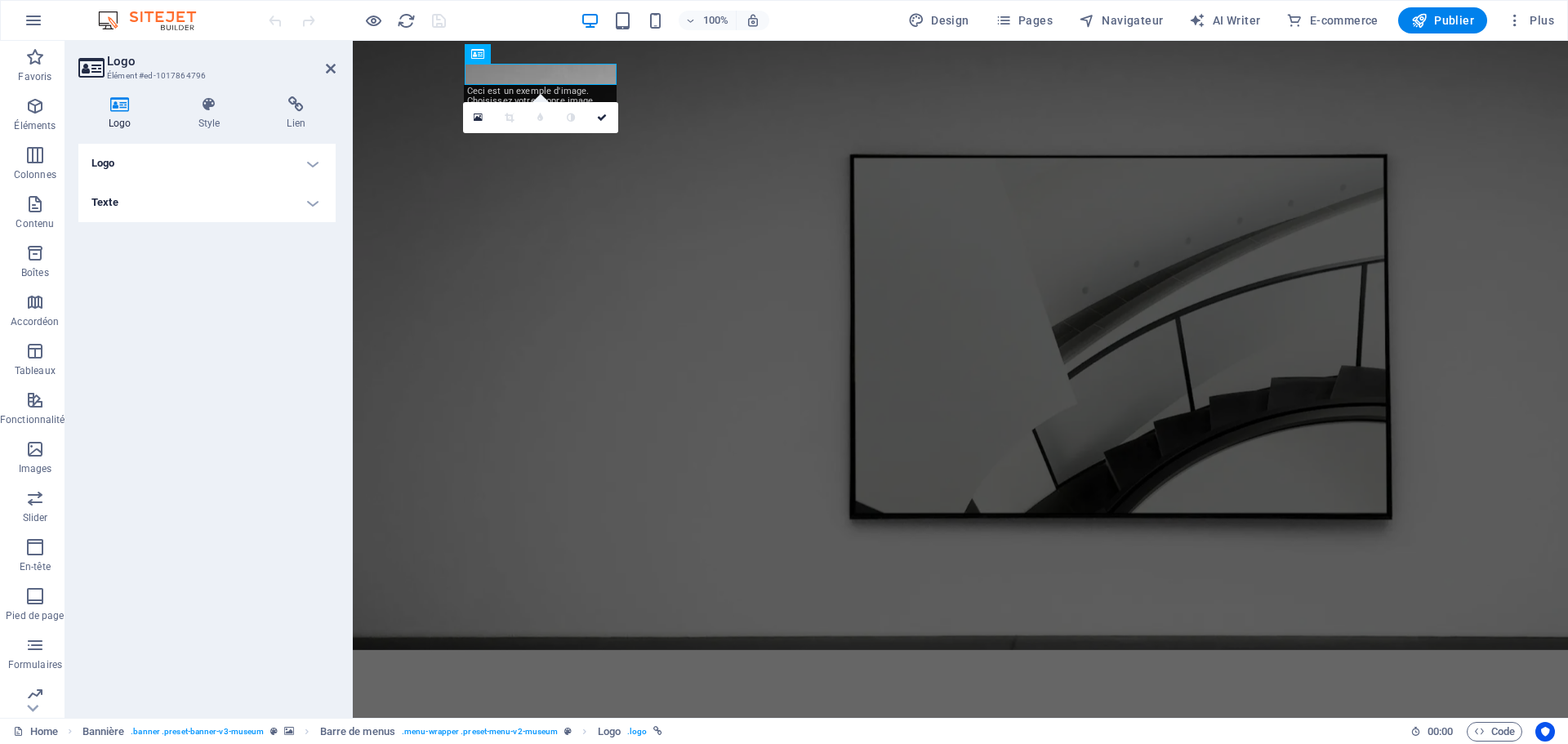
click at [165, 154] on h4 "Logo" at bounding box center [207, 164] width 258 height 39
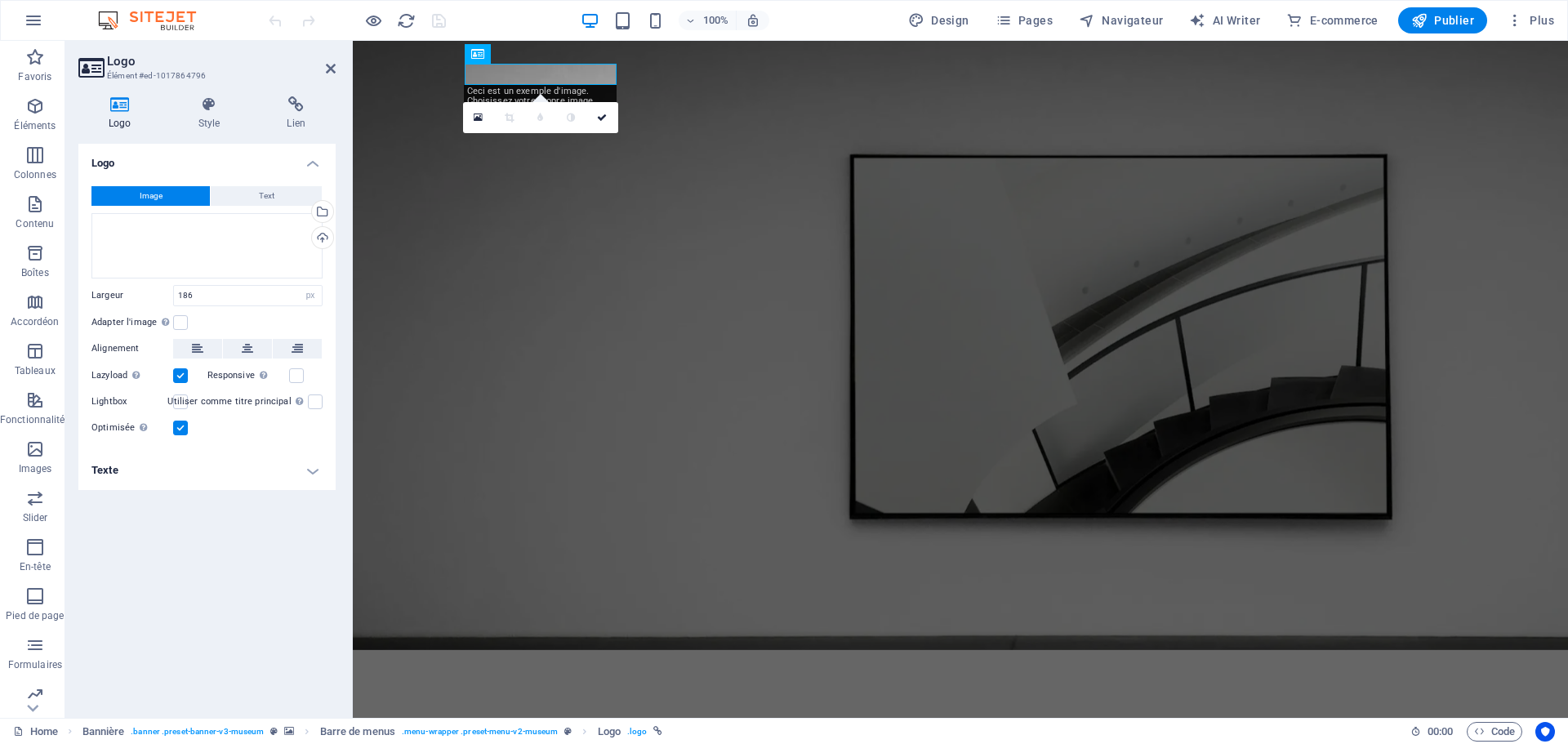
click at [286, 155] on h4 "Logo" at bounding box center [207, 158] width 258 height 29
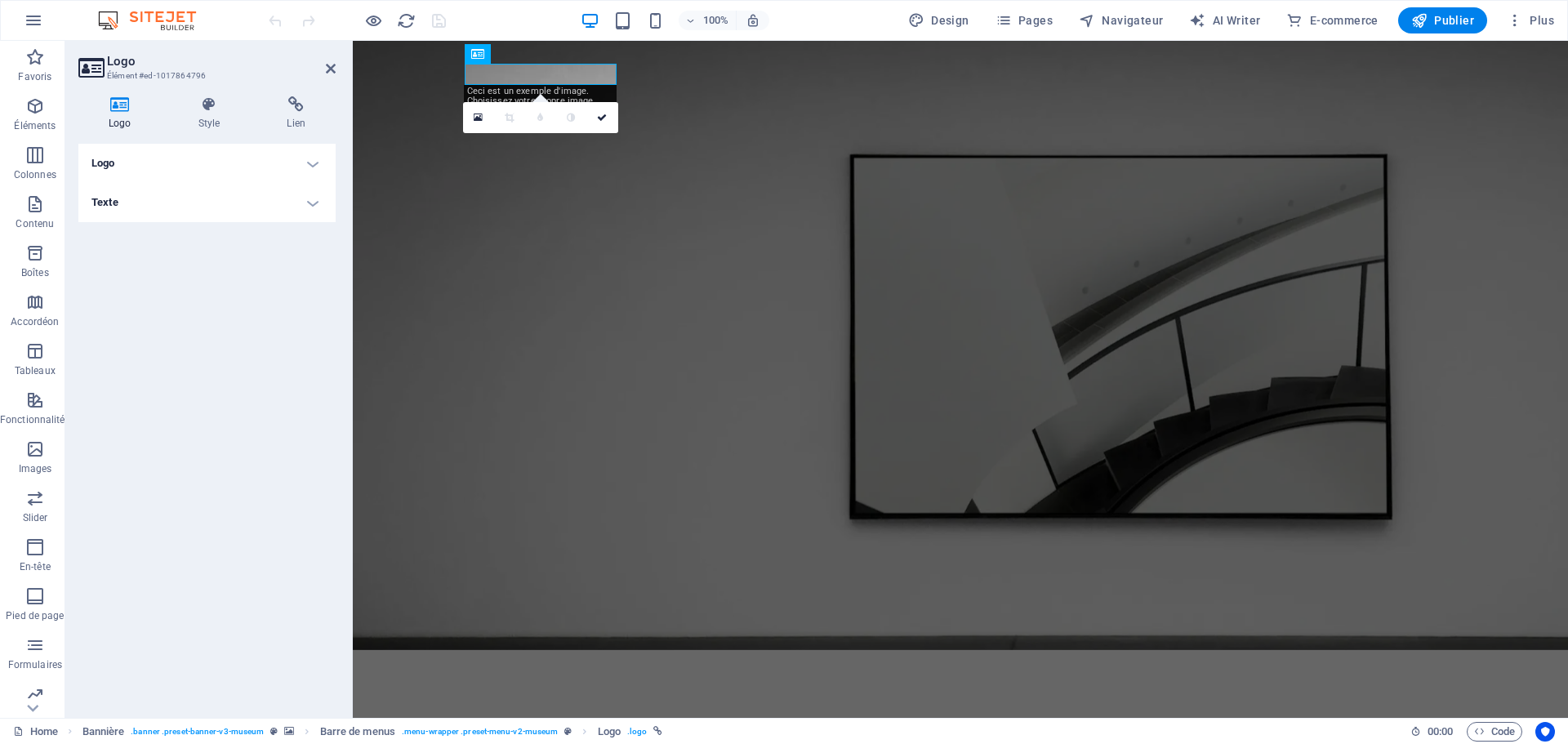
click at [312, 201] on h4 "Texte" at bounding box center [207, 203] width 258 height 39
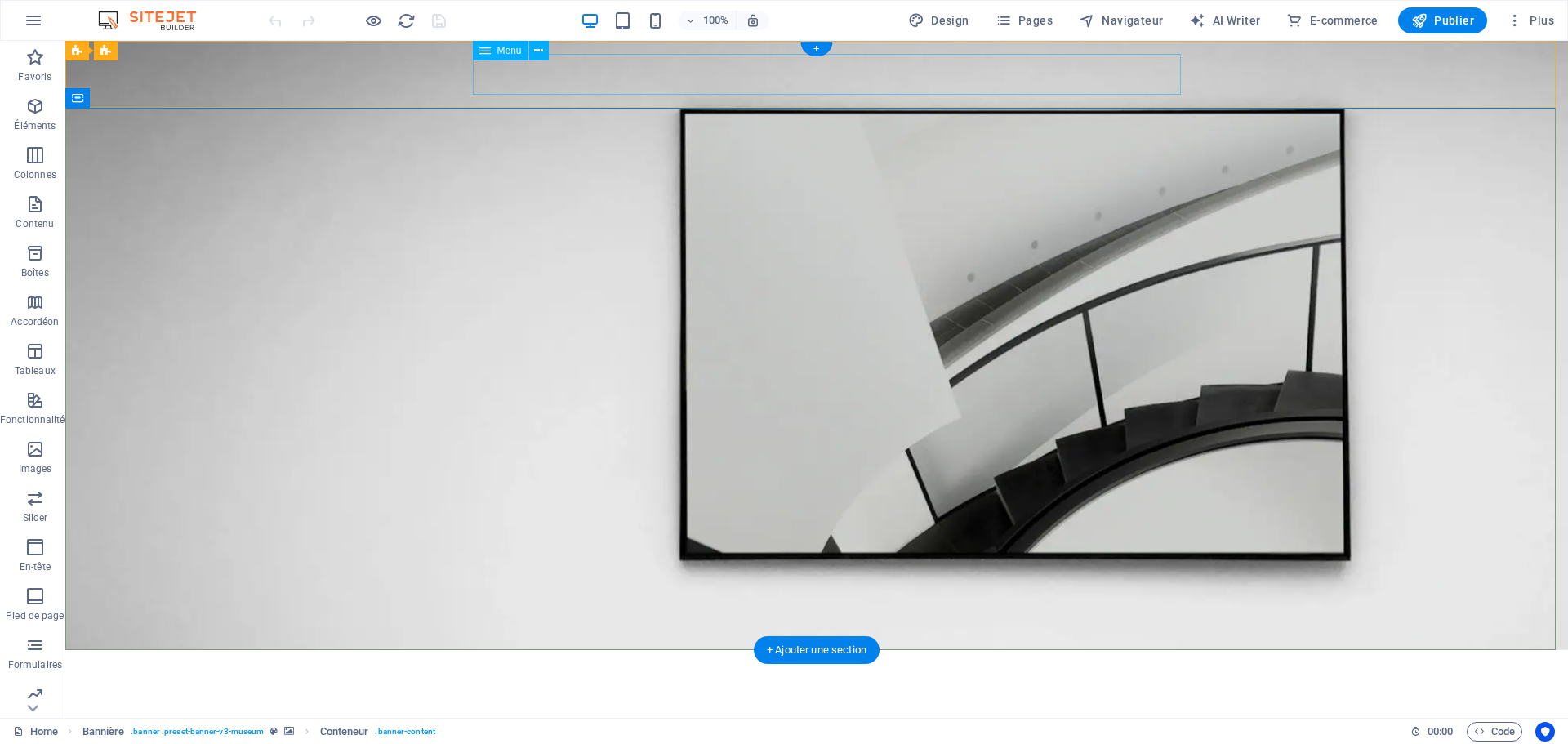
click at [670, 684] on nav "About Us Exhibitions Events Contact" at bounding box center [817, 705] width 980 height 41
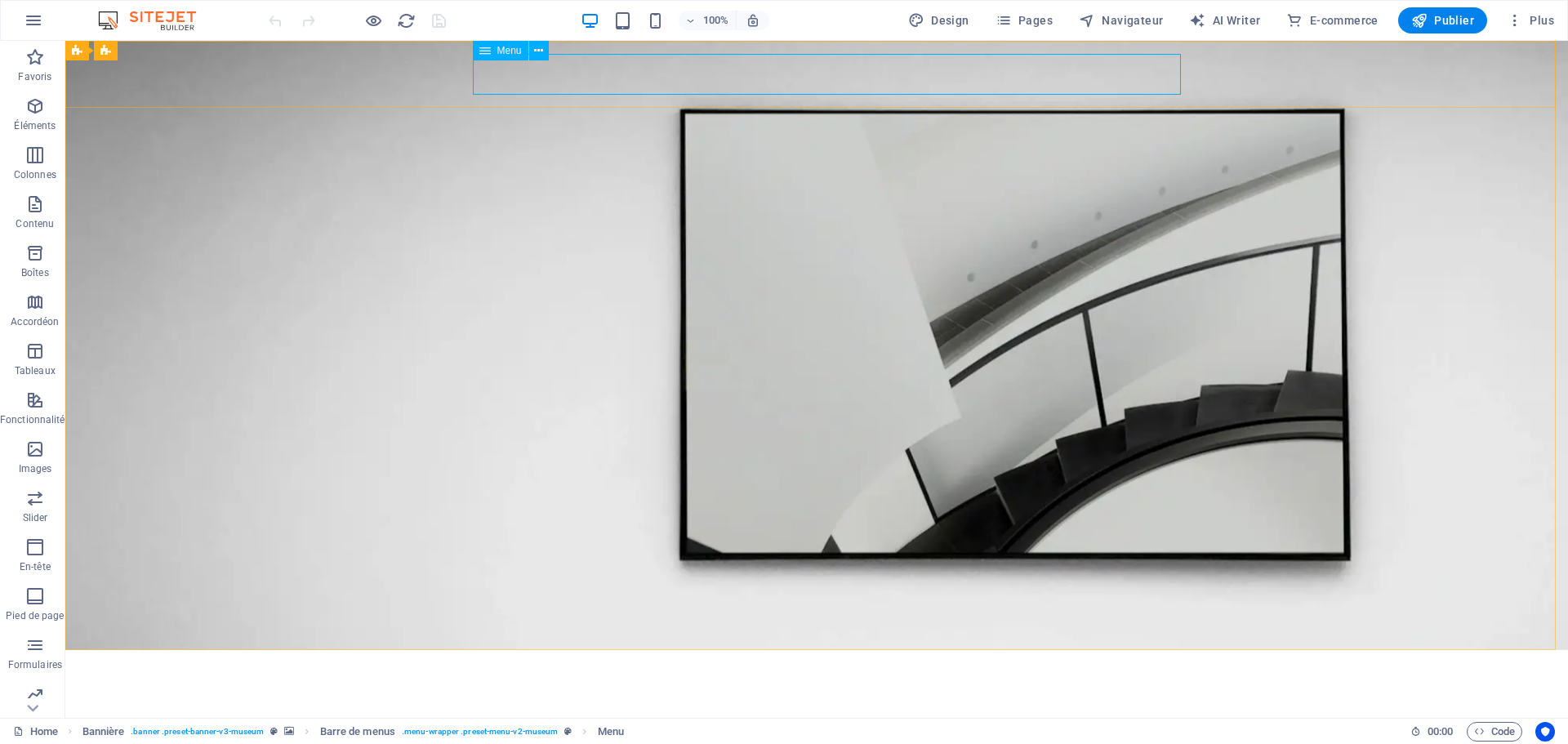
click at [480, 54] on icon at bounding box center [484, 51] width 11 height 20
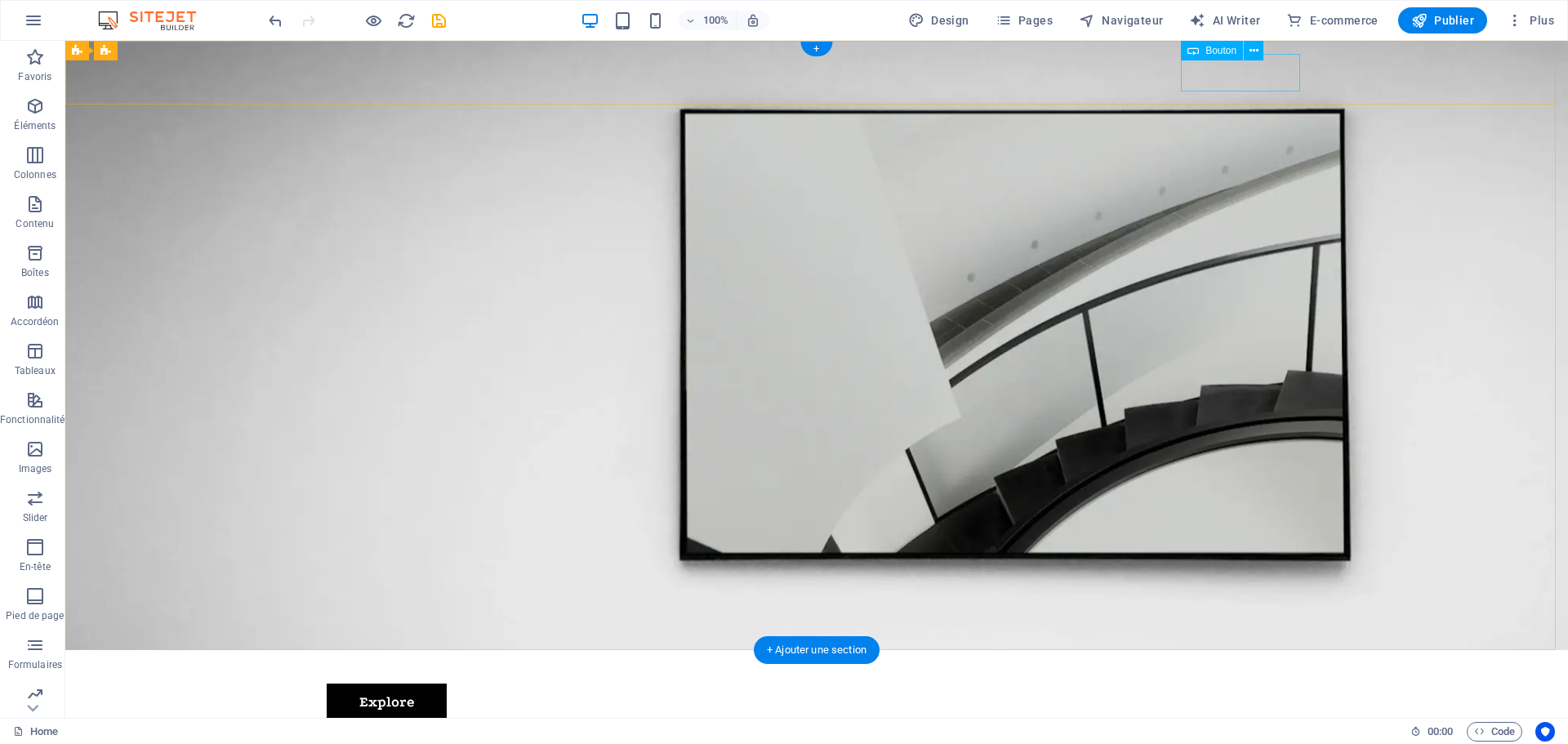
click at [1276, 684] on div "Explore" at bounding box center [817, 703] width 980 height 38
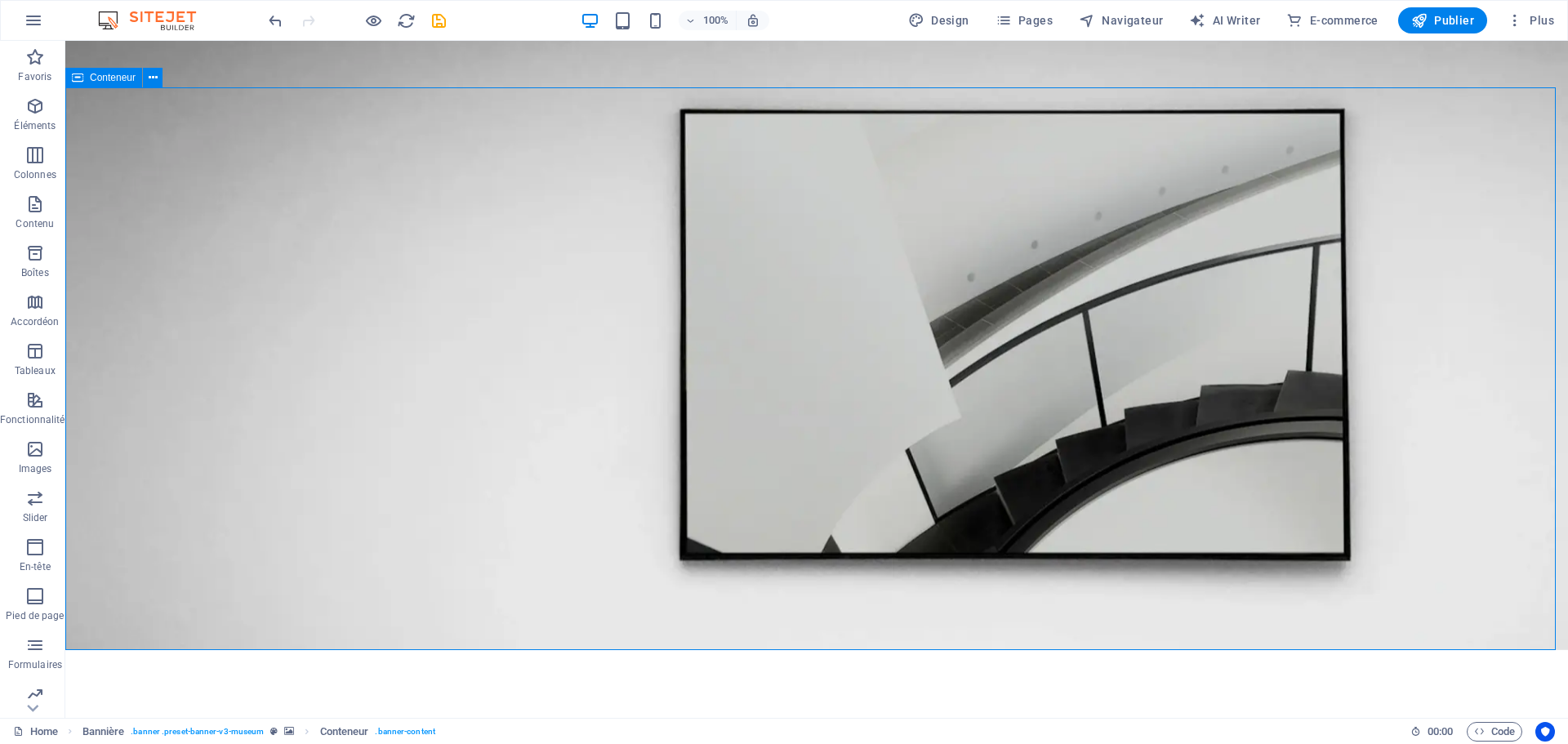
drag, startPoint x: 445, startPoint y: 192, endPoint x: 390, endPoint y: 199, distance: 55.4
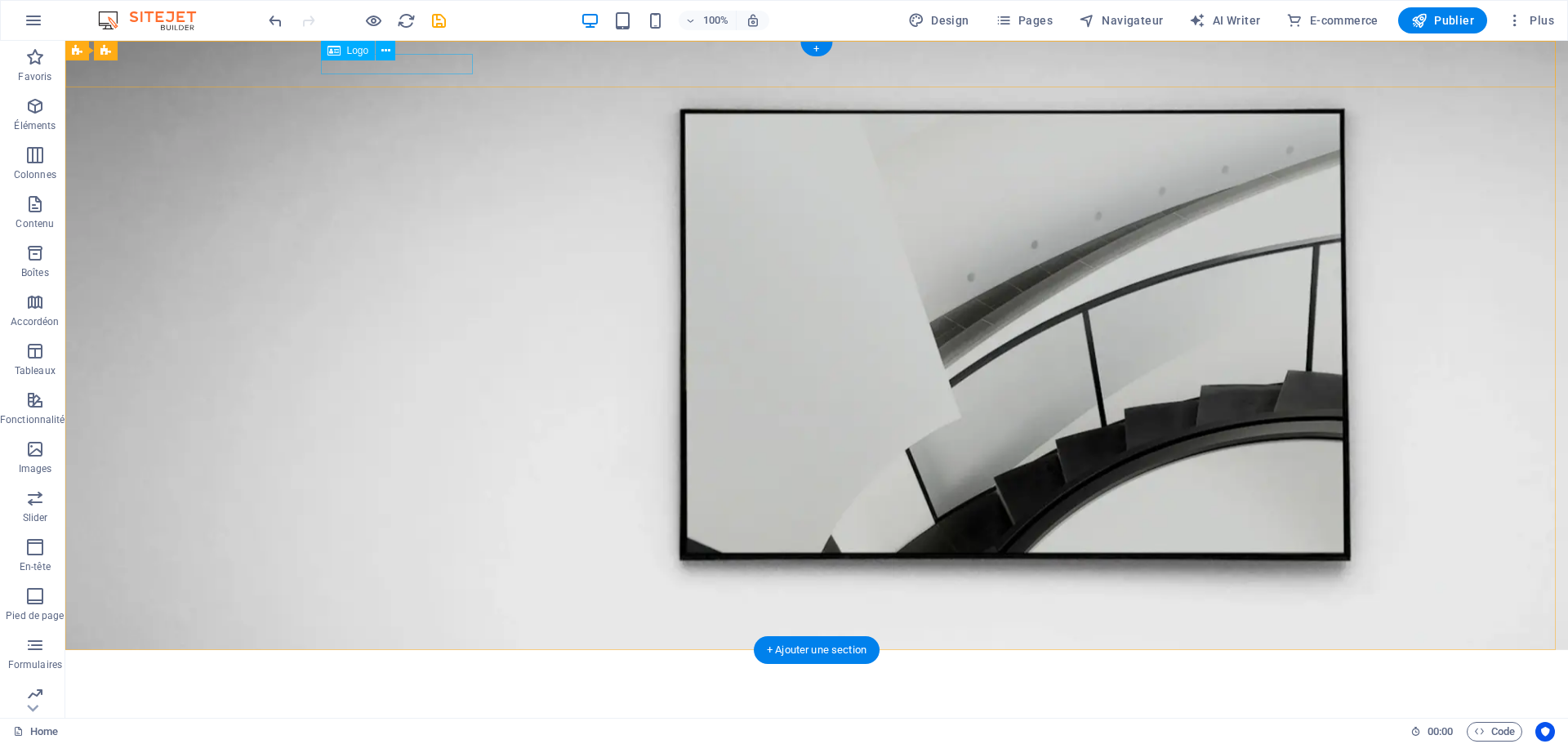
click at [470, 664] on div at bounding box center [817, 674] width 980 height 21
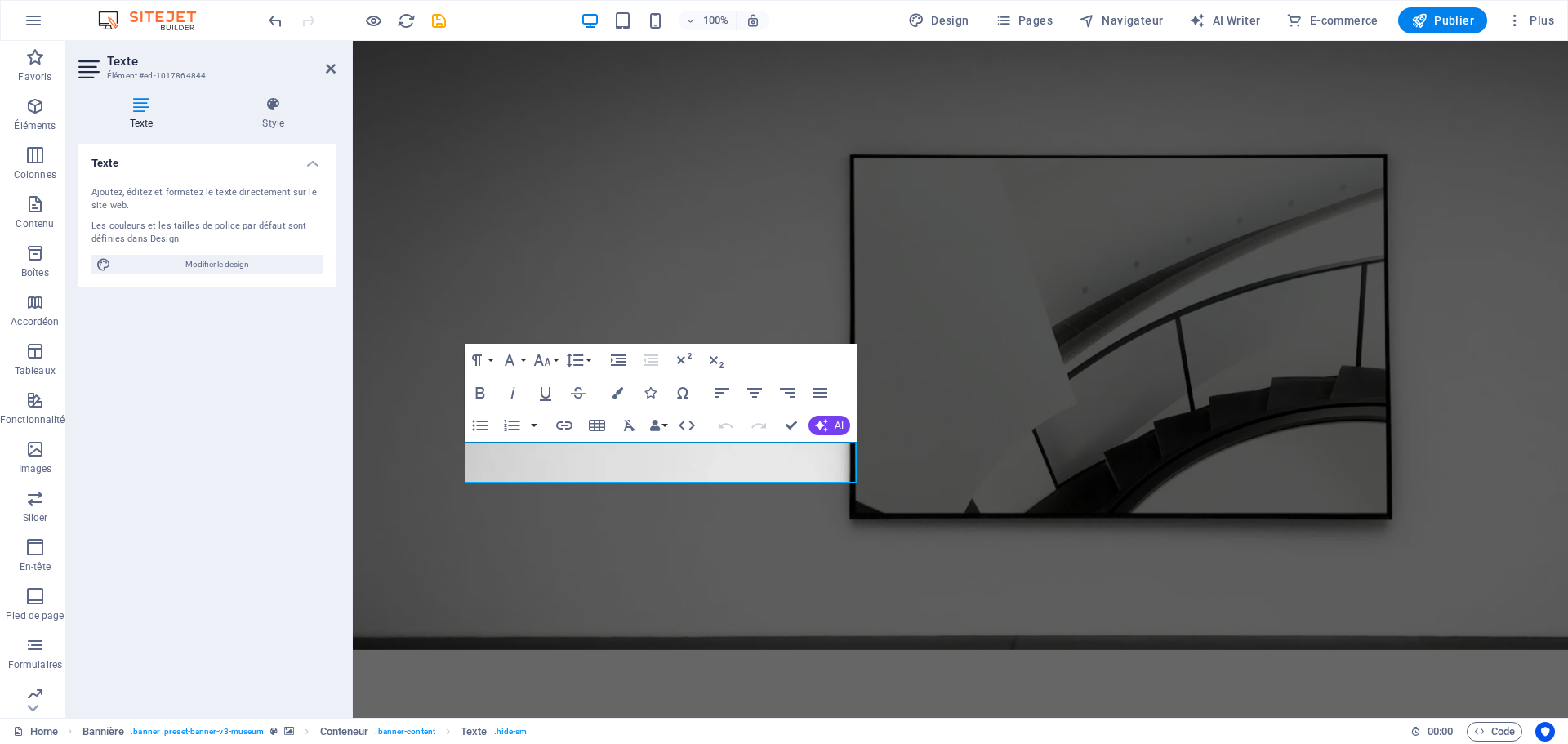
drag, startPoint x: 92, startPoint y: 192, endPoint x: 312, endPoint y: 220, distance: 221.8
click at [312, 220] on div "Ajoutez, éditez et formatez le texte directement sur le site web. Les couleurs …" at bounding box center [207, 230] width 258 height 115
drag, startPoint x: 239, startPoint y: 231, endPoint x: 116, endPoint y: 224, distance: 123.2
click at [116, 224] on div "Les couleurs et les tailles de police par défaut sont définies dans Design." at bounding box center [207, 233] width 231 height 27
drag, startPoint x: 187, startPoint y: 231, endPoint x: 71, endPoint y: 199, distance: 120.3
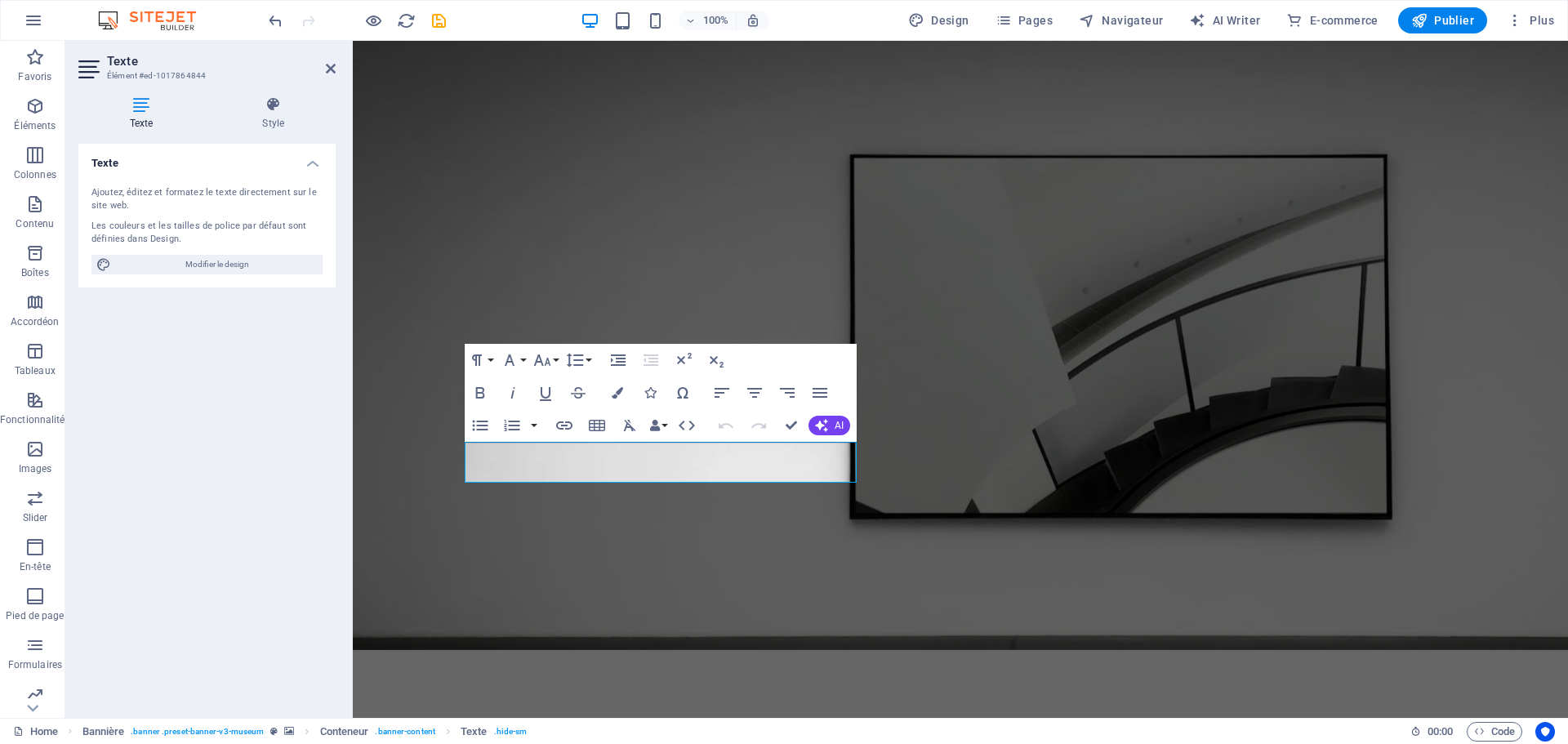
click at [71, 199] on div "Texte Style Texte Ajoutez, éditez et formatez le texte directement sur le site …" at bounding box center [206, 400] width 283 height 634
click at [294, 241] on div "Les couleurs et les tailles de police par défaut sont définies dans Design." at bounding box center [207, 233] width 231 height 27
click at [234, 237] on div "Les couleurs et les tailles de police par défaut sont définies dans Design." at bounding box center [207, 233] width 231 height 27
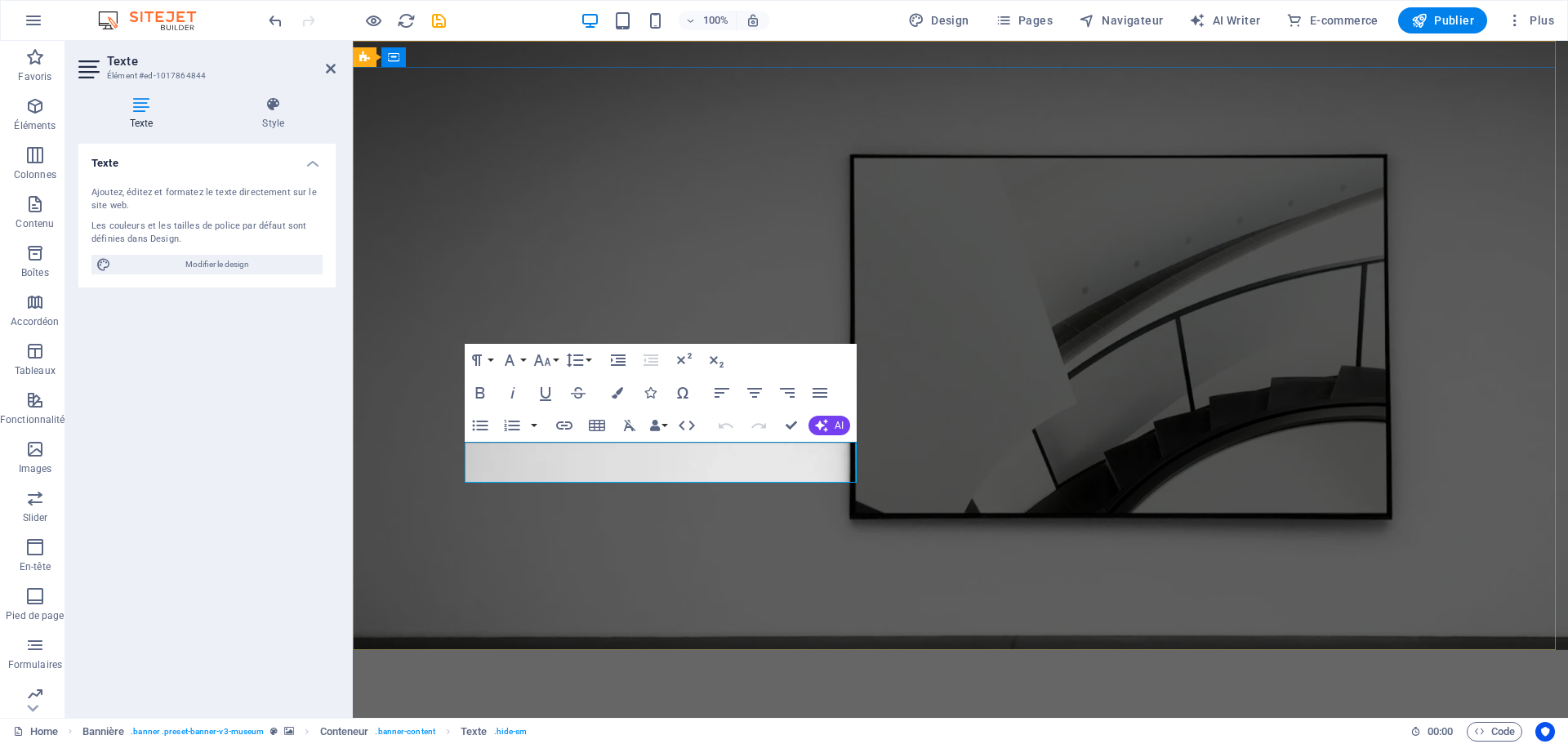
drag, startPoint x: 663, startPoint y: 467, endPoint x: 426, endPoint y: 405, distance: 245.0
drag, startPoint x: 801, startPoint y: 466, endPoint x: 450, endPoint y: 413, distance: 355.0
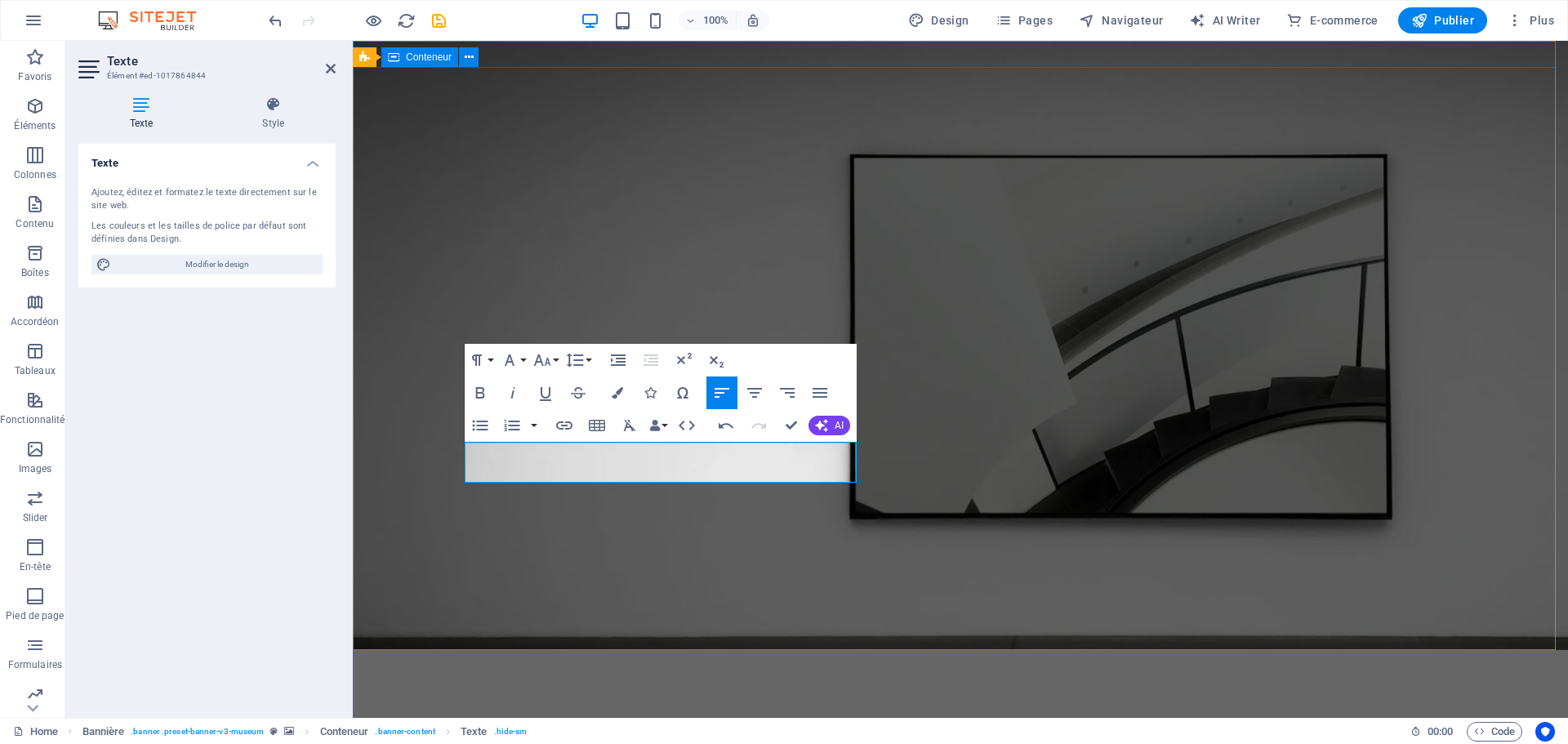
copy span "Nous serrons ravi de vous accueilir sur notre nouveauy site internet trés proch…"
drag, startPoint x: 797, startPoint y: 479, endPoint x: 415, endPoint y: 453, distance: 382.9
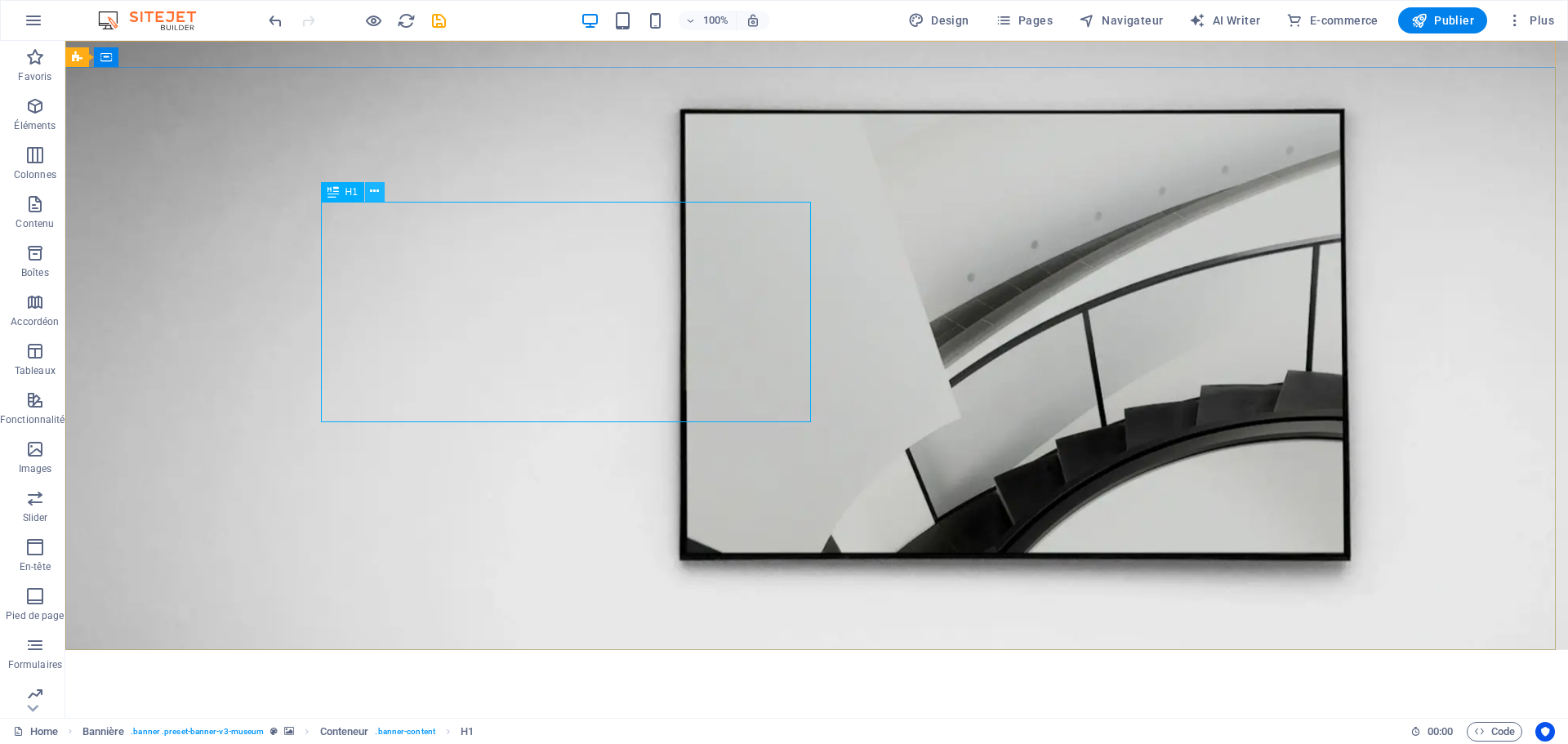
click at [371, 193] on icon at bounding box center [374, 192] width 9 height 17
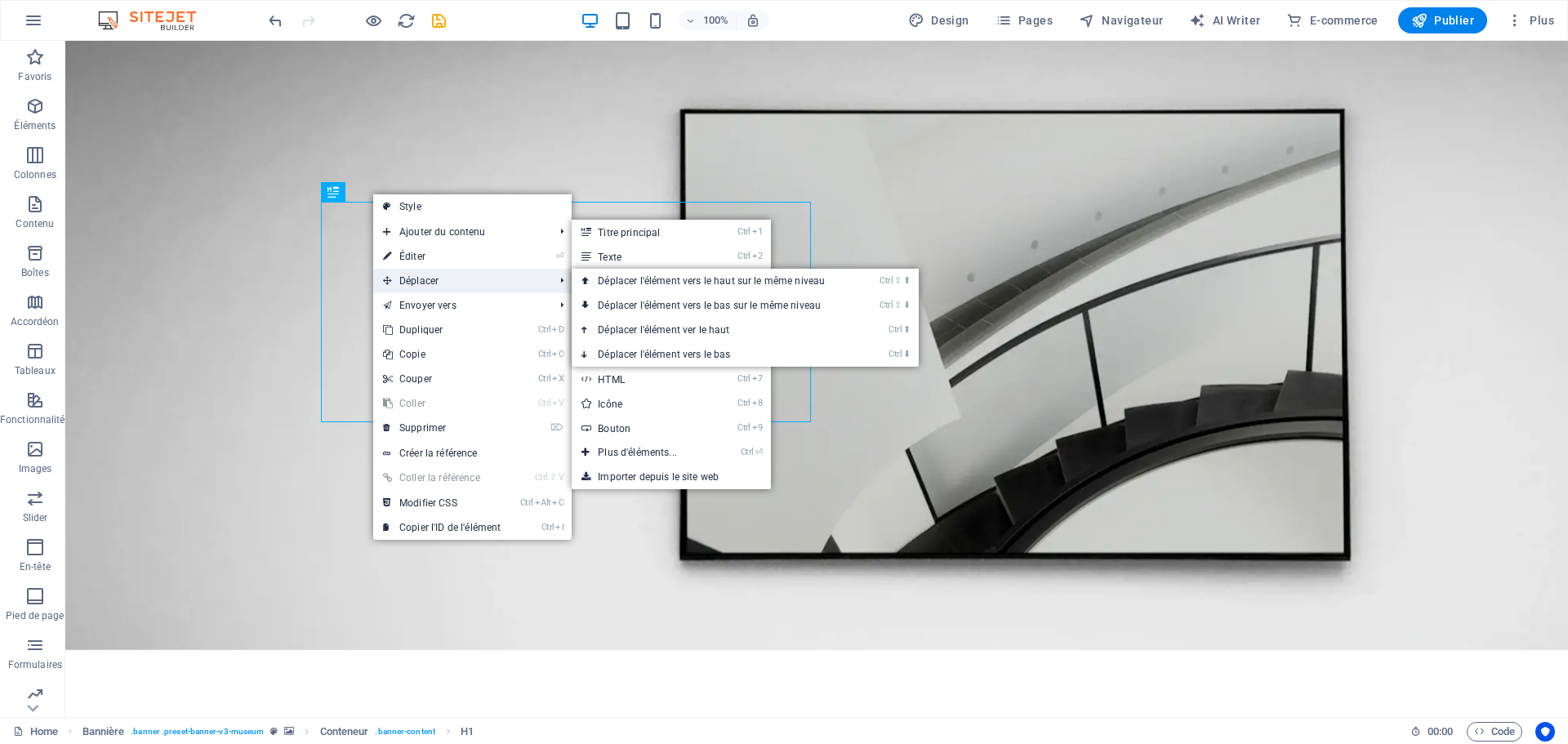
click at [433, 284] on span "Déplacer" at bounding box center [460, 281] width 174 height 25
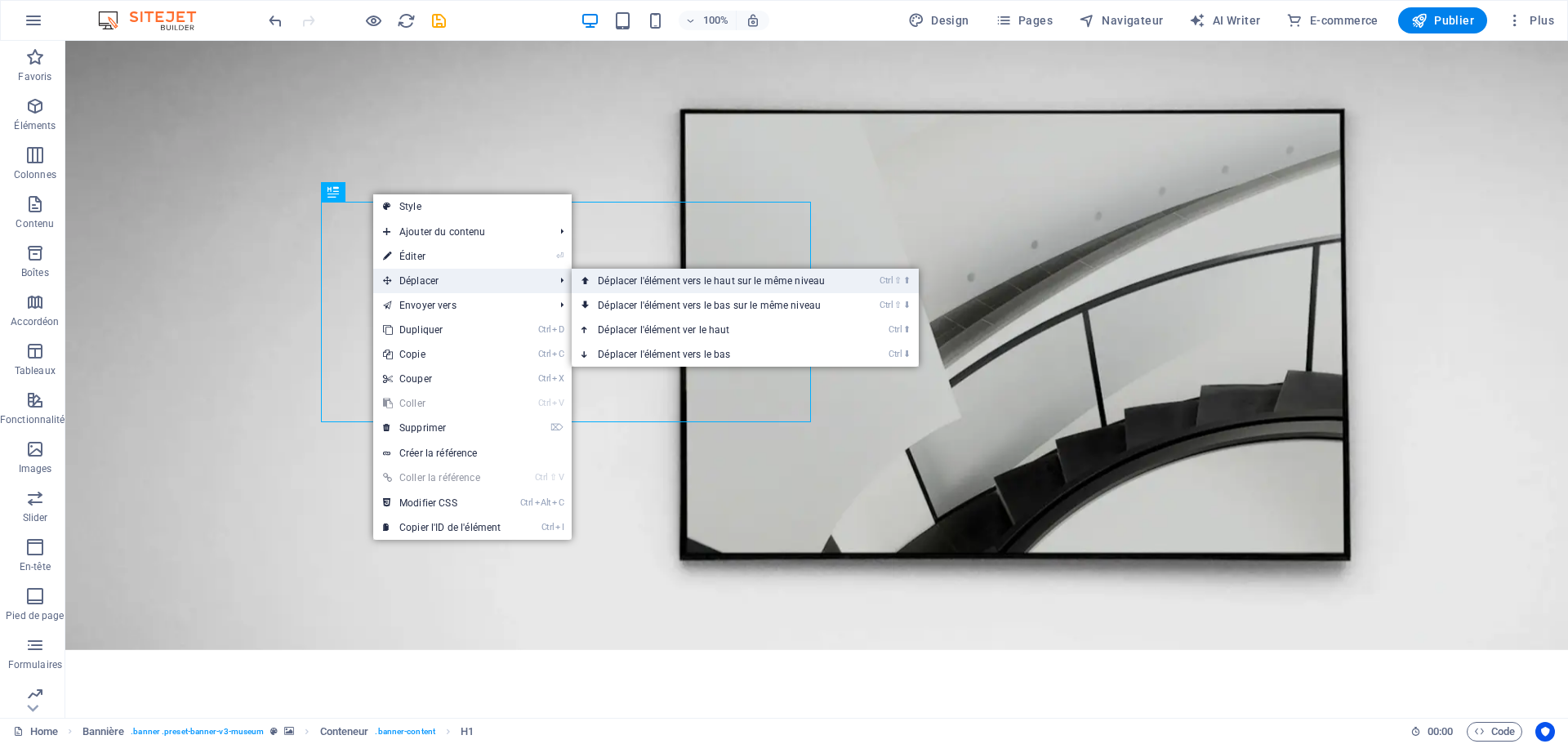
click at [669, 282] on link "Ctrl ⇧ ⬆ Déplacer l'élément vers le haut sur le même niveau" at bounding box center [715, 281] width 286 height 25
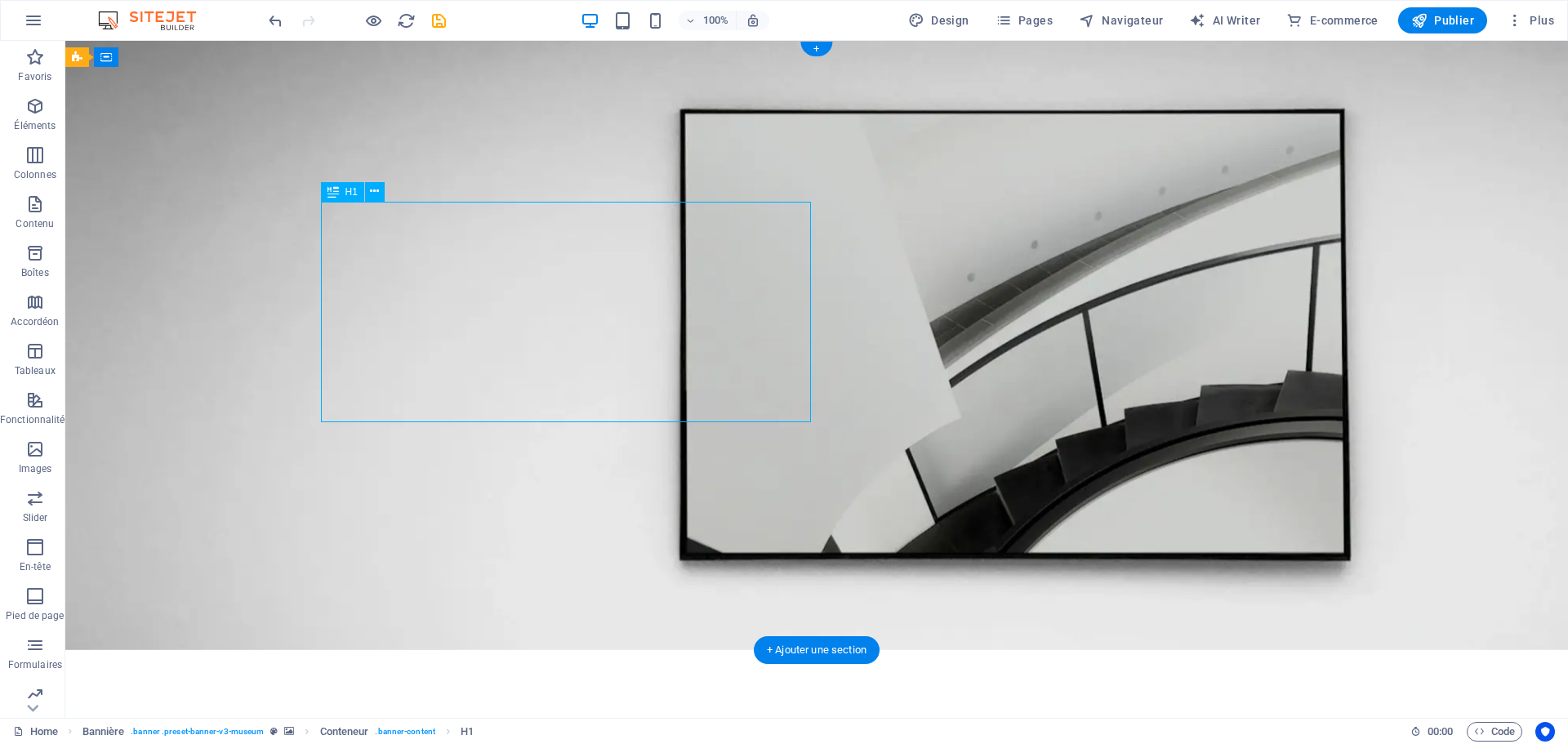
drag, startPoint x: 545, startPoint y: 281, endPoint x: 433, endPoint y: 266, distance: 113.0
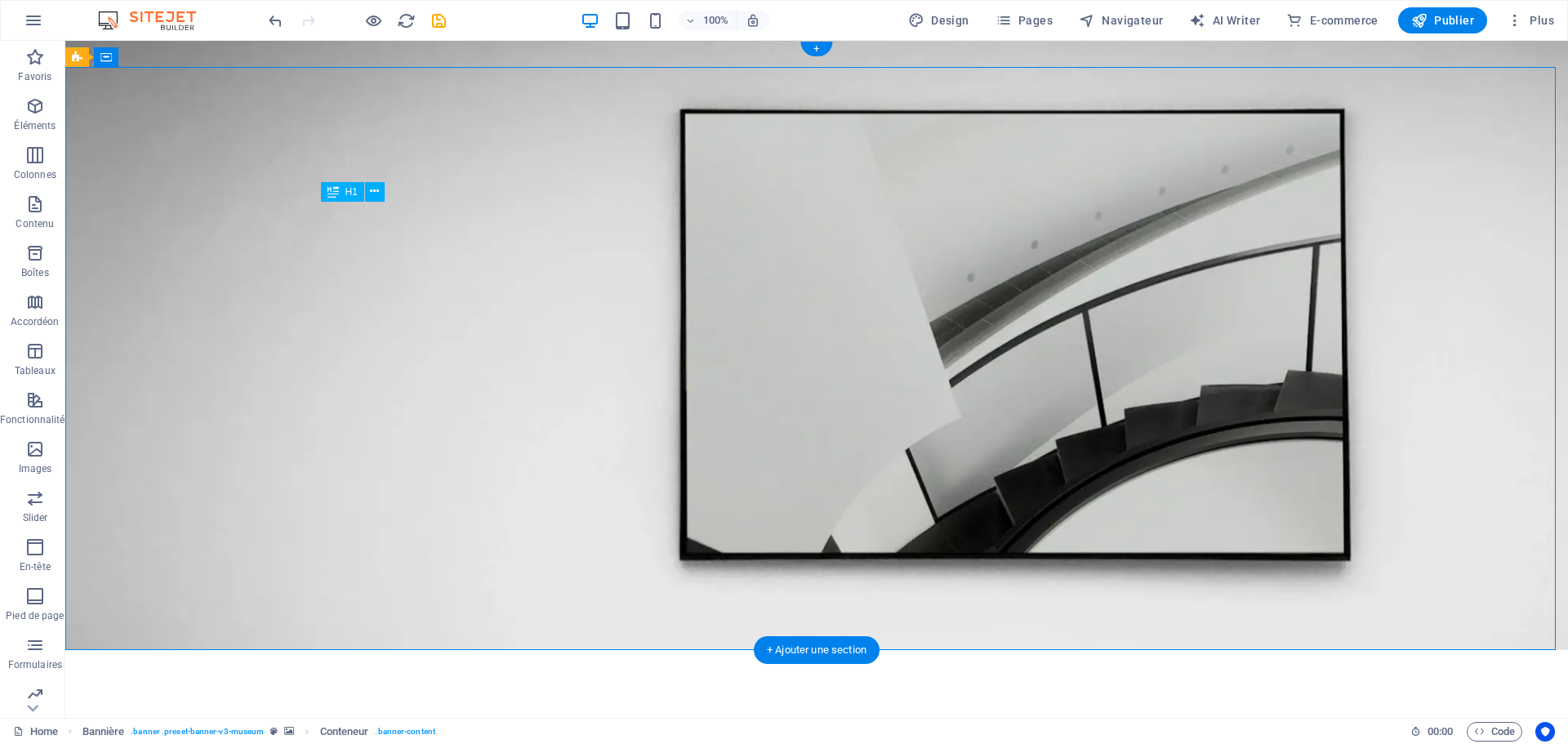
drag, startPoint x: 542, startPoint y: 199, endPoint x: 456, endPoint y: 203, distance: 86.1
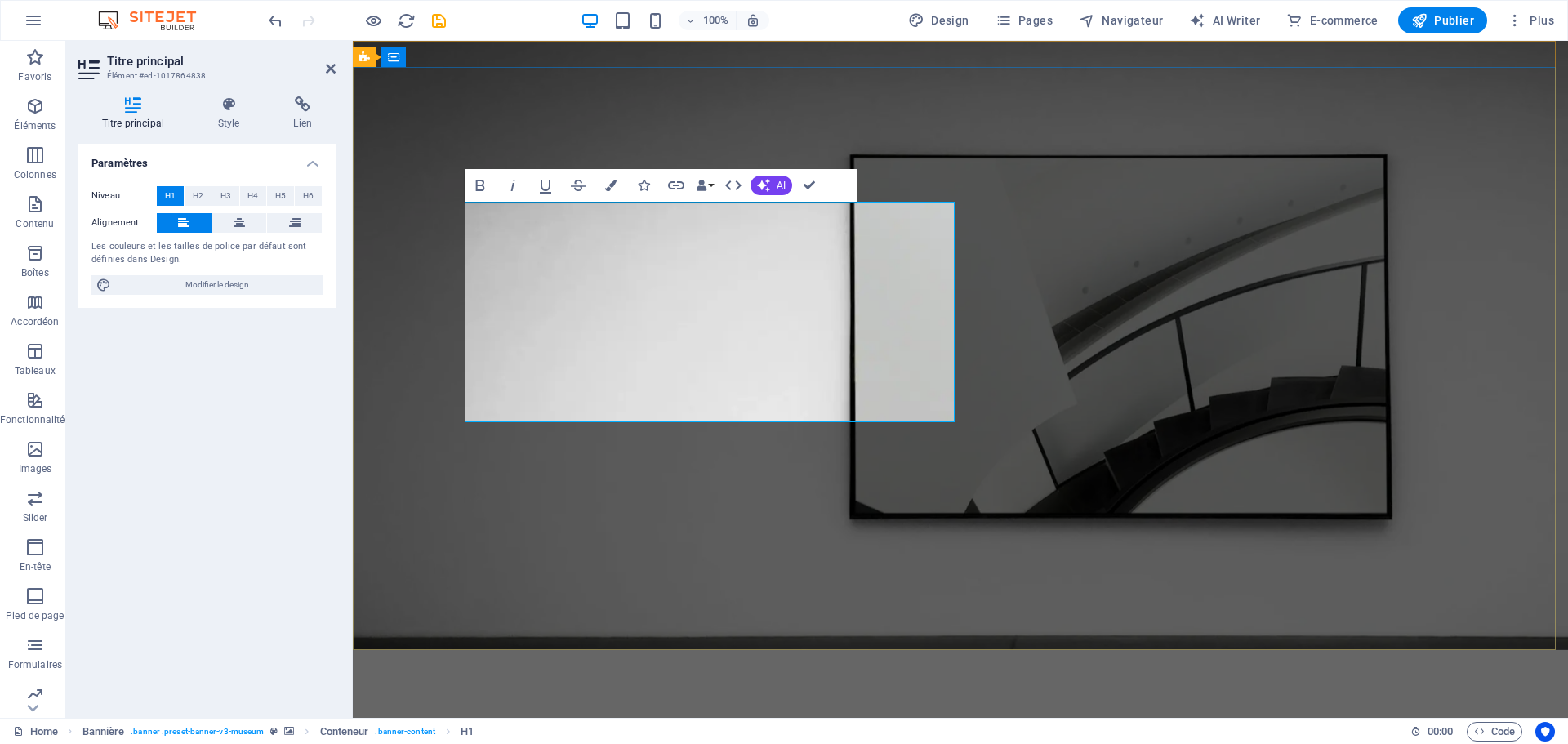
drag, startPoint x: 906, startPoint y: 402, endPoint x: 478, endPoint y: 366, distance: 429.5
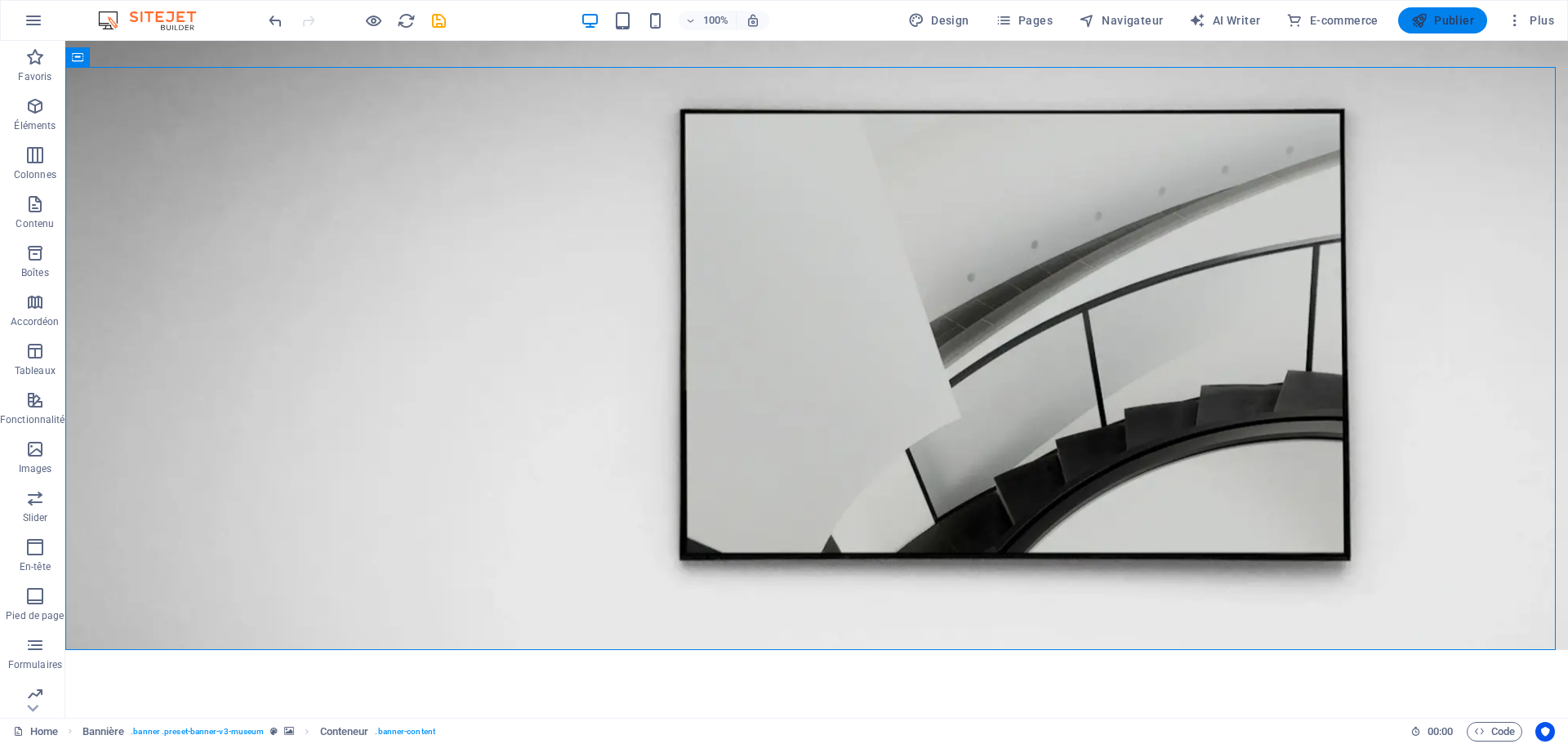
click at [1453, 19] on span "Publier" at bounding box center [1442, 20] width 62 height 16
checkbox input "false"
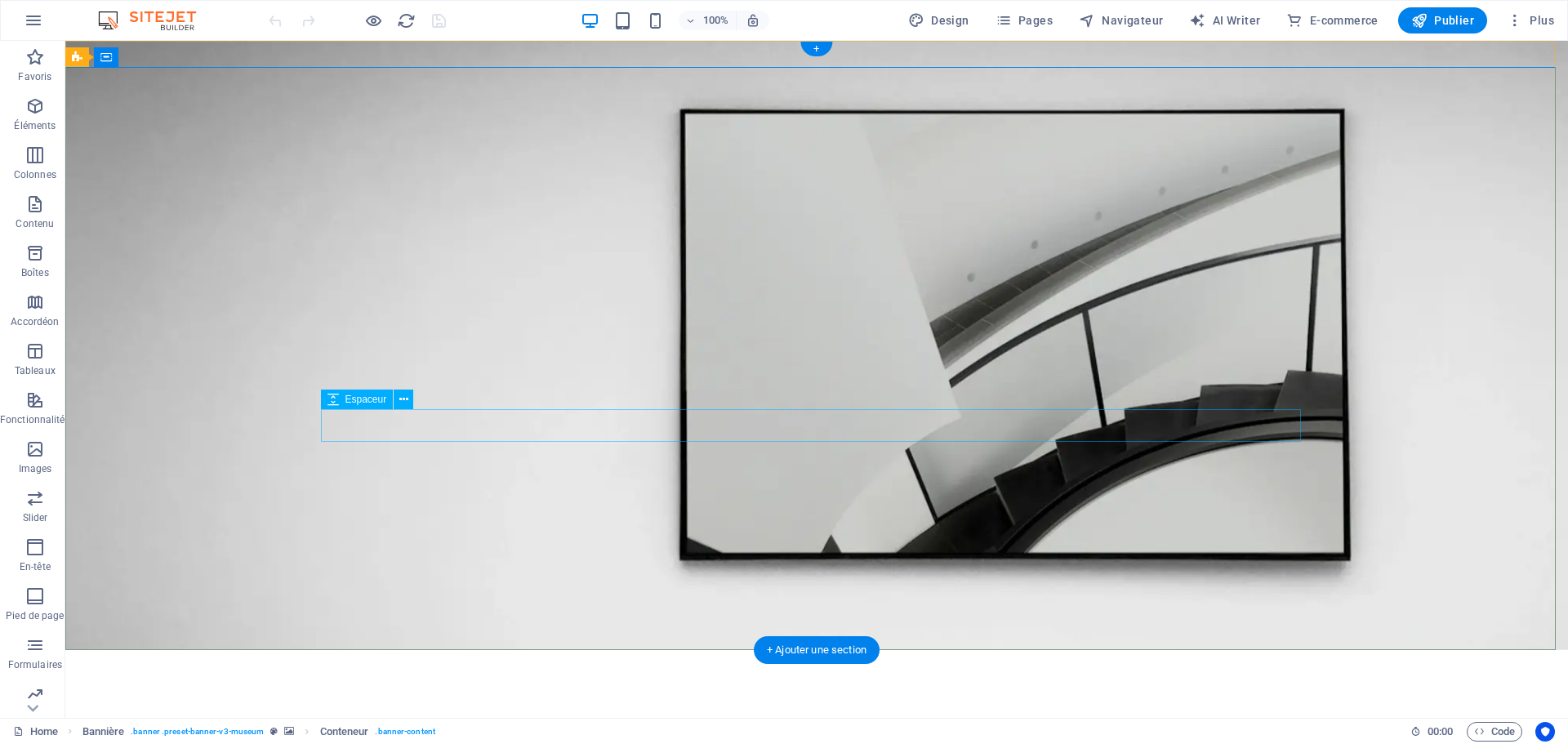
select select "px"
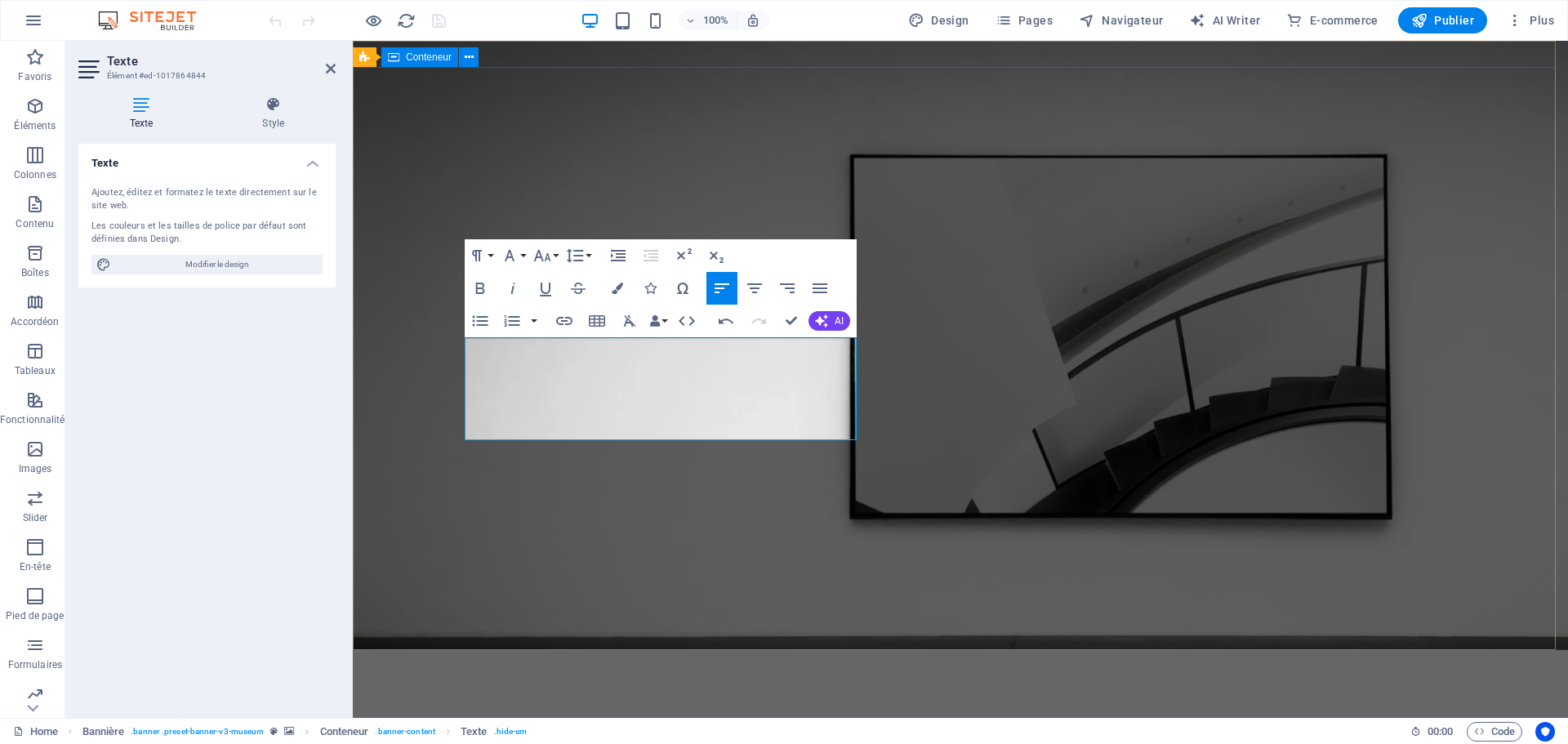
drag, startPoint x: 786, startPoint y: 425, endPoint x: 436, endPoint y: 339, distance: 360.4
click at [624, 259] on icon "button" at bounding box center [618, 255] width 15 height 11
click at [591, 257] on button "Line Height" at bounding box center [579, 256] width 31 height 33
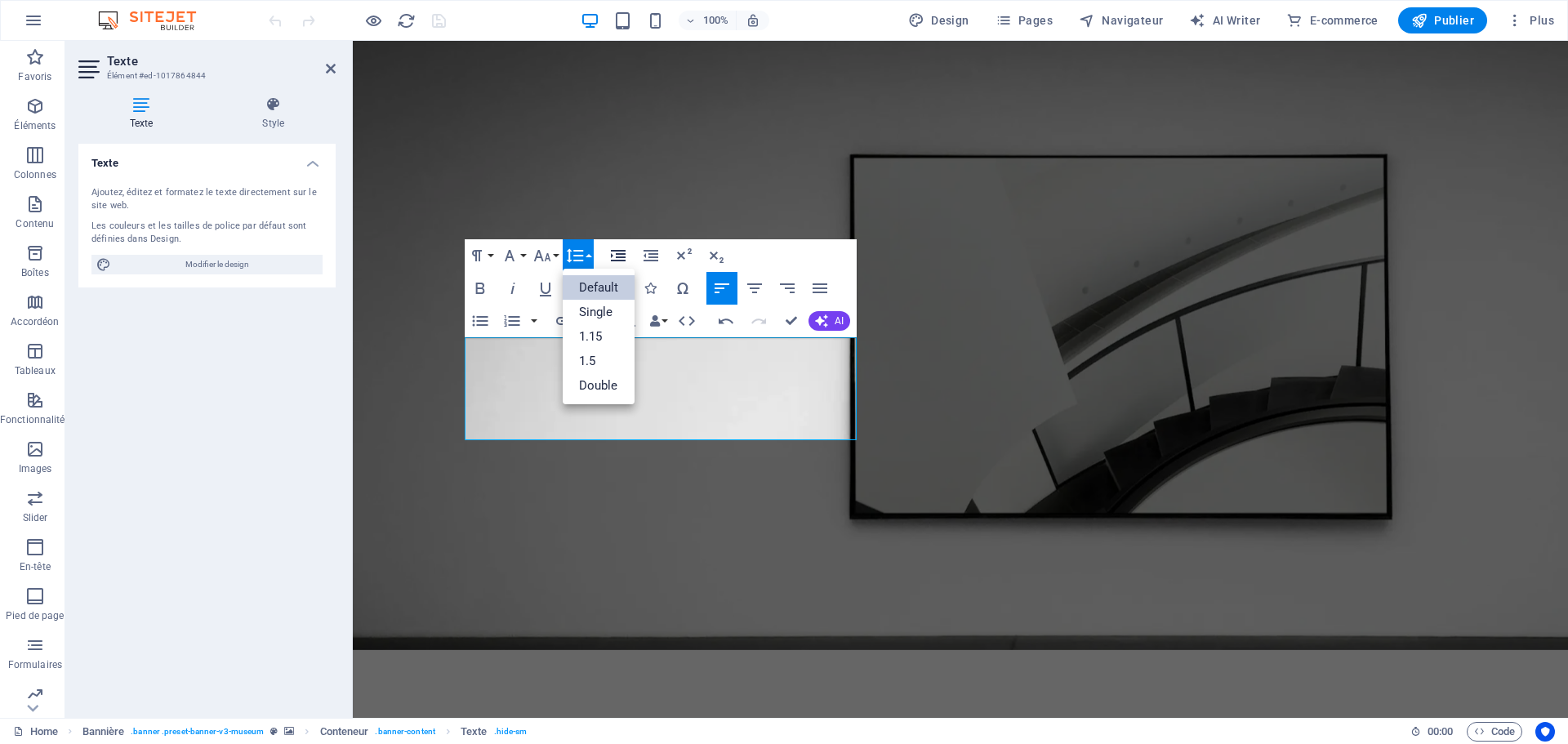
click at [625, 257] on icon "button" at bounding box center [618, 255] width 20 height 20
click at [823, 291] on icon "button" at bounding box center [820, 288] width 20 height 20
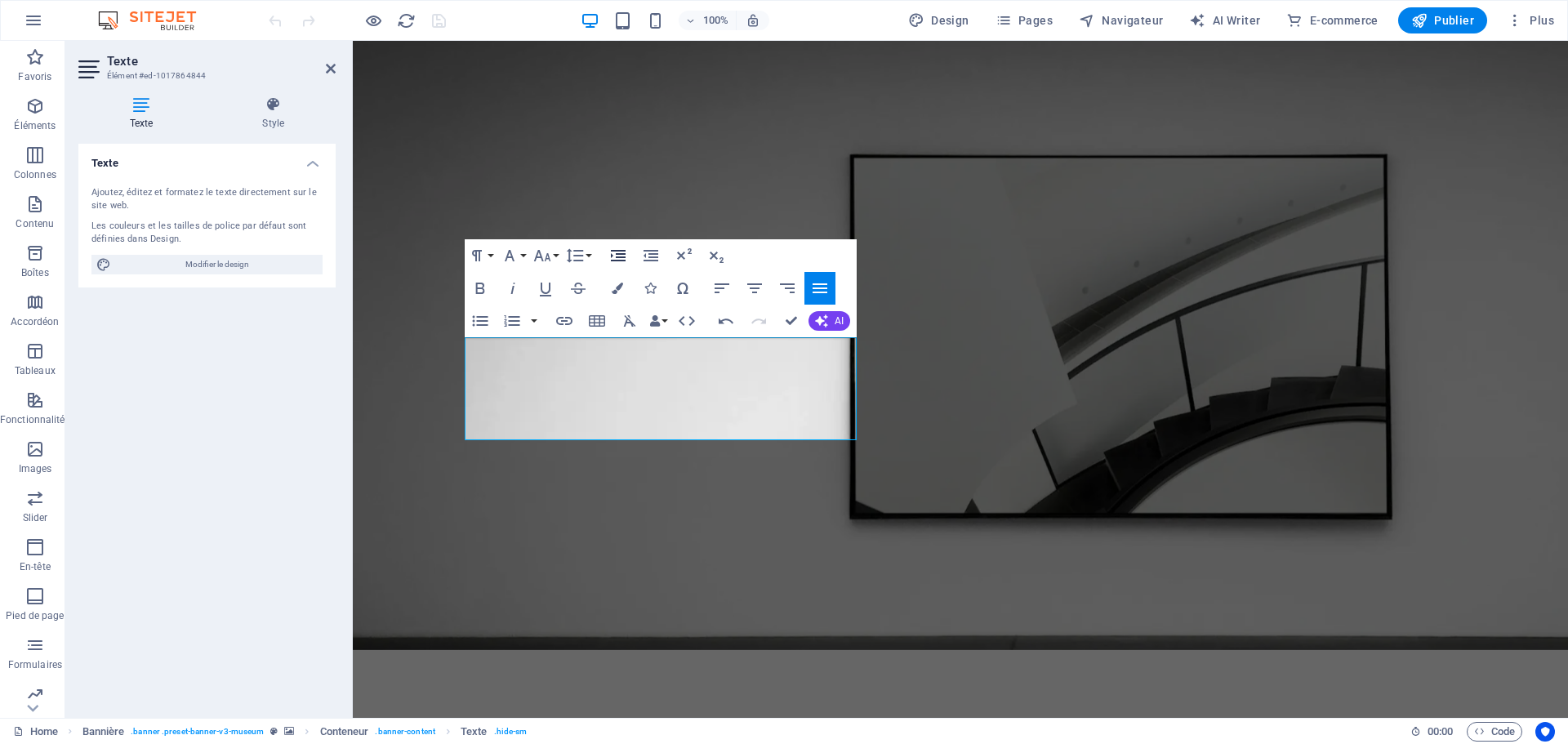
click at [621, 260] on icon "button" at bounding box center [618, 255] width 15 height 11
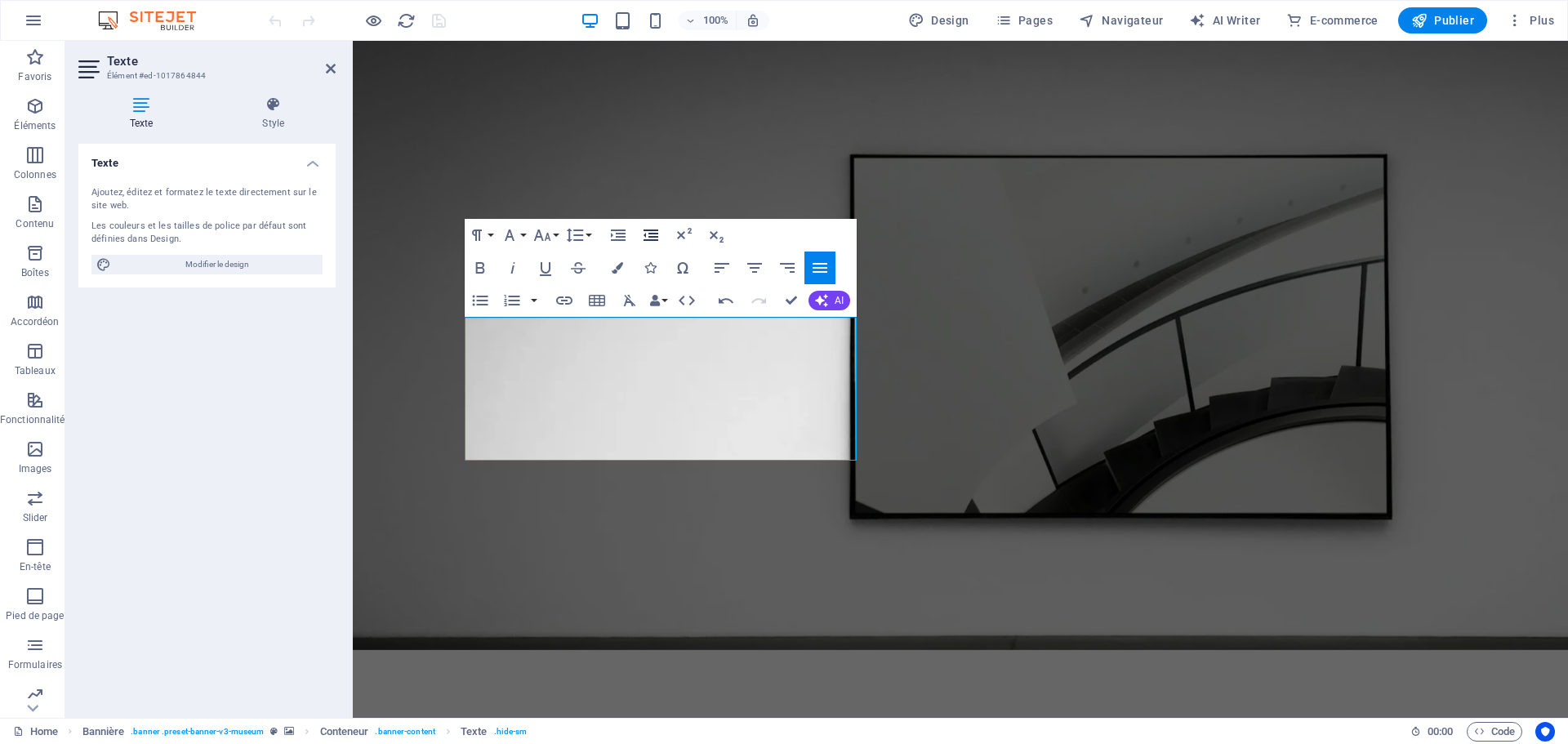
click at [652, 241] on icon "button" at bounding box center [650, 235] width 20 height 20
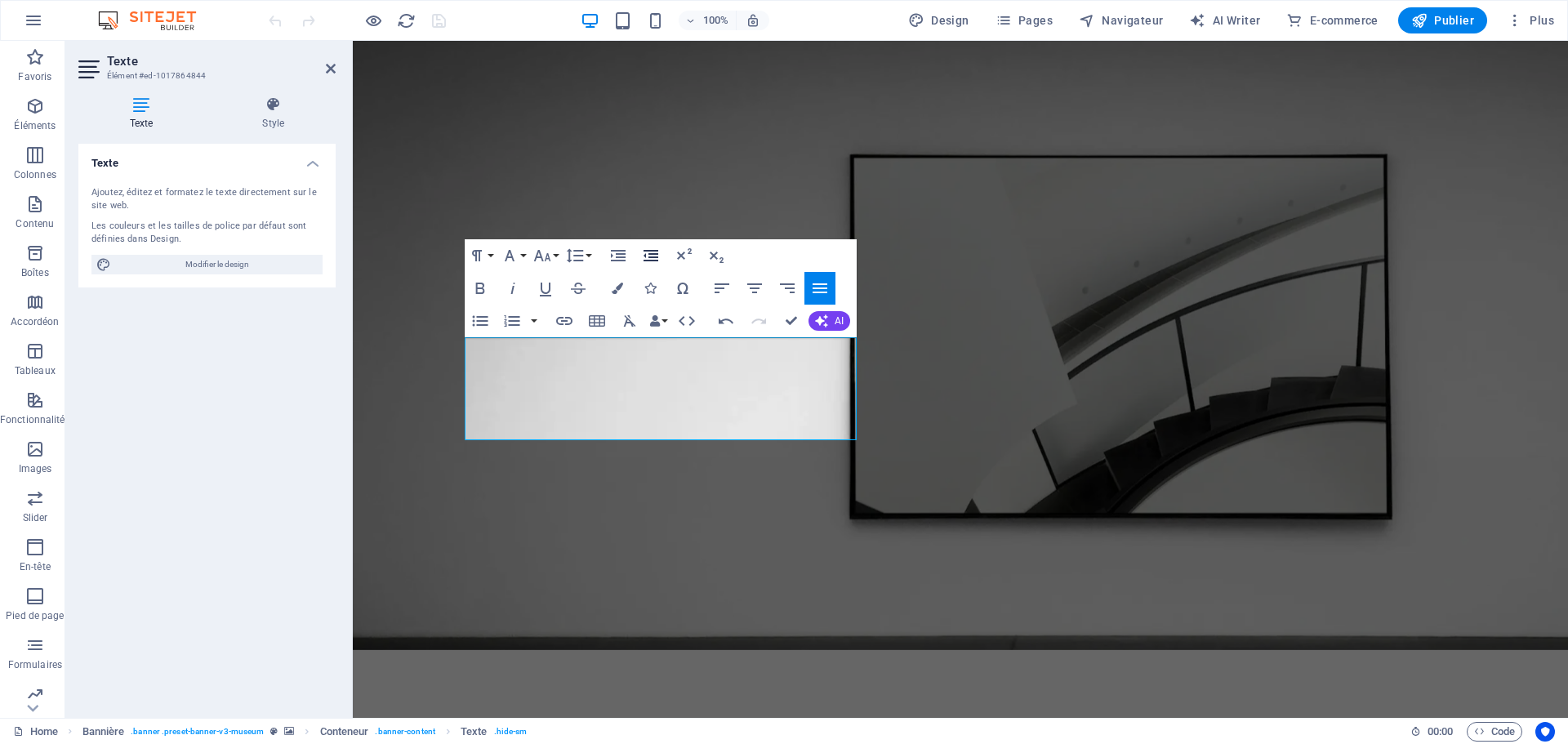
click at [646, 259] on icon "button" at bounding box center [650, 255] width 20 height 20
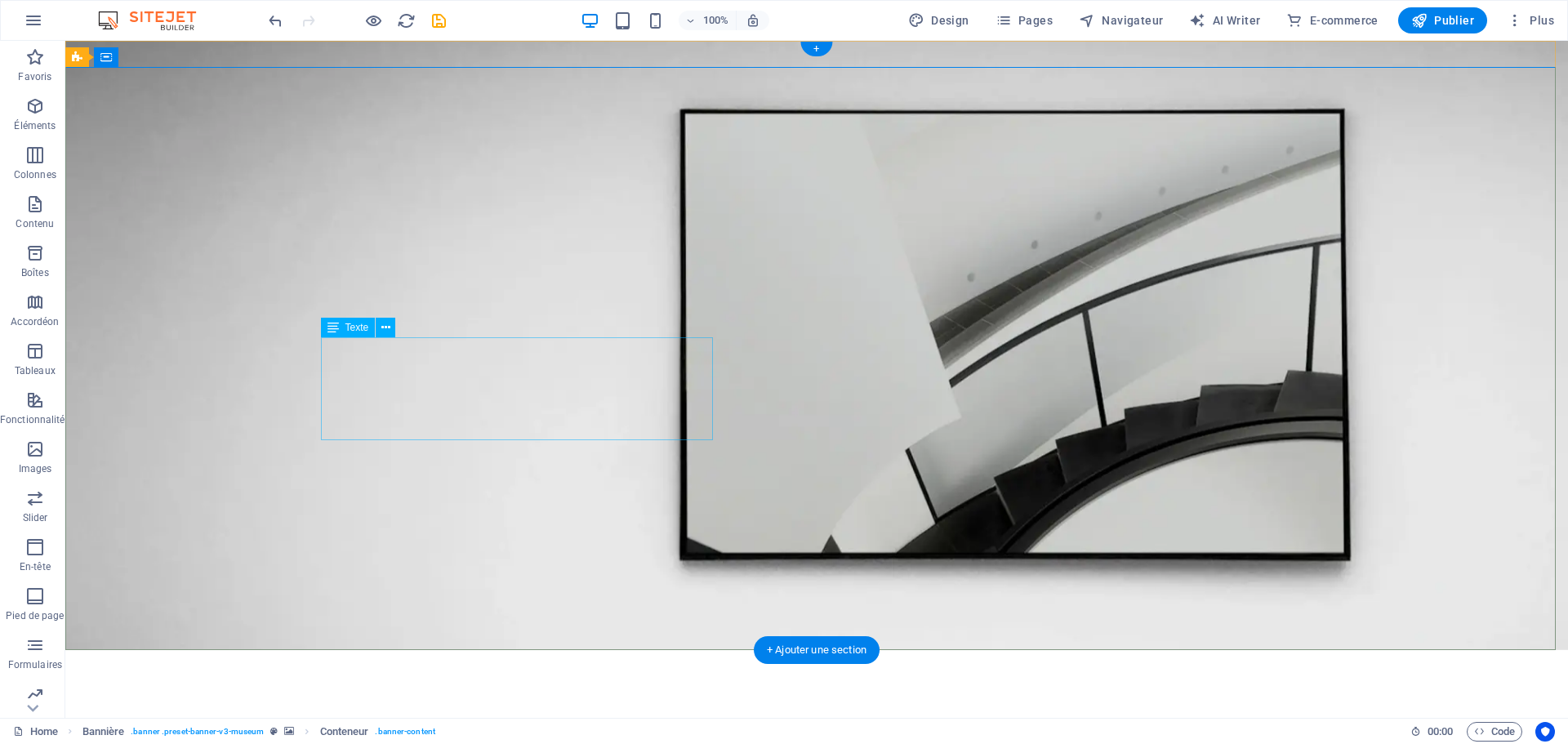
drag, startPoint x: 711, startPoint y: 383, endPoint x: 442, endPoint y: 323, distance: 275.6
click at [389, 330] on icon at bounding box center [386, 328] width 9 height 17
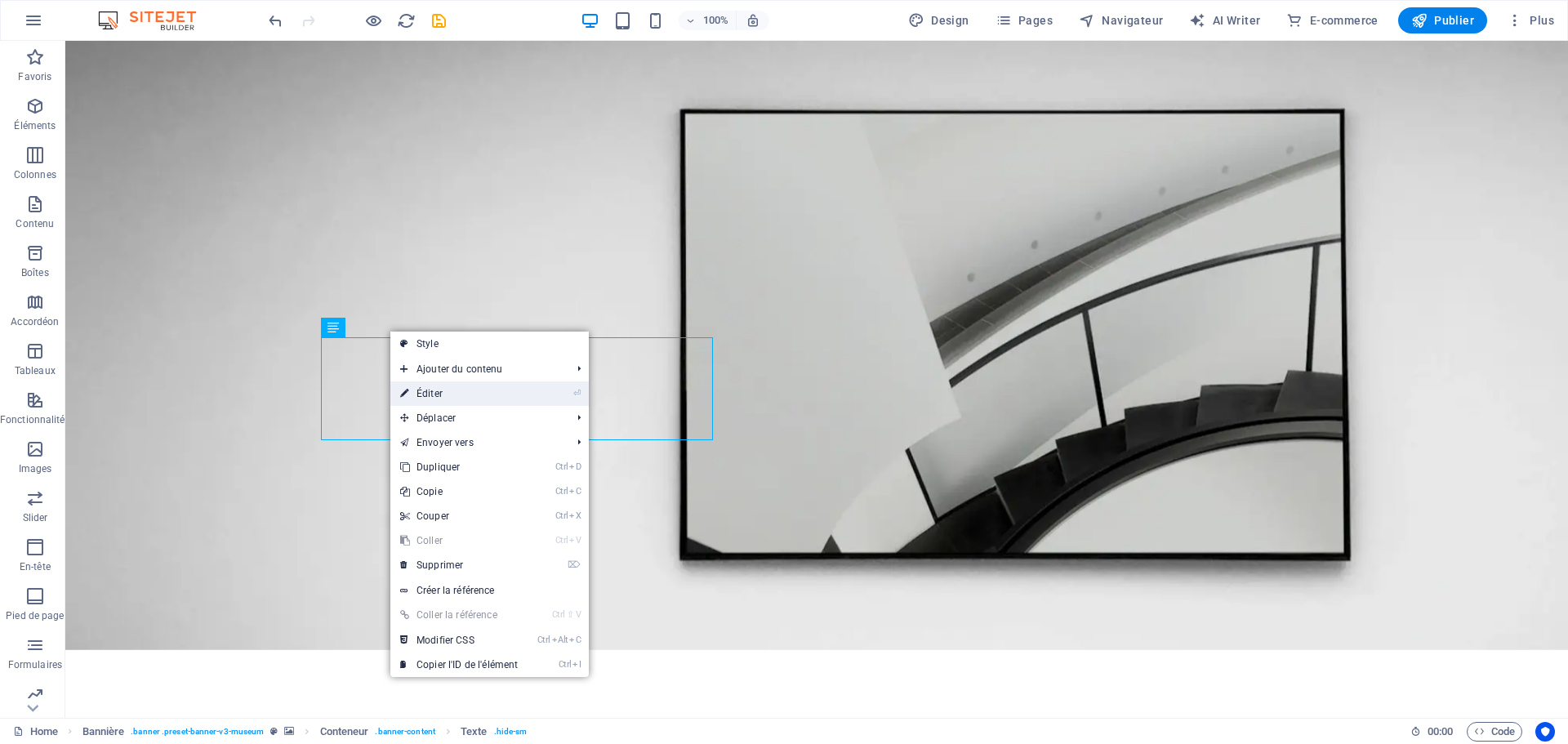
click at [422, 397] on link "⏎ Éditer" at bounding box center [459, 394] width 137 height 25
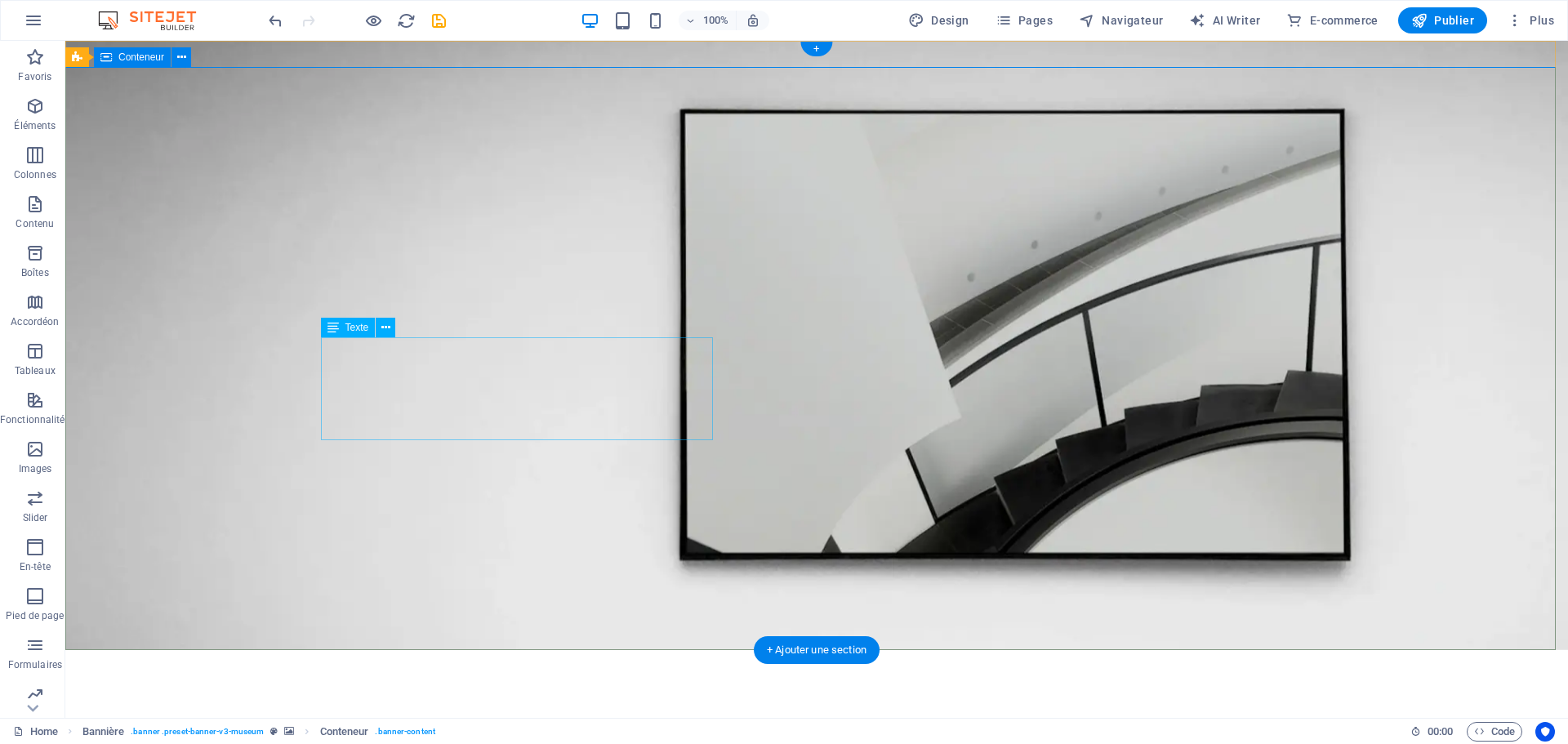
drag, startPoint x: 389, startPoint y: 370, endPoint x: 210, endPoint y: 382, distance: 179.4
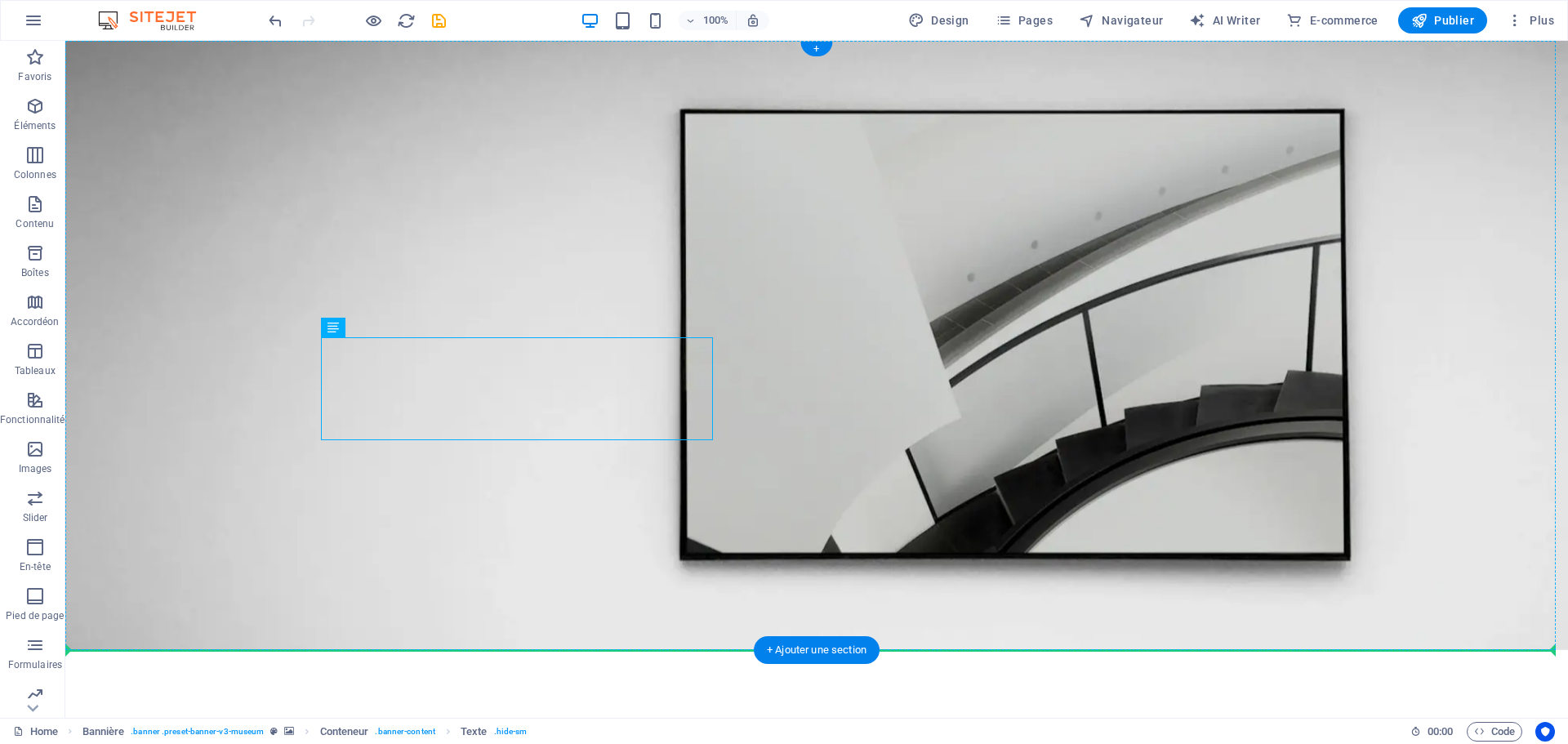
drag, startPoint x: 423, startPoint y: 371, endPoint x: 375, endPoint y: 345, distance: 54.6
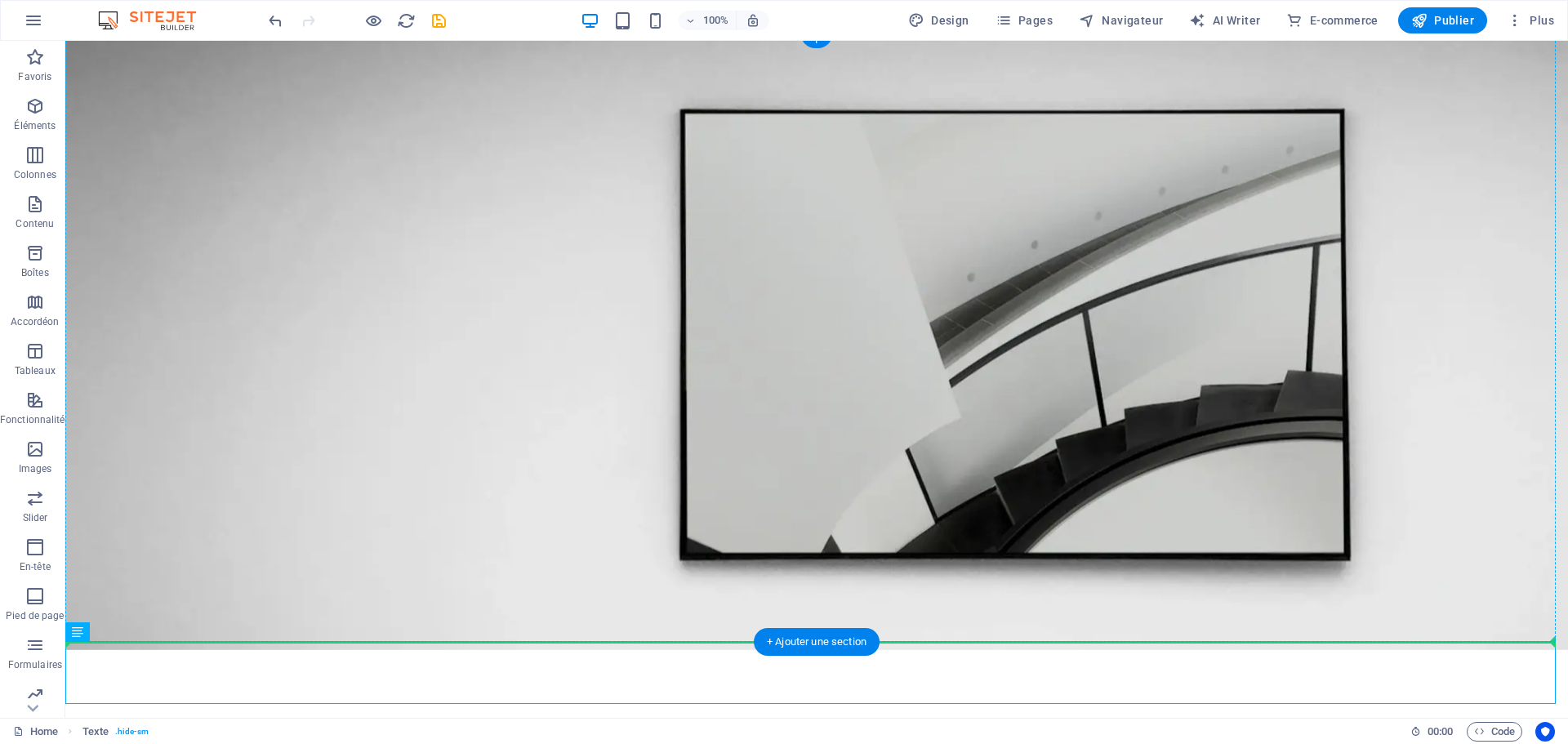
scroll to position [9, 0]
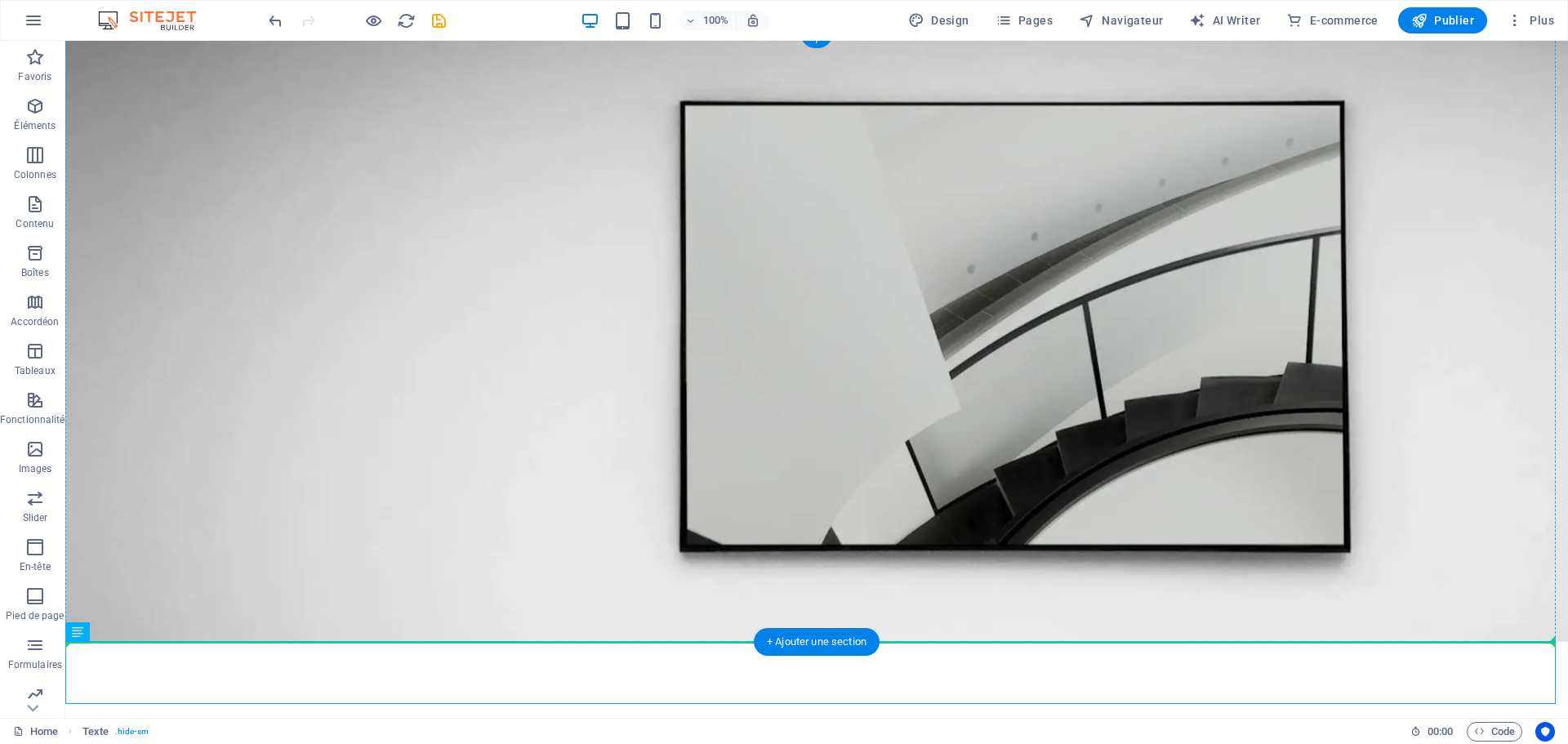
drag, startPoint x: 152, startPoint y: 682, endPoint x: 327, endPoint y: 426, distance: 310.1
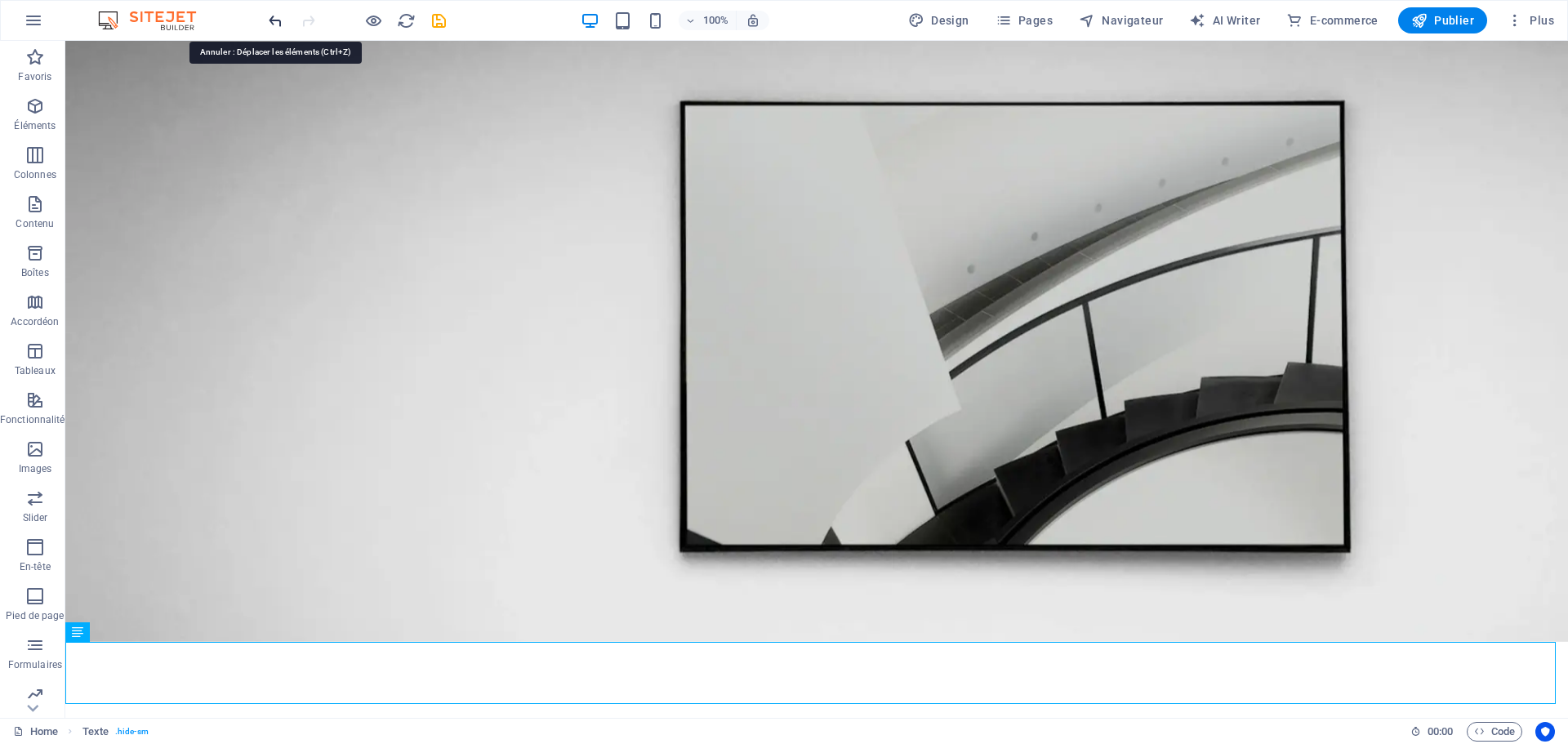
click at [271, 25] on icon "undo" at bounding box center [276, 21] width 19 height 19
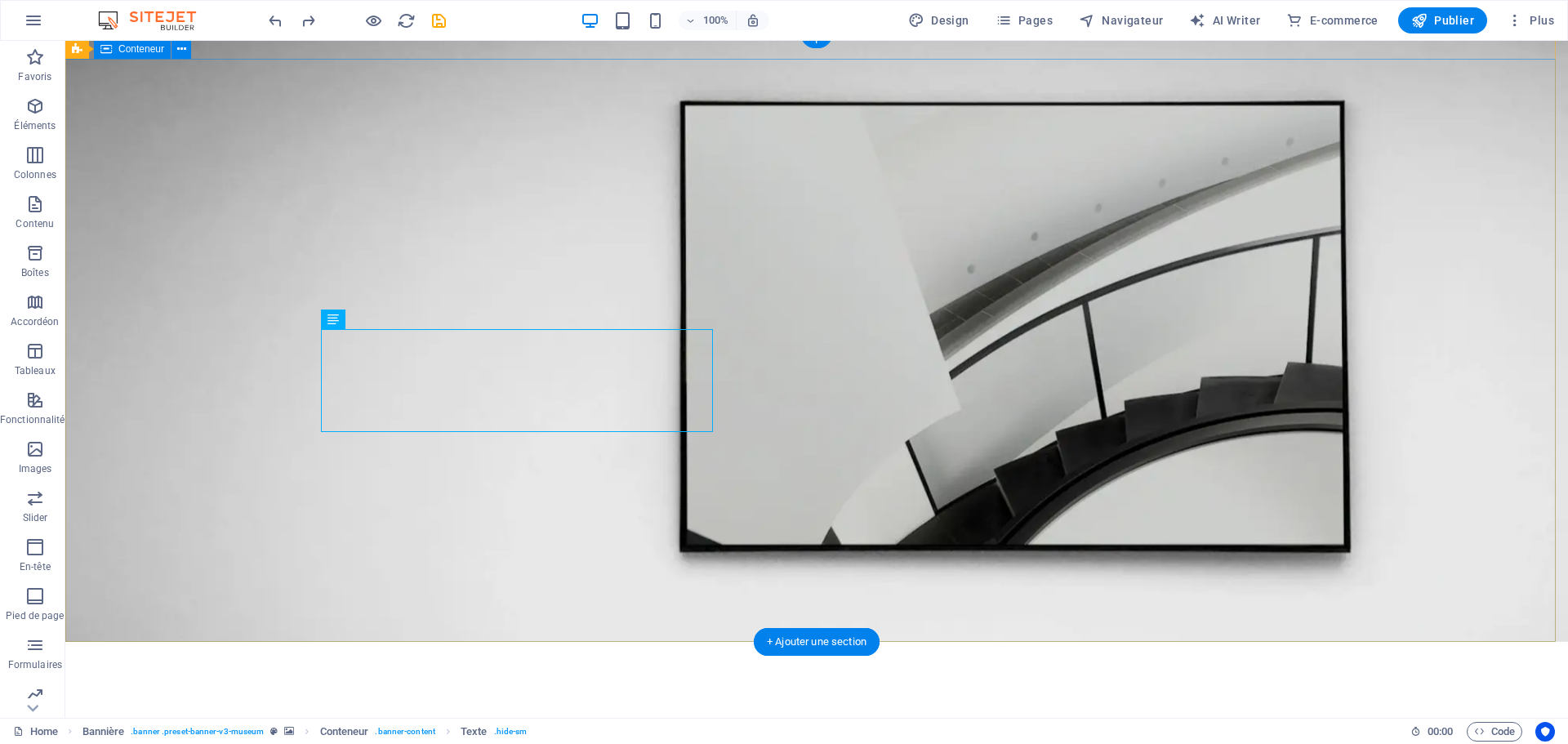
drag, startPoint x: 464, startPoint y: 524, endPoint x: 507, endPoint y: 501, distance: 48.8
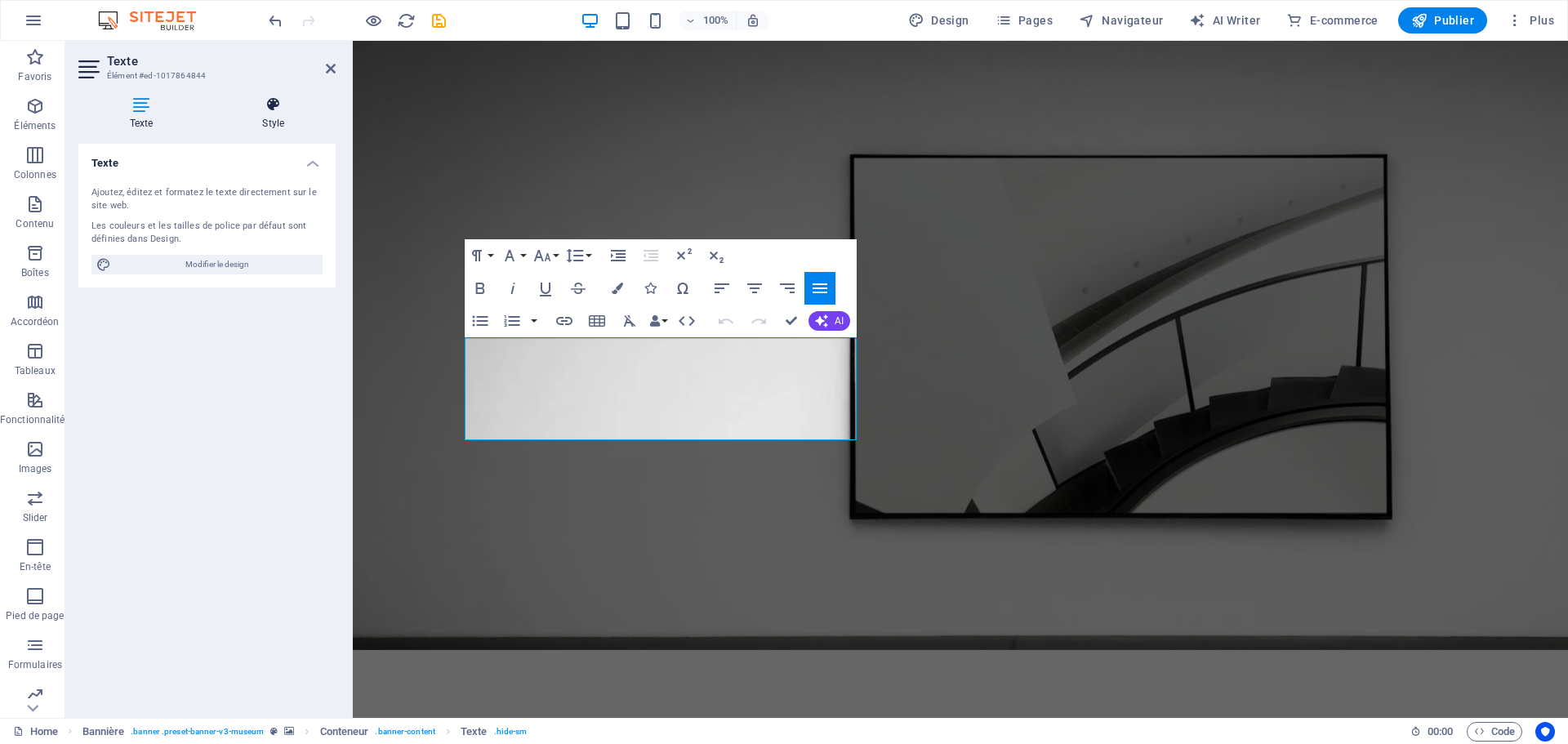
click at [282, 104] on icon at bounding box center [274, 104] width 125 height 16
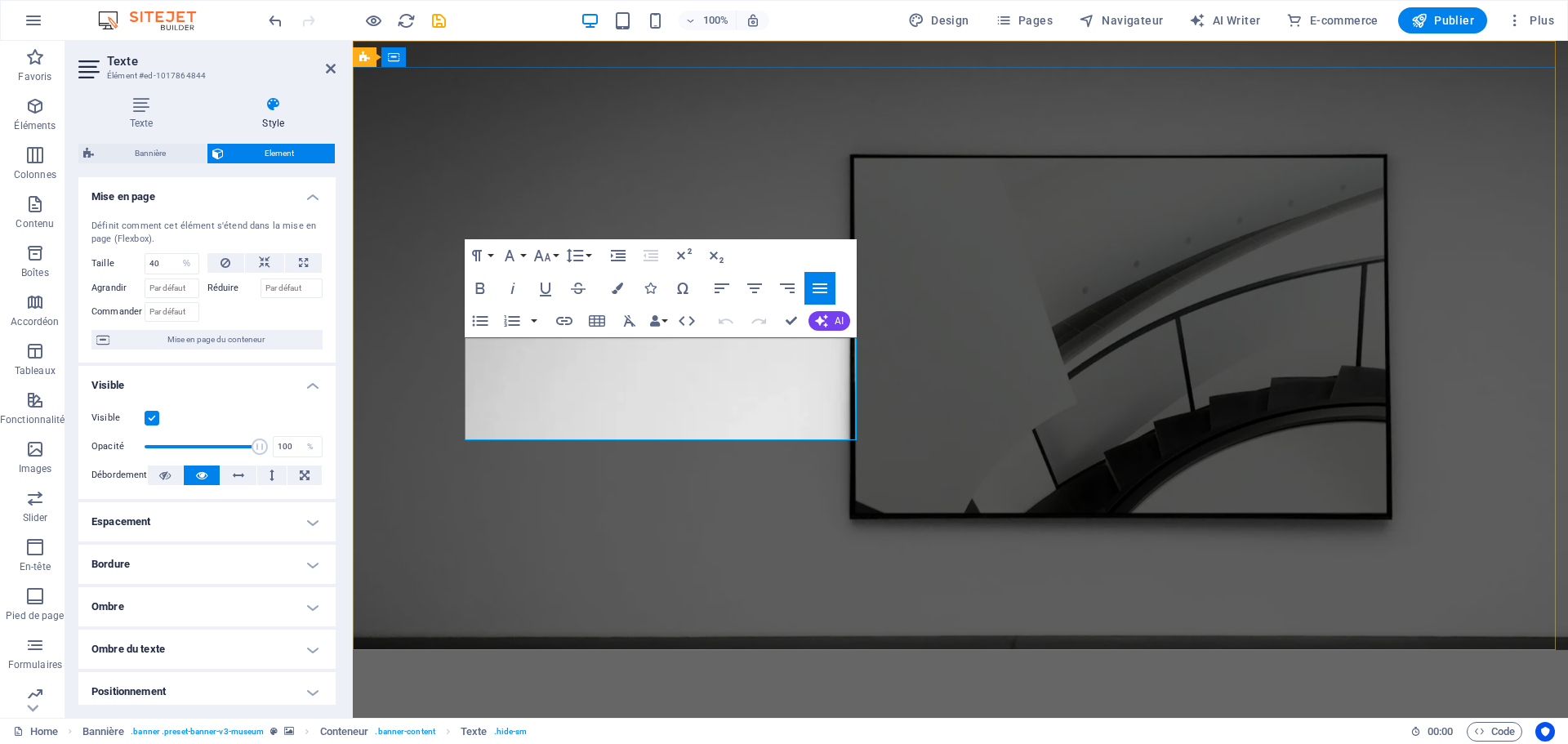
drag, startPoint x: 794, startPoint y: 262, endPoint x: 750, endPoint y: 277, distance: 46.5
click at [750, 277] on div "Paragraph Format Normal Heading 1 Heading 2 Heading 3 Heading 4 Heading 5 Headi…" at bounding box center [661, 289] width 392 height 98
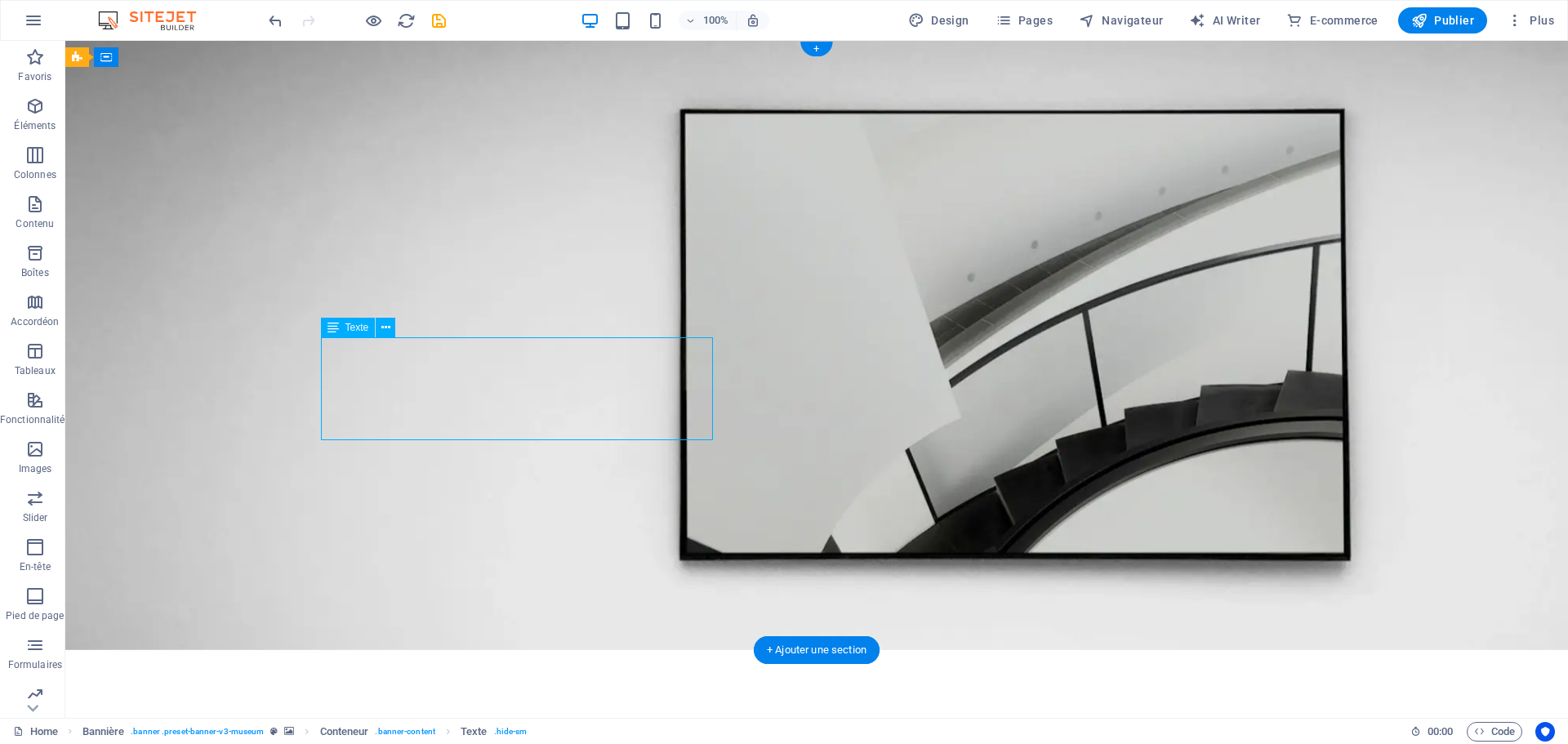
select select "%"
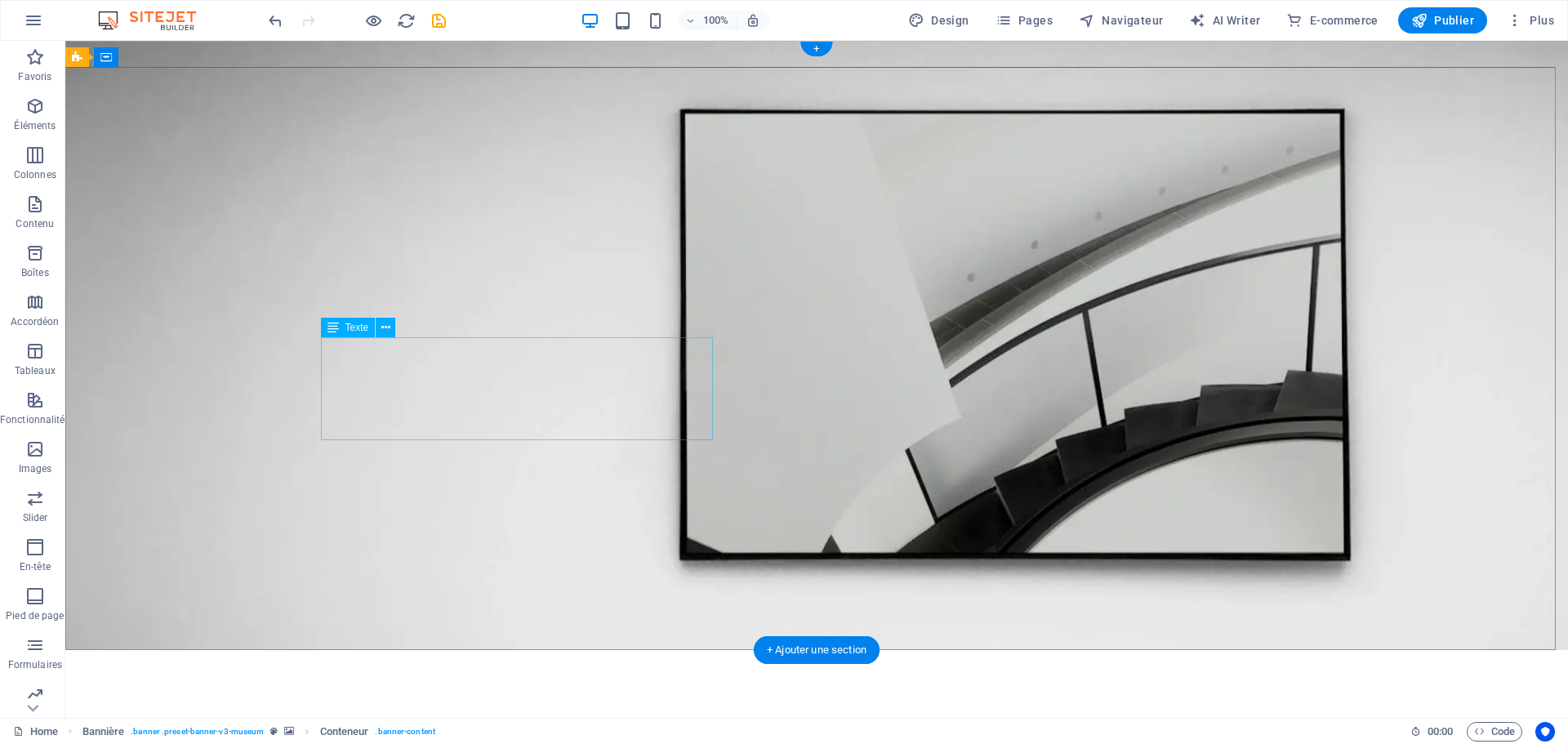
select select "%"
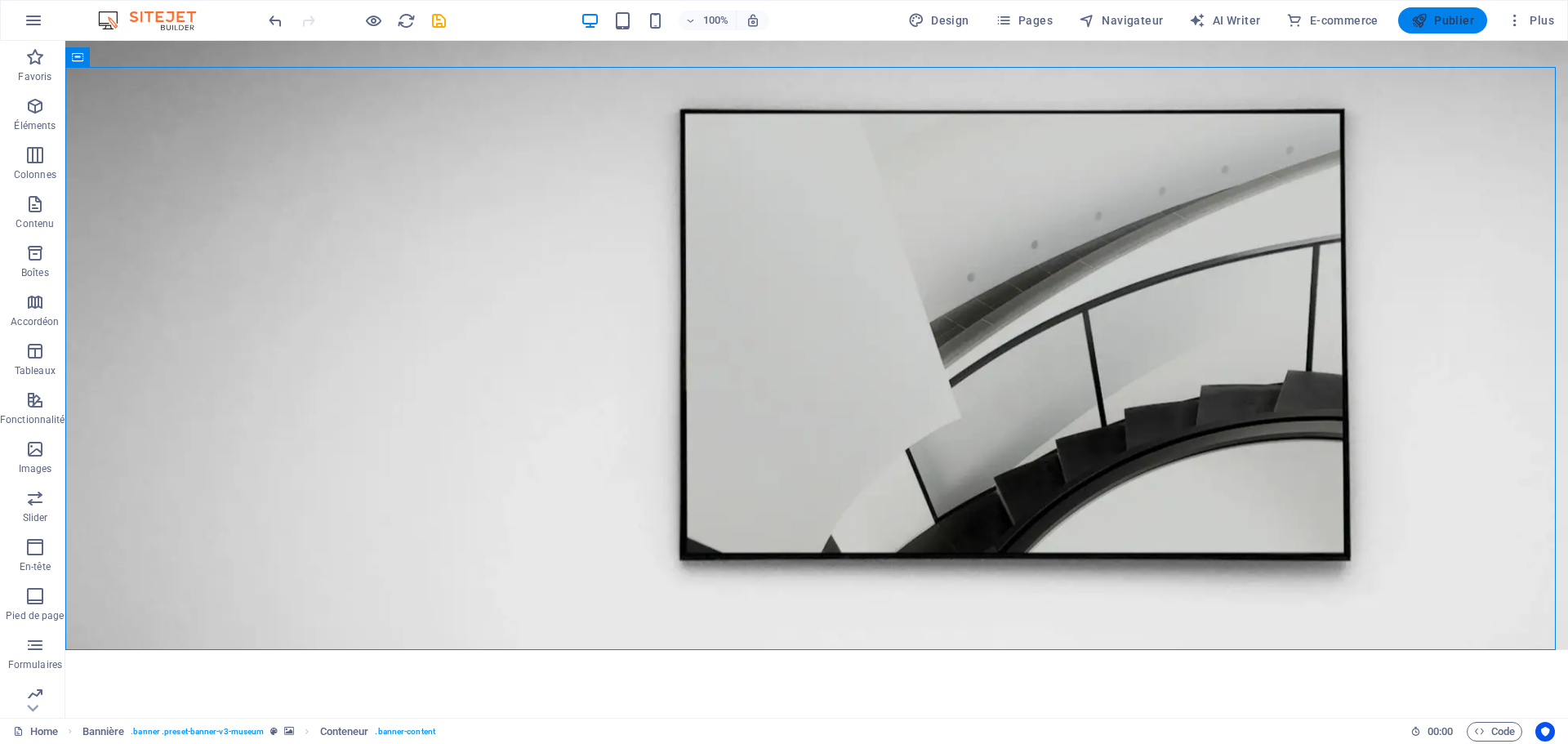
click at [1453, 17] on span "Publier" at bounding box center [1442, 20] width 62 height 16
checkbox input "false"
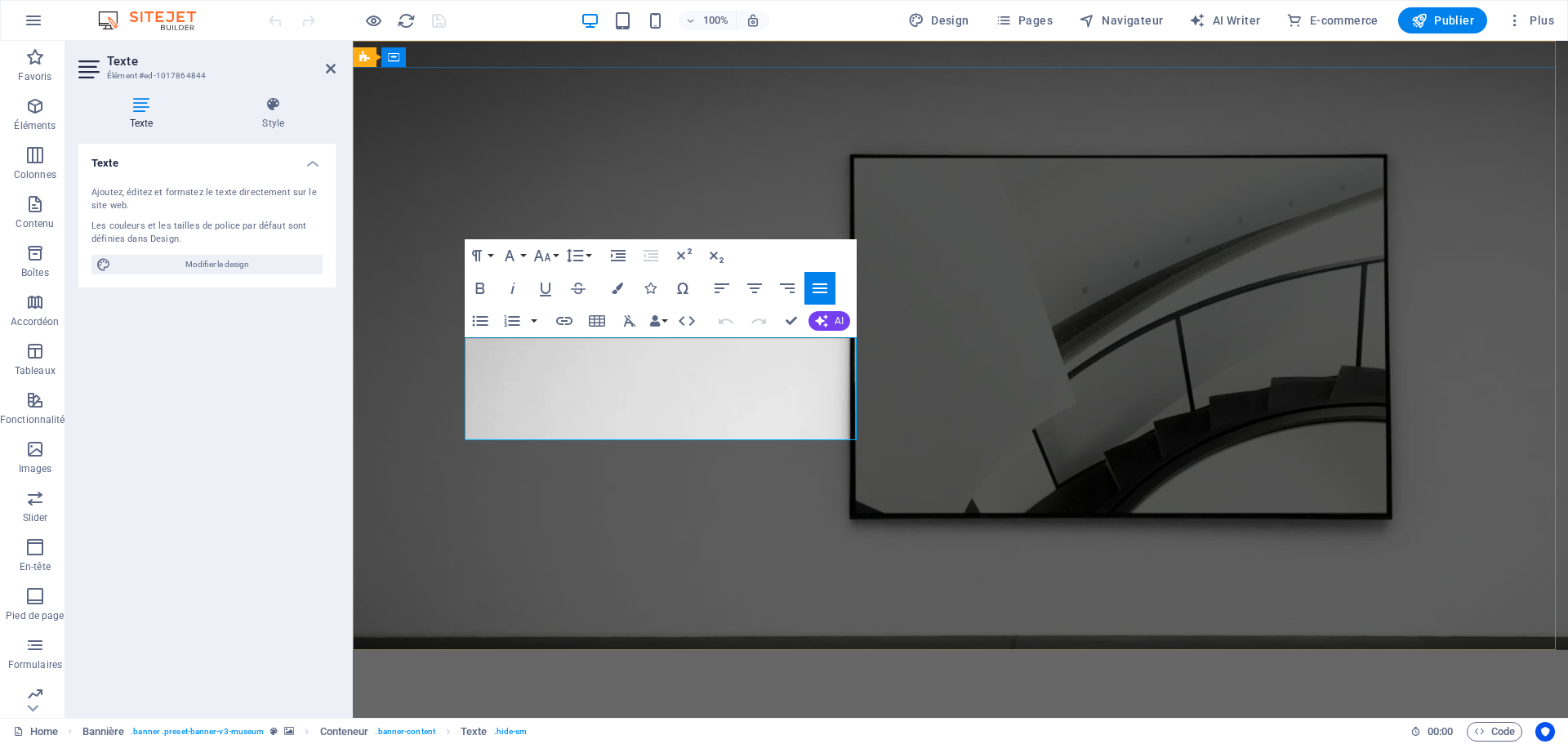
click at [1446, 20] on span "Publier" at bounding box center [1442, 20] width 62 height 16
checkbox input "false"
